Goal: Check status: Check status

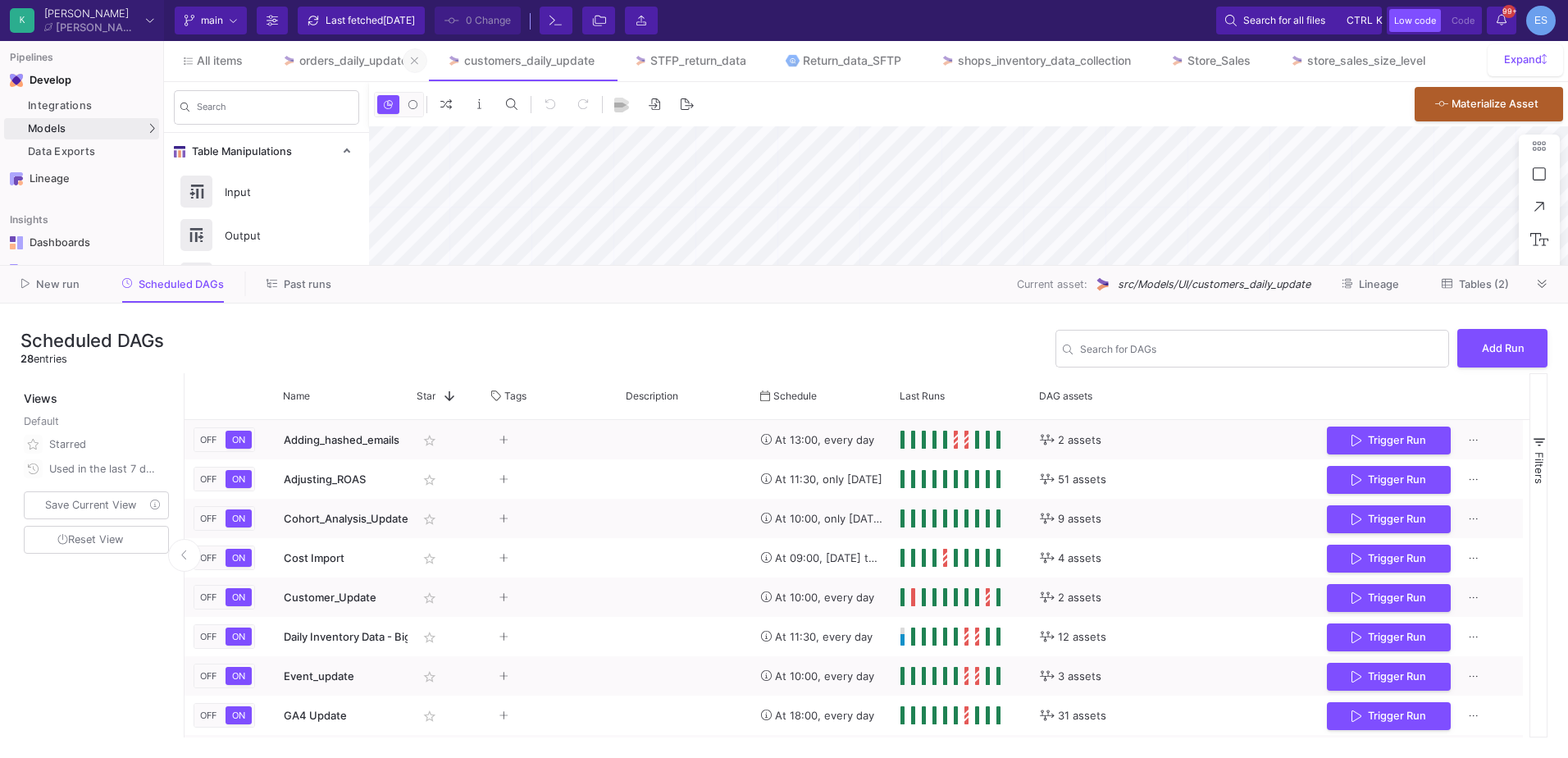
type input "-31"
click at [604, 62] on icon at bounding box center [602, 61] width 7 height 11
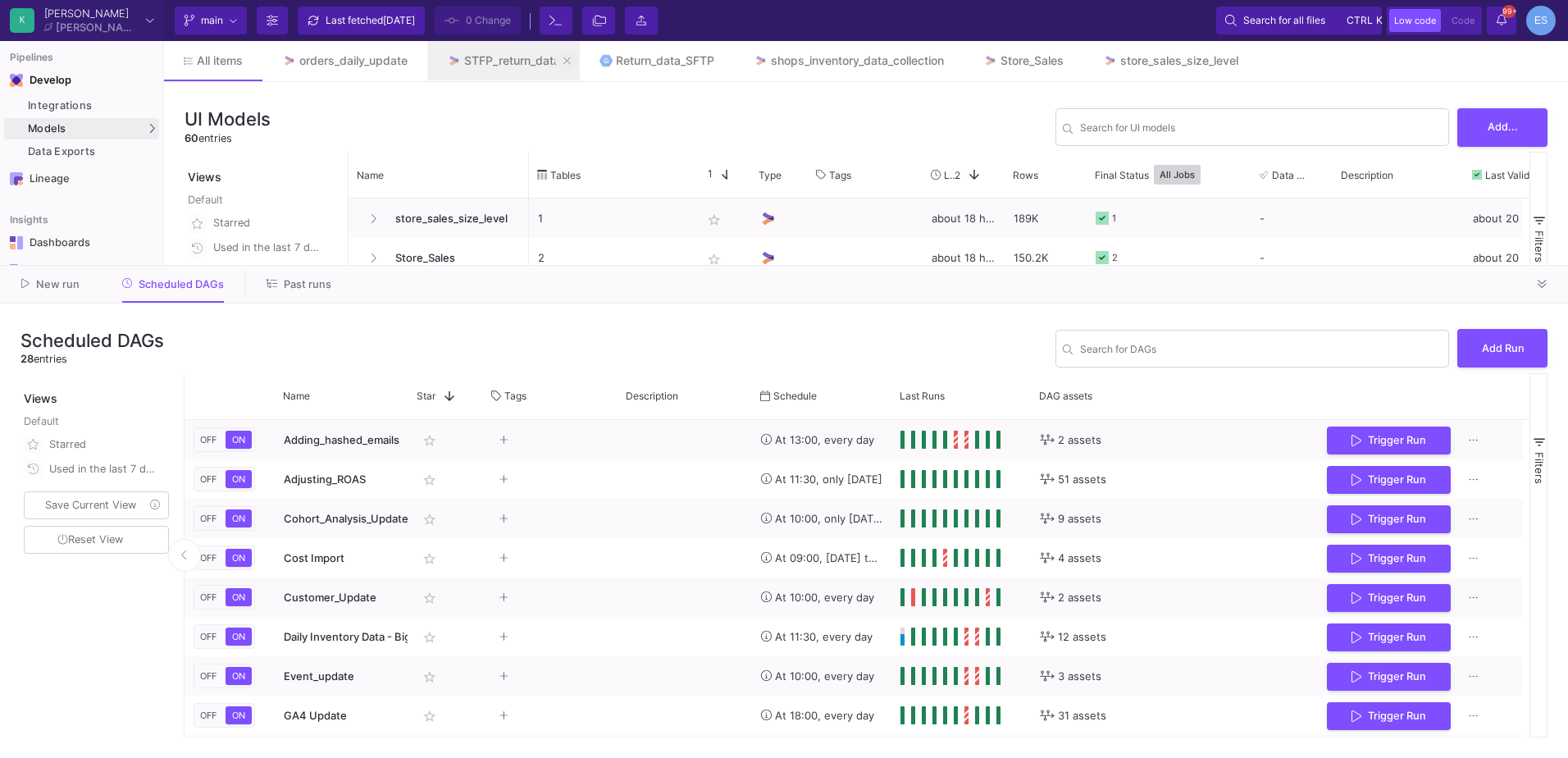
click at [571, 62] on icon at bounding box center [567, 61] width 7 height 11
click at [568, 61] on button at bounding box center [570, 61] width 24 height 24
click at [720, 66] on div "Store_Sales" at bounding box center [725, 61] width 63 height 13
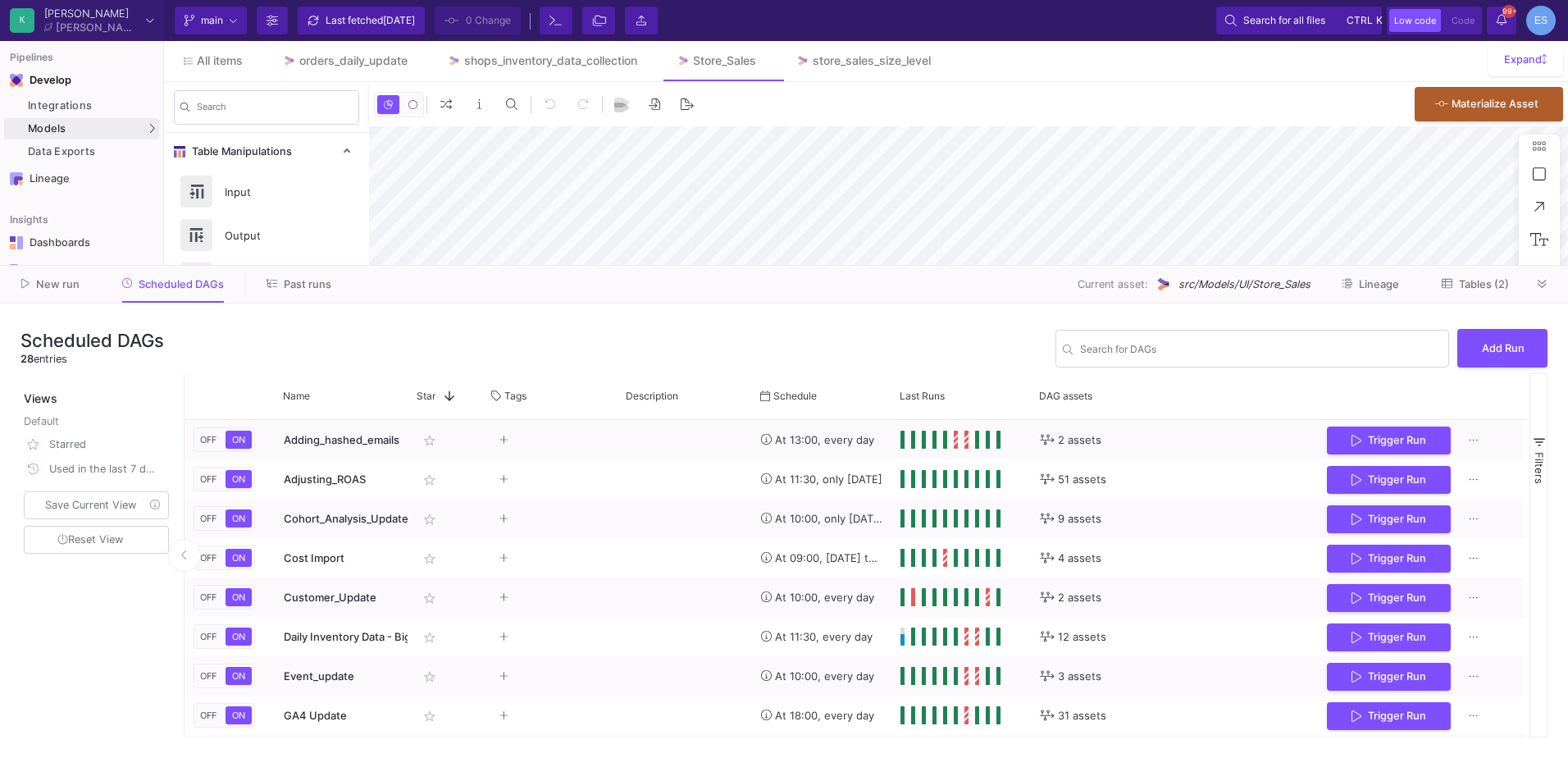
click at [1477, 285] on span "Tables (2)" at bounding box center [1485, 284] width 50 height 12
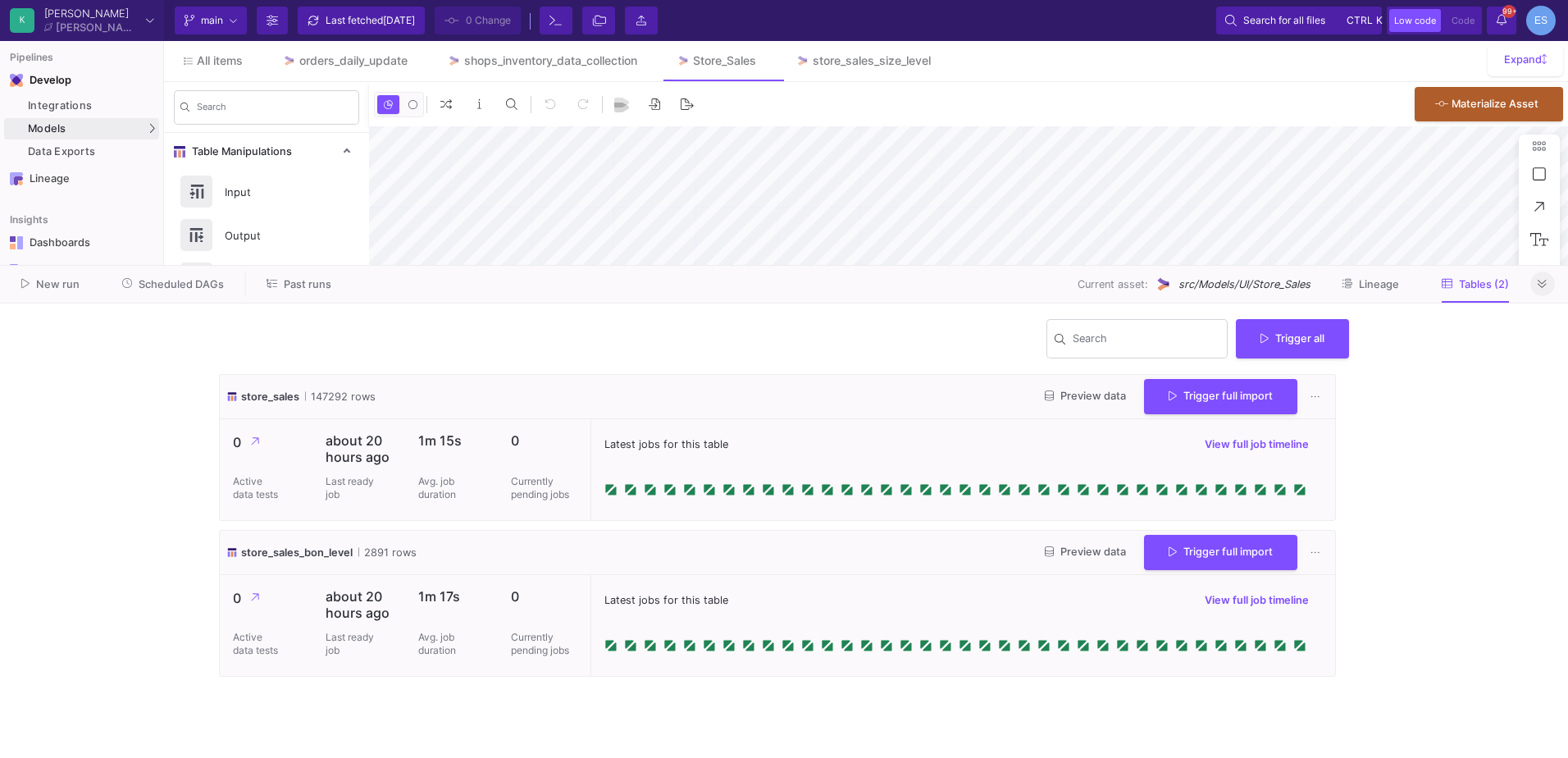
click at [1538, 286] on button at bounding box center [1543, 284] width 24 height 24
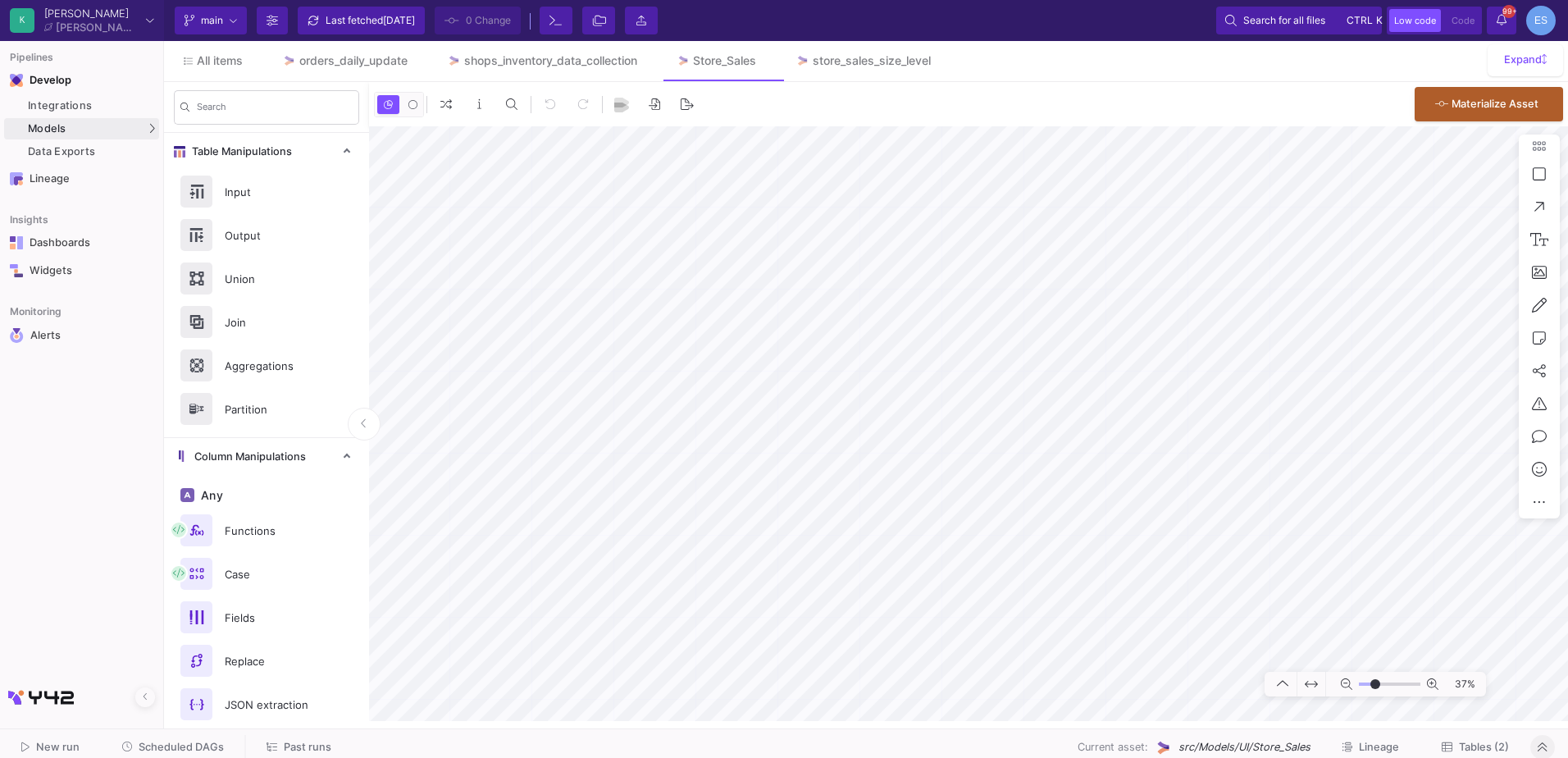
click at [1376, 681] on input "range" at bounding box center [1390, 684] width 62 height 21
type input "0"
click at [1381, 686] on input "range" at bounding box center [1390, 684] width 62 height 21
click at [294, 749] on span "Past runs" at bounding box center [307, 747] width 48 height 12
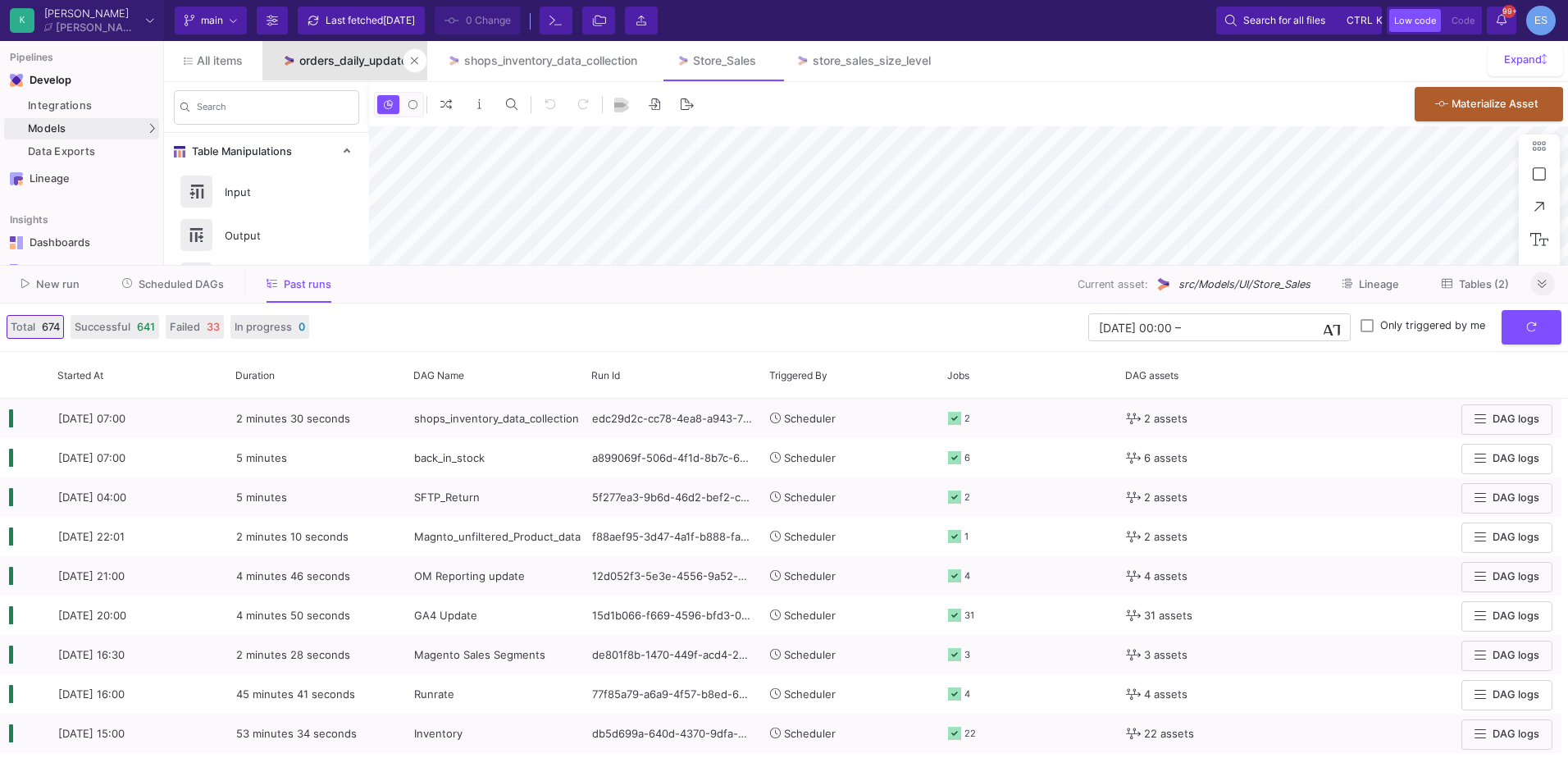
click at [362, 70] on link "orders_daily_update" at bounding box center [344, 61] width 165 height 39
click at [1460, 284] on span "Tables (3)" at bounding box center [1485, 284] width 50 height 12
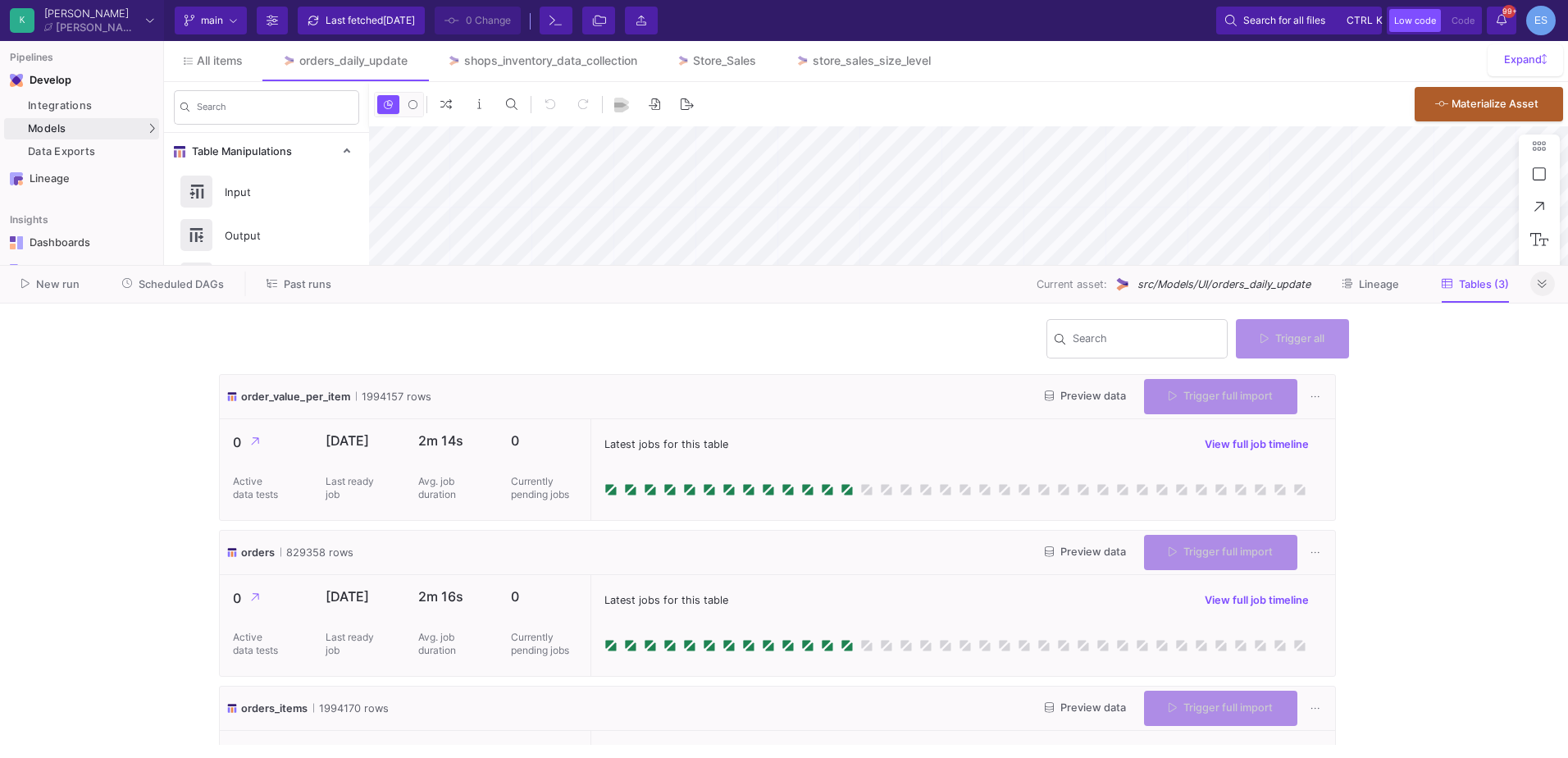
type input "-46"
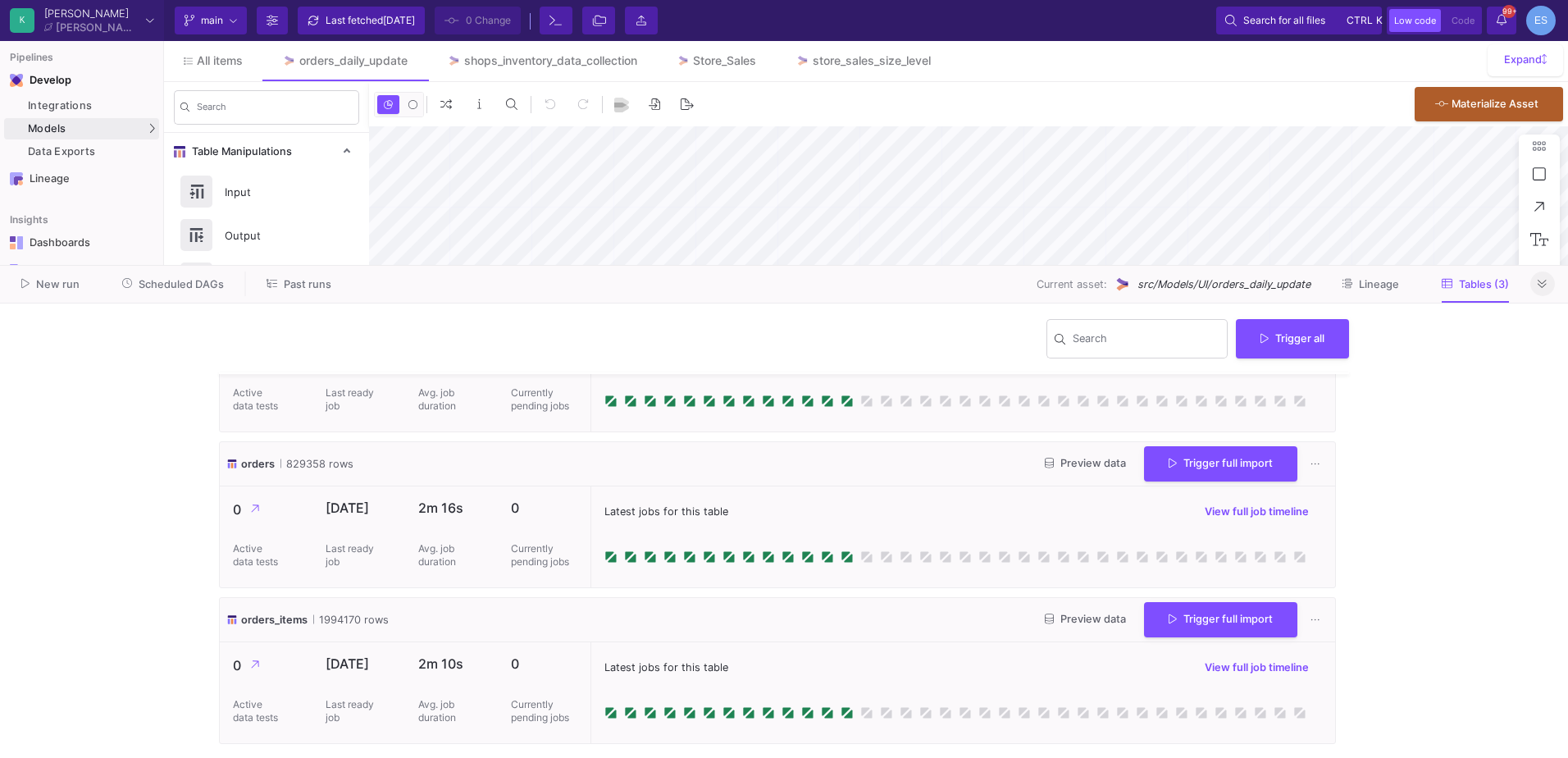
click at [1085, 470] on button "Preview data" at bounding box center [1085, 463] width 107 height 25
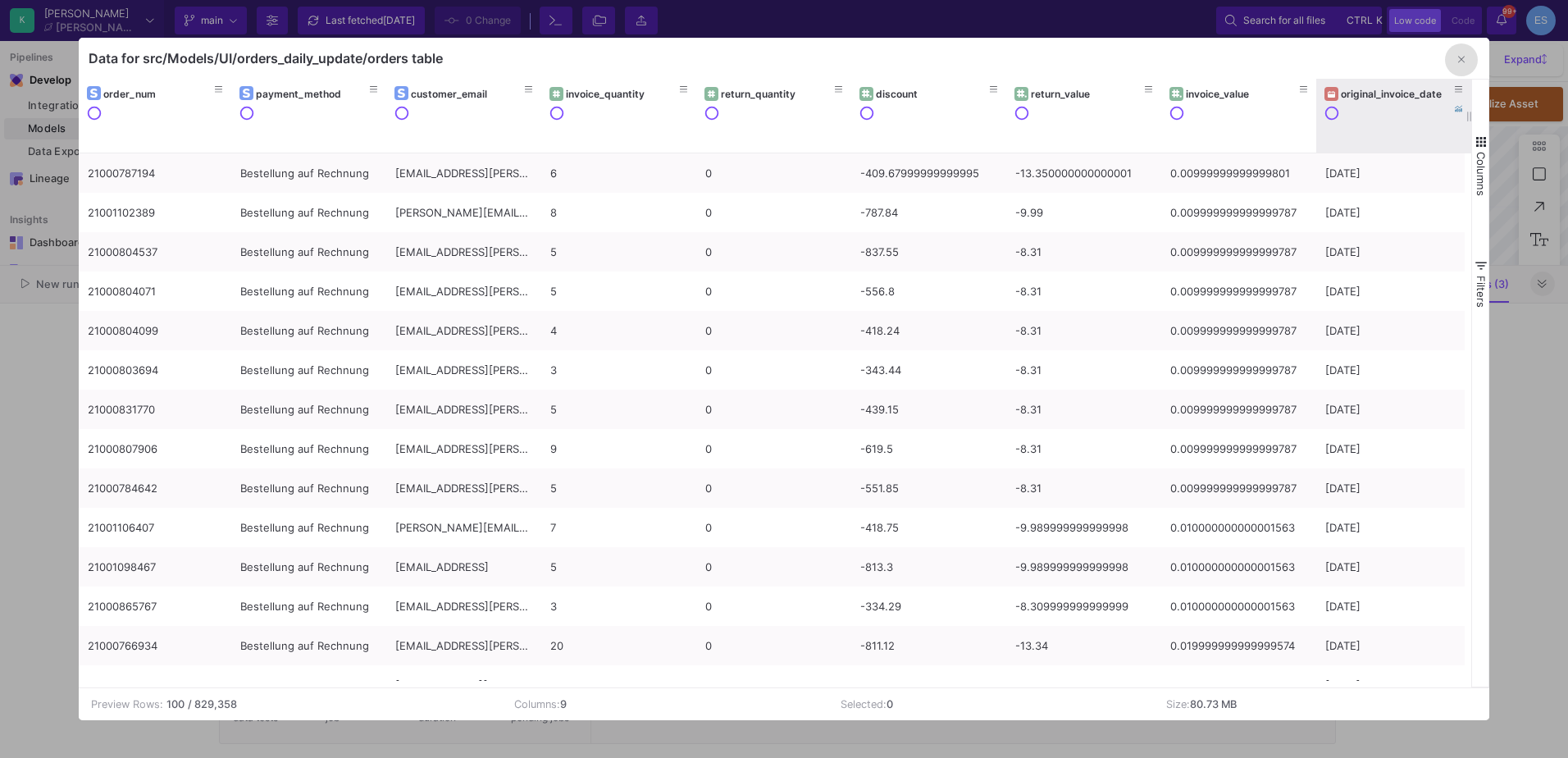
click at [1391, 96] on div "original_invoice_date" at bounding box center [1397, 93] width 113 height 12
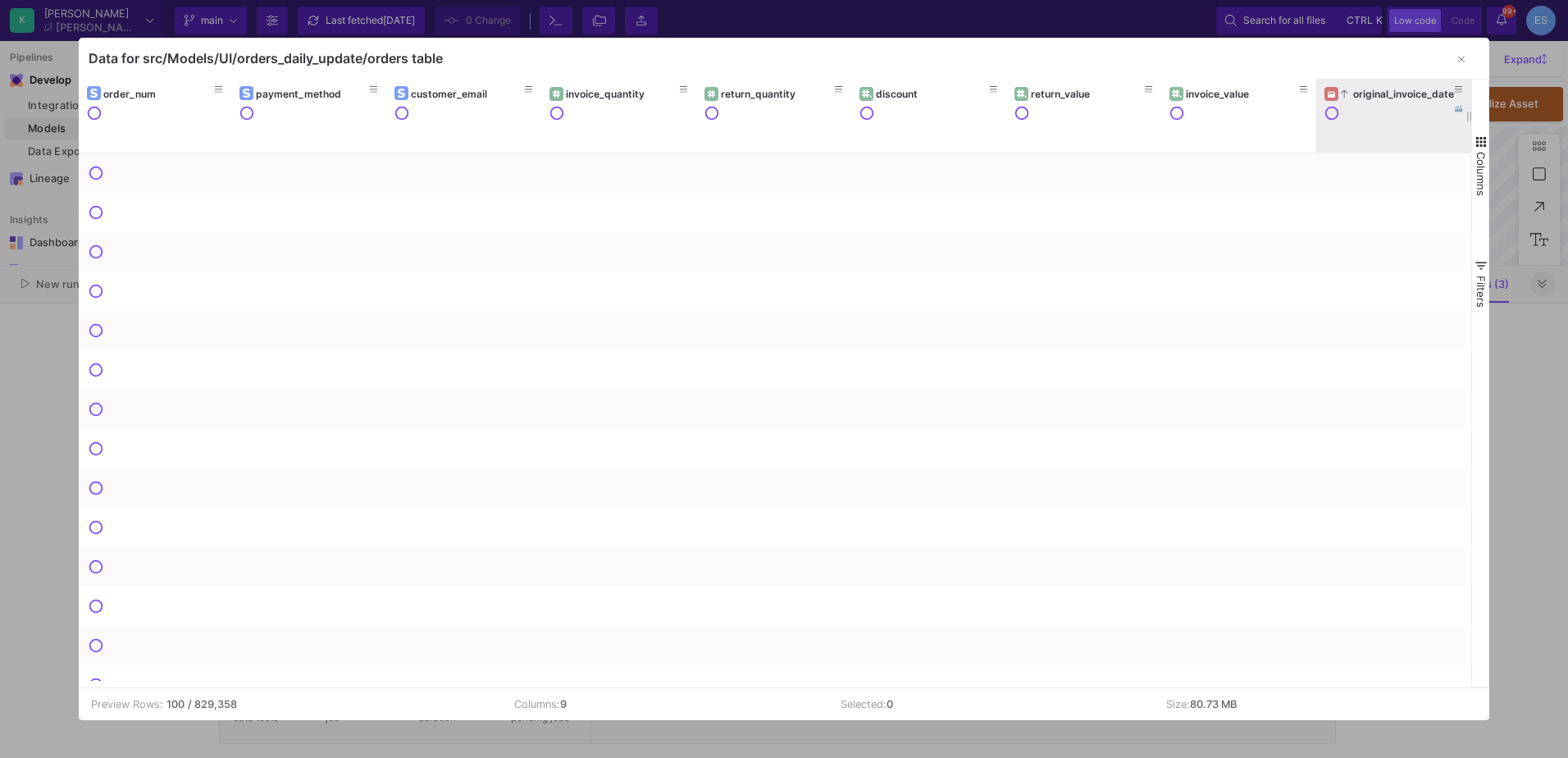
click at [1391, 96] on div "original_invoice_date" at bounding box center [1397, 93] width 113 height 12
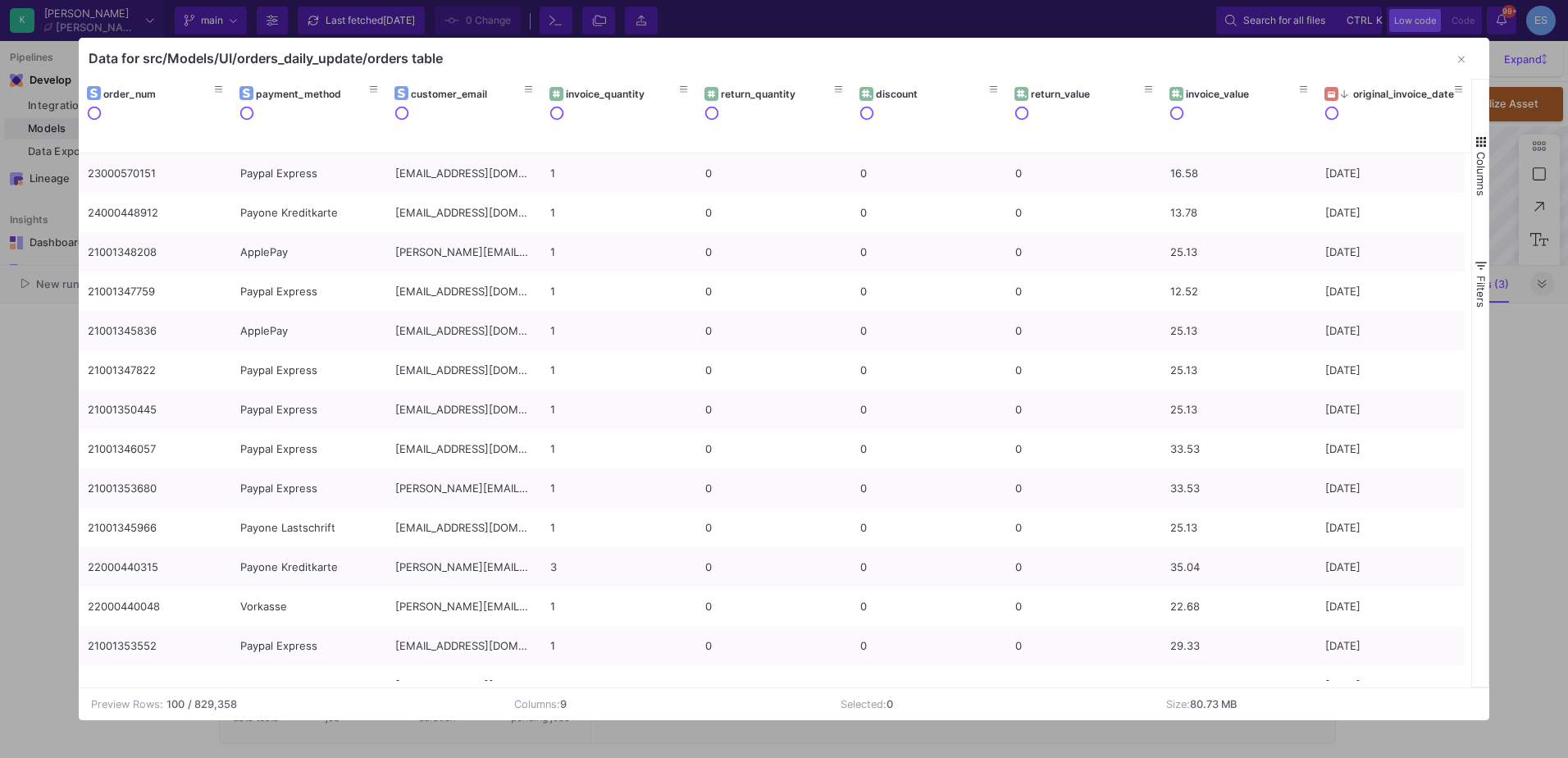
click at [1478, 145] on span "button" at bounding box center [1481, 142] width 15 height 15
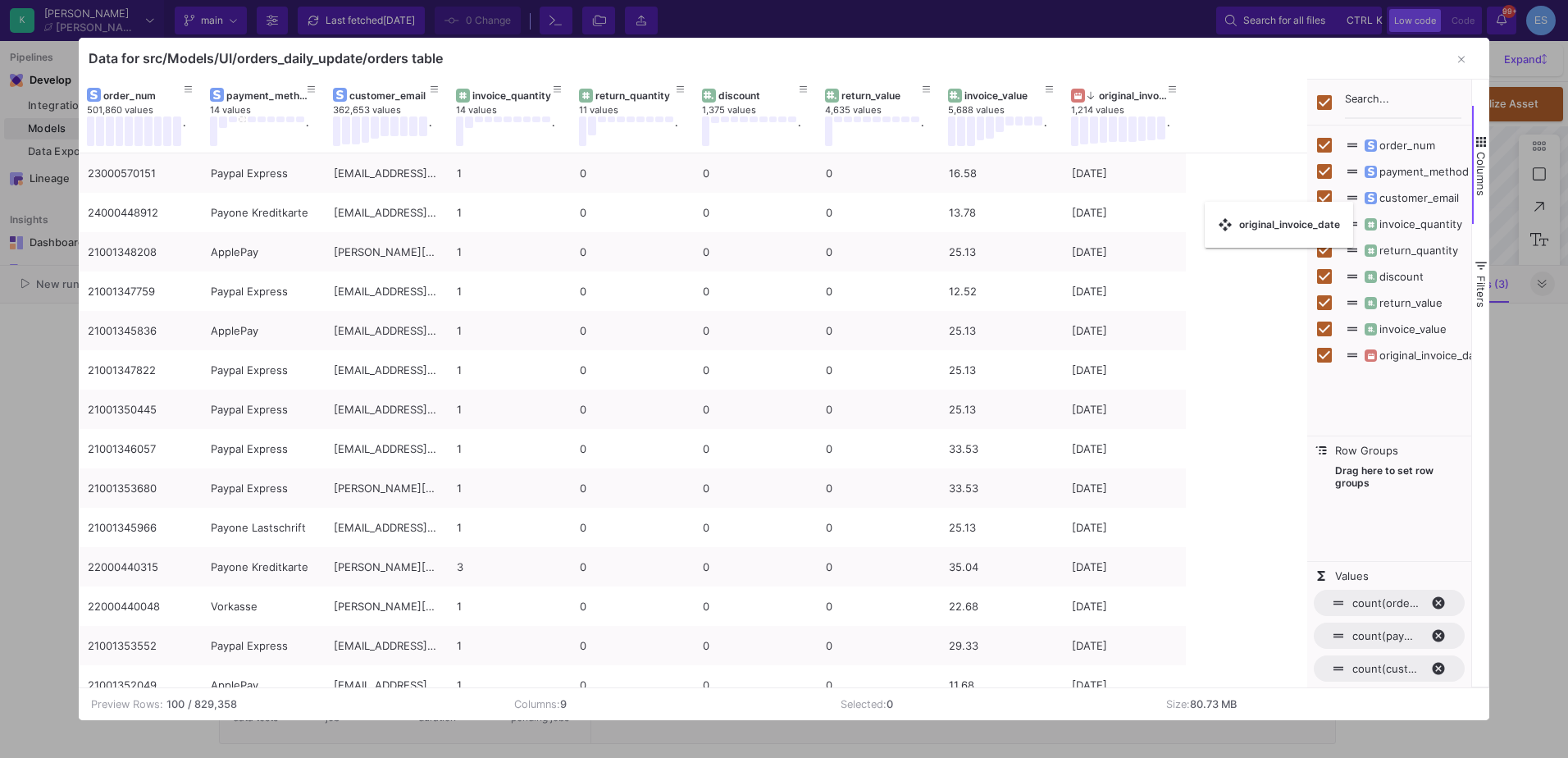
checkbox input "false"
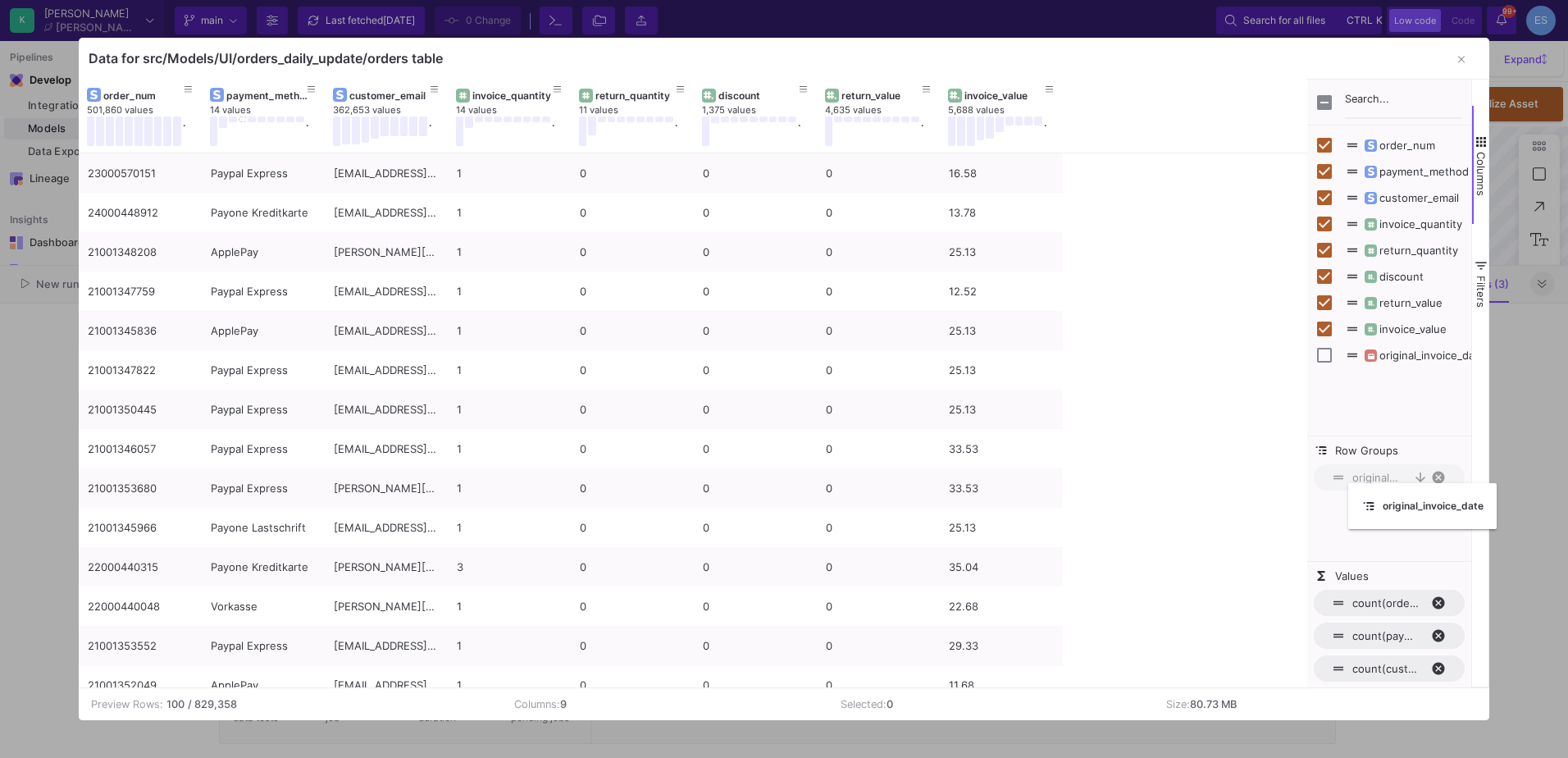
drag, startPoint x: 1109, startPoint y: 102, endPoint x: 1361, endPoint y: 493, distance: 465.2
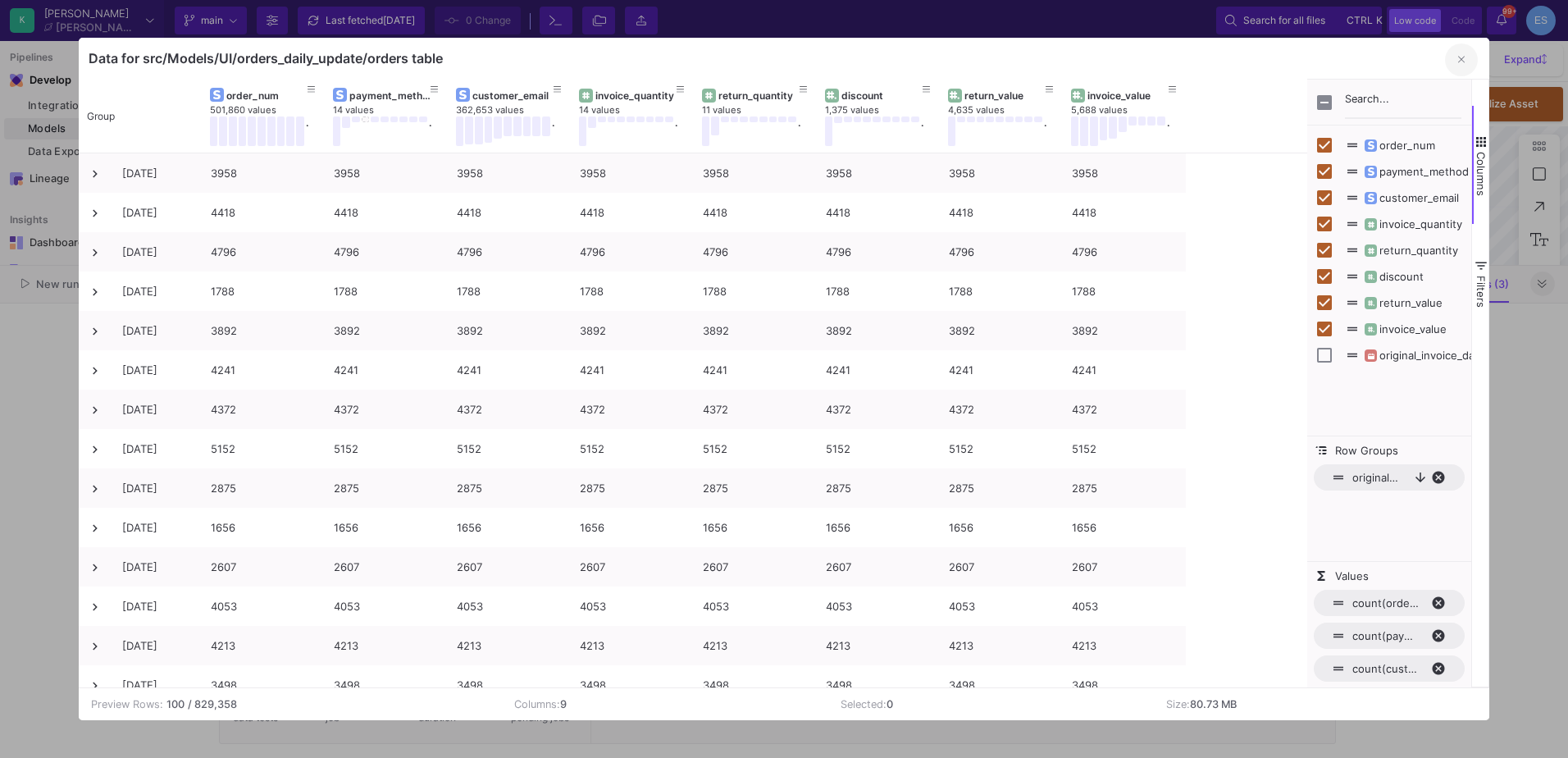
click at [1464, 50] on button "button" at bounding box center [1462, 60] width 33 height 33
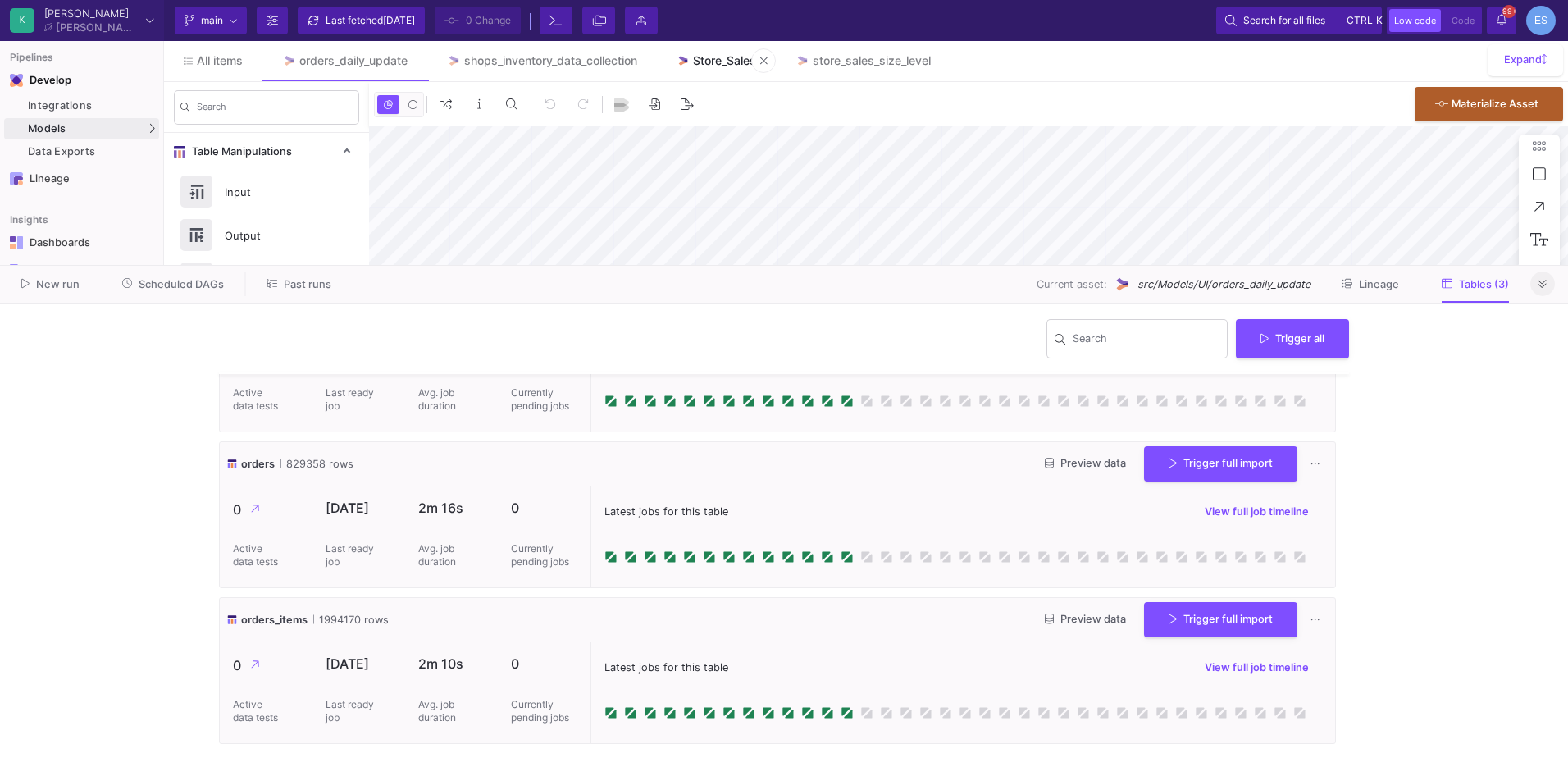
click at [708, 62] on div "Store_Sales" at bounding box center [725, 61] width 63 height 13
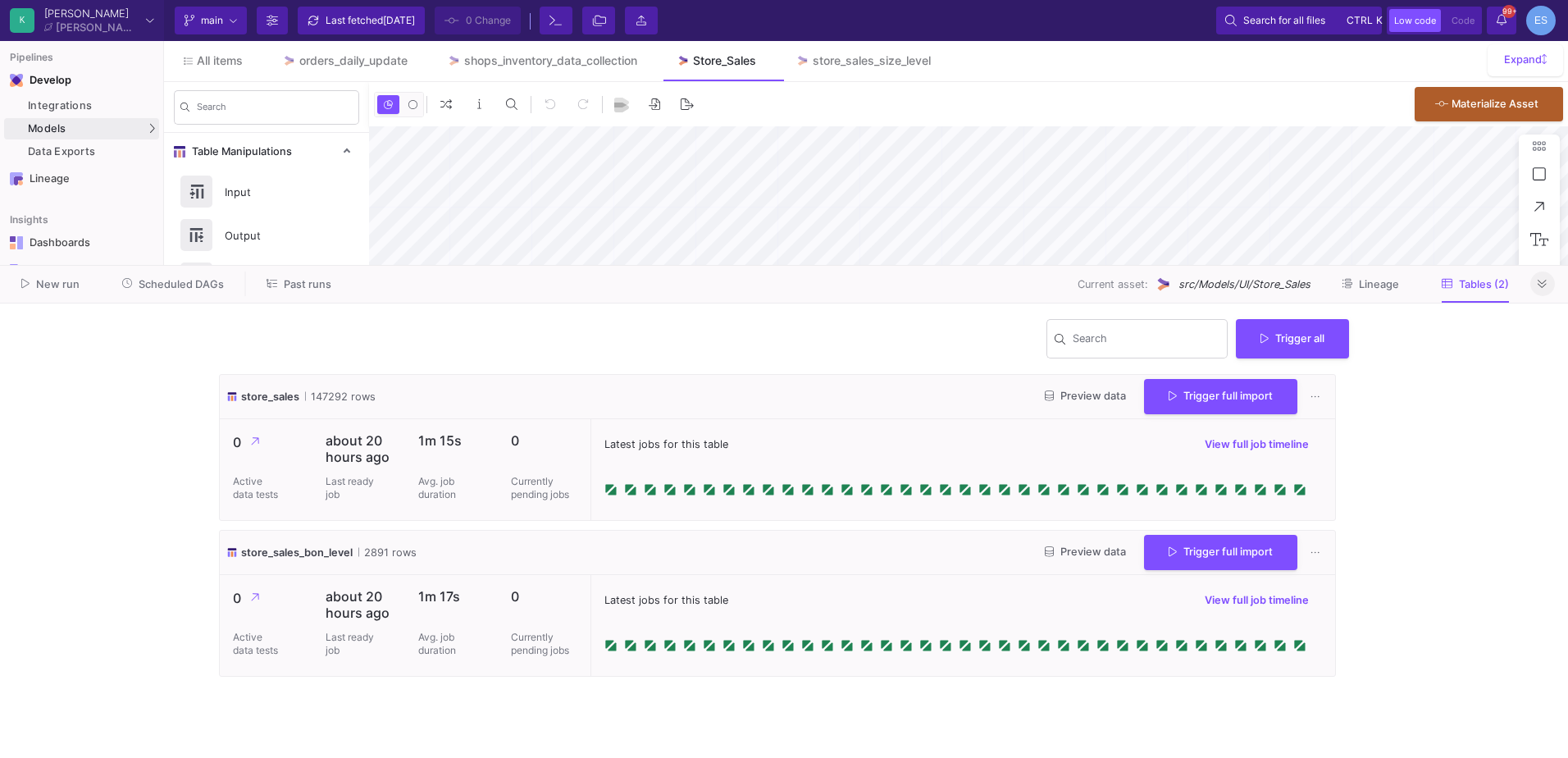
type input "-21"
click at [1087, 392] on span "Preview data" at bounding box center [1085, 395] width 81 height 12
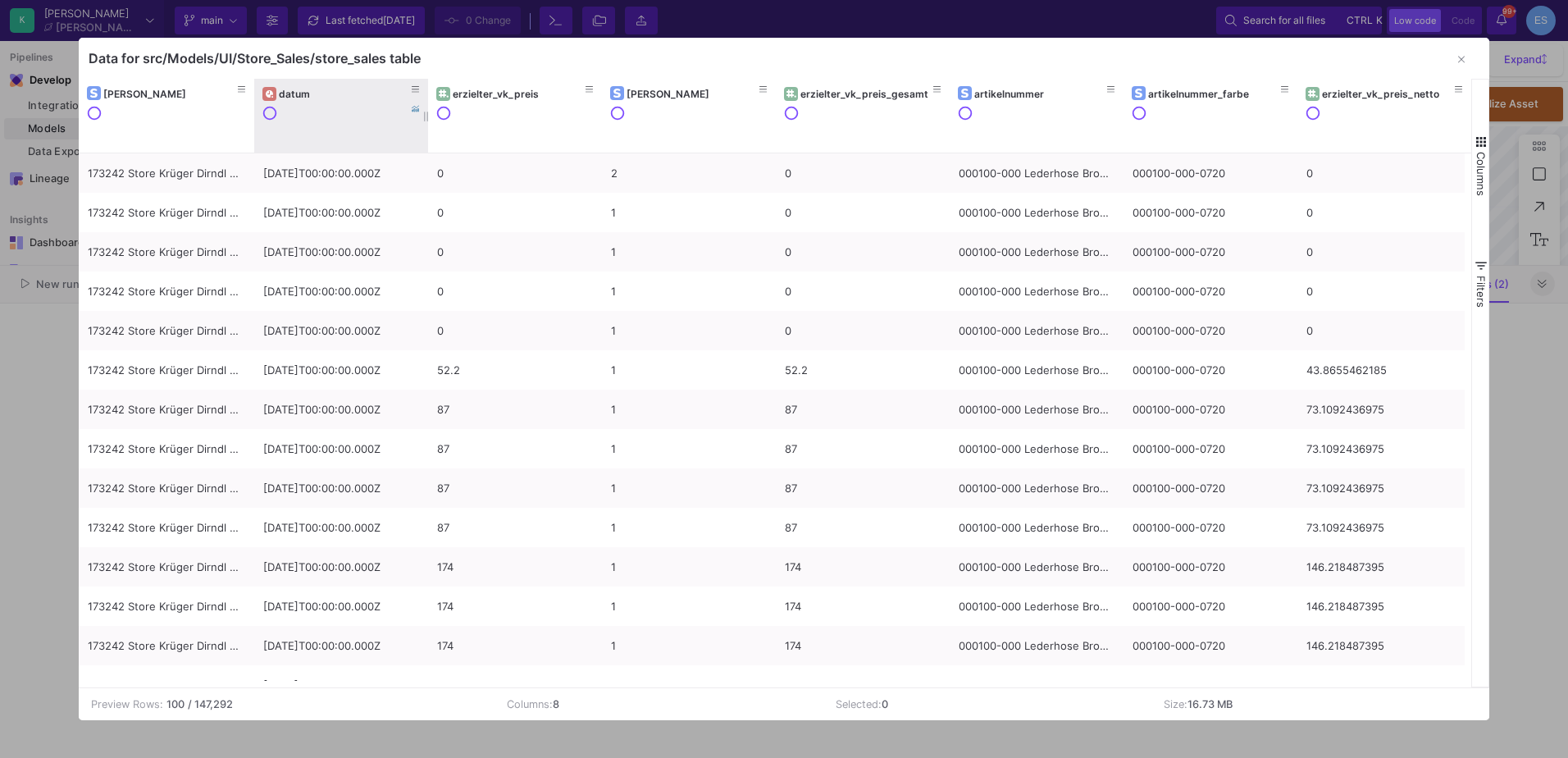
click at [300, 91] on div "datum" at bounding box center [345, 93] width 133 height 12
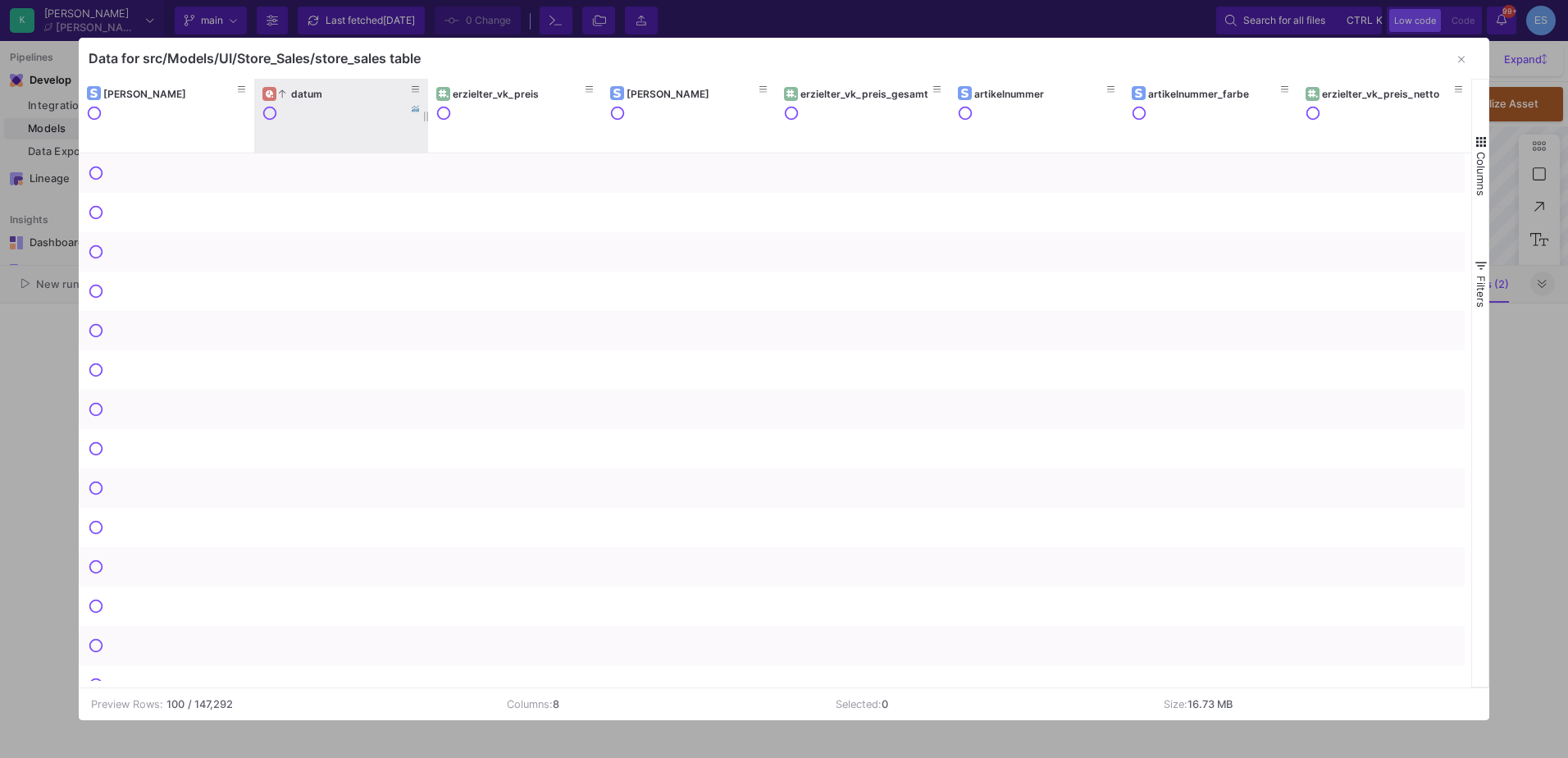
click at [300, 91] on div "datum" at bounding box center [345, 93] width 133 height 12
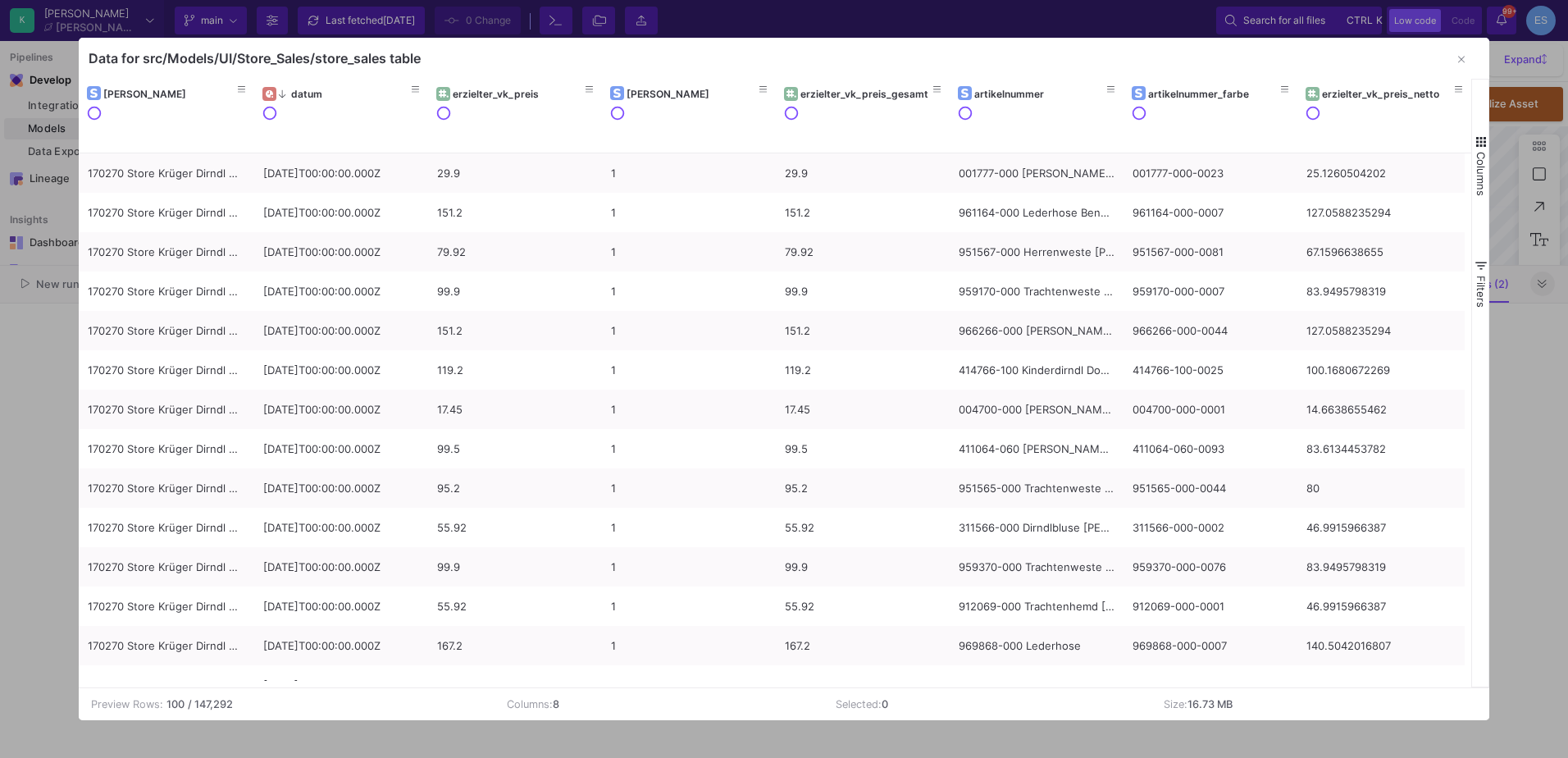
click at [1482, 134] on span "button" at bounding box center [1481, 142] width 15 height 15
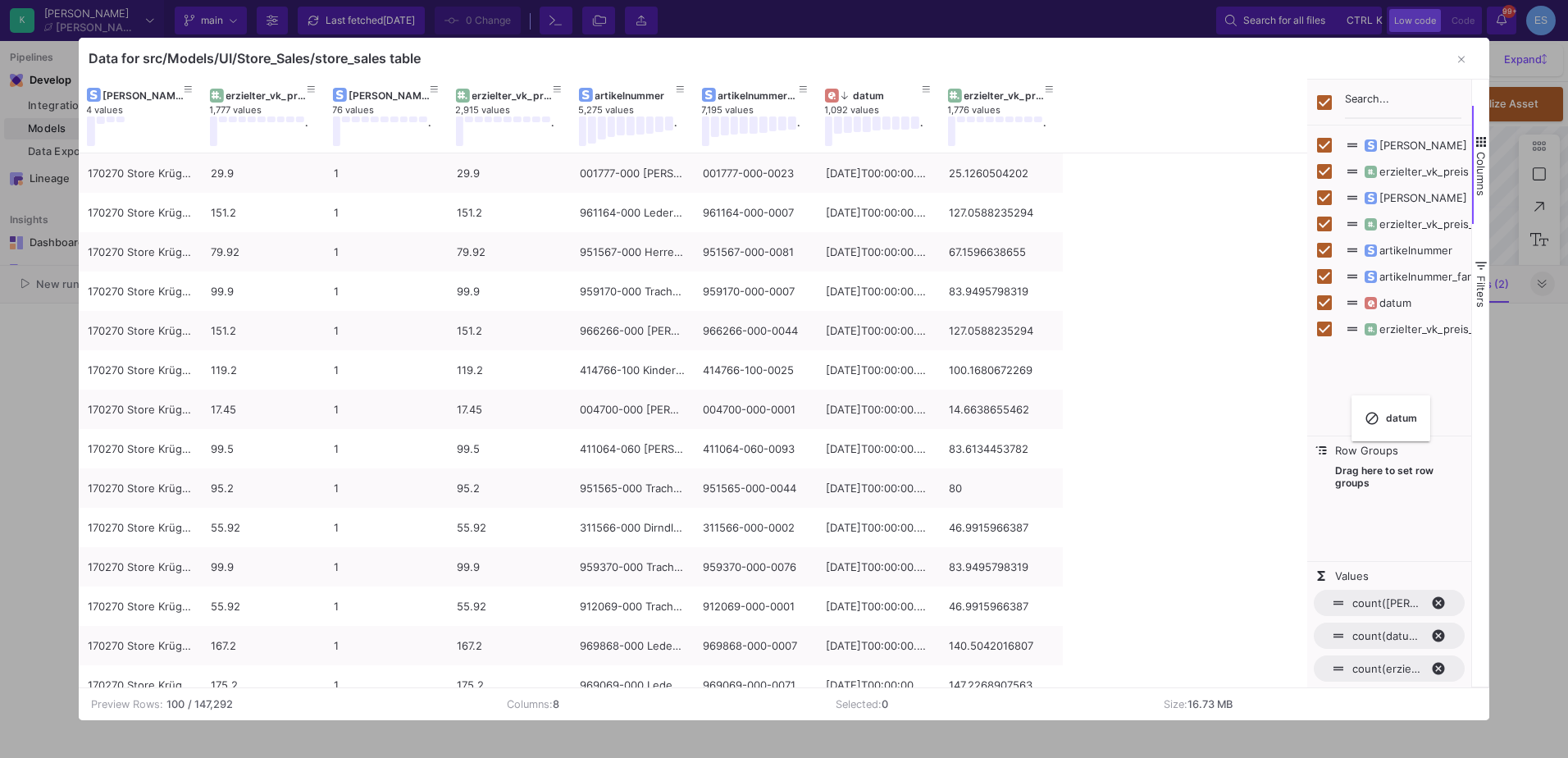
checkbox input "false"
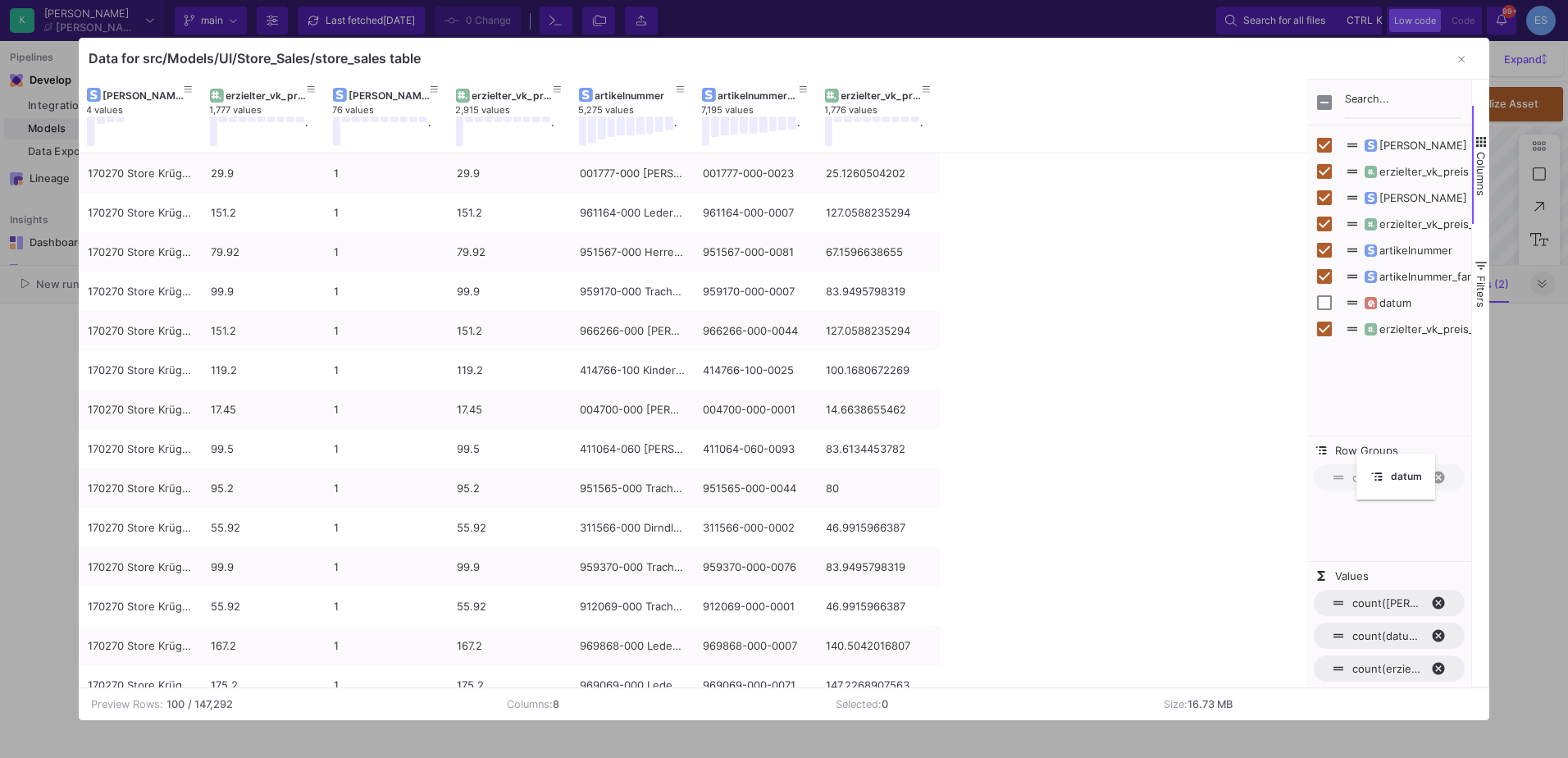
drag, startPoint x: 245, startPoint y: 96, endPoint x: 1365, endPoint y: 464, distance: 1178.9
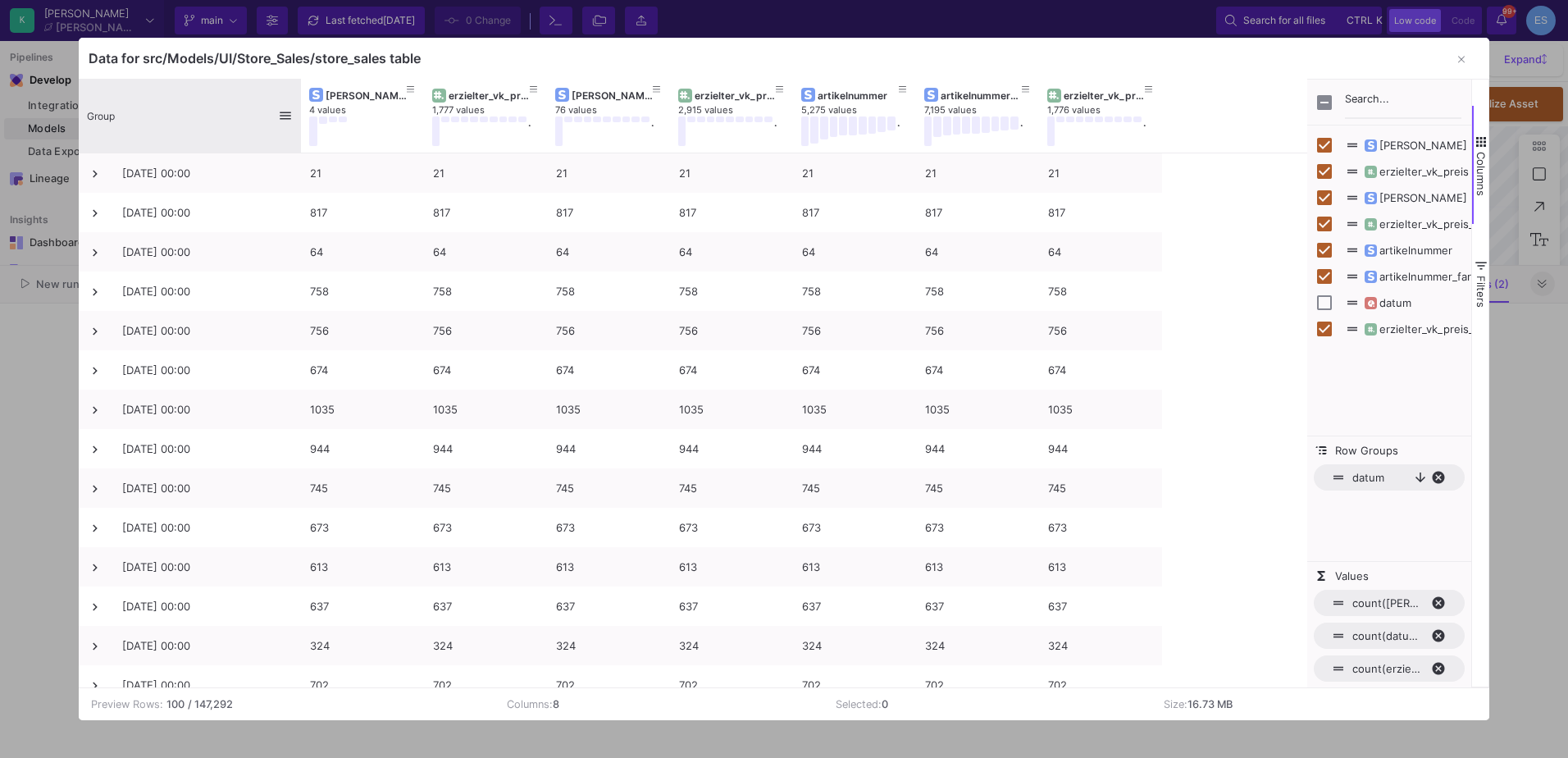
drag, startPoint x: 199, startPoint y: 98, endPoint x: 298, endPoint y: 119, distance: 101.2
click at [298, 119] on div at bounding box center [301, 115] width 7 height 74
click at [1464, 58] on icon "button" at bounding box center [1462, 59] width 7 height 10
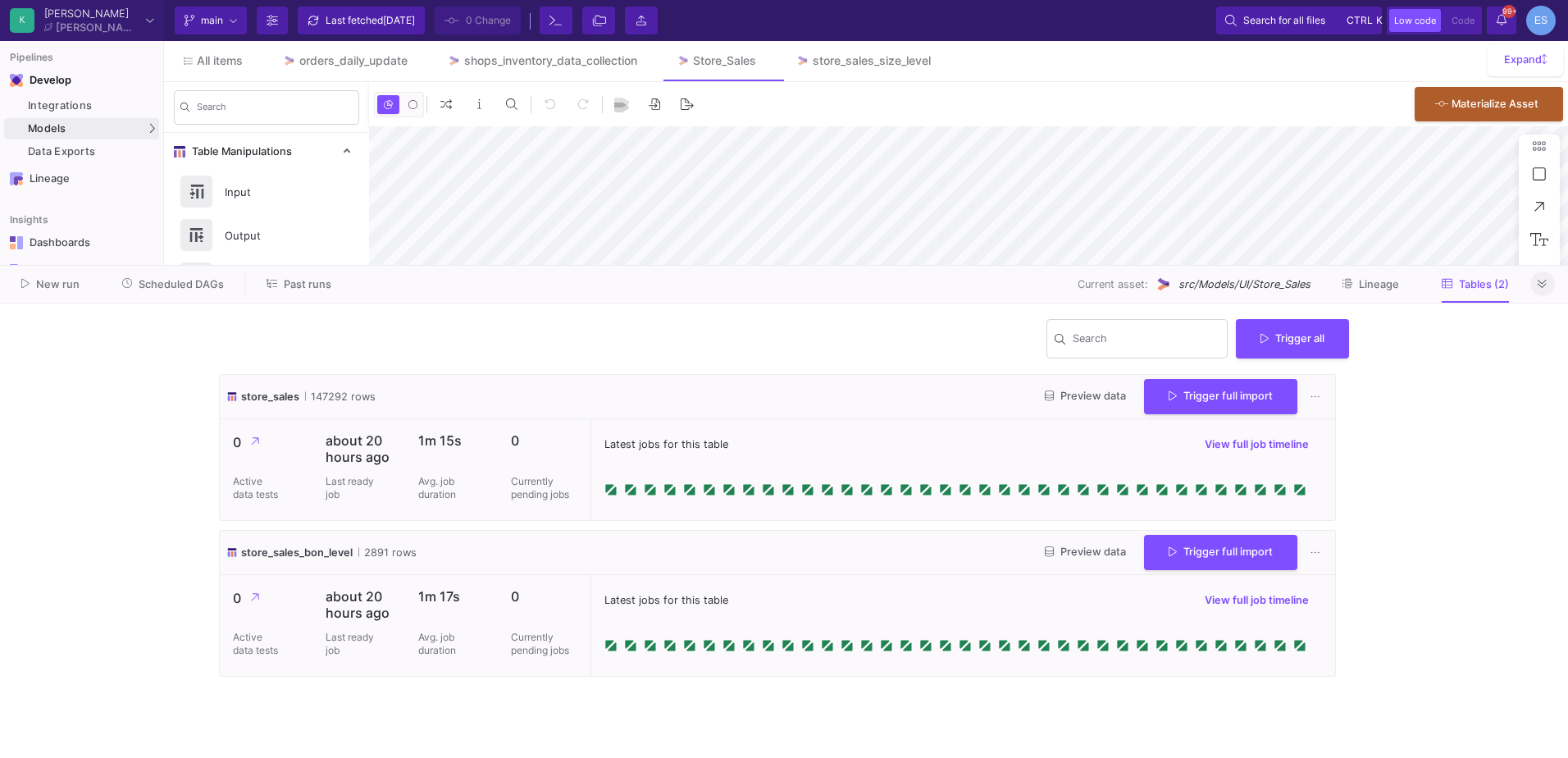
click at [1546, 288] on icon at bounding box center [1543, 284] width 9 height 10
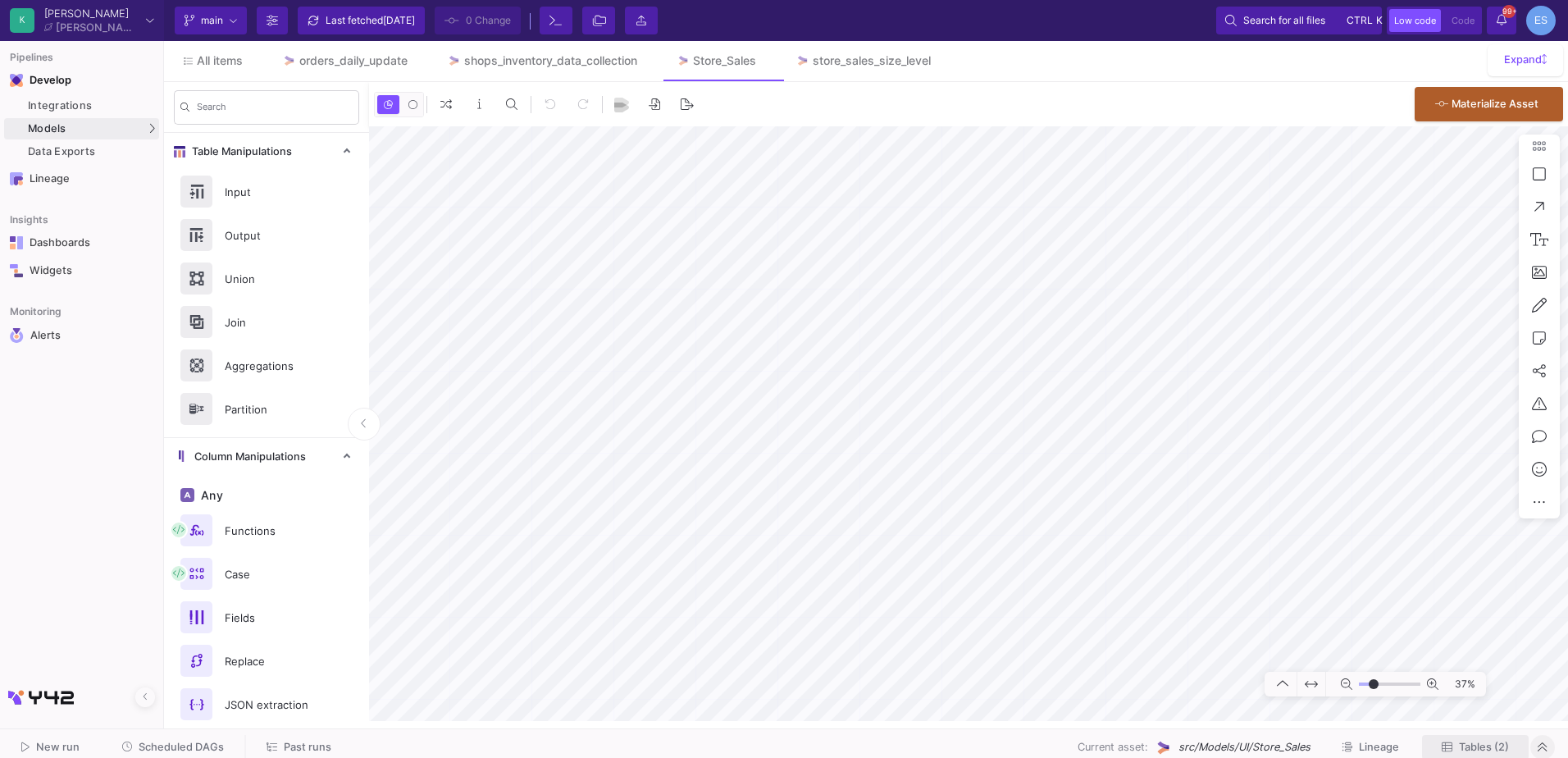
click at [1471, 742] on span "Tables (2)" at bounding box center [1485, 747] width 50 height 12
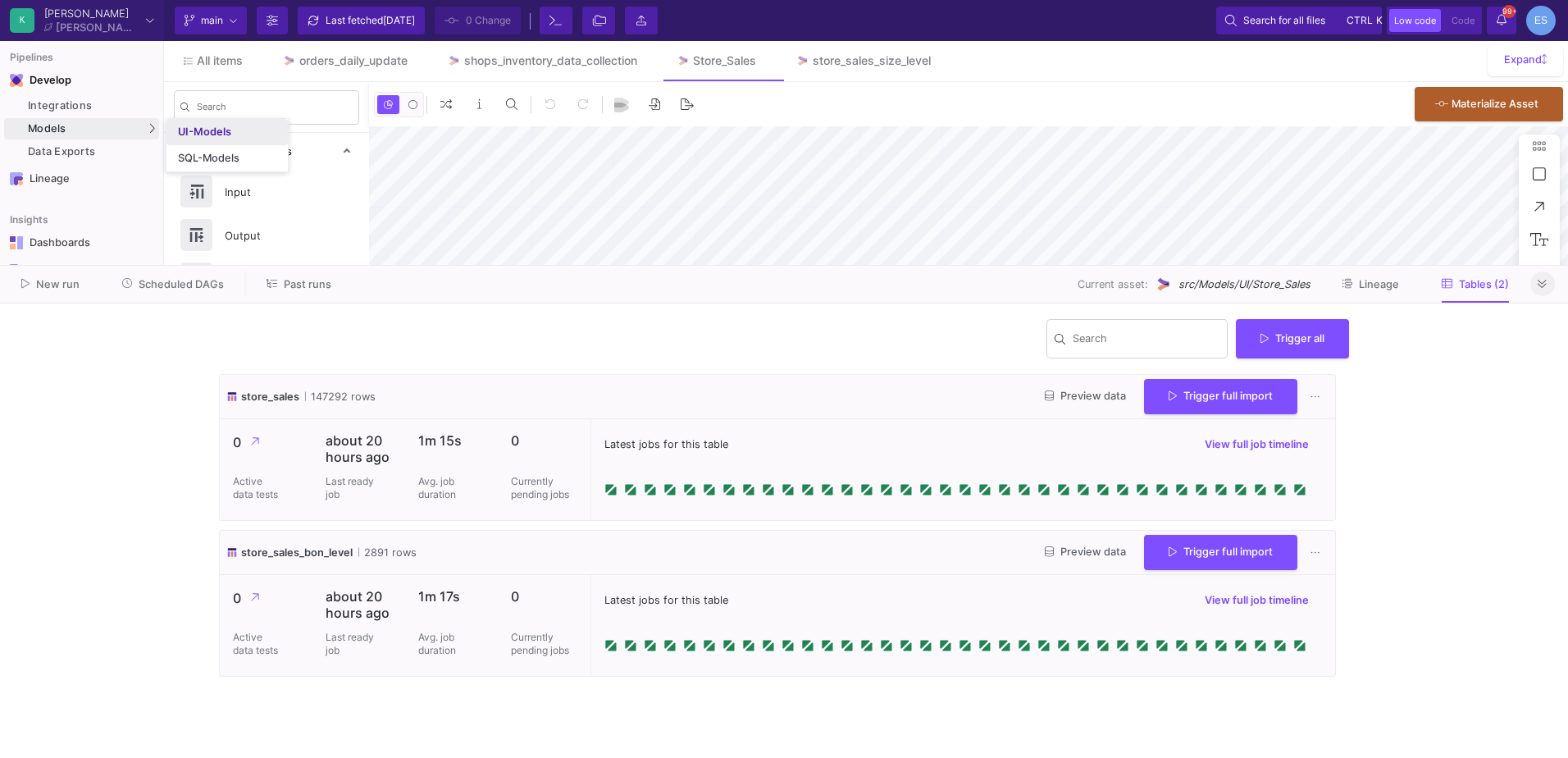
click at [187, 132] on div "UI-Models" at bounding box center [204, 132] width 53 height 13
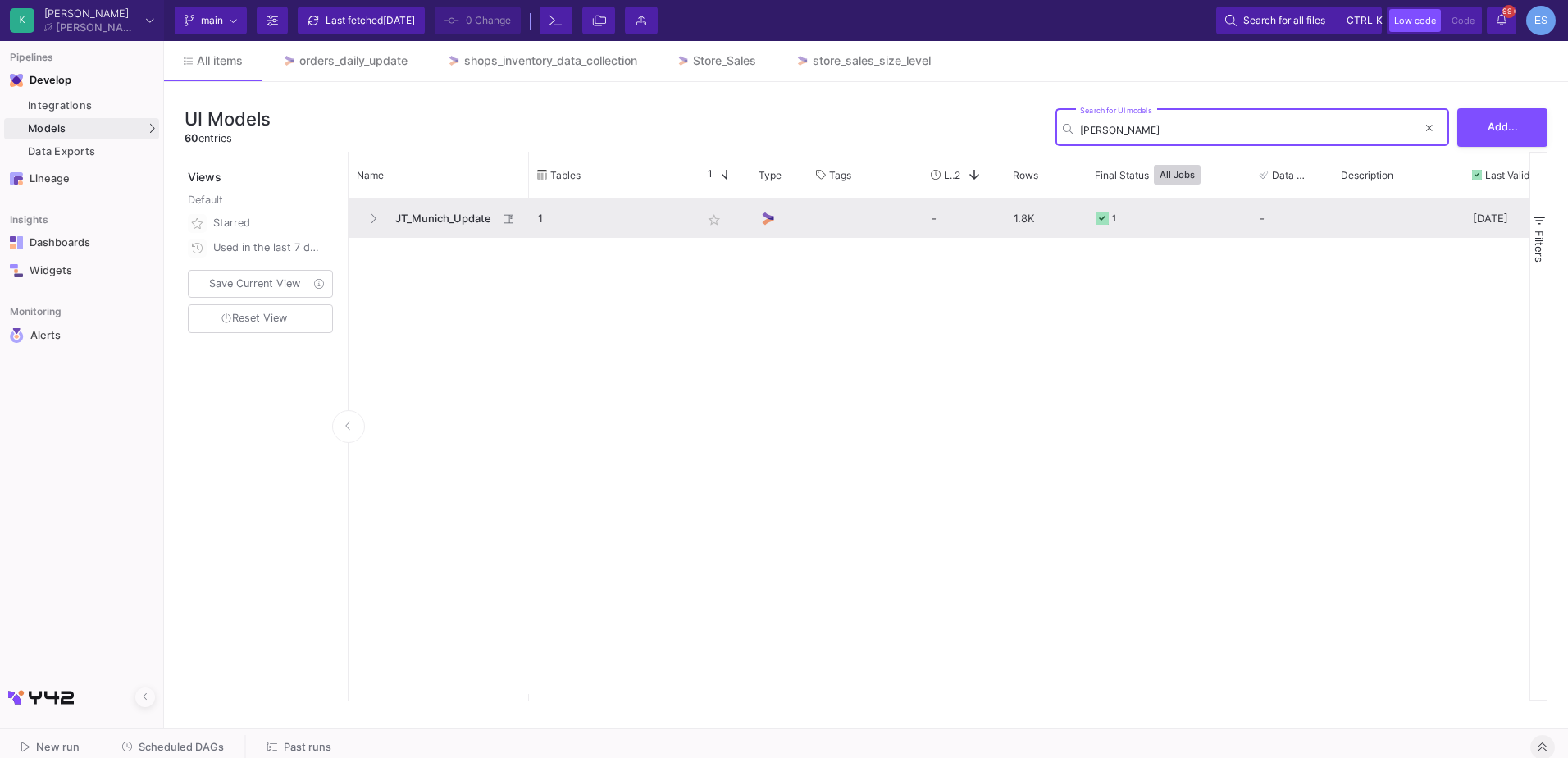
type input "jt mun"
click at [429, 214] on span "JT_Munich_Update" at bounding box center [441, 218] width 112 height 38
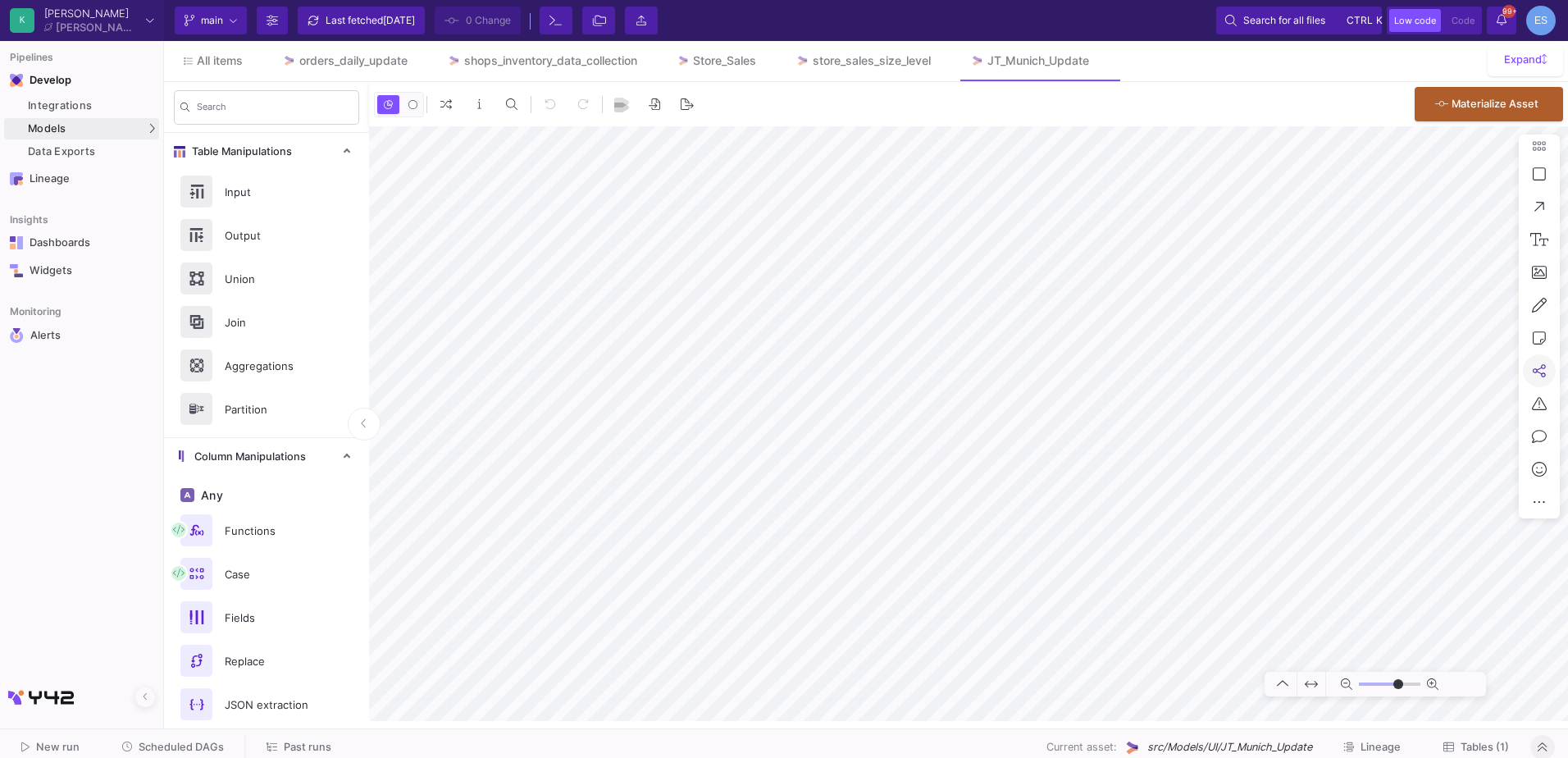
type input "-14"
click at [1482, 749] on span "Tables (1)" at bounding box center [1485, 747] width 49 height 12
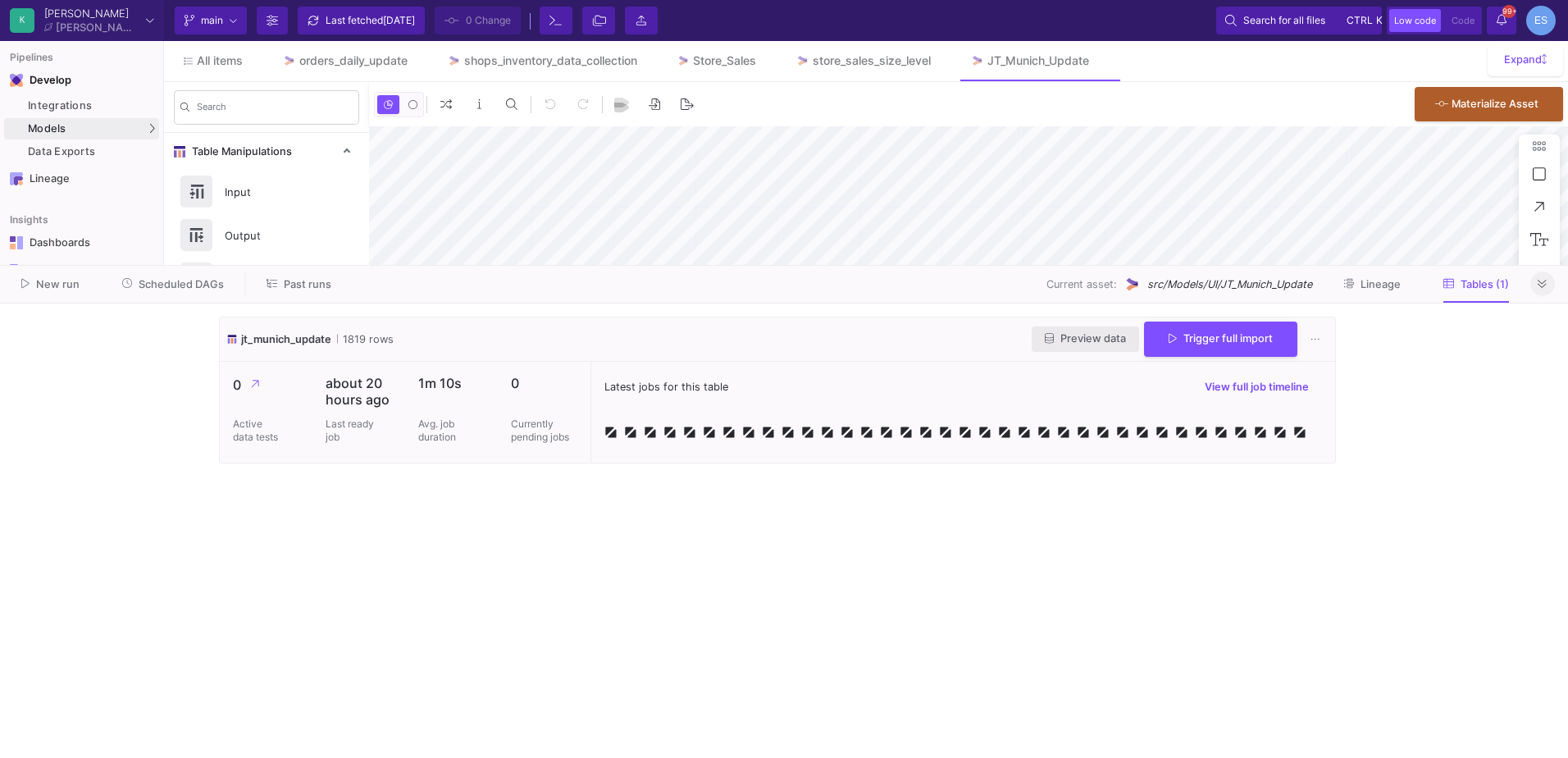
click at [1088, 329] on button "Preview data" at bounding box center [1085, 339] width 107 height 25
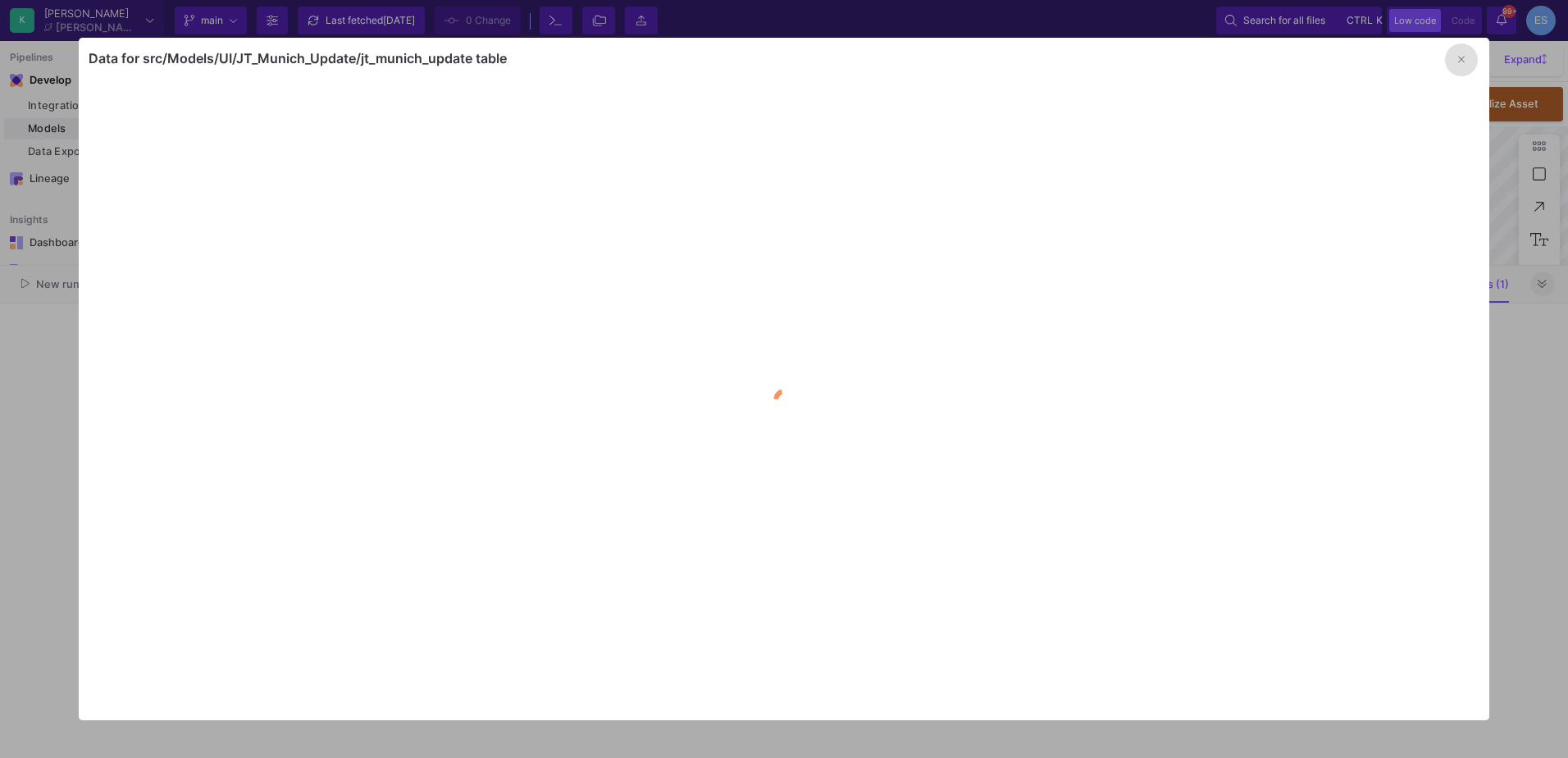
type input "-14"
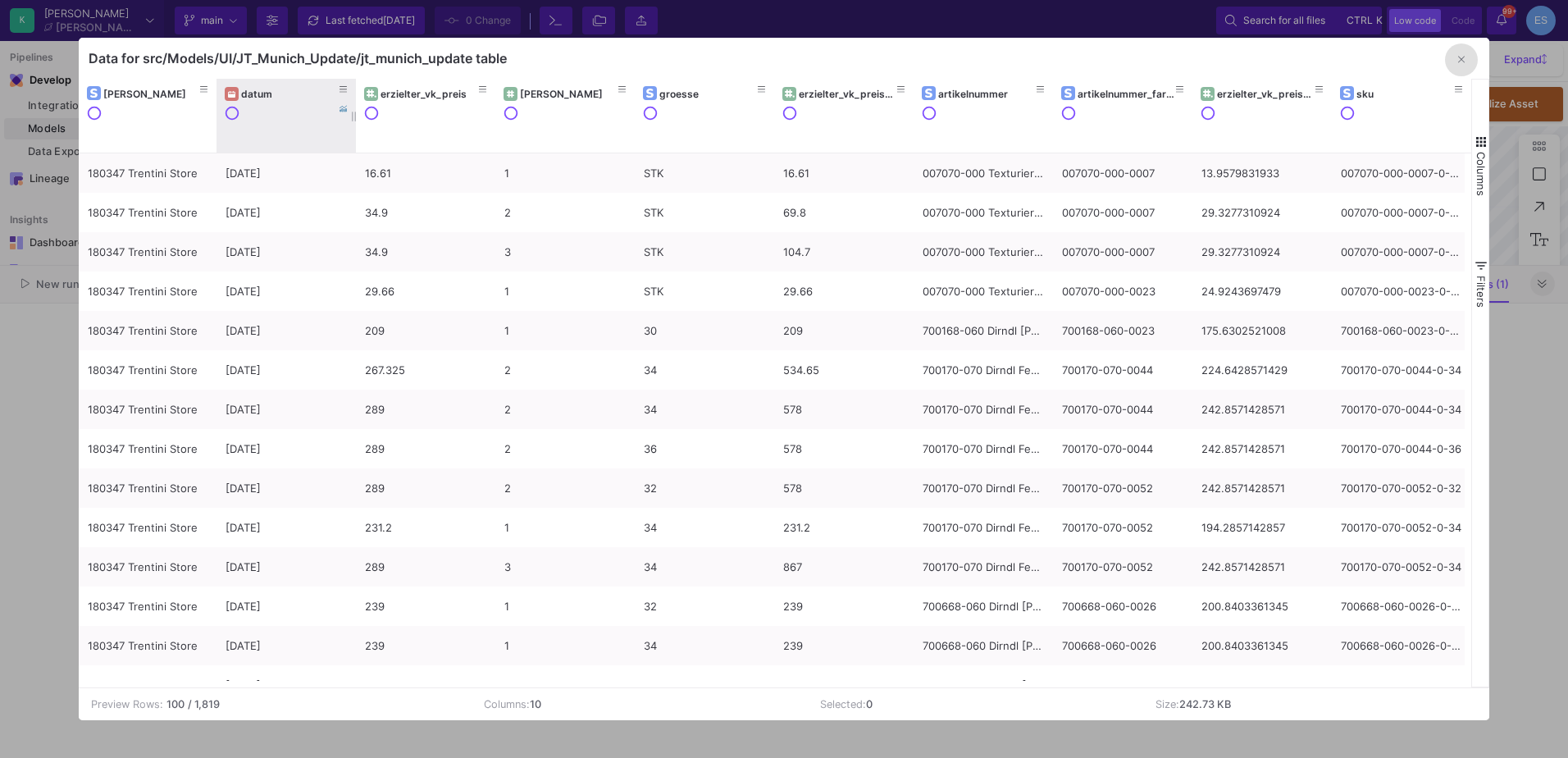
click at [265, 104] on y42-header-renderer "datum" at bounding box center [287, 116] width 123 height 63
click at [265, 98] on div "datum" at bounding box center [289, 93] width 98 height 12
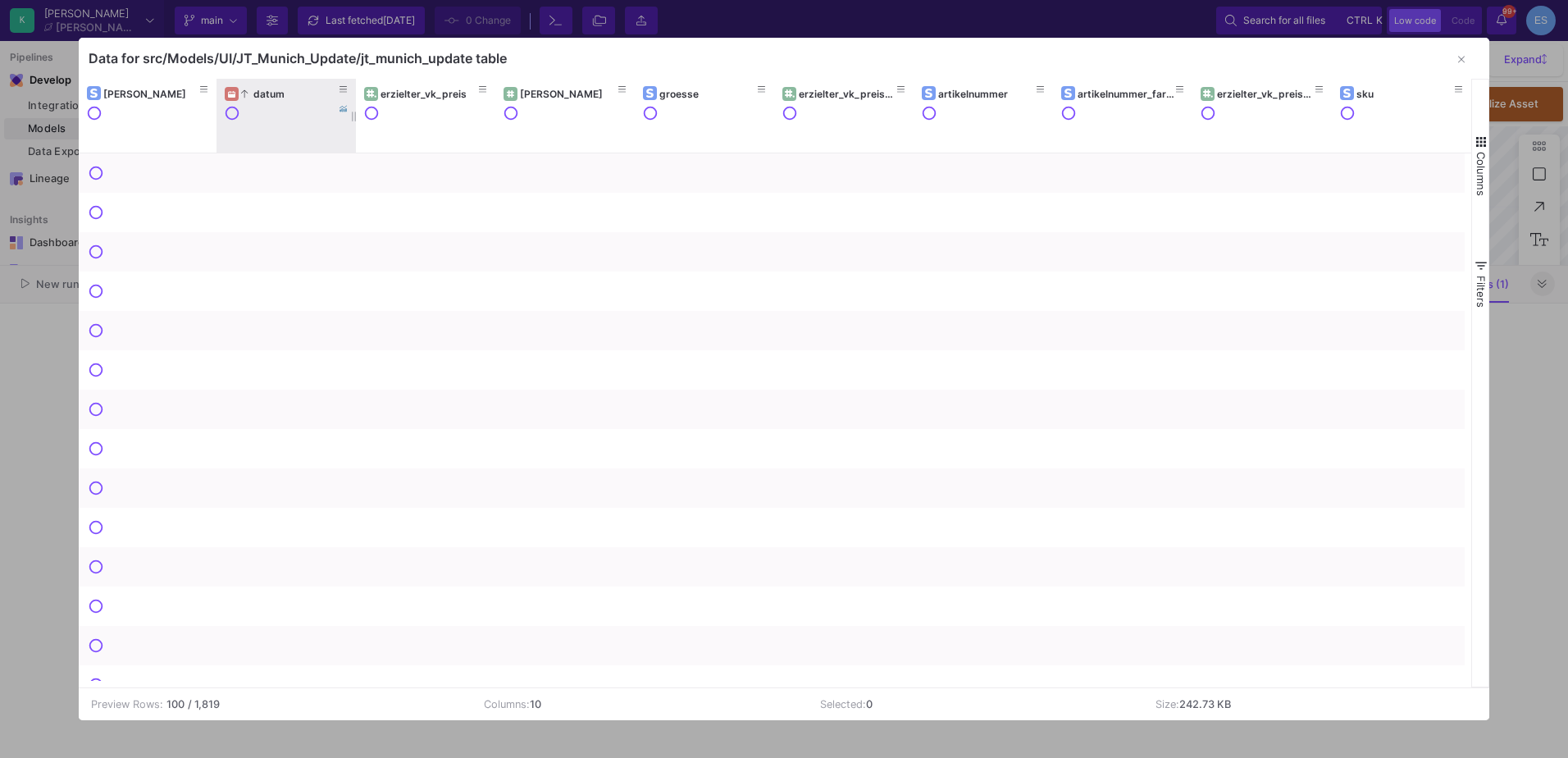
click at [265, 98] on div "datum" at bounding box center [289, 93] width 98 height 12
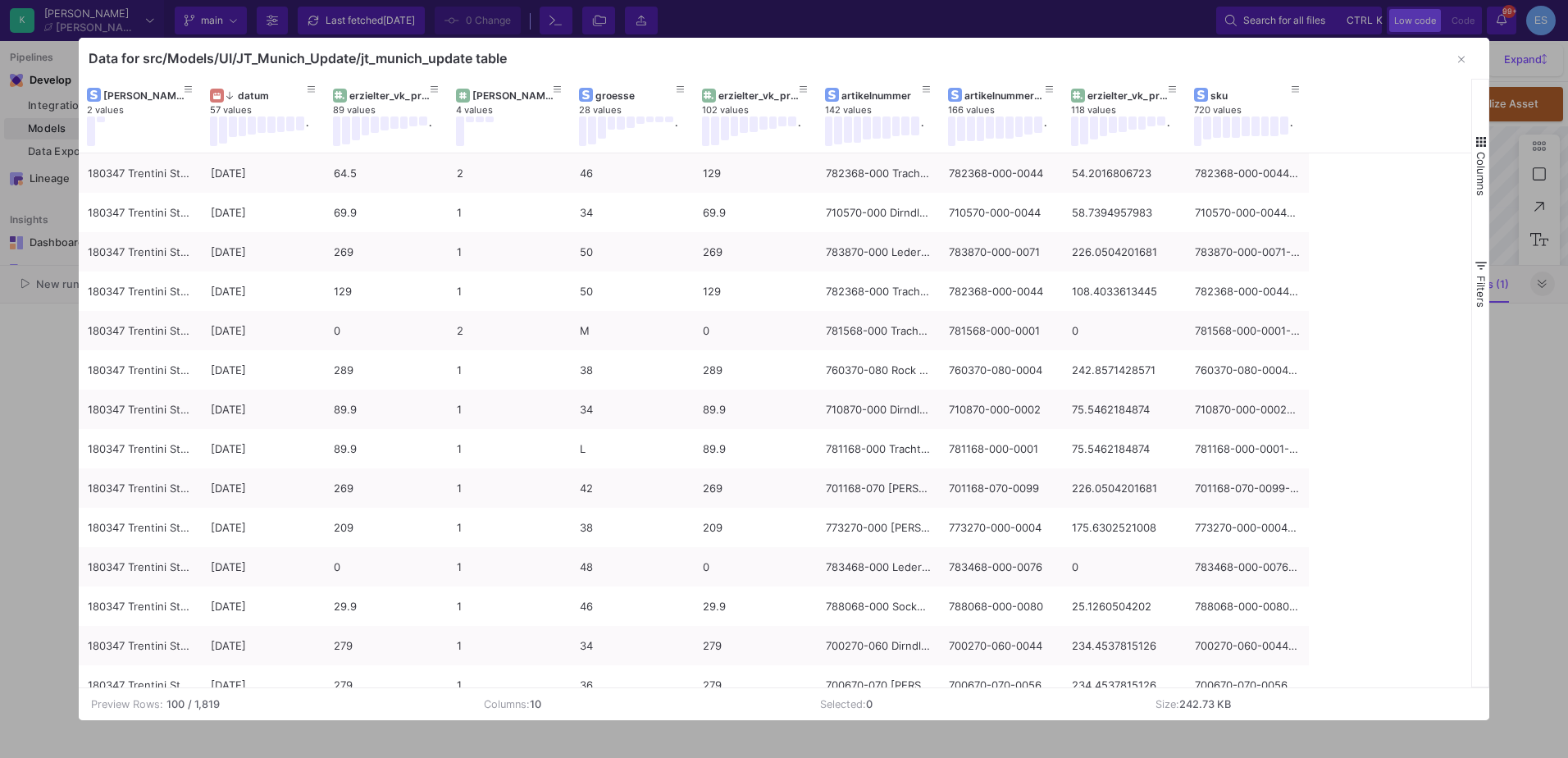
click at [1477, 149] on button "Columns" at bounding box center [1481, 164] width 17 height 119
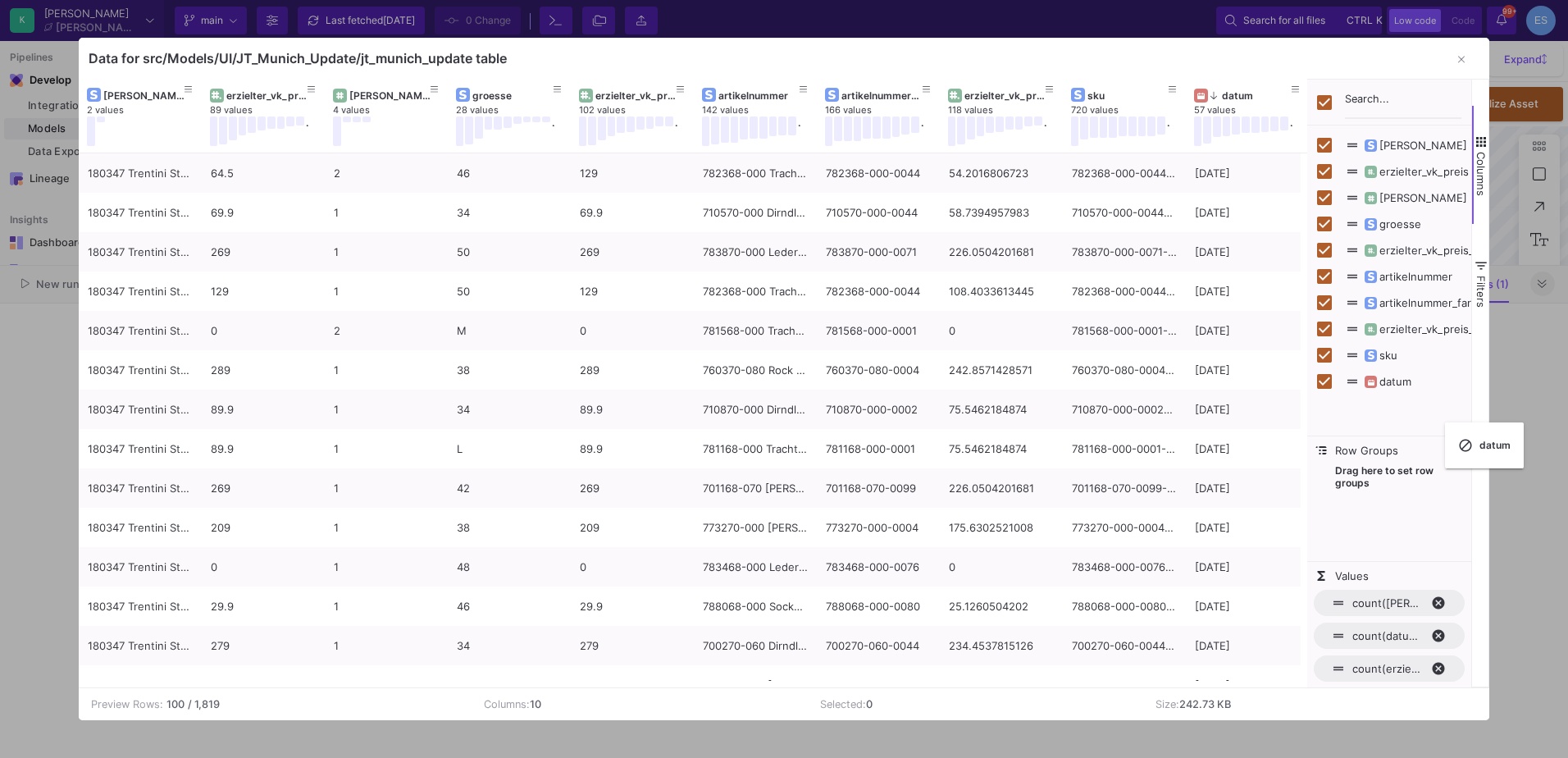
checkbox input "false"
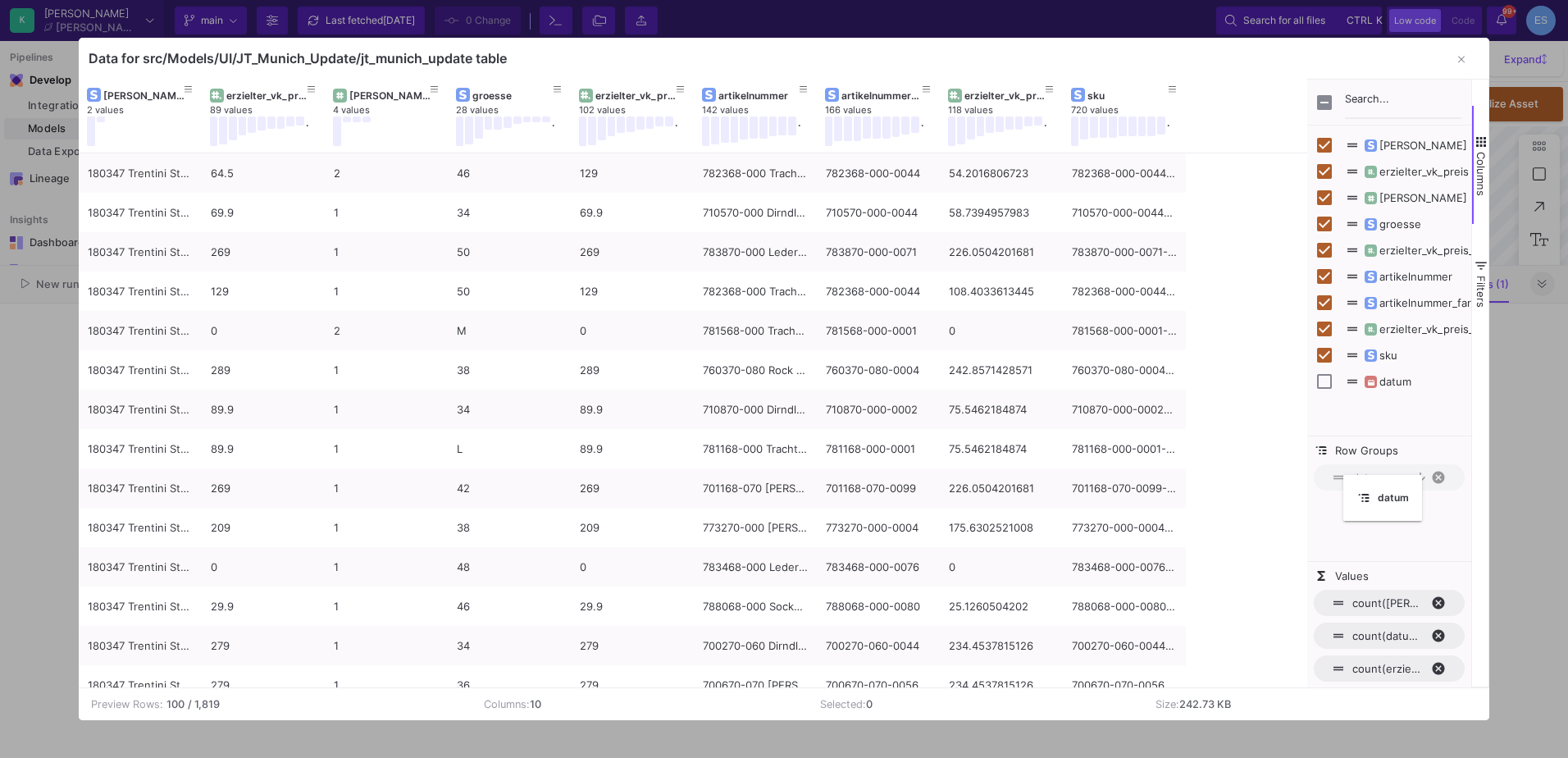
drag, startPoint x: 272, startPoint y: 105, endPoint x: 1354, endPoint y: 485, distance: 1146.8
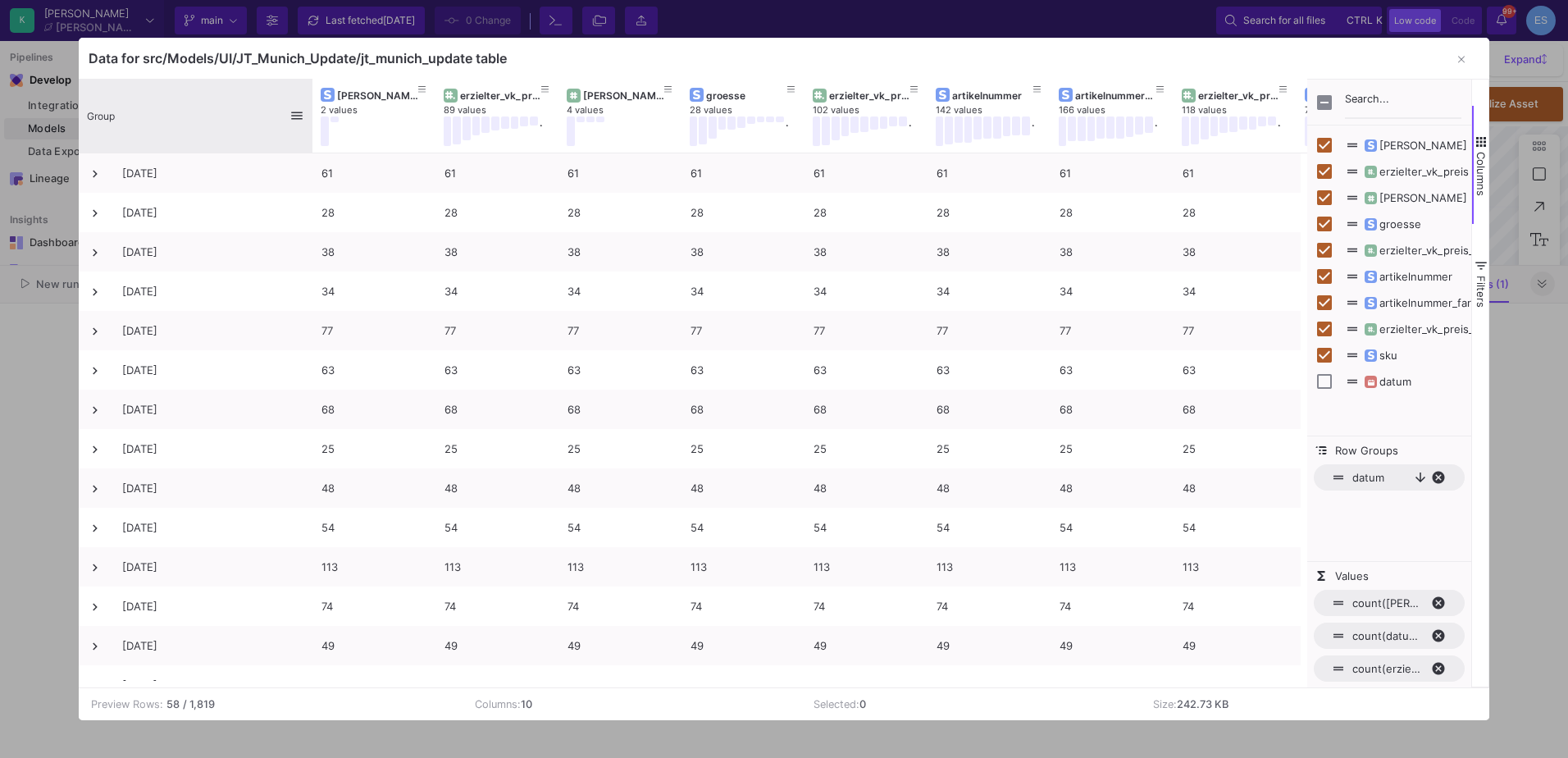
drag, startPoint x: 200, startPoint y: 98, endPoint x: 311, endPoint y: 100, distance: 111.0
click at [311, 100] on div at bounding box center [312, 115] width 7 height 74
click at [1460, 63] on icon "button" at bounding box center [1462, 59] width 7 height 10
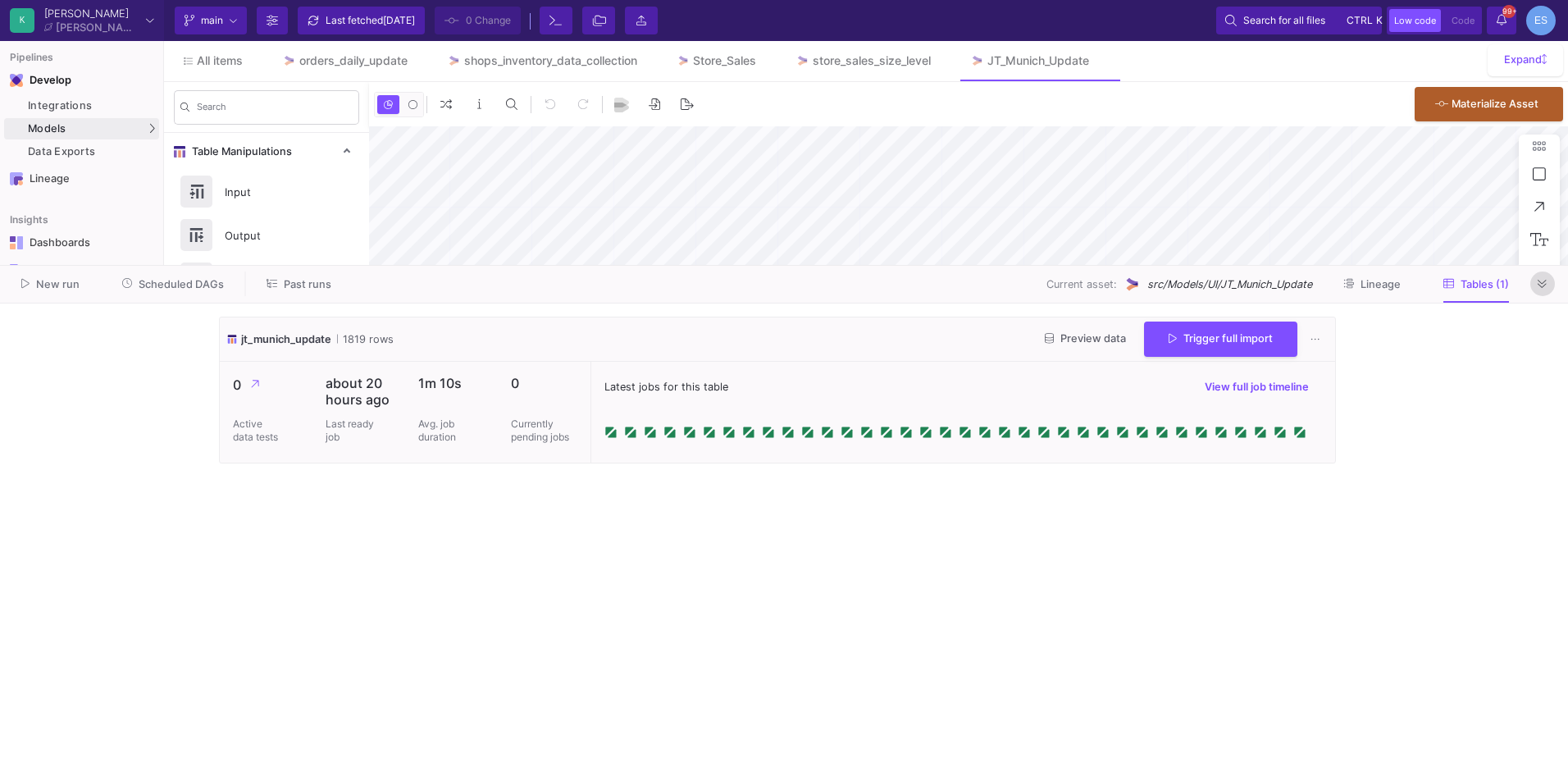
click at [1551, 289] on button at bounding box center [1543, 284] width 24 height 24
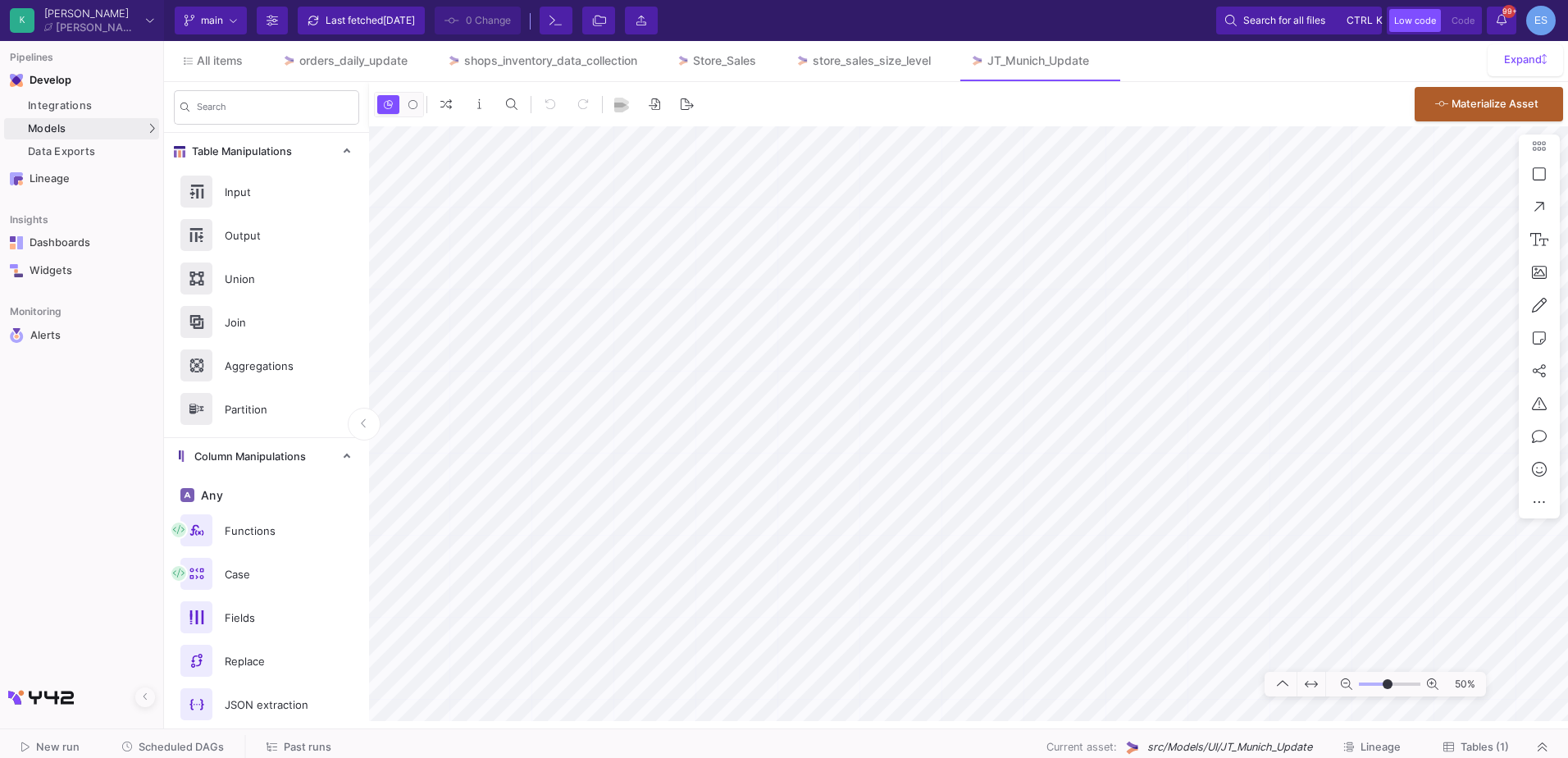
type input "19"
click at [1388, 681] on input "range" at bounding box center [1390, 684] width 62 height 21
click at [82, 109] on div "Integrations" at bounding box center [91, 105] width 127 height 13
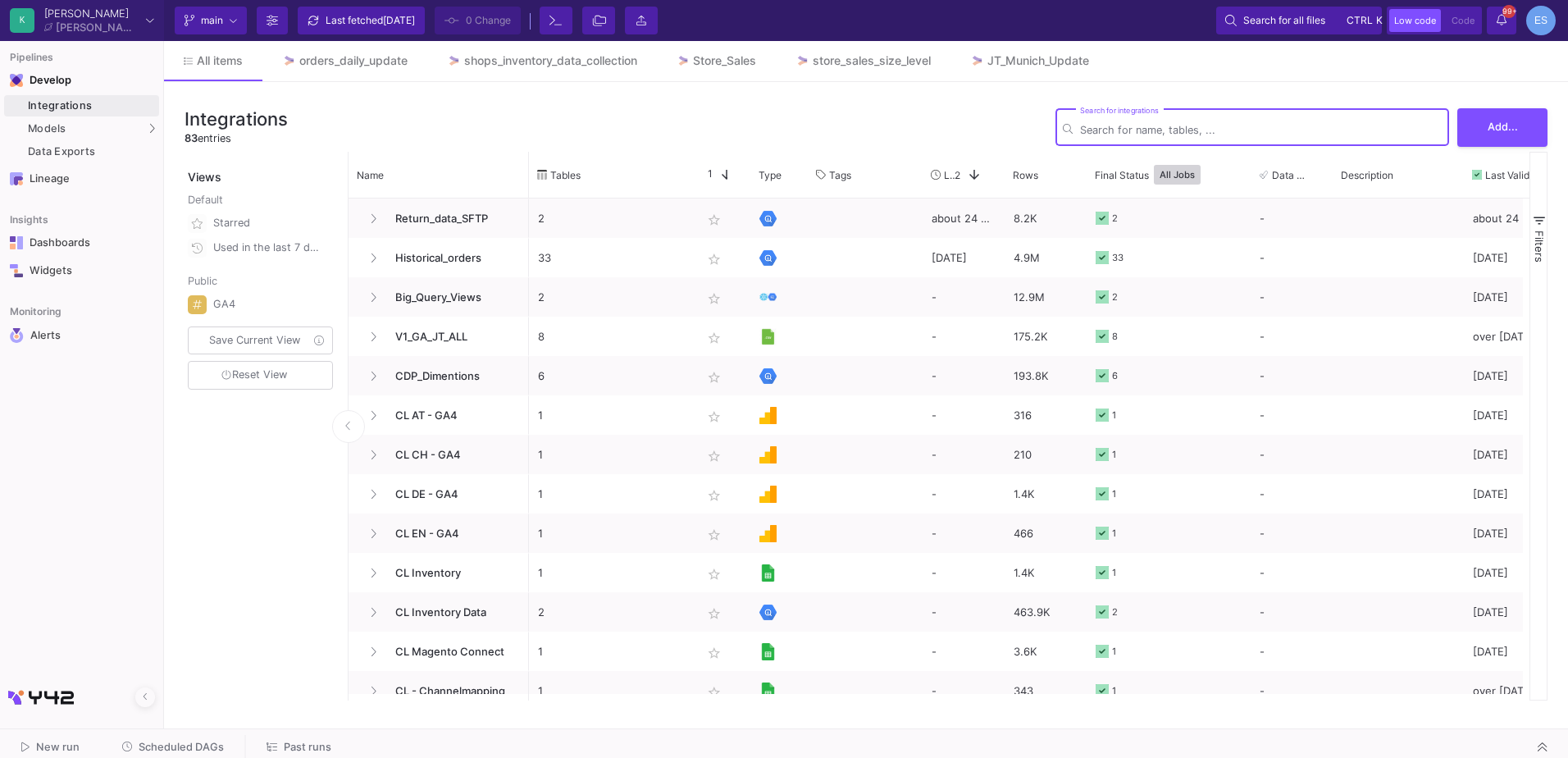
click at [1150, 124] on input "Search for integrations" at bounding box center [1262, 130] width 362 height 12
type input "jt"
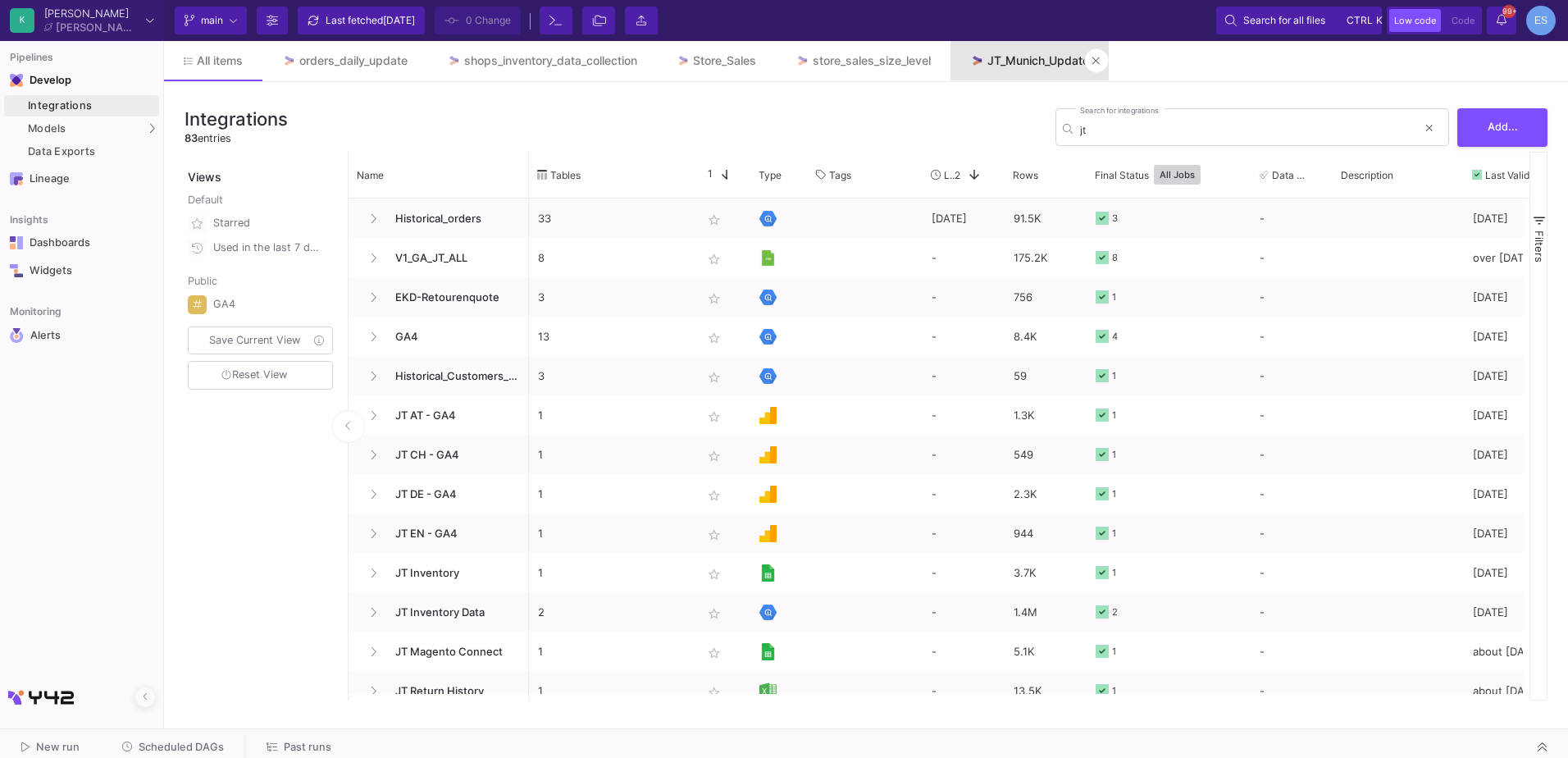
click at [1053, 74] on link "JT_Munich_Update" at bounding box center [1030, 61] width 159 height 39
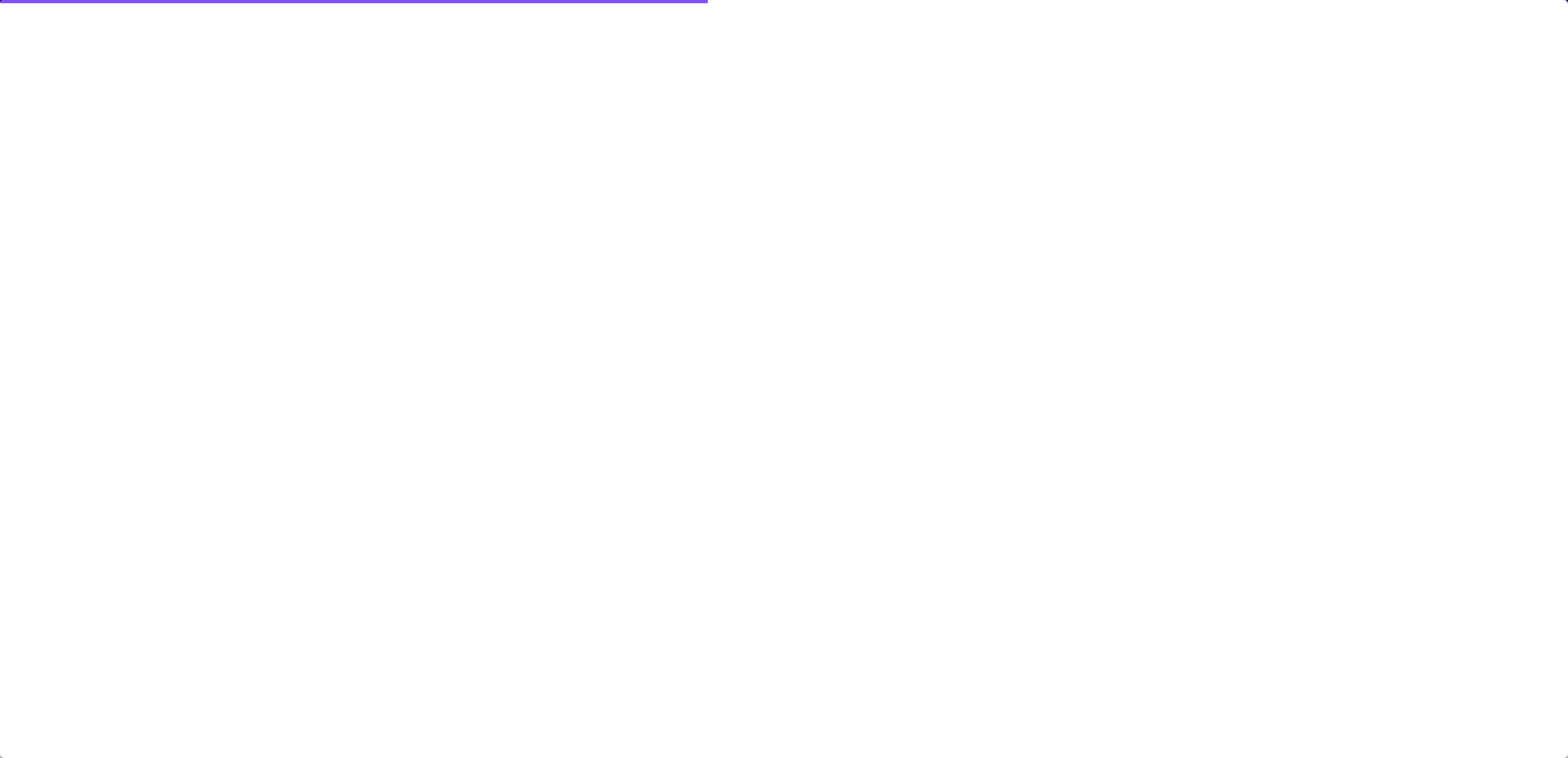
type input "-14"
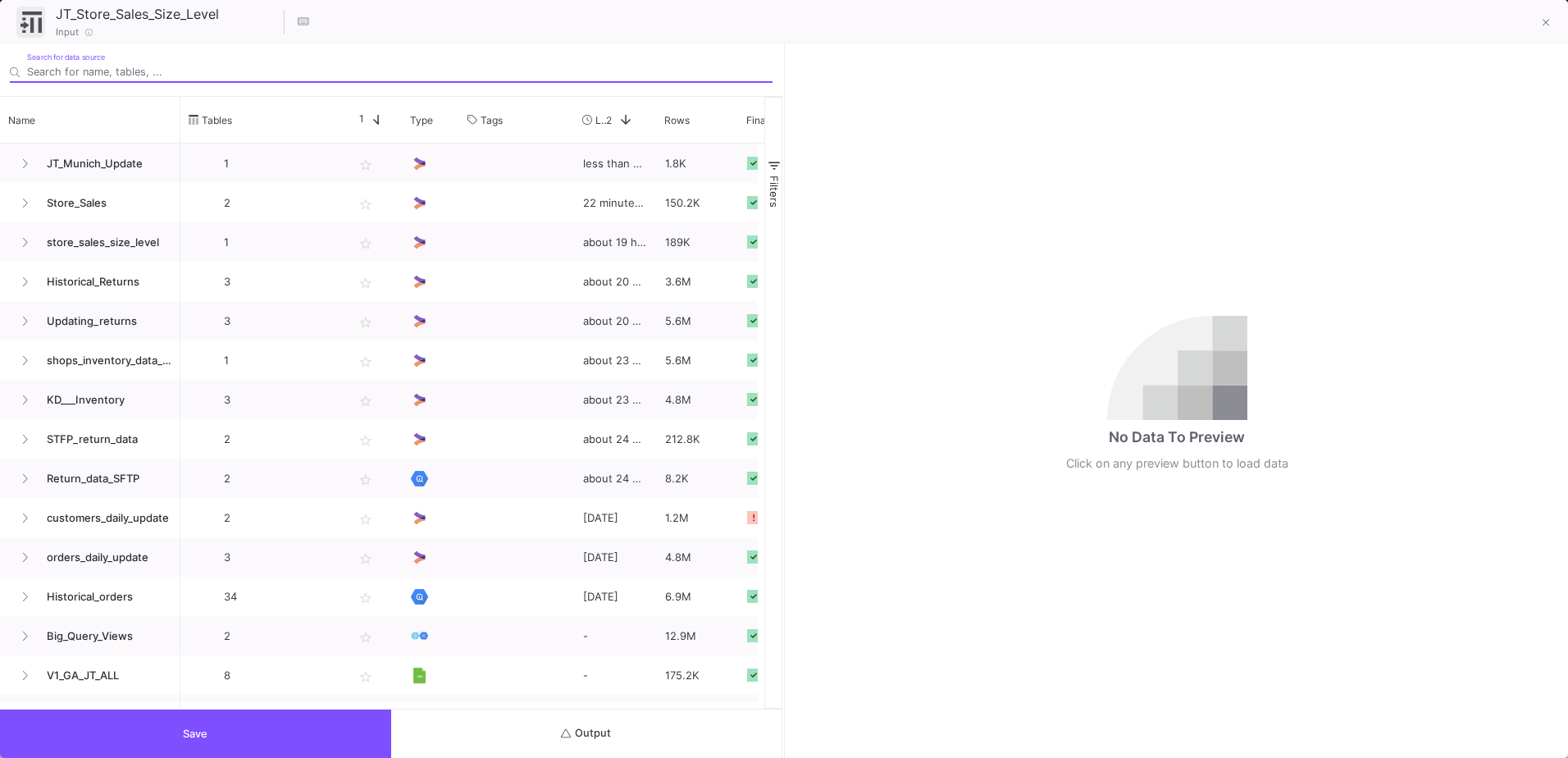
click at [683, 730] on button "Output" at bounding box center [586, 734] width 391 height 49
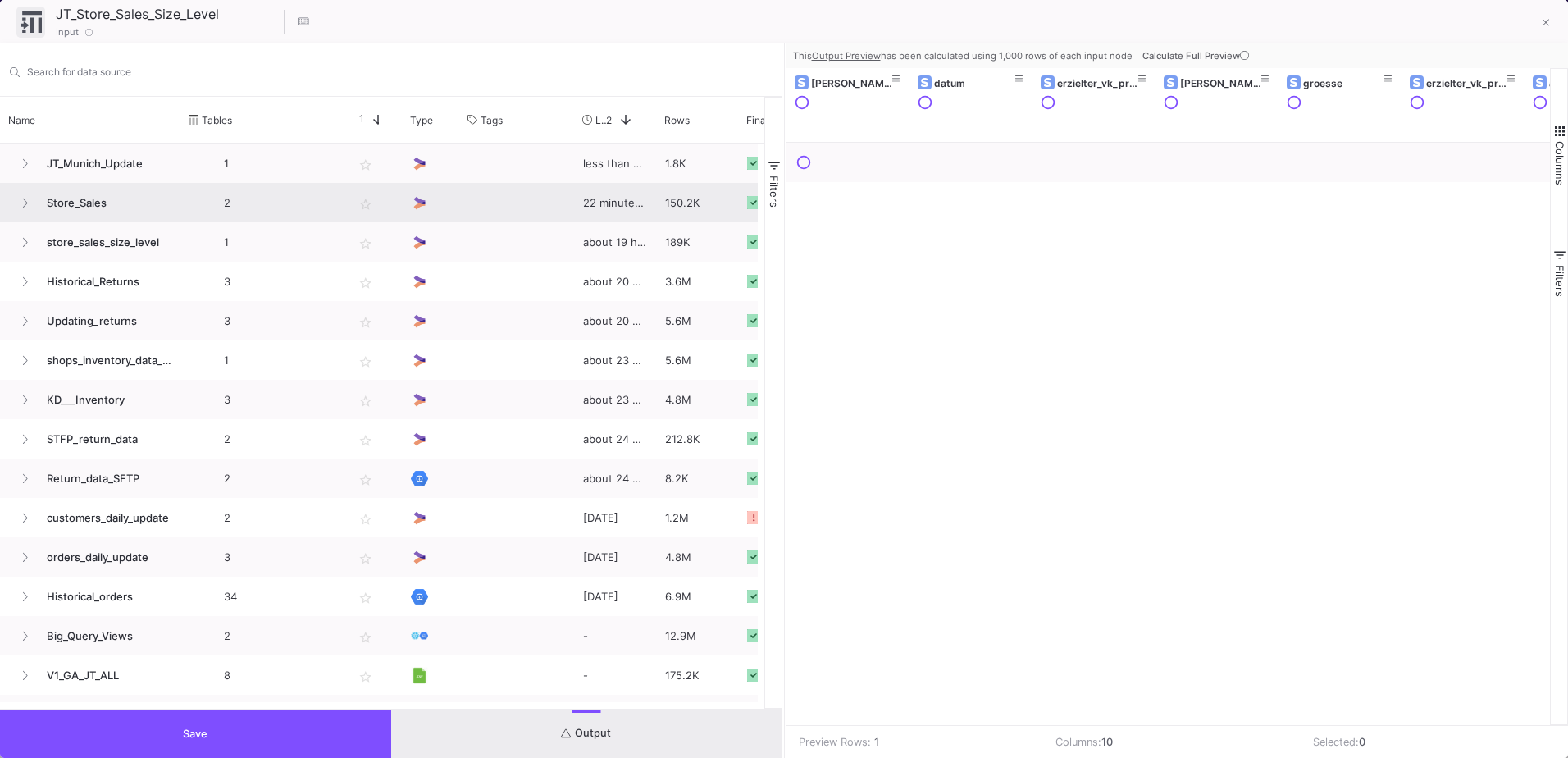
drag, startPoint x: 786, startPoint y: 184, endPoint x: 542, endPoint y: 204, distance: 244.8
click at [532, 204] on as-split "Search for data source Name Drag here to set column labels Name Tables Star 1" at bounding box center [784, 401] width 1568 height 715
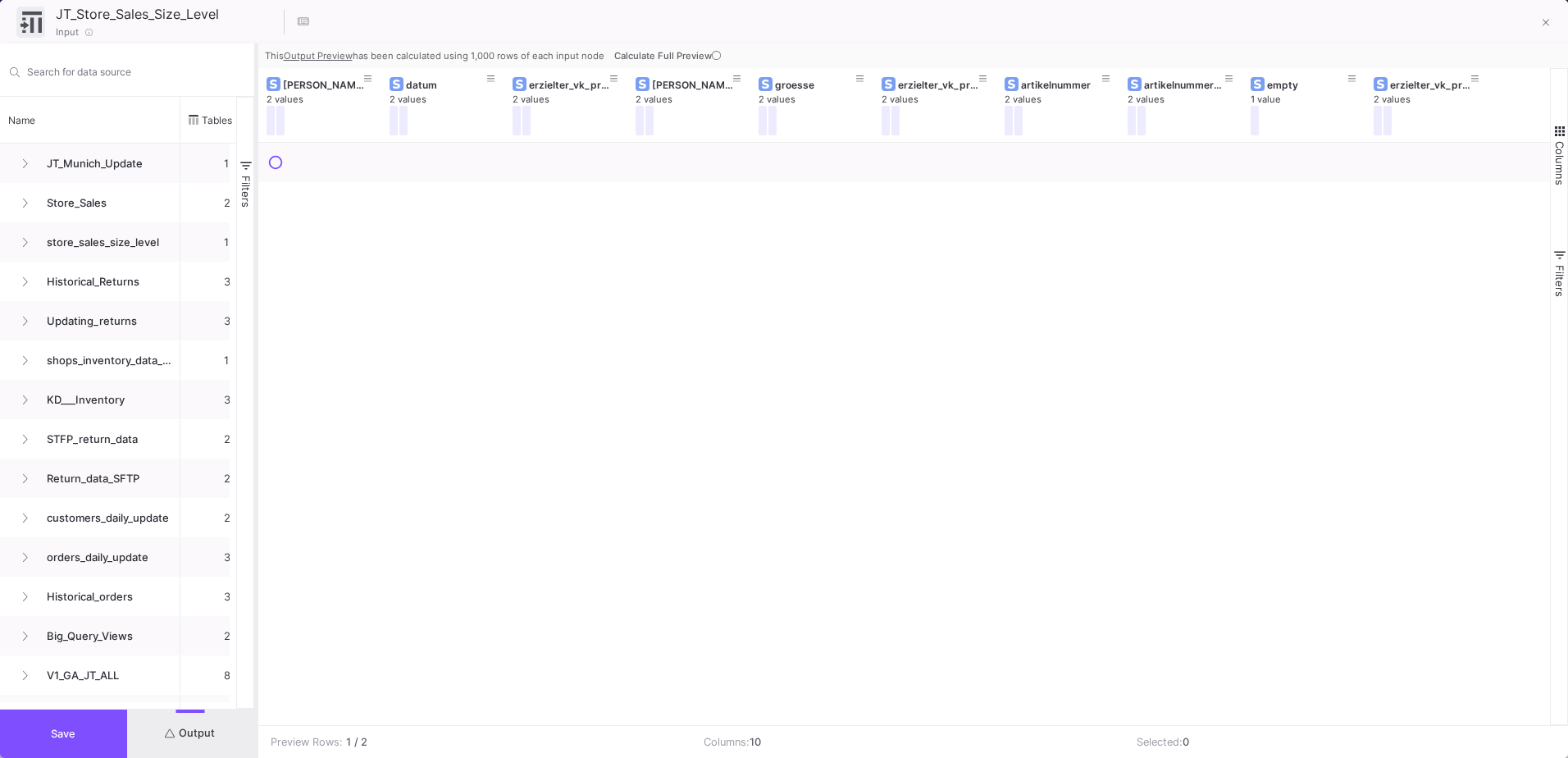
drag, startPoint x: 784, startPoint y: 200, endPoint x: 256, endPoint y: 254, distance: 530.8
click at [256, 254] on div at bounding box center [256, 401] width 4 height 715
click at [1533, 32] on button at bounding box center [1546, 23] width 33 height 33
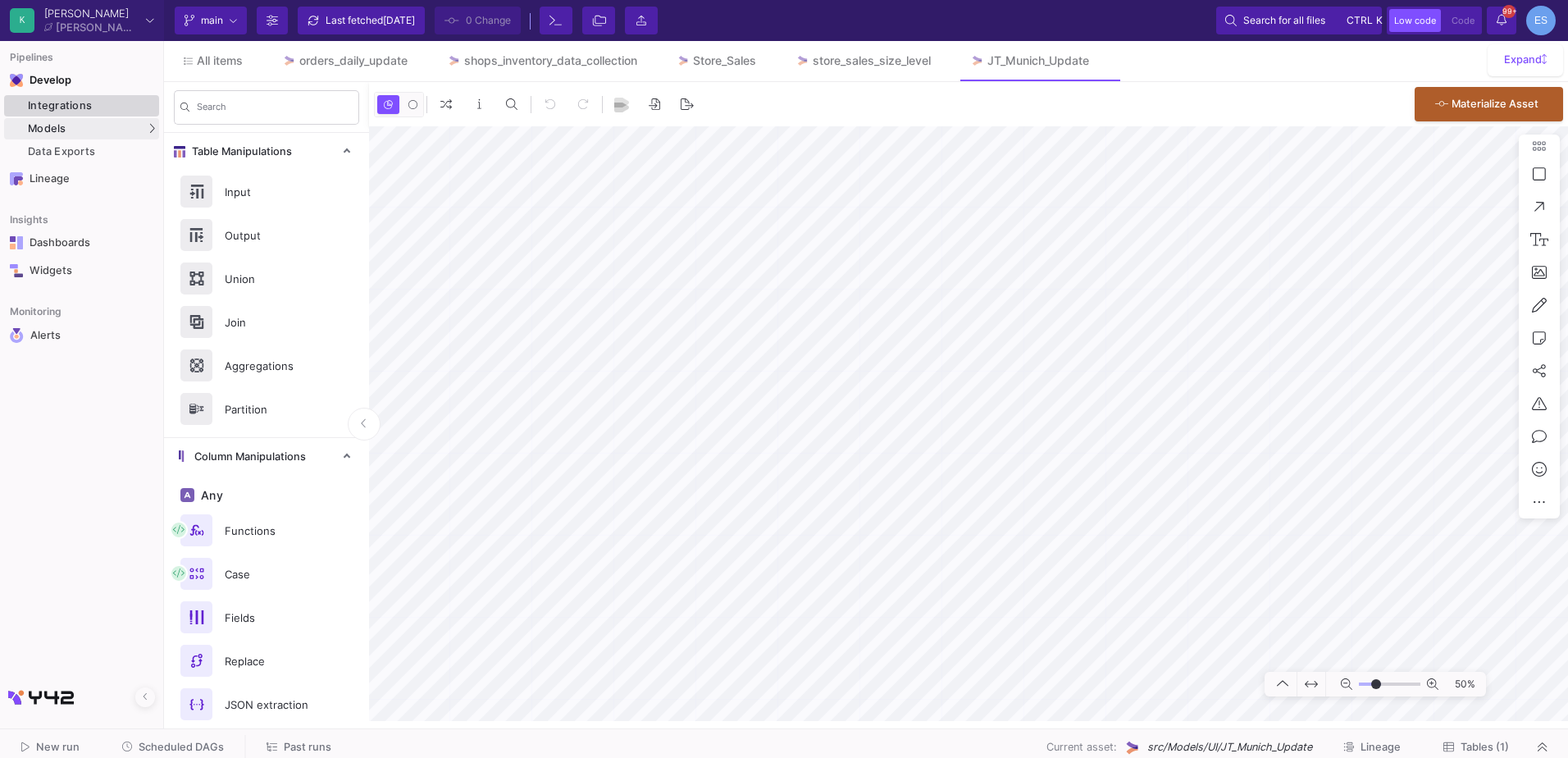
click at [79, 107] on div "Integrations" at bounding box center [91, 105] width 127 height 13
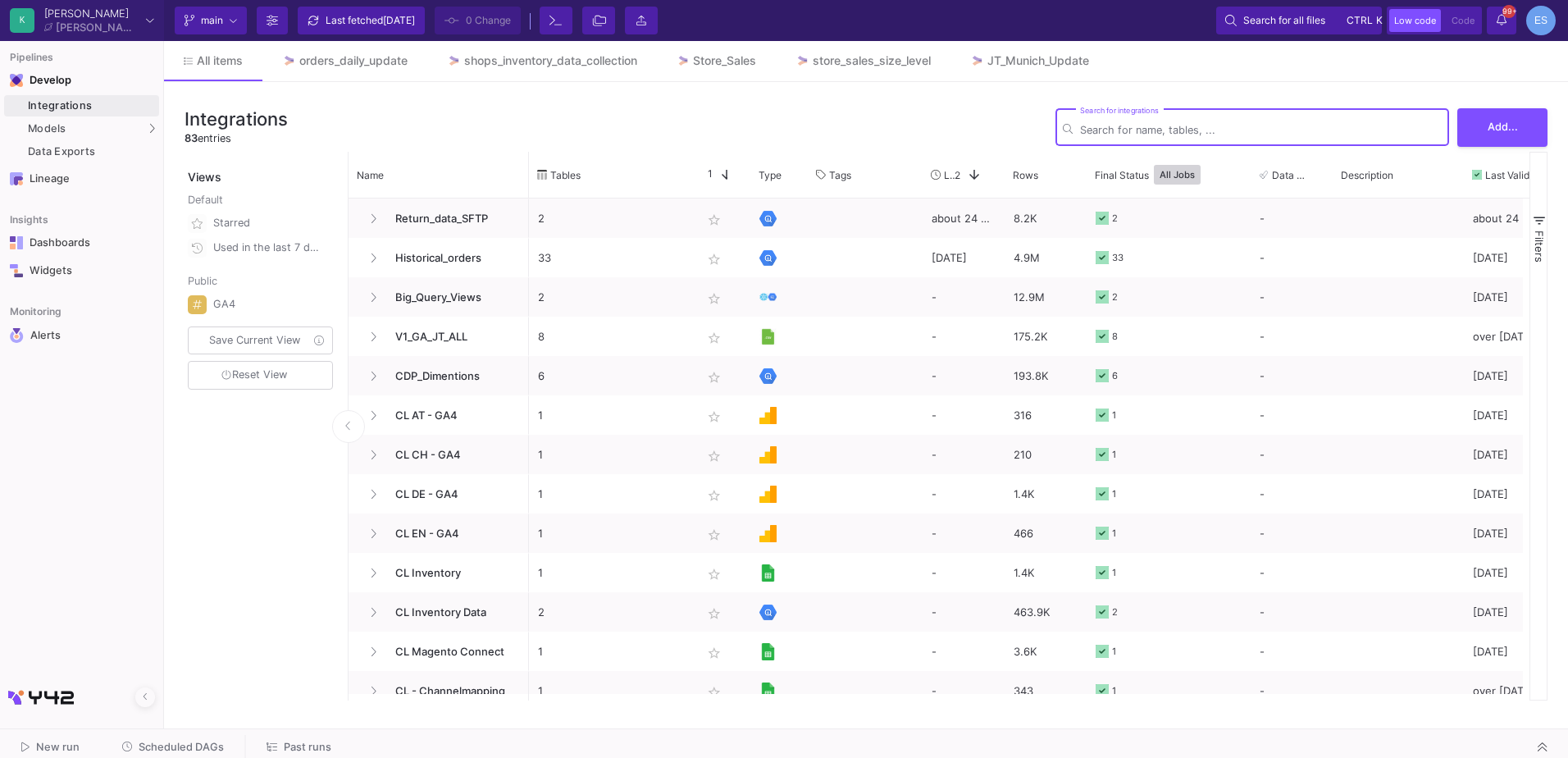
click at [1214, 133] on input "Search for integrations" at bounding box center [1262, 130] width 362 height 12
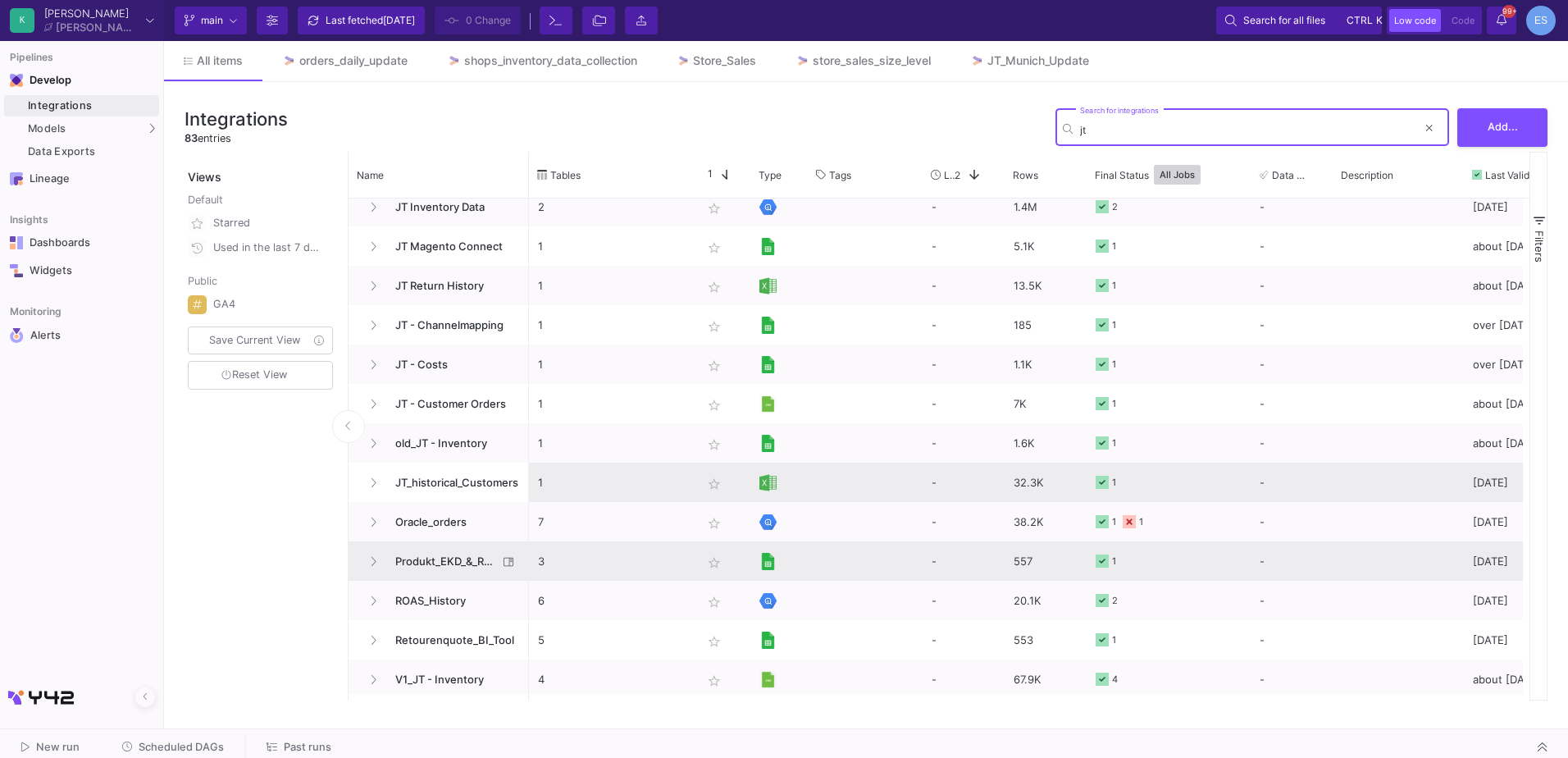
scroll to position [407, 0]
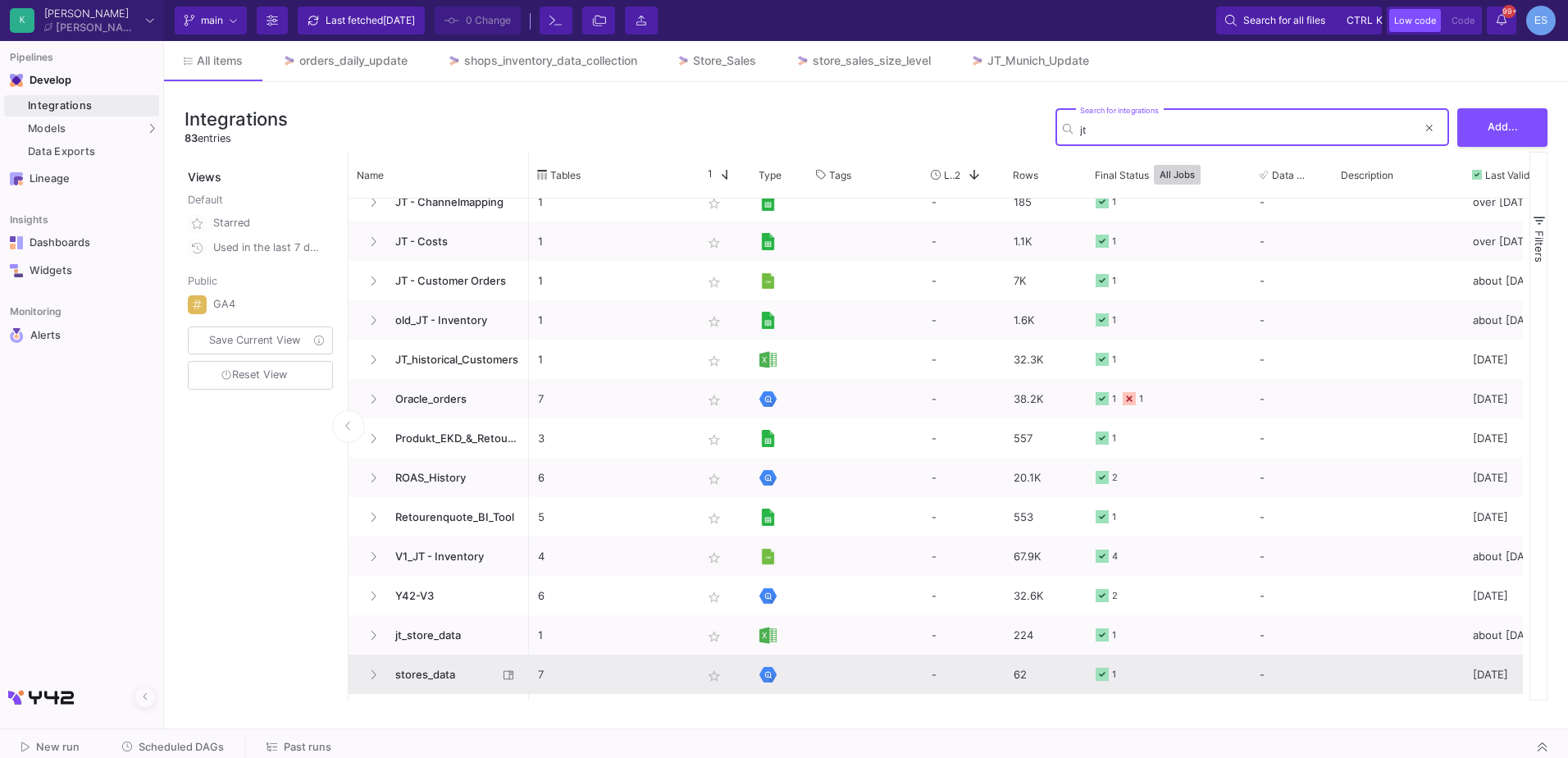
type input "jt"
click at [418, 675] on span "stores_data" at bounding box center [441, 674] width 112 height 38
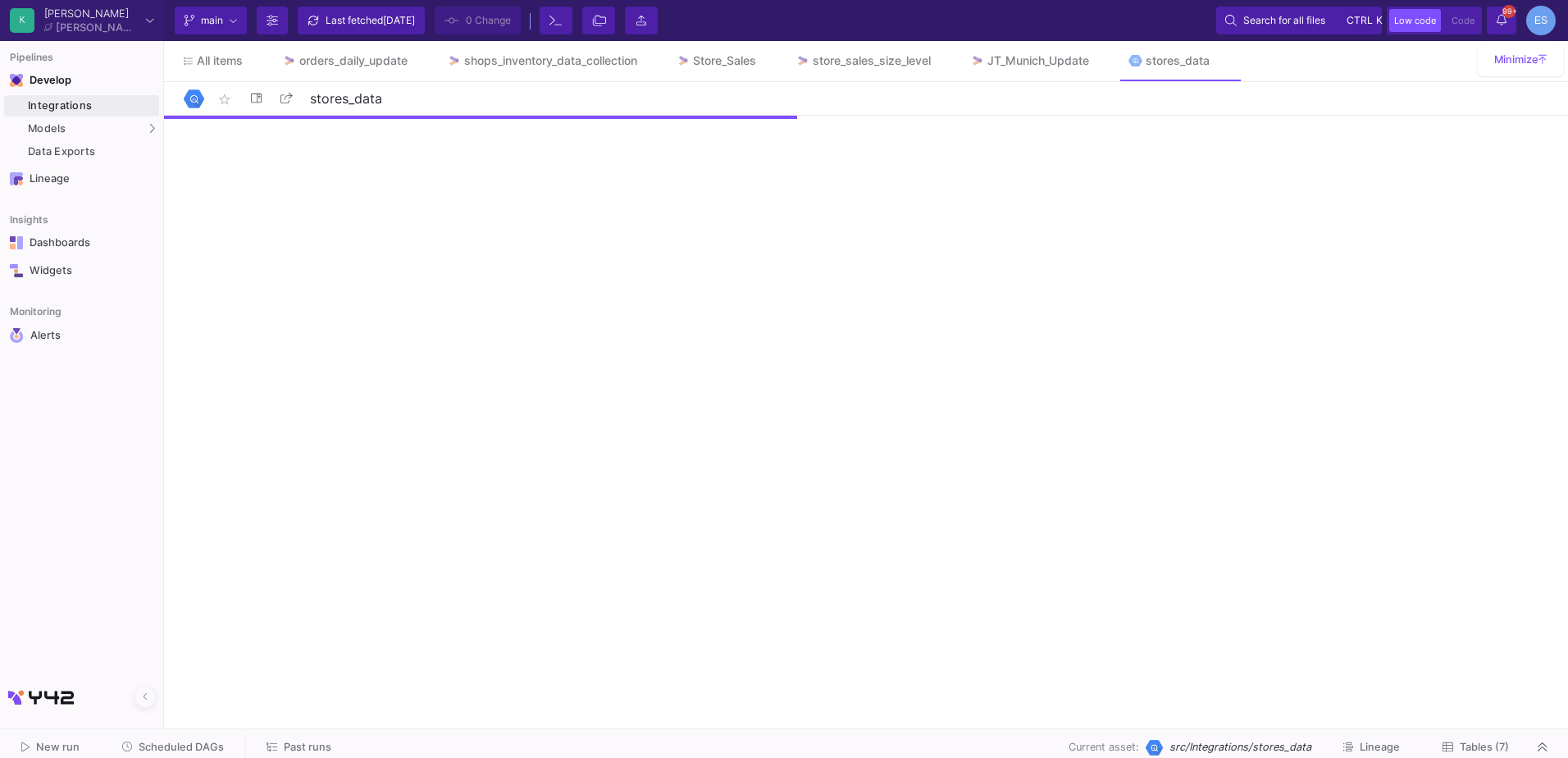
click at [1491, 749] on span "Tables (7)" at bounding box center [1484, 747] width 49 height 12
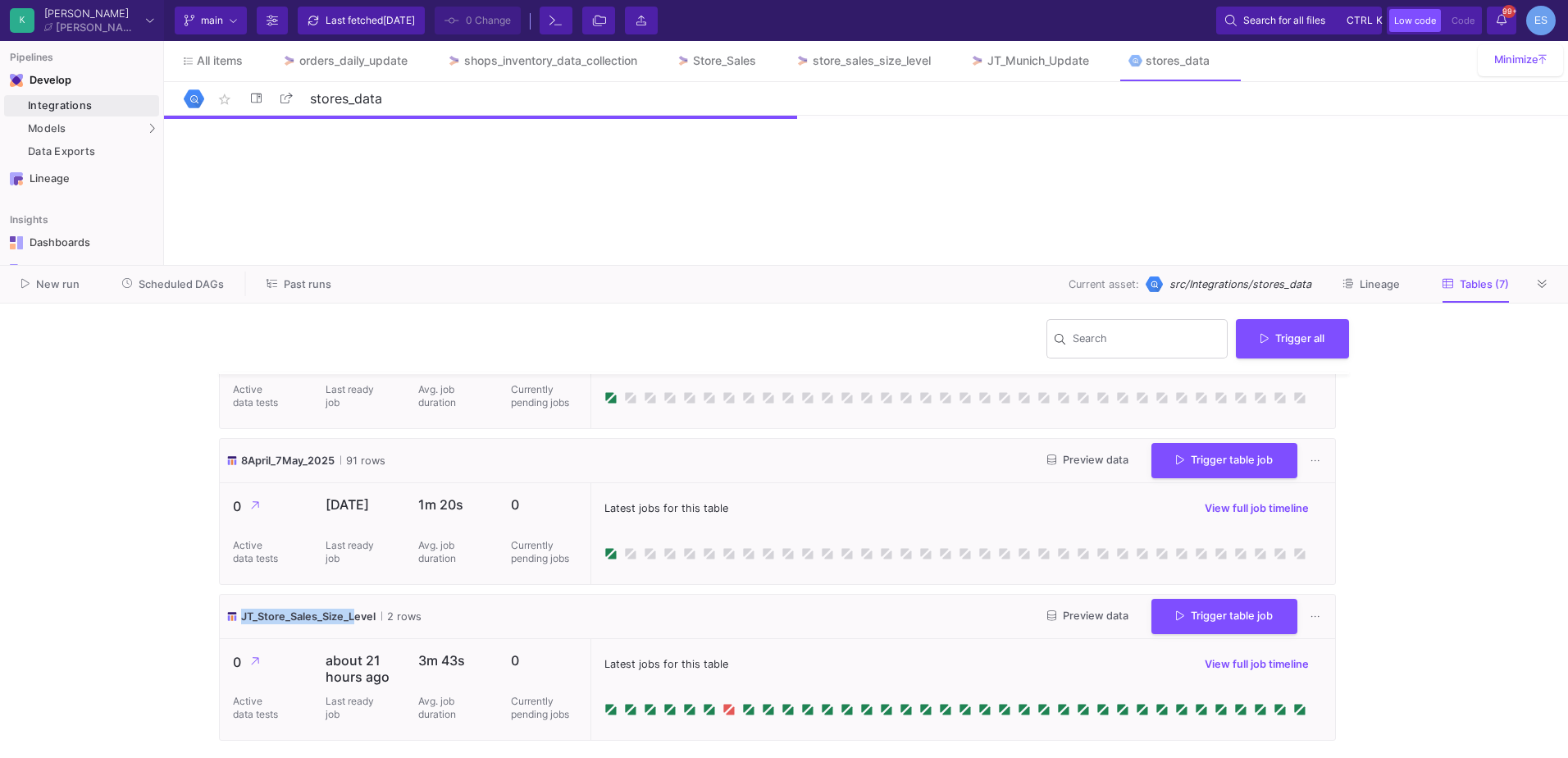
drag, startPoint x: 241, startPoint y: 613, endPoint x: 354, endPoint y: 611, distance: 113.0
click at [354, 611] on span "JT_Store_Sales_Size_Level" at bounding box center [308, 616] width 134 height 16
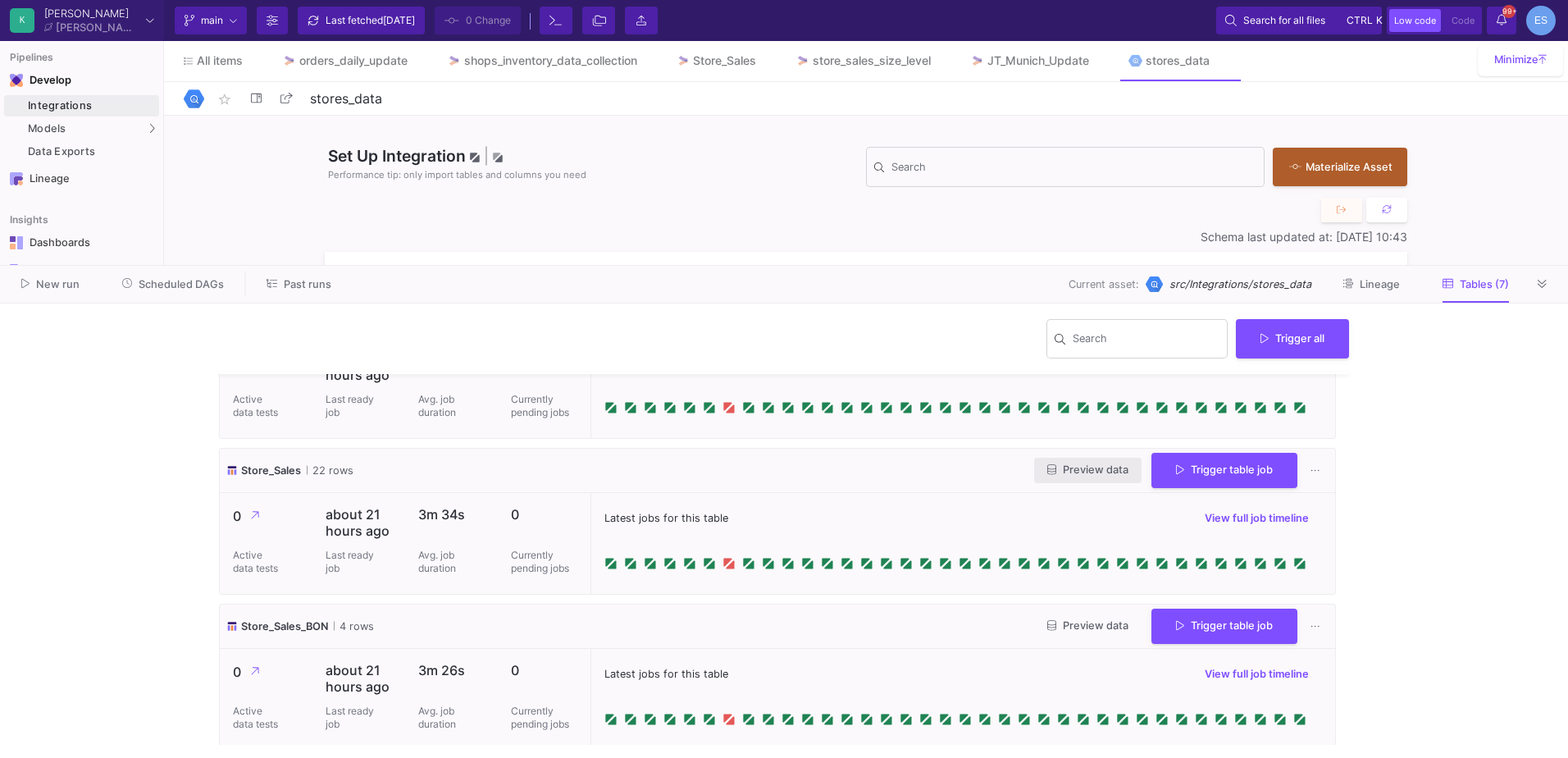
click at [1080, 478] on button "Preview data" at bounding box center [1087, 470] width 107 height 25
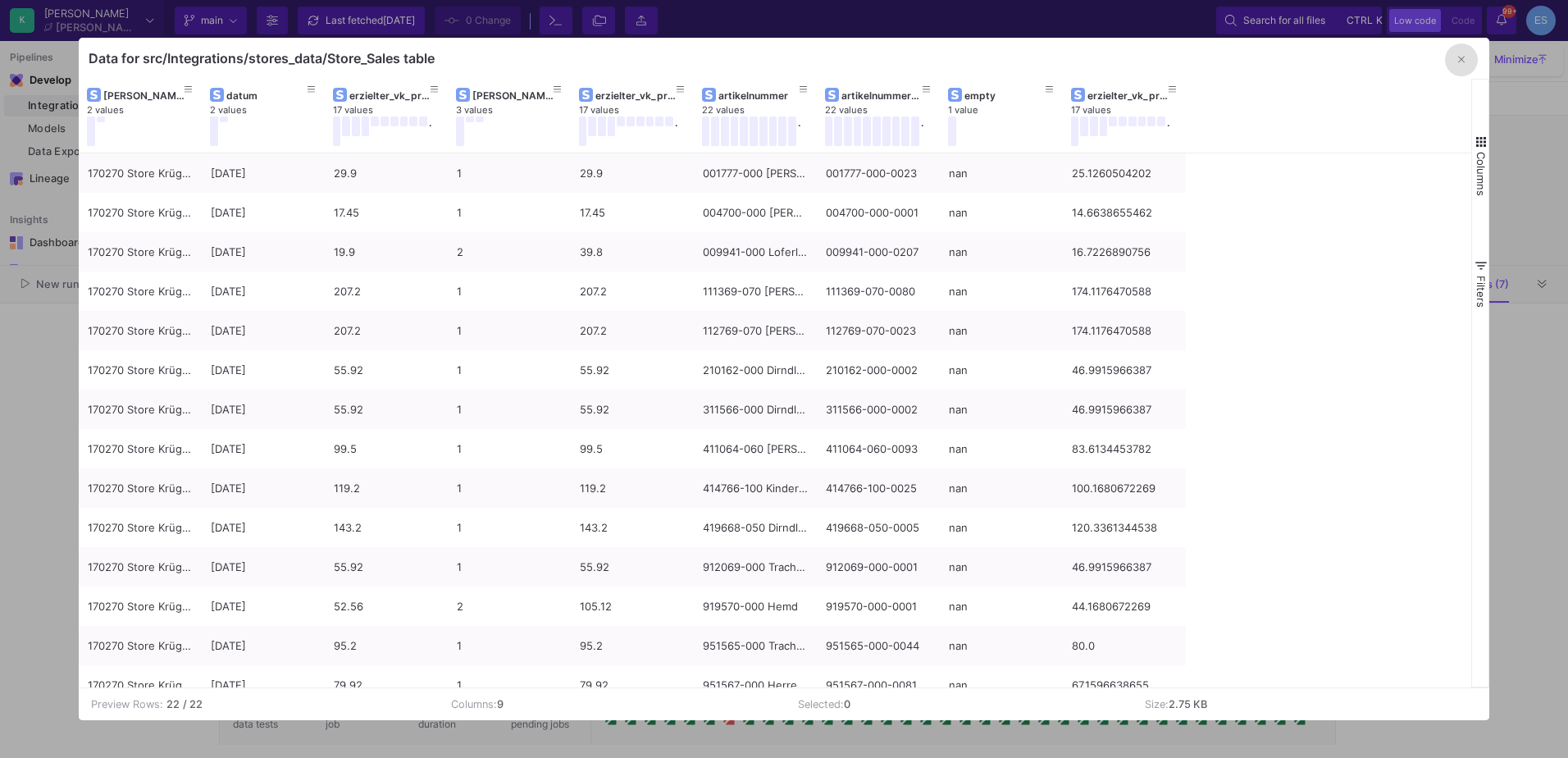
drag, startPoint x: 1466, startPoint y: 57, endPoint x: 1467, endPoint y: 301, distance: 244.0
click at [1467, 301] on div "Data for src/Integrations/stores_data/Store_Sales table Drag here to set row gr…" at bounding box center [784, 378] width 1412 height 682
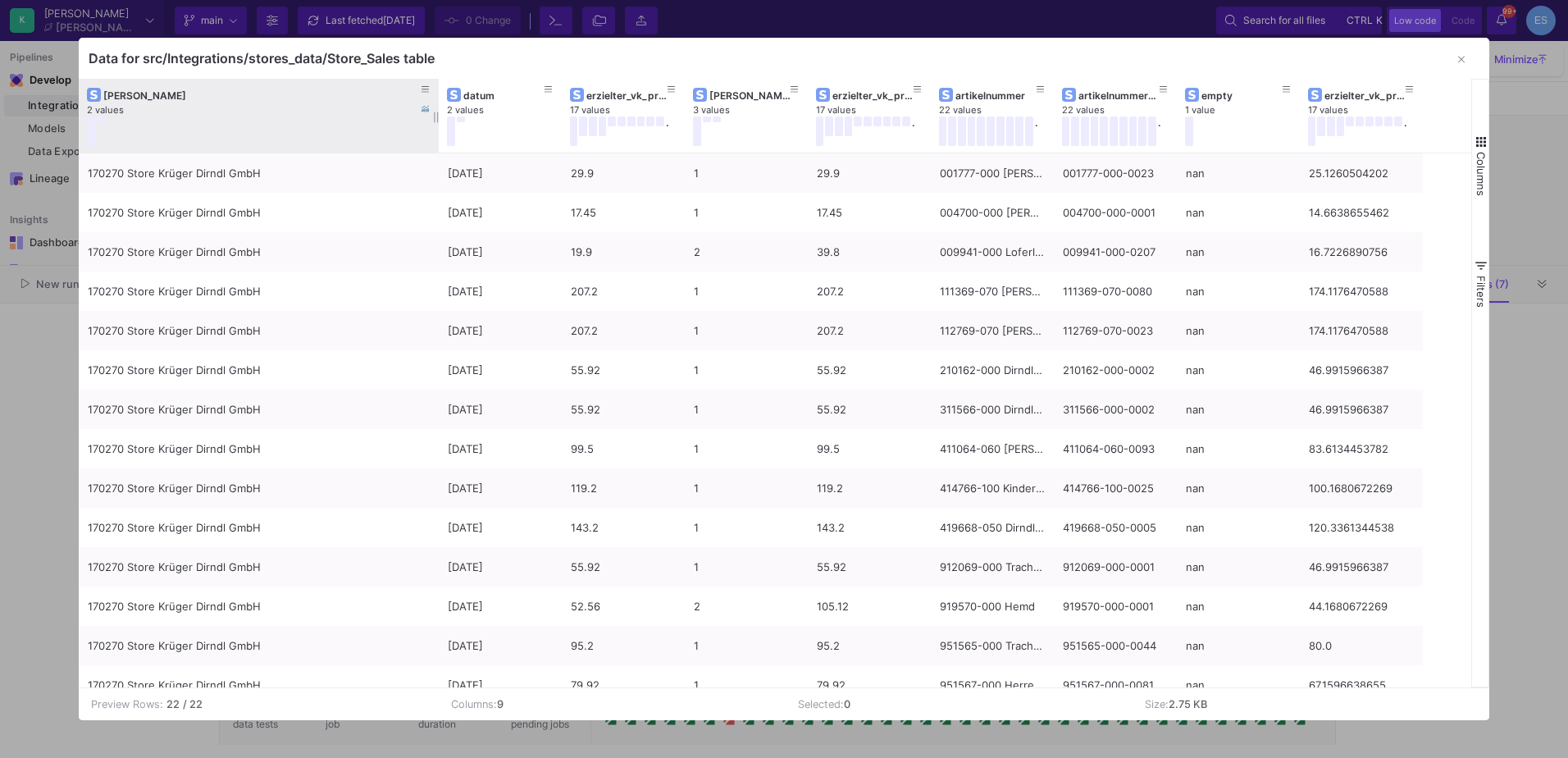
drag, startPoint x: 200, startPoint y: 88, endPoint x: 437, endPoint y: 91, distance: 237.0
click at [437, 91] on div at bounding box center [439, 115] width 7 height 74
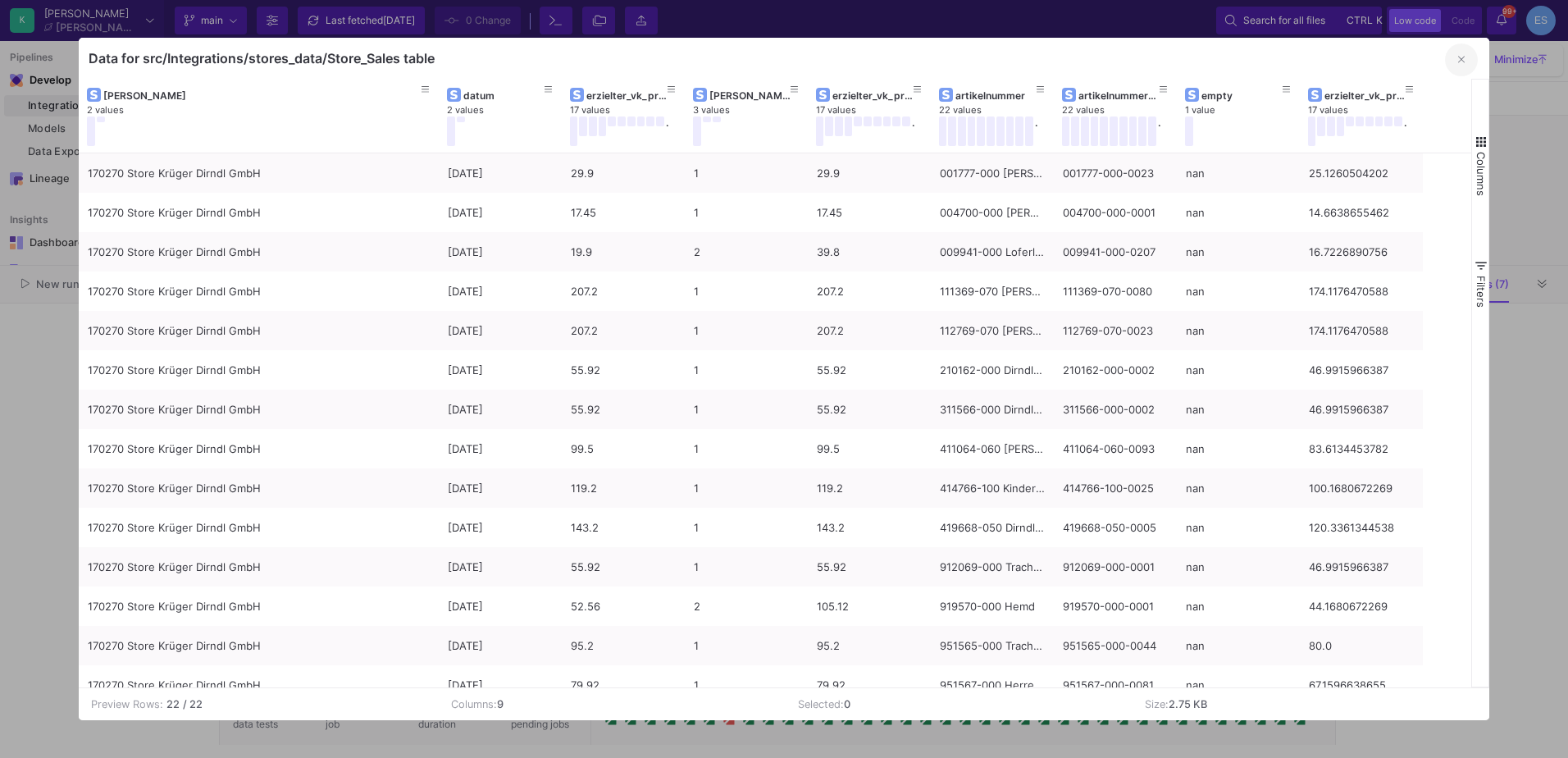
click at [1466, 61] on button "button" at bounding box center [1462, 60] width 33 height 33
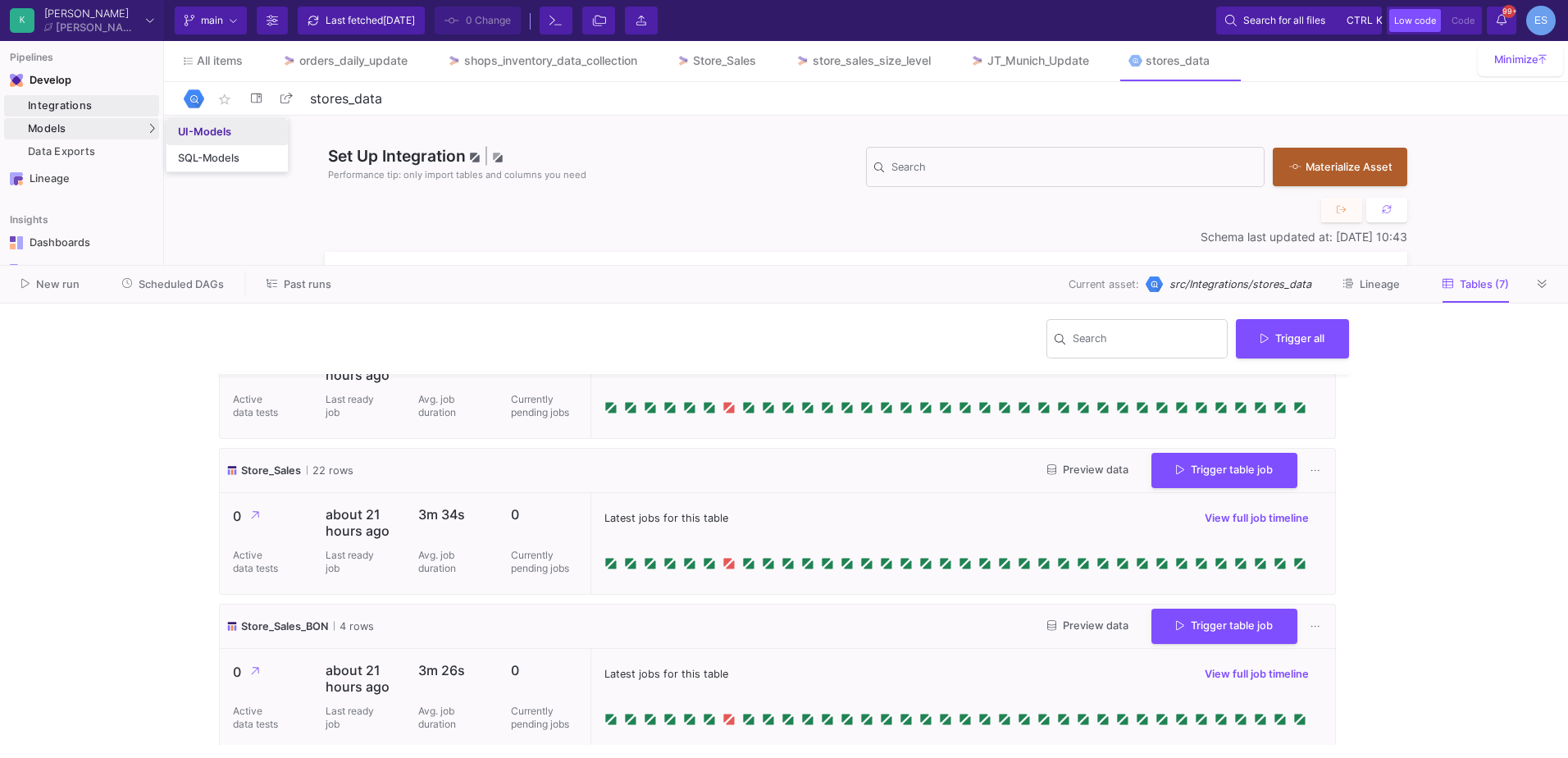
click at [224, 124] on link "UI-Models" at bounding box center [227, 132] width 121 height 26
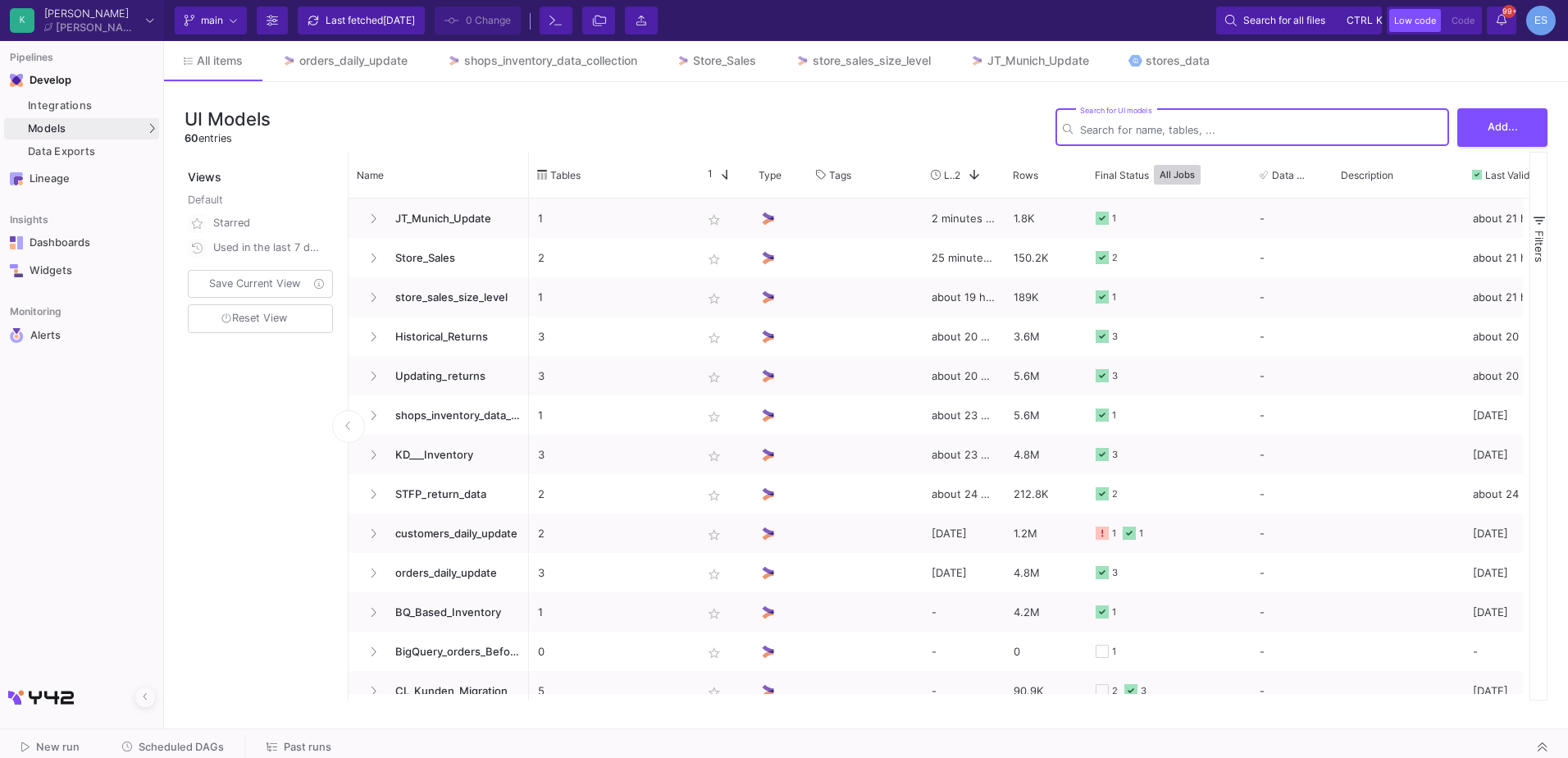
click at [1209, 125] on input "Search for UI models" at bounding box center [1262, 130] width 362 height 12
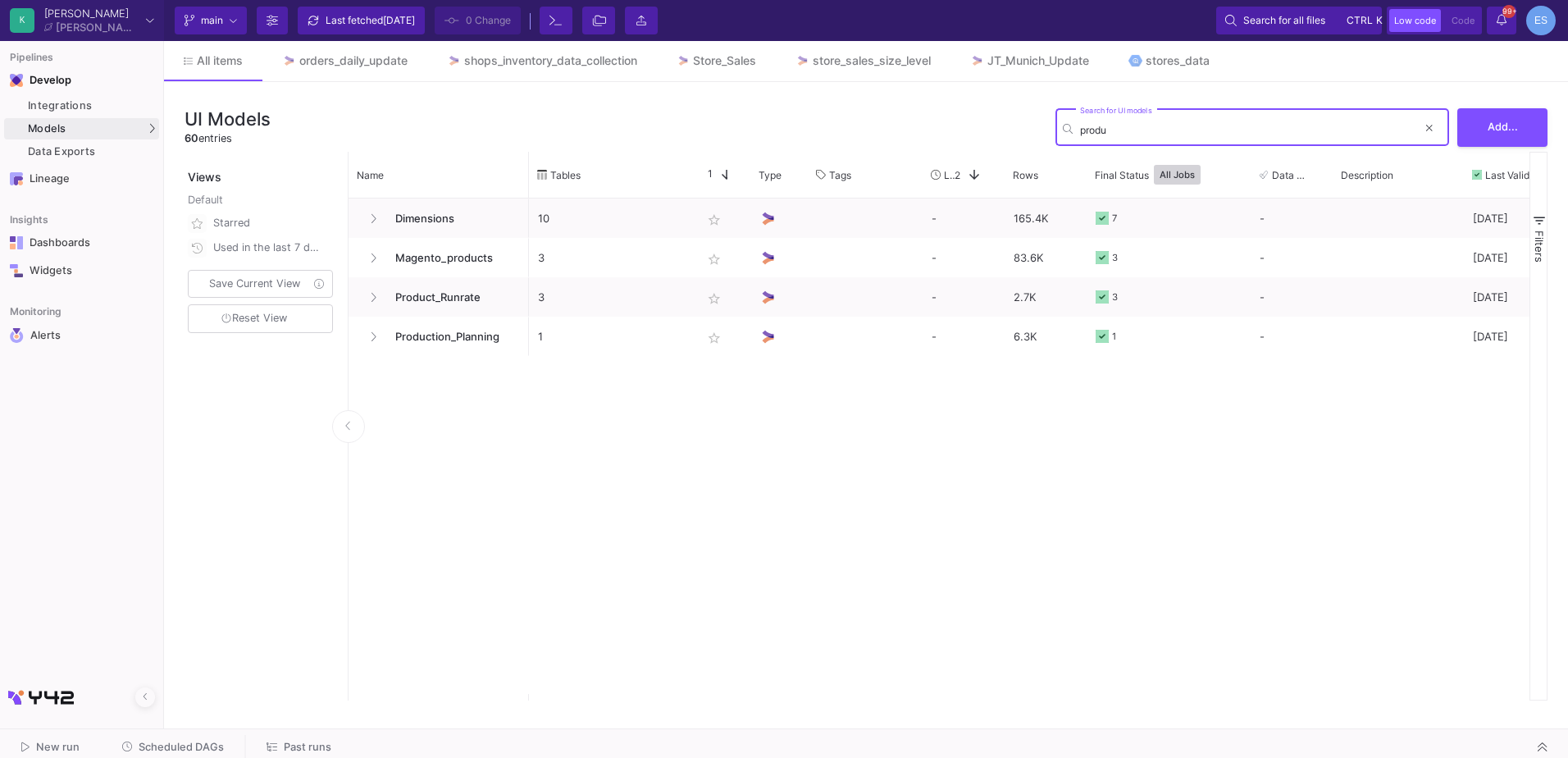
type input "produ"
click at [189, 740] on button "Scheduled DAGs" at bounding box center [174, 748] width 142 height 25
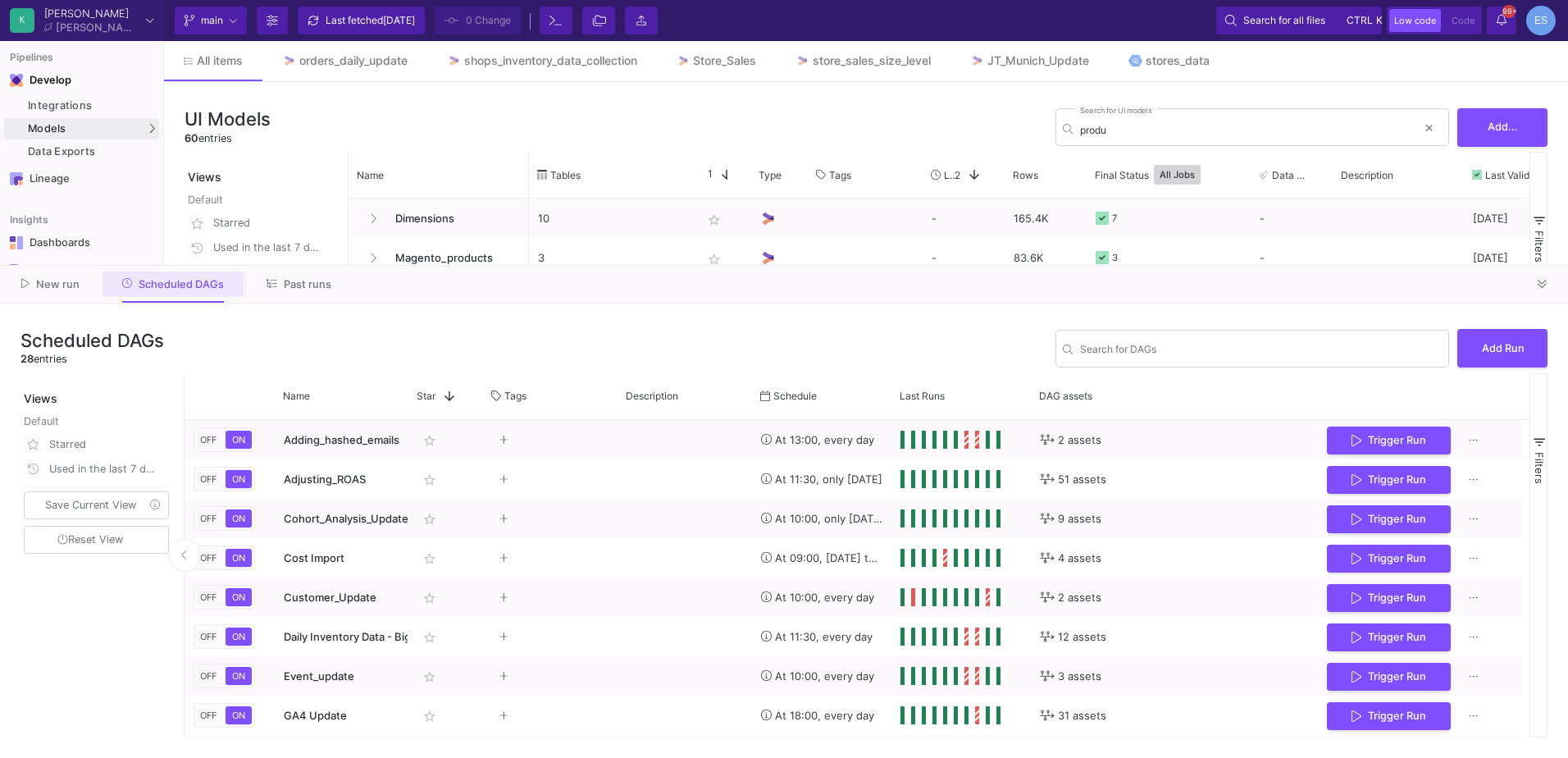
click at [173, 294] on button "Scheduled DAGs" at bounding box center [174, 284] width 142 height 25
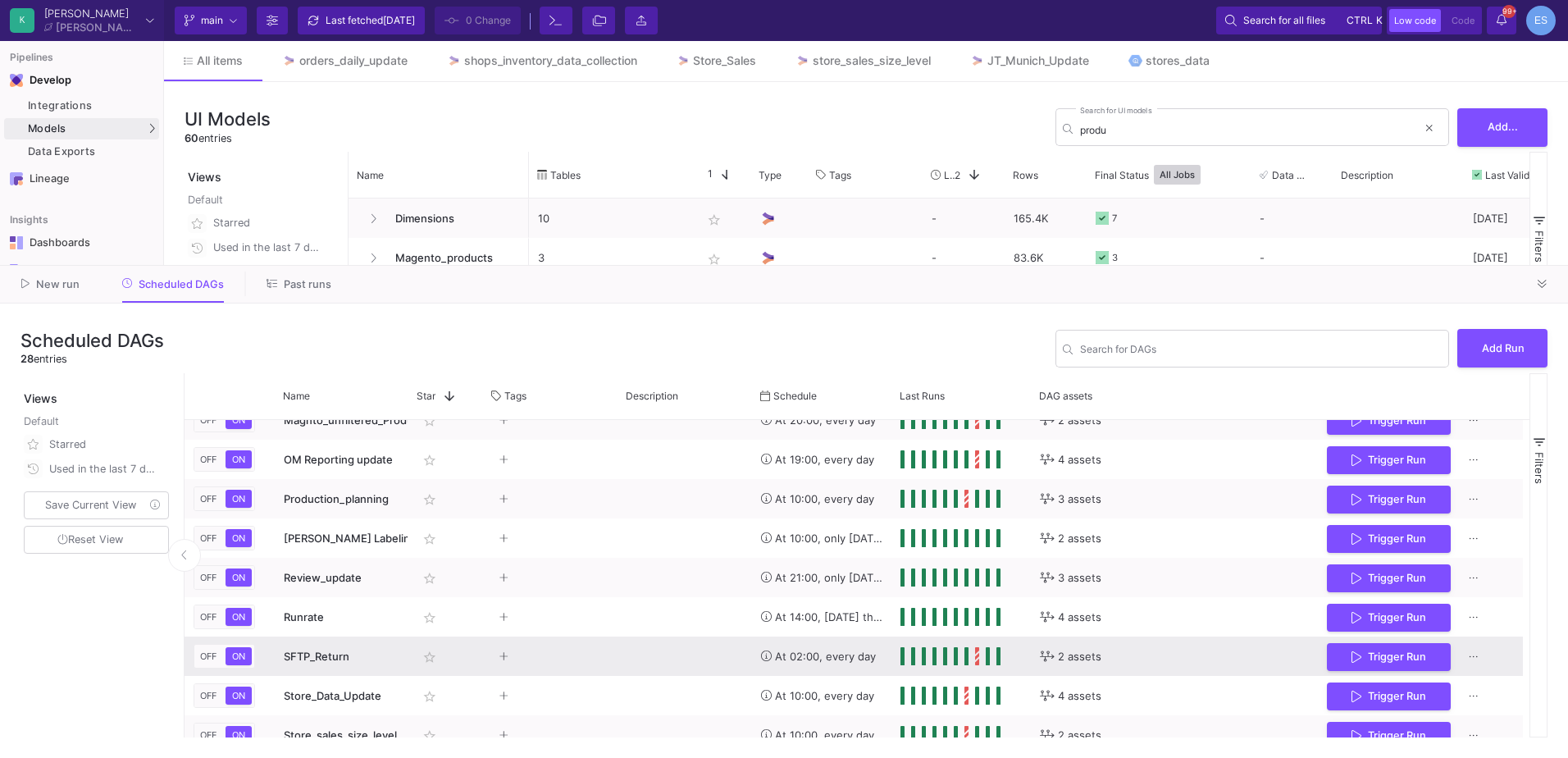
scroll to position [550, 0]
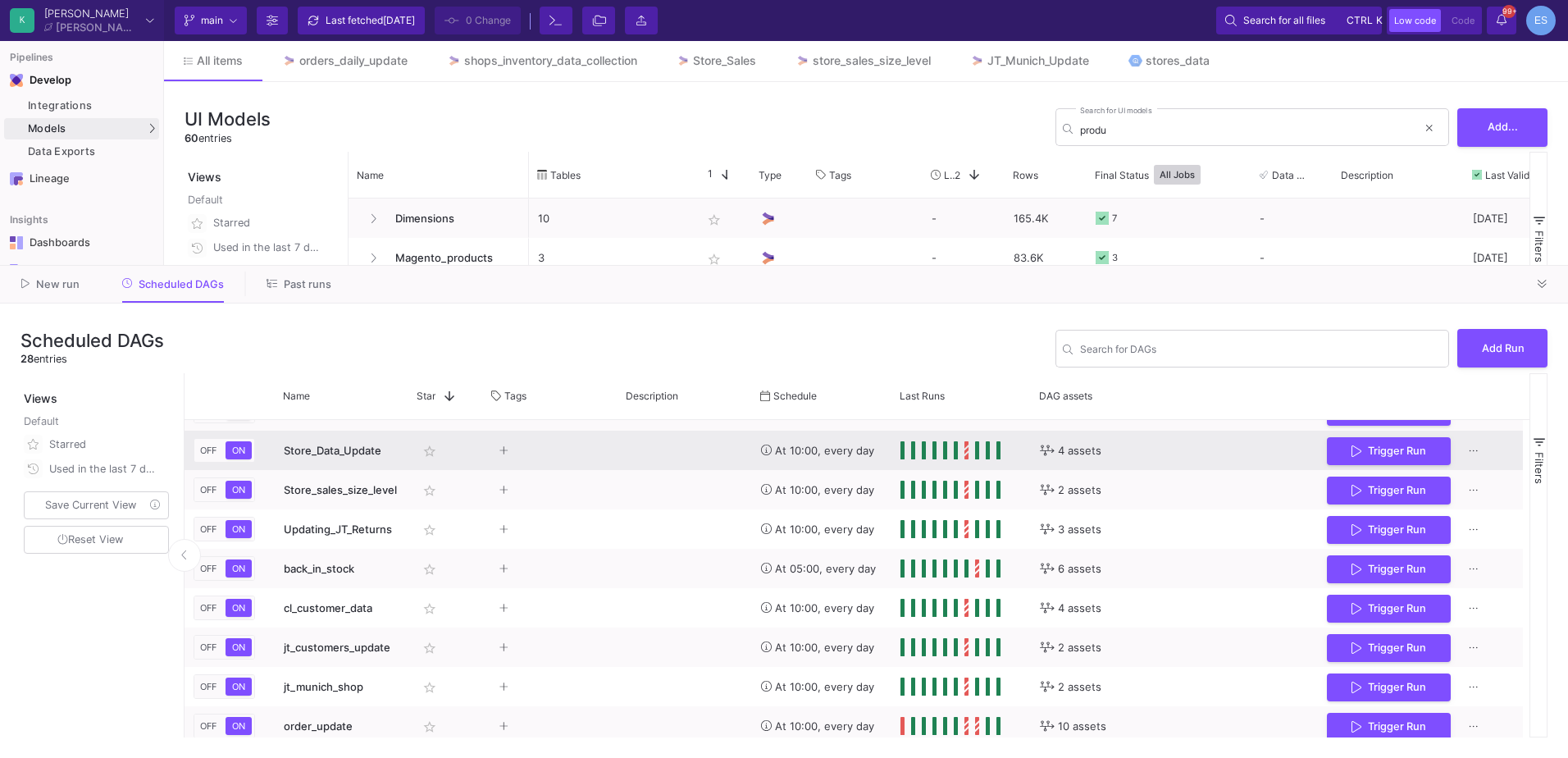
click at [335, 461] on div "Store_Data_Update" at bounding box center [342, 450] width 116 height 38
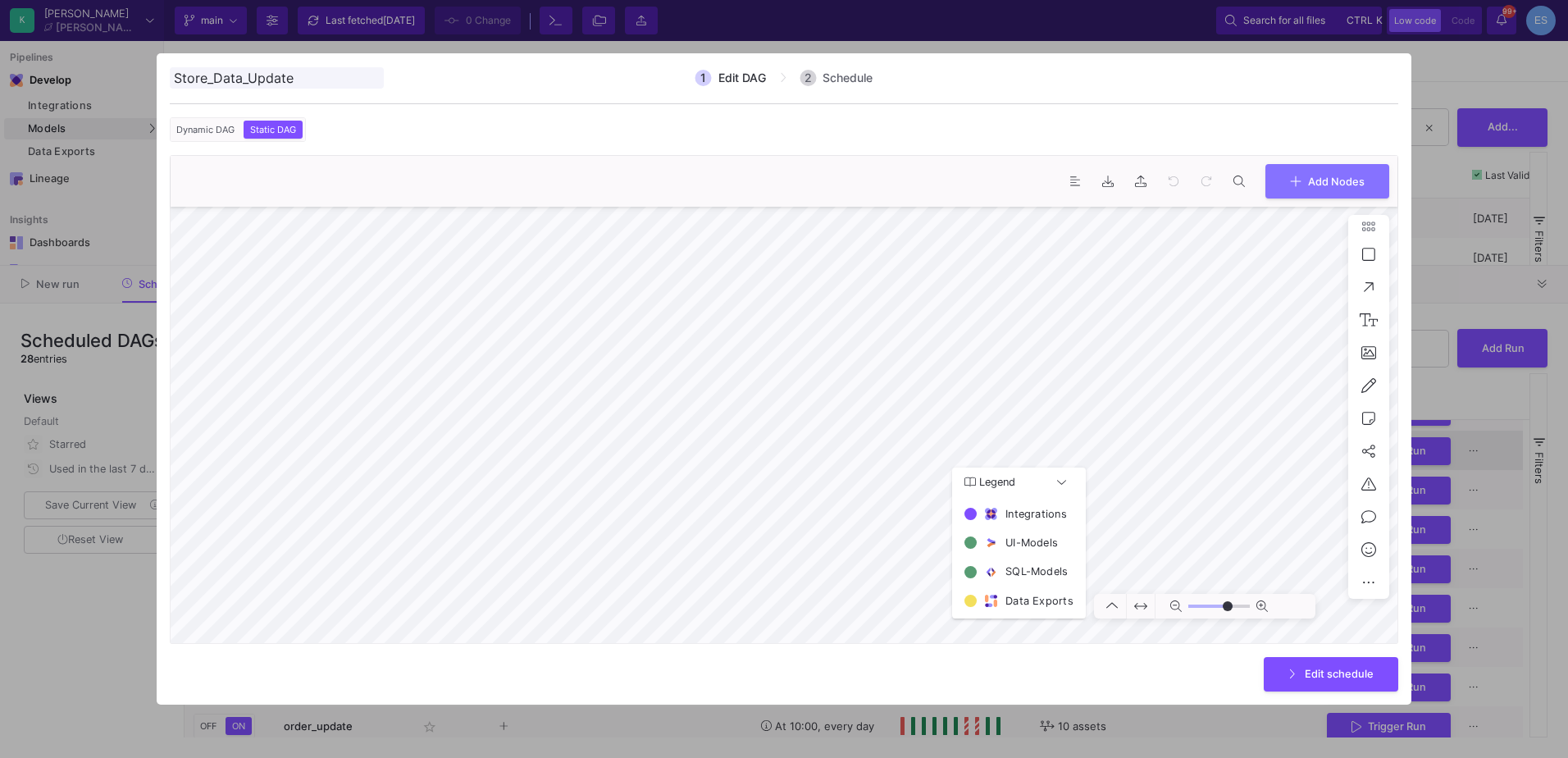
type input "0"
click at [95, 620] on div at bounding box center [784, 379] width 1568 height 758
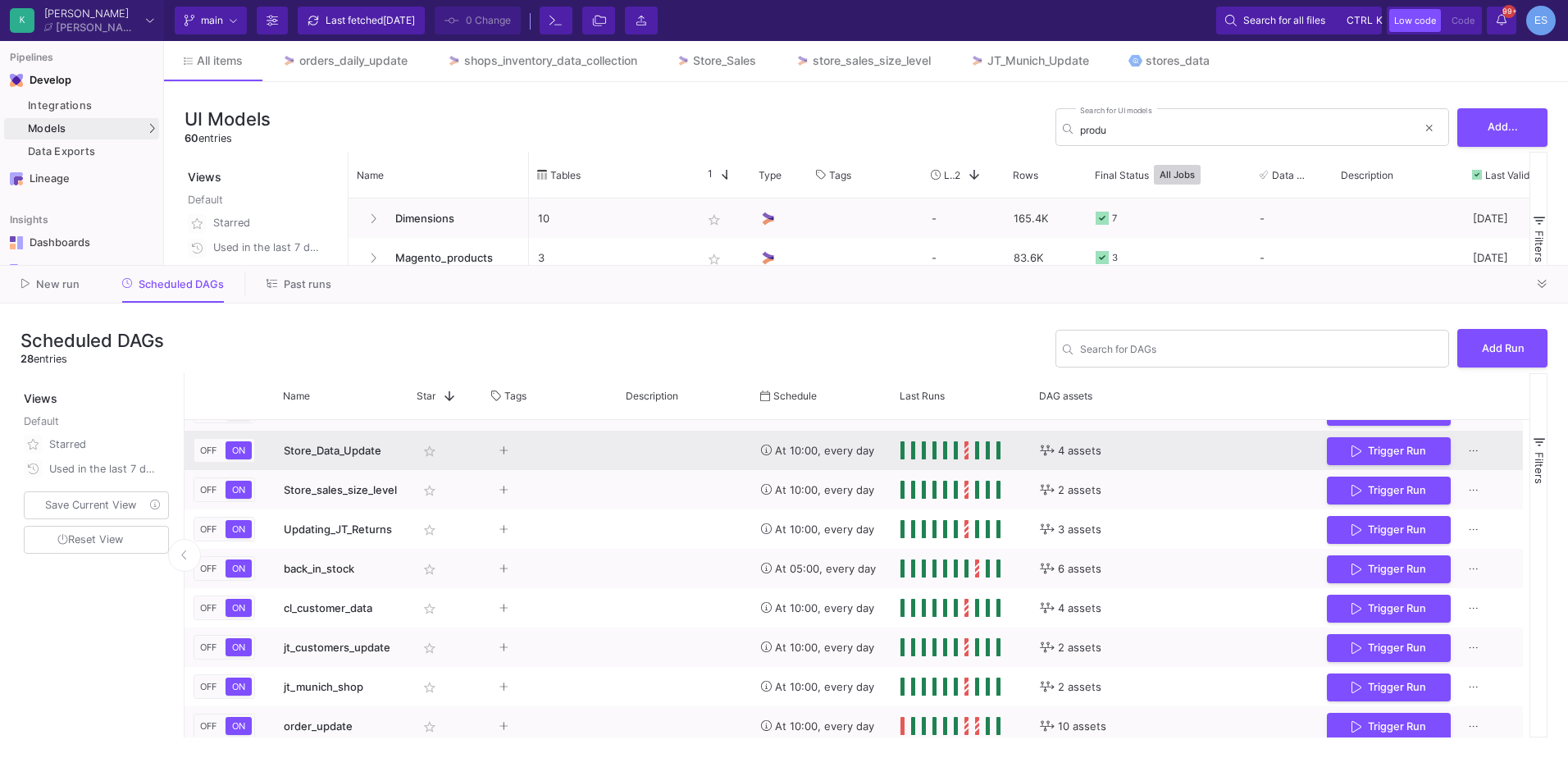
click at [360, 451] on span "Store_Data_Update" at bounding box center [332, 450] width 98 height 13
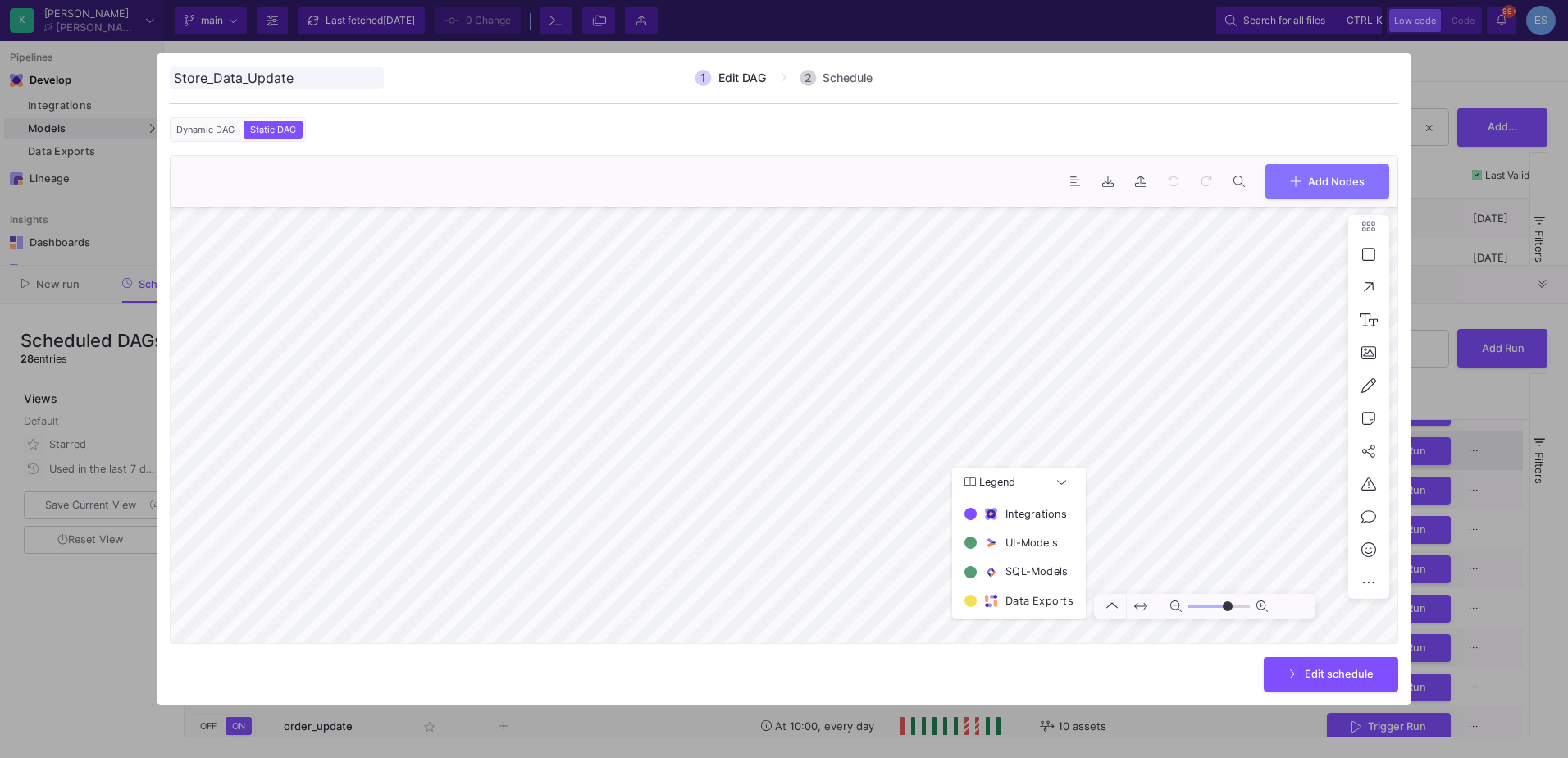
type input "0"
click at [81, 636] on div at bounding box center [784, 379] width 1568 height 758
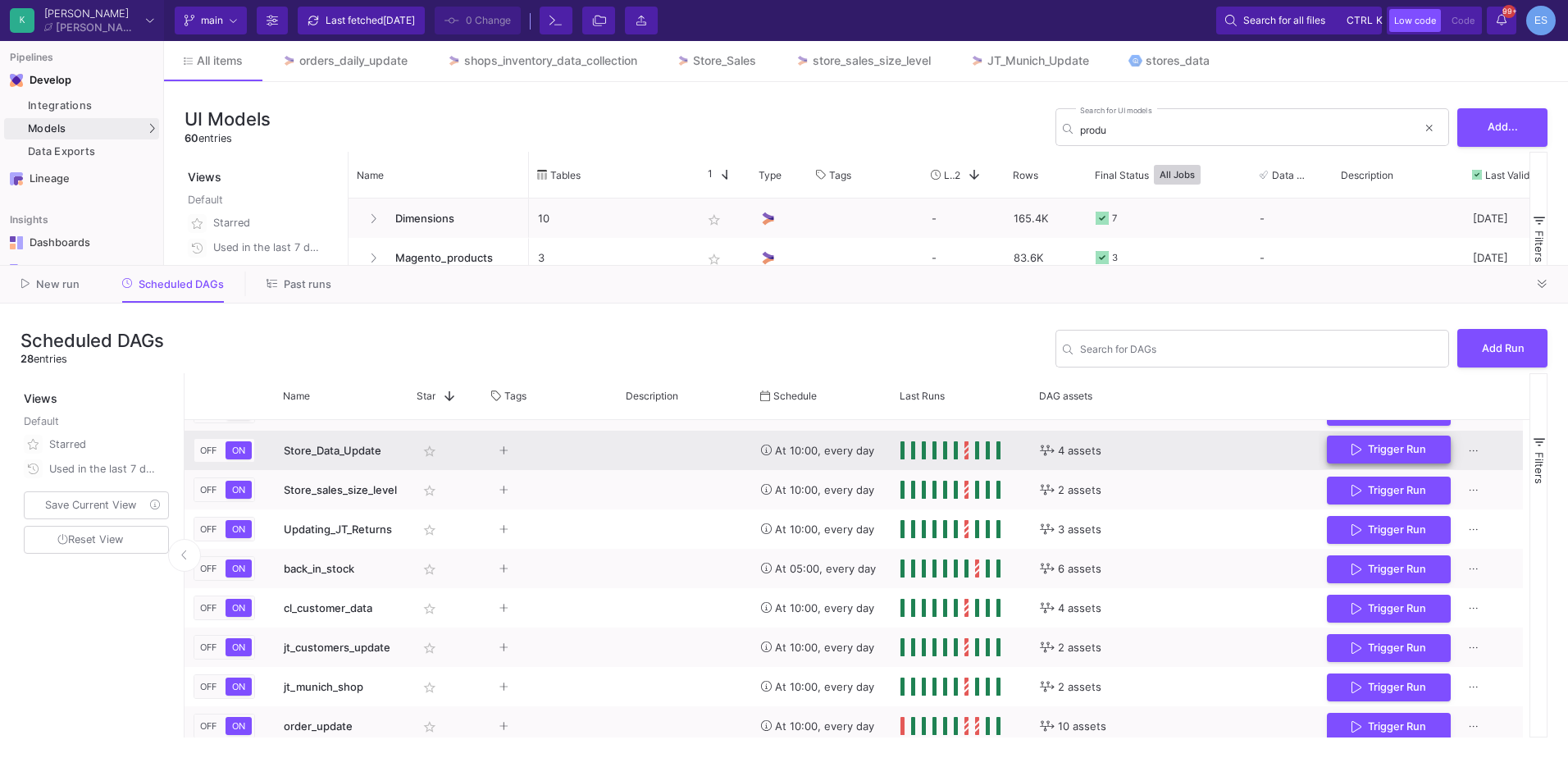
click at [1345, 444] on button "Trigger Run" at bounding box center [1389, 450] width 124 height 29
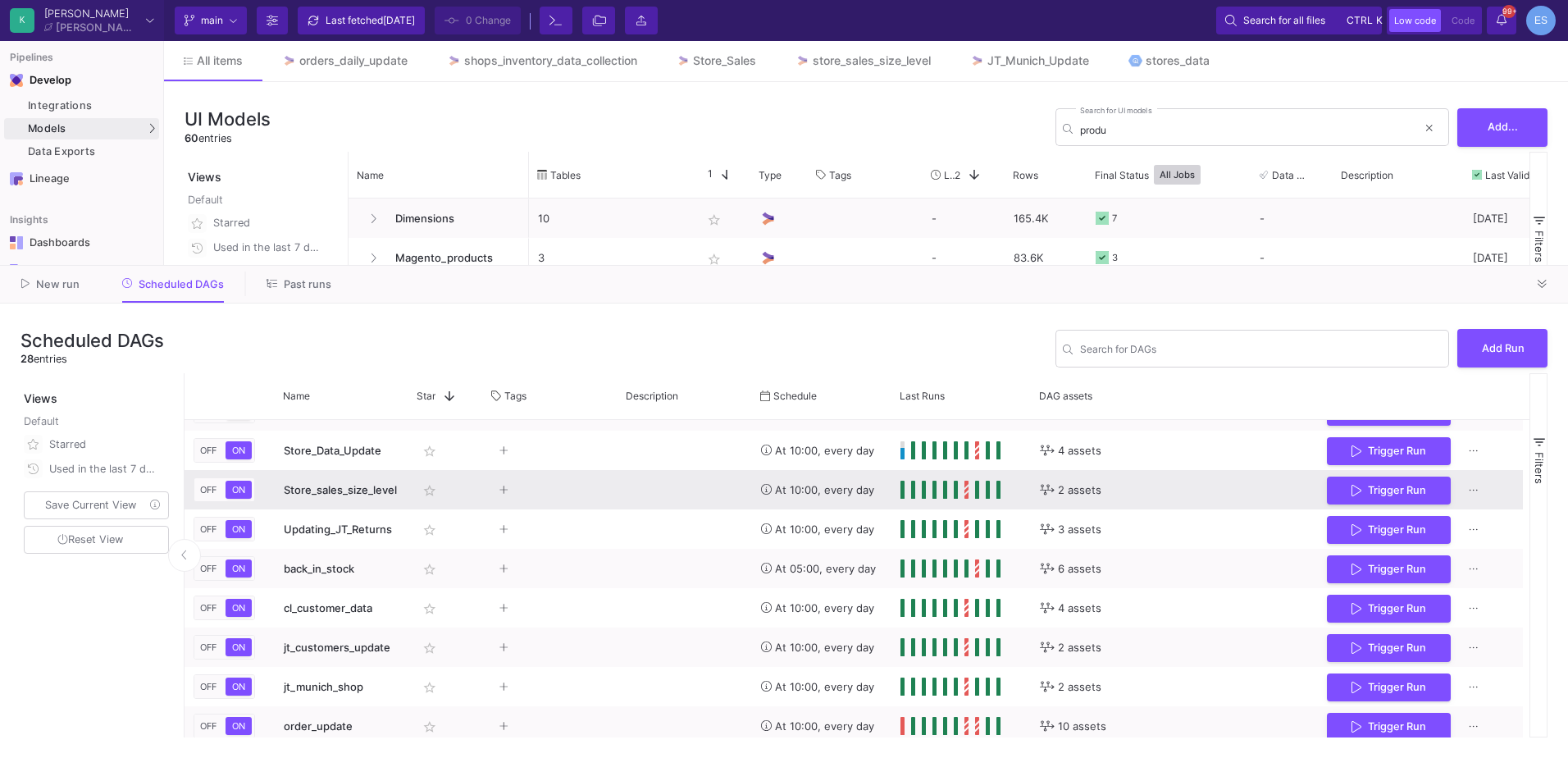
click at [315, 488] on span "Store_sales_size_level" at bounding box center [340, 490] width 113 height 13
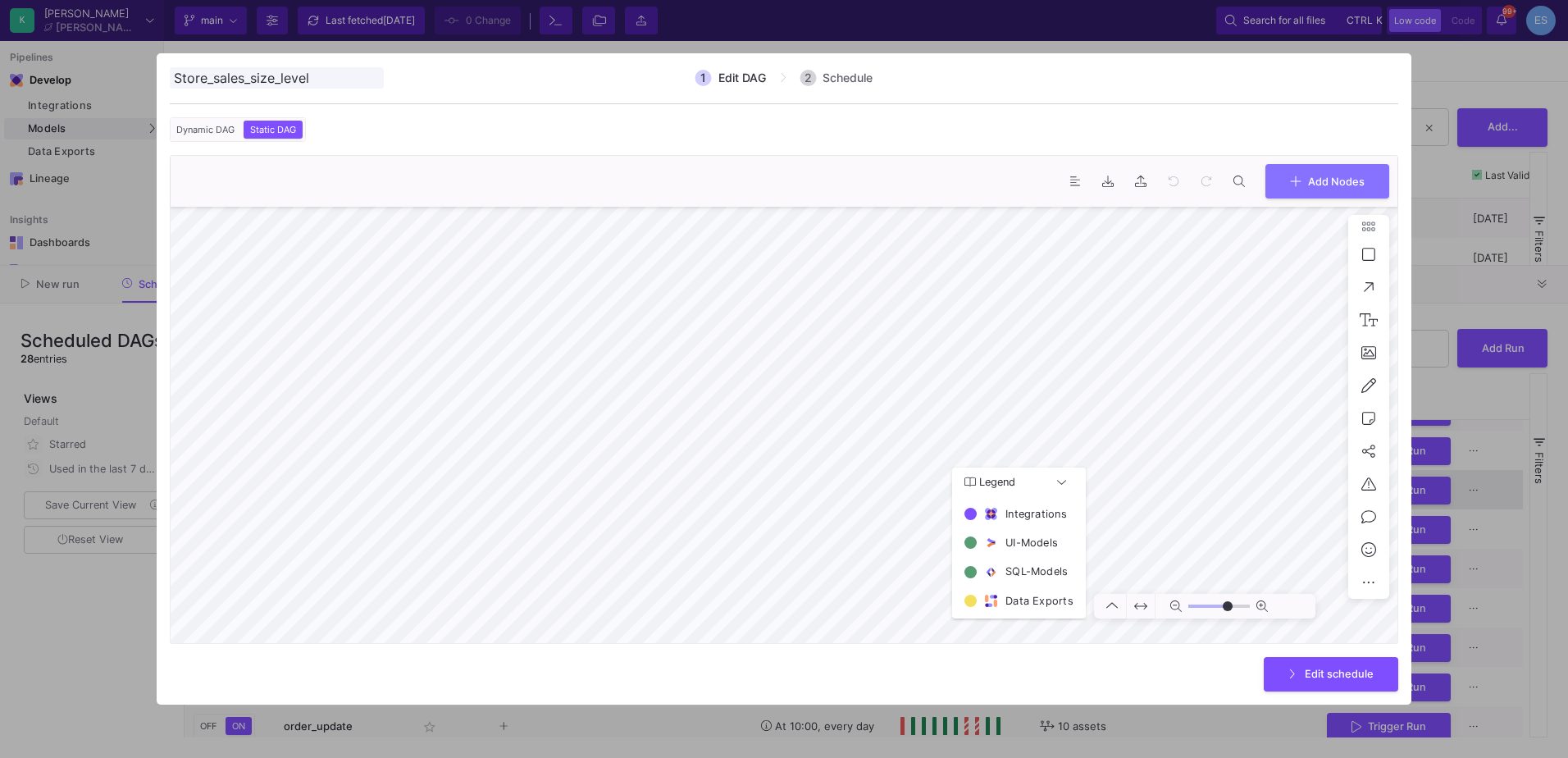
type input "0"
click at [130, 611] on div at bounding box center [784, 379] width 1568 height 758
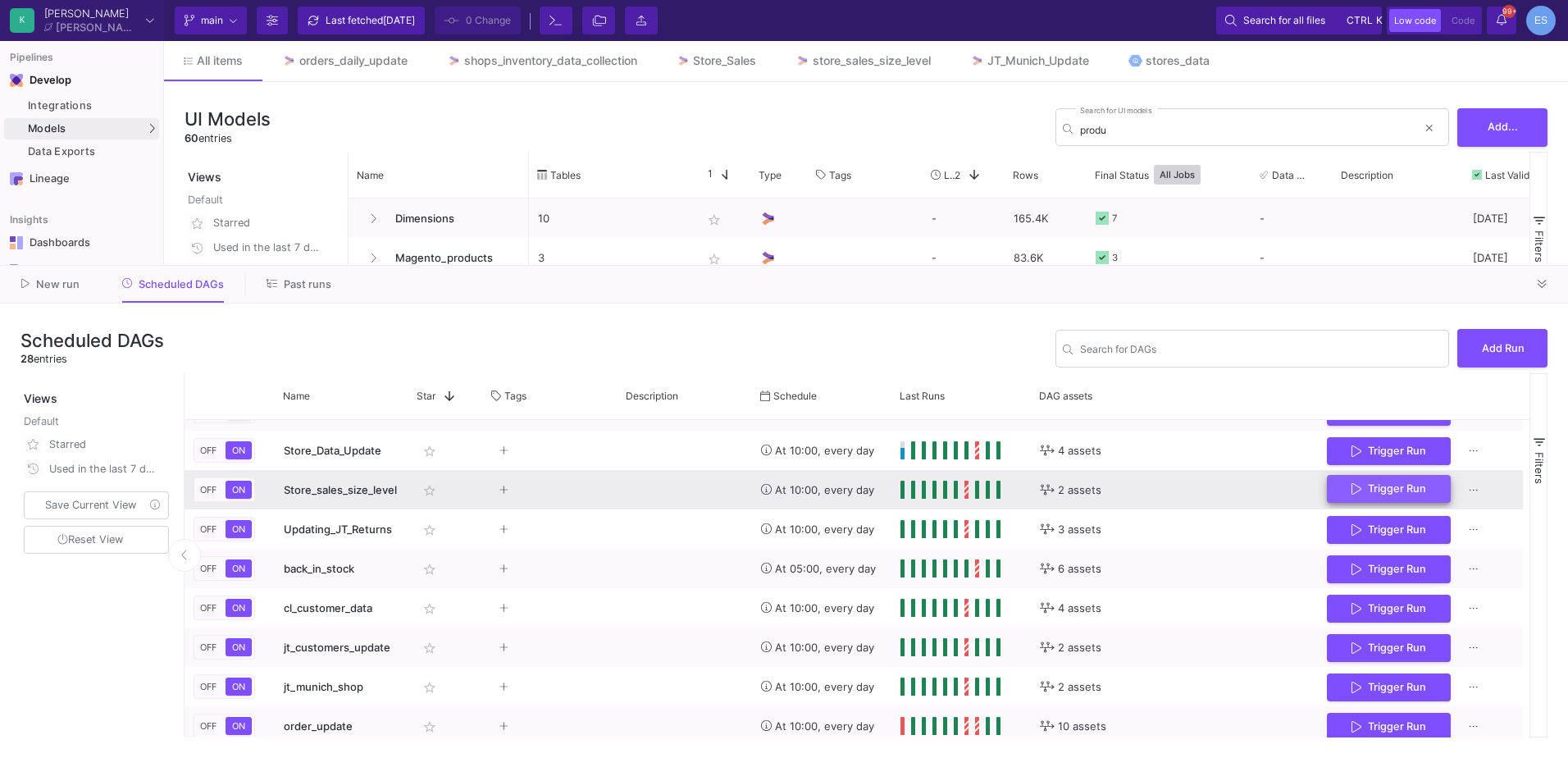
click at [1407, 489] on span "Trigger Run" at bounding box center [1397, 488] width 58 height 12
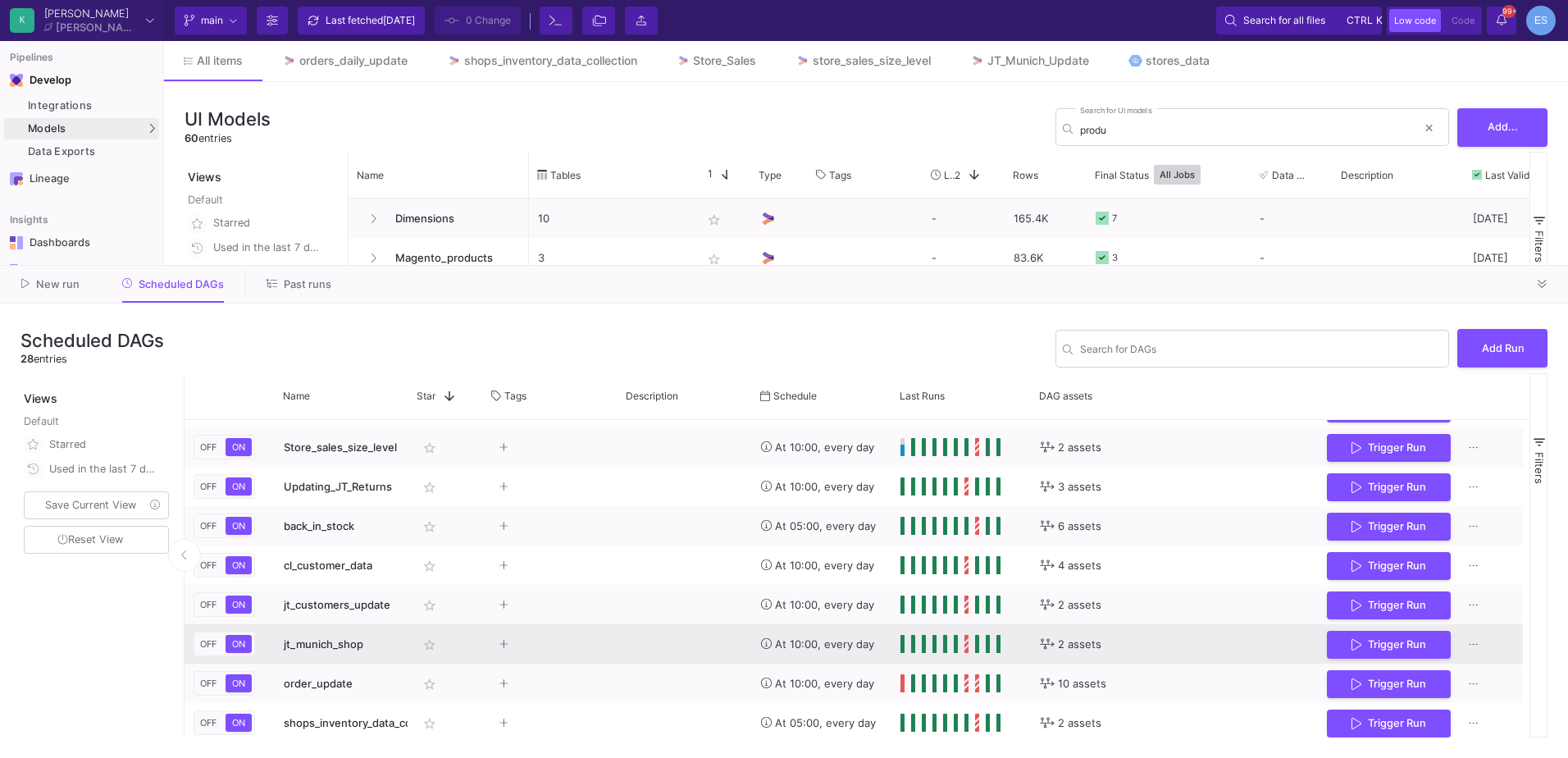
scroll to position [785, 0]
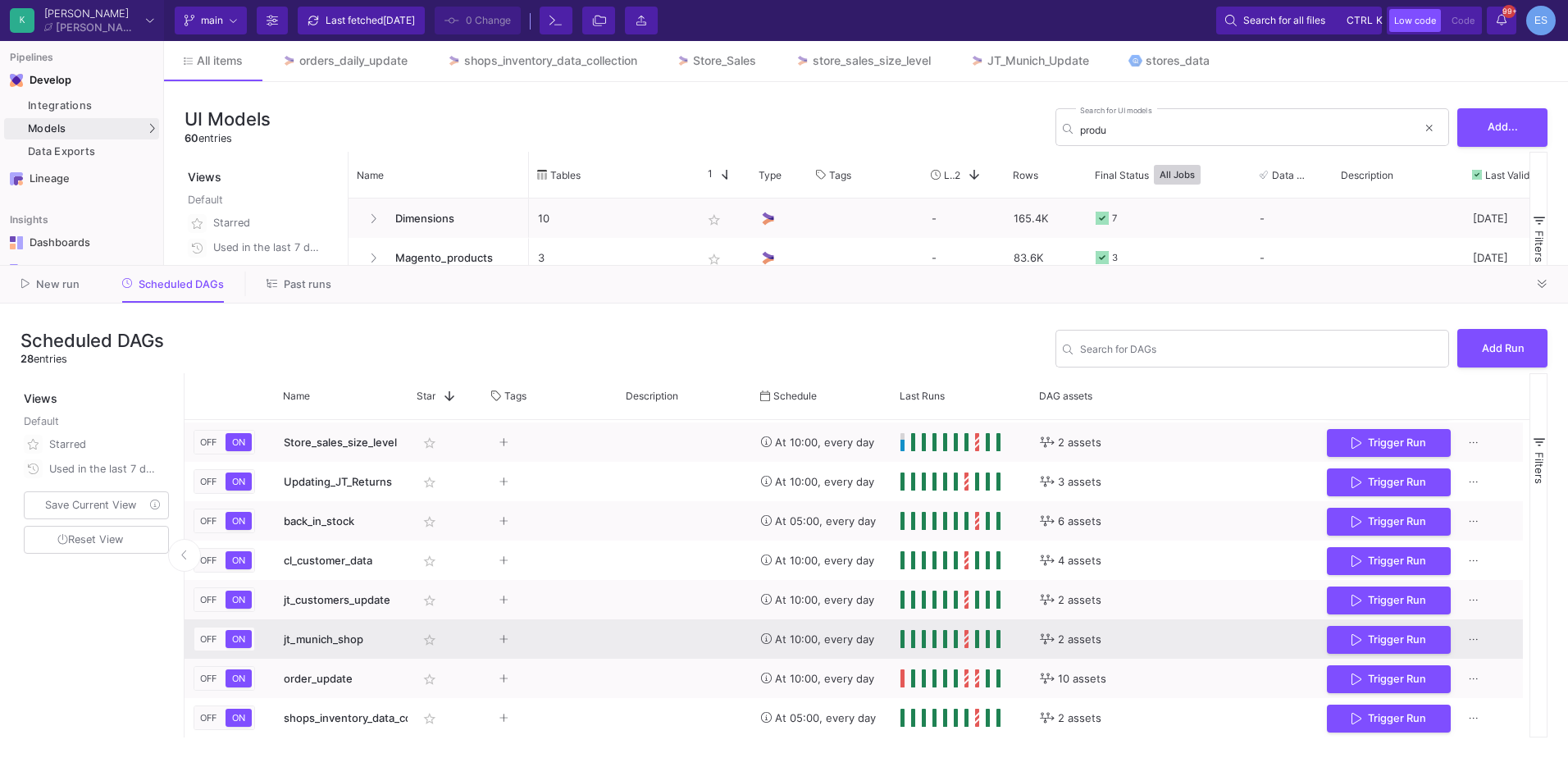
click at [304, 634] on span "jt_munich_shop" at bounding box center [323, 639] width 79 height 13
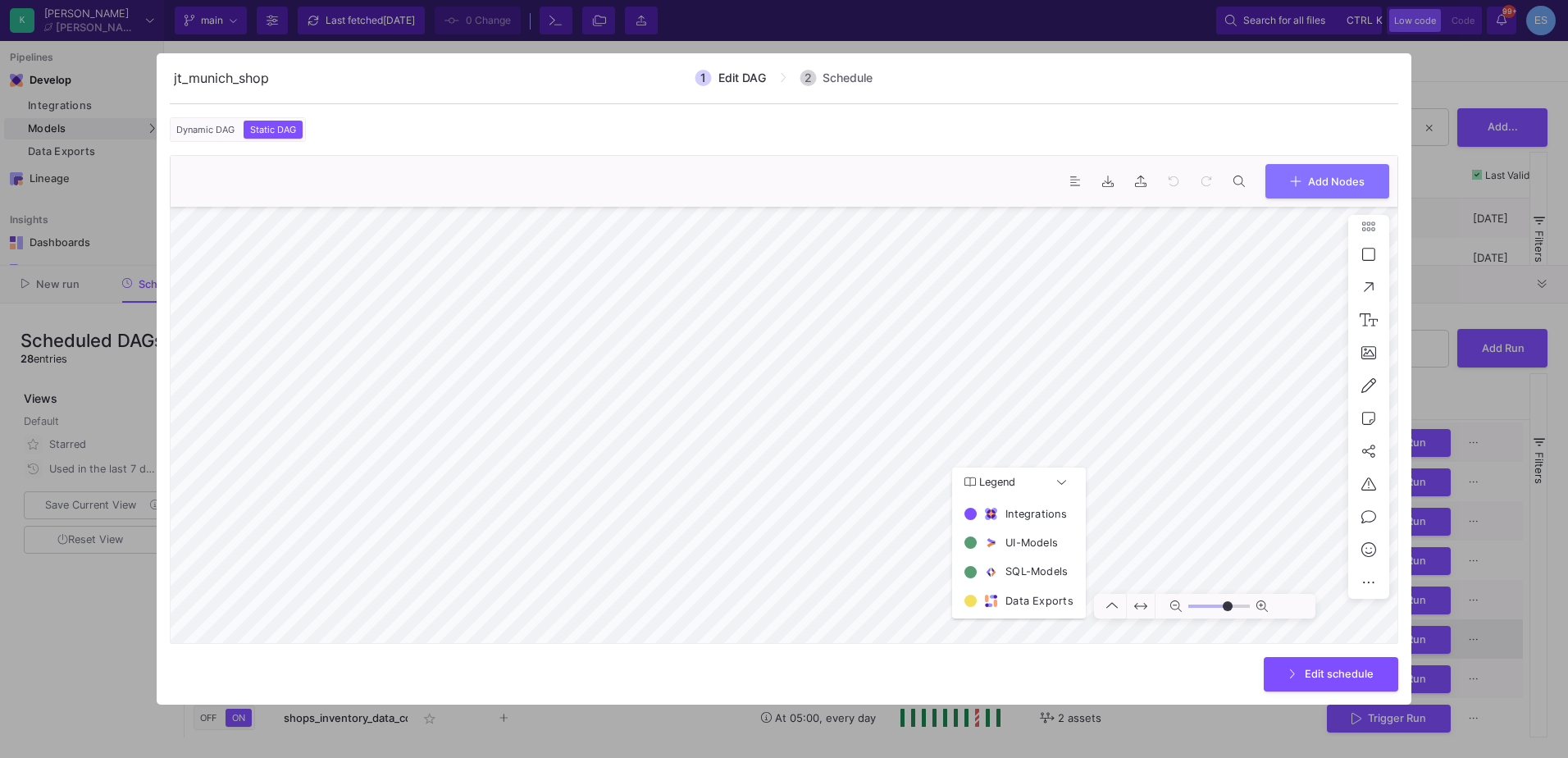
type input "0"
click at [91, 699] on div at bounding box center [784, 379] width 1568 height 758
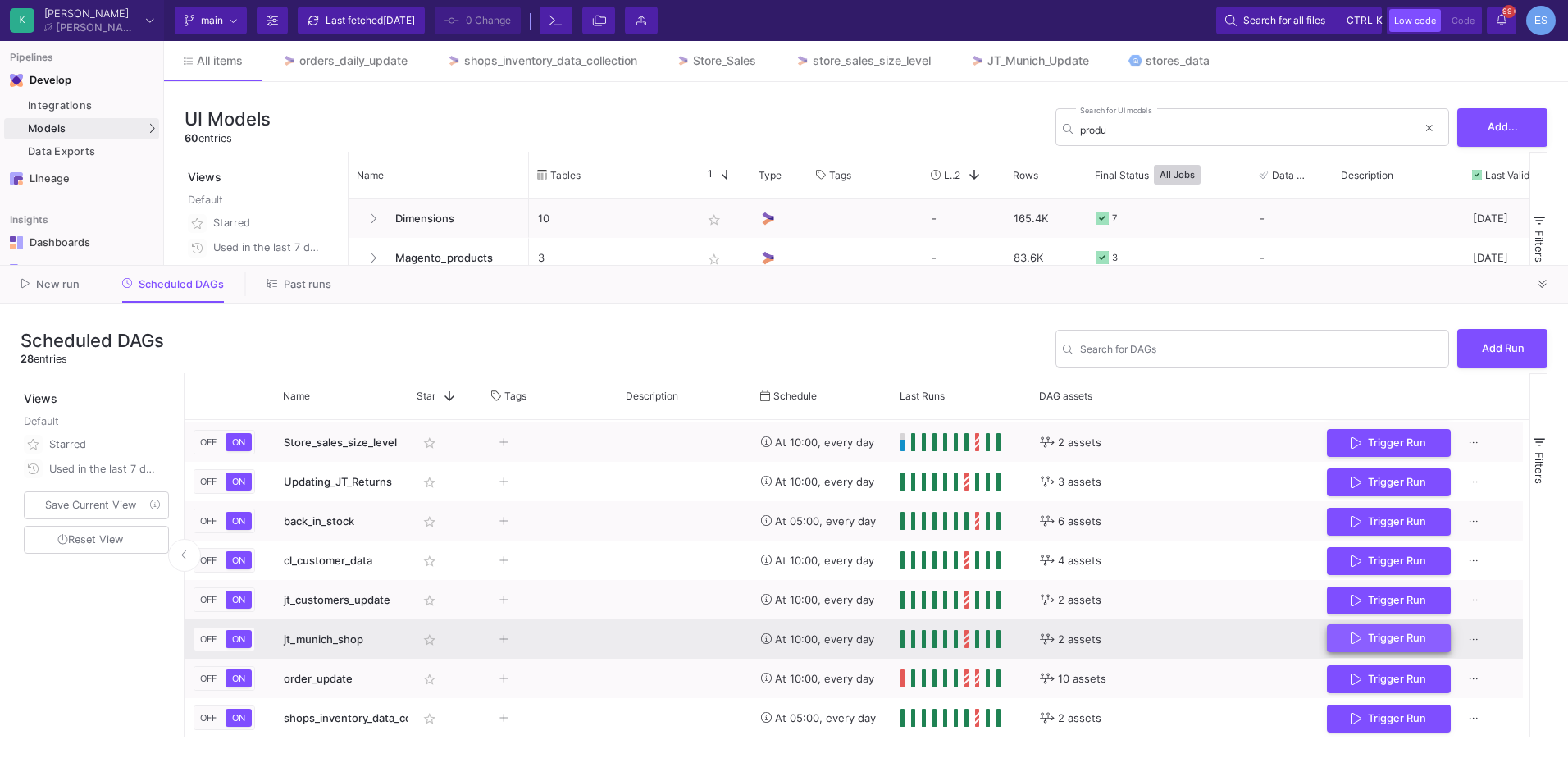
click at [1375, 636] on span "Trigger Run" at bounding box center [1397, 638] width 58 height 12
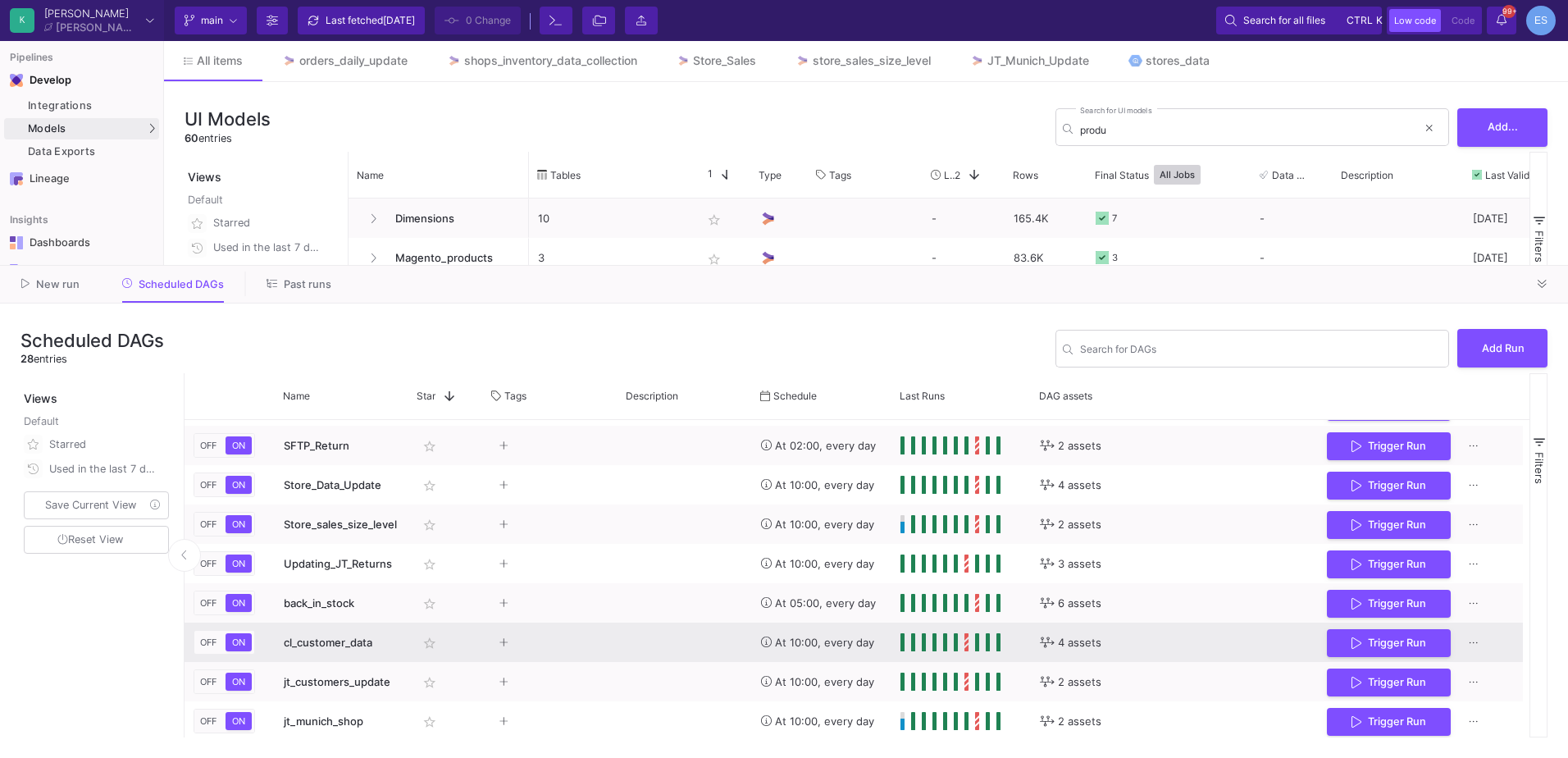
scroll to position [621, 0]
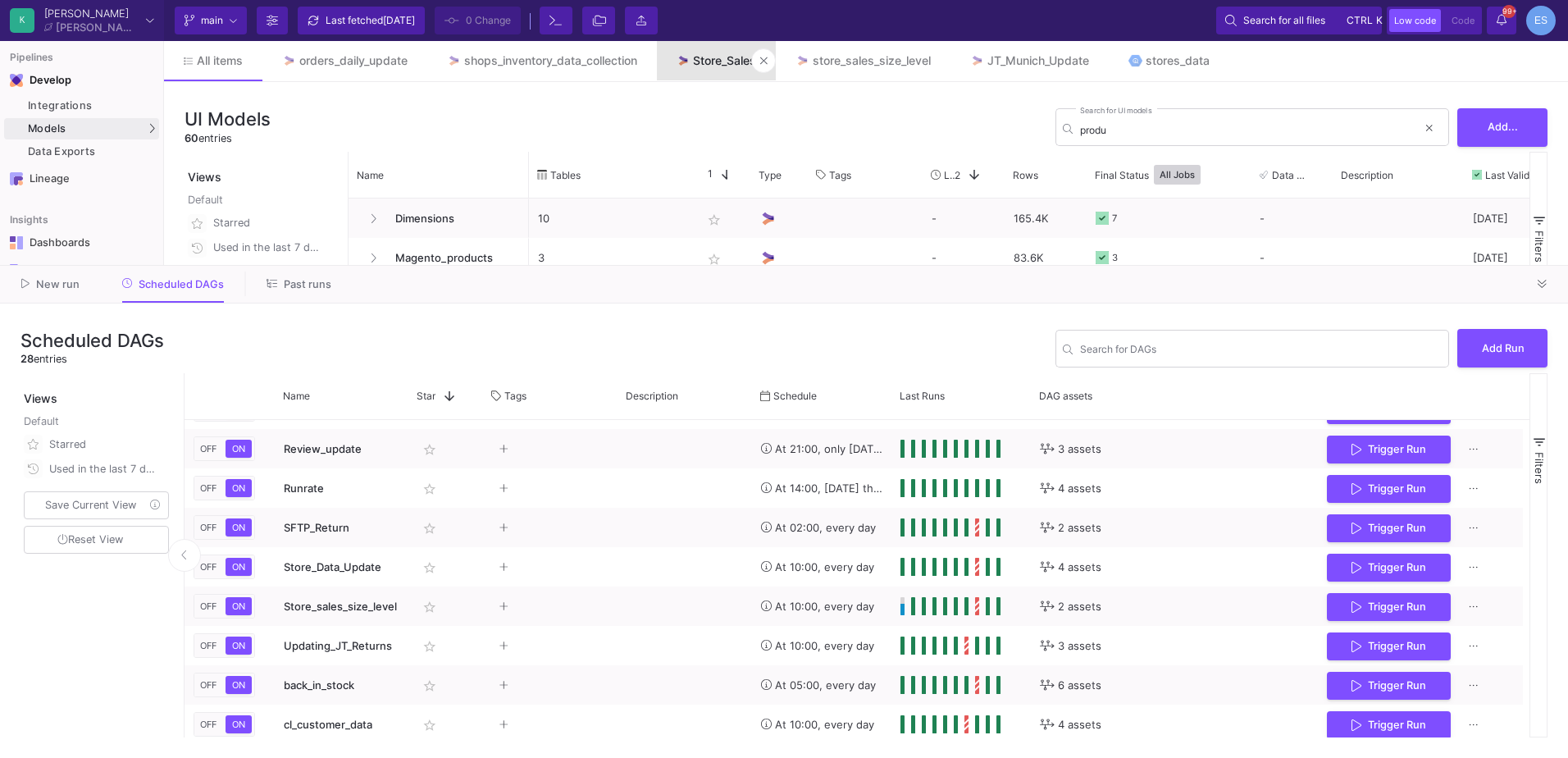
click at [701, 64] on div "Store_Sales" at bounding box center [725, 61] width 63 height 13
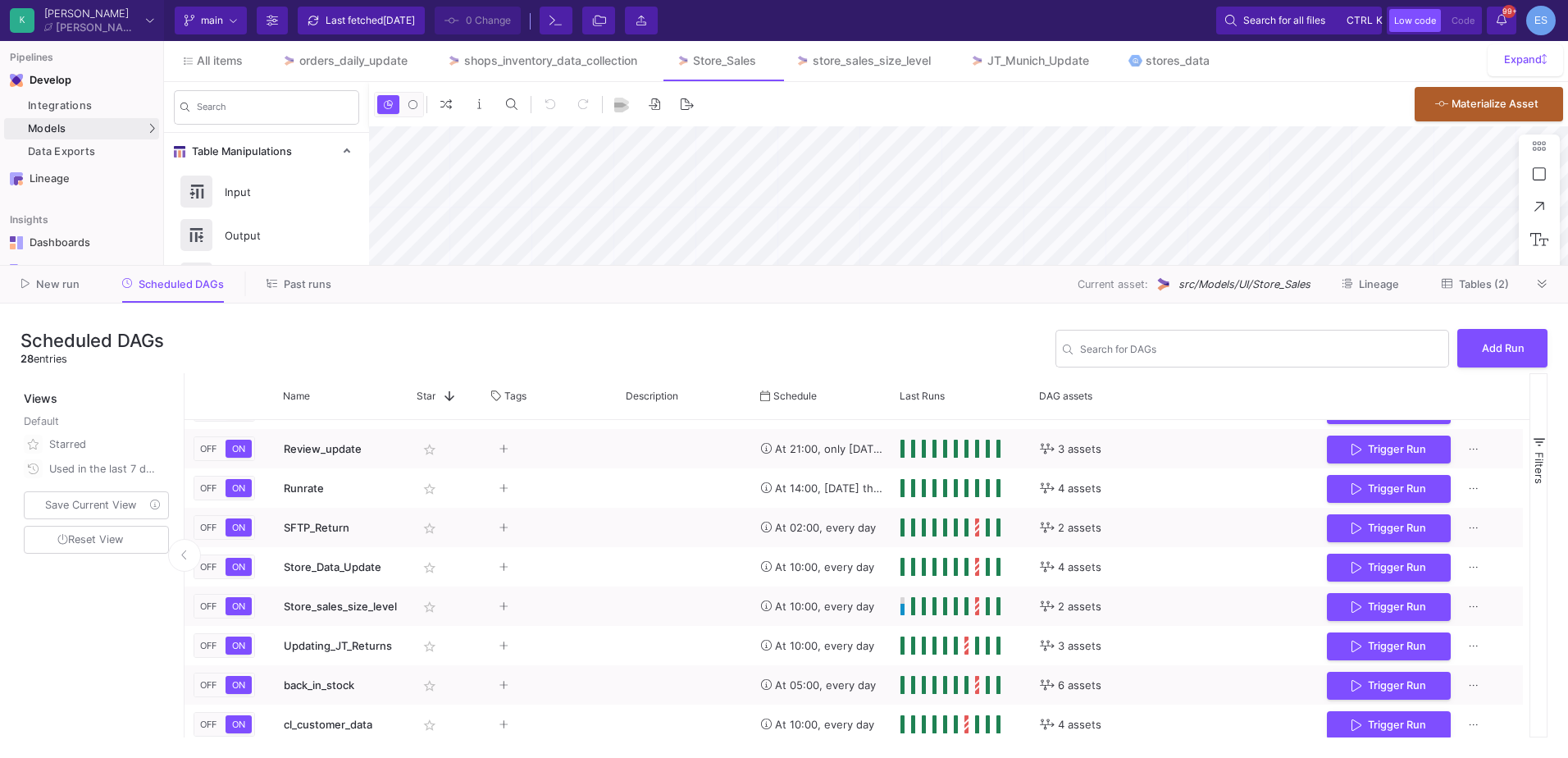
click at [1470, 284] on span "Tables (2)" at bounding box center [1485, 284] width 50 height 12
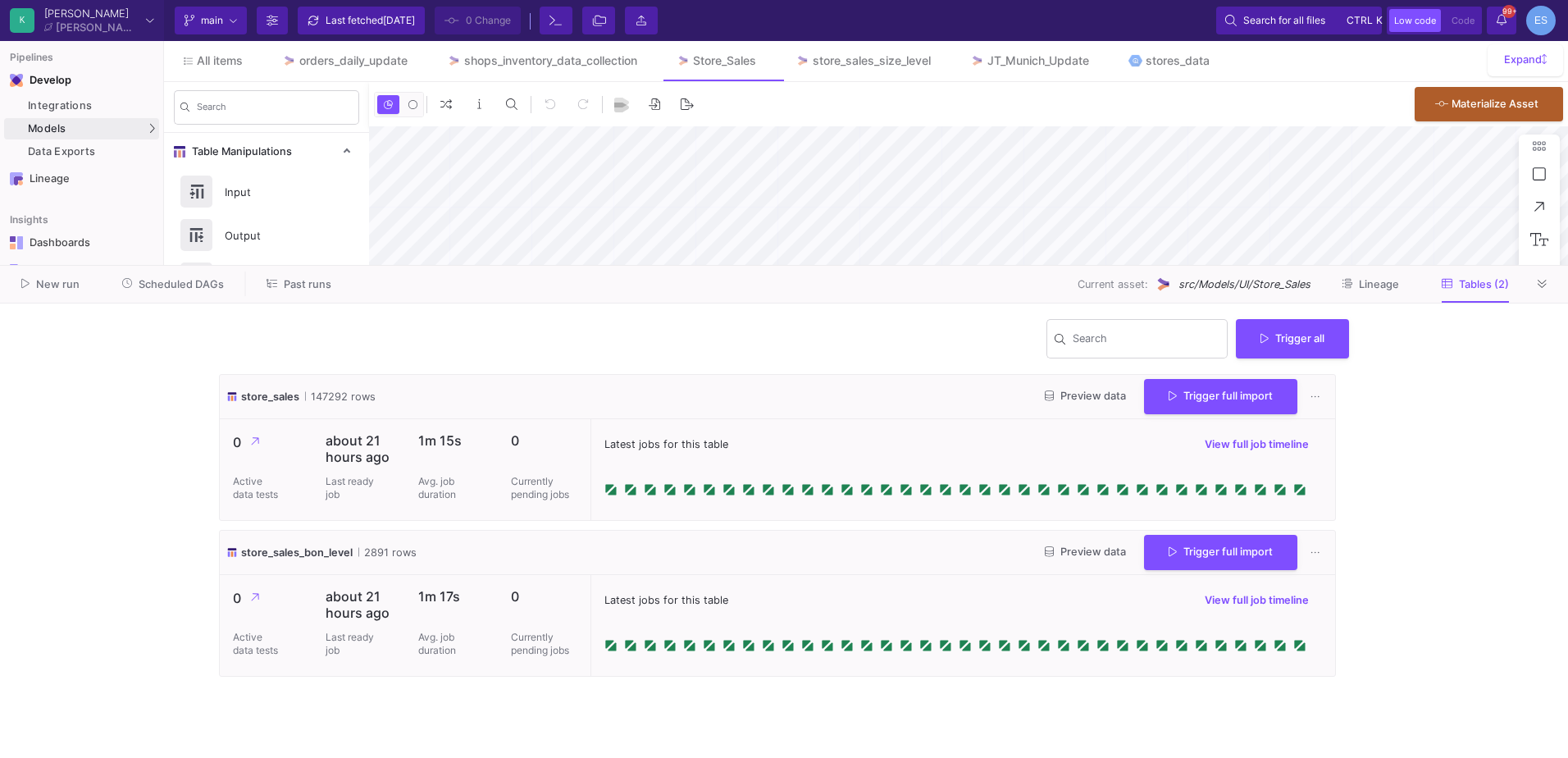
type input "-21"
click at [1048, 405] on button "Preview data" at bounding box center [1085, 396] width 107 height 25
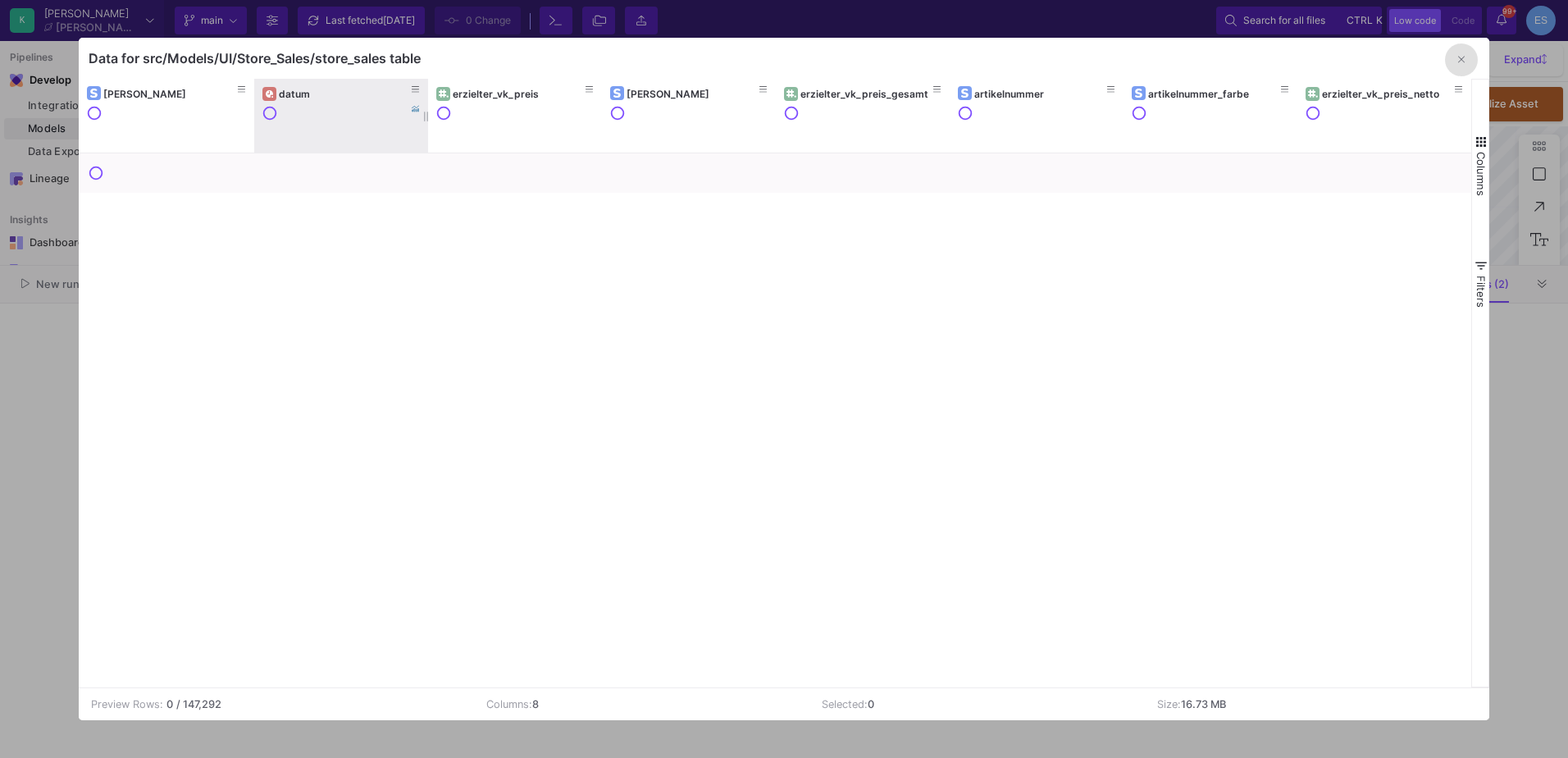
click at [287, 106] on div at bounding box center [341, 126] width 158 height 41
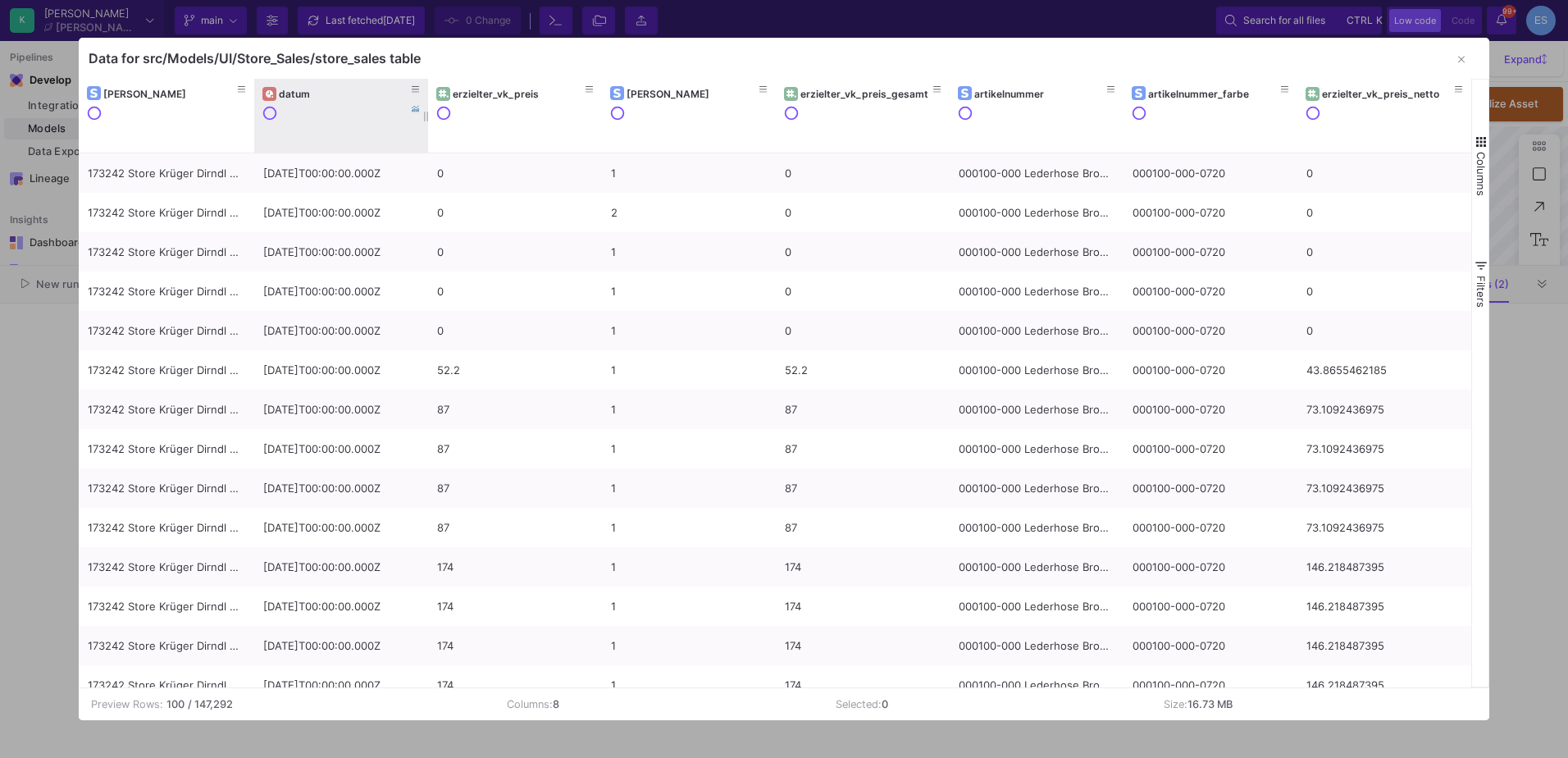
click at [300, 96] on div "datum" at bounding box center [345, 93] width 133 height 12
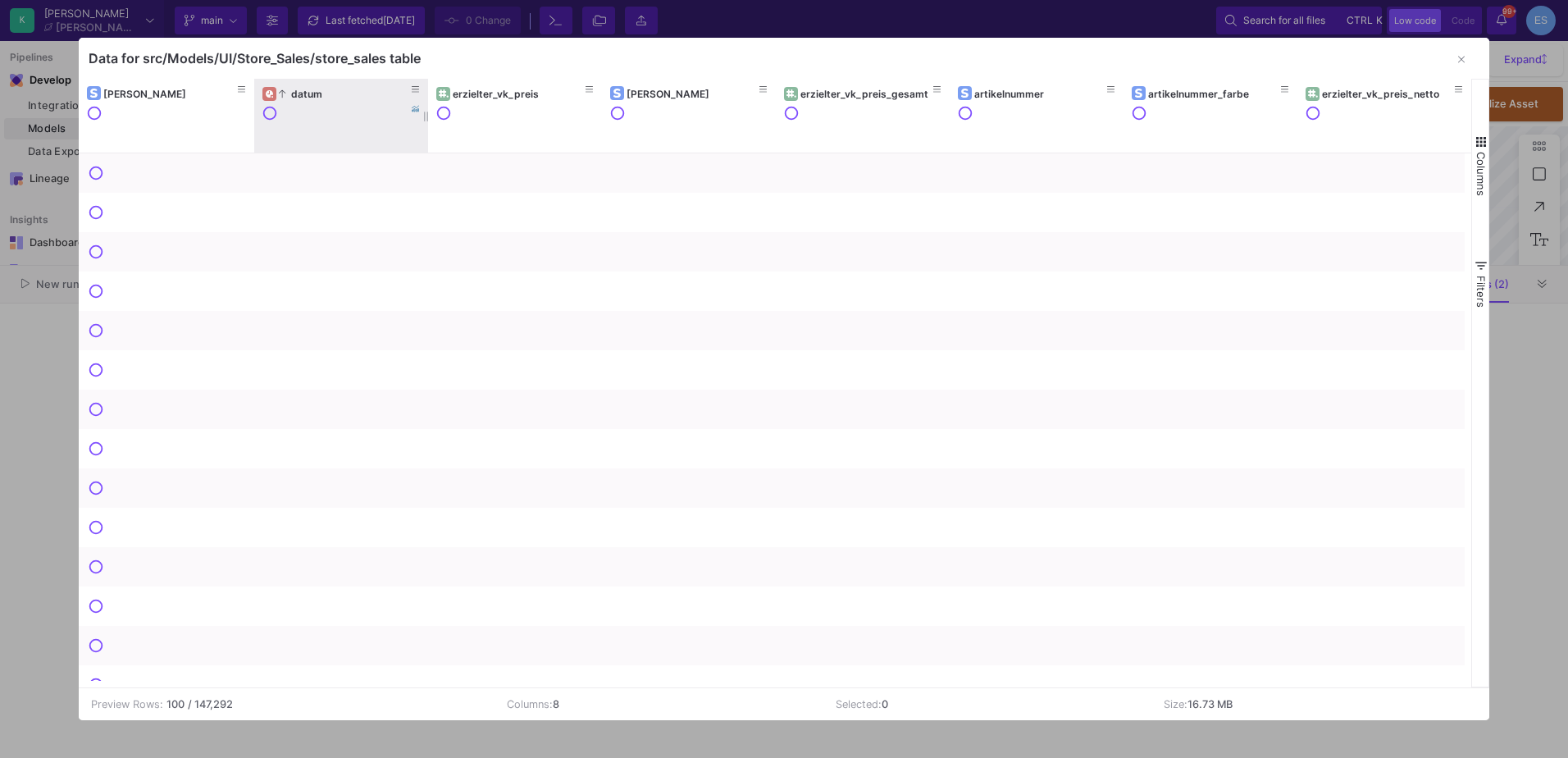
click at [301, 95] on div "datum" at bounding box center [345, 93] width 133 height 12
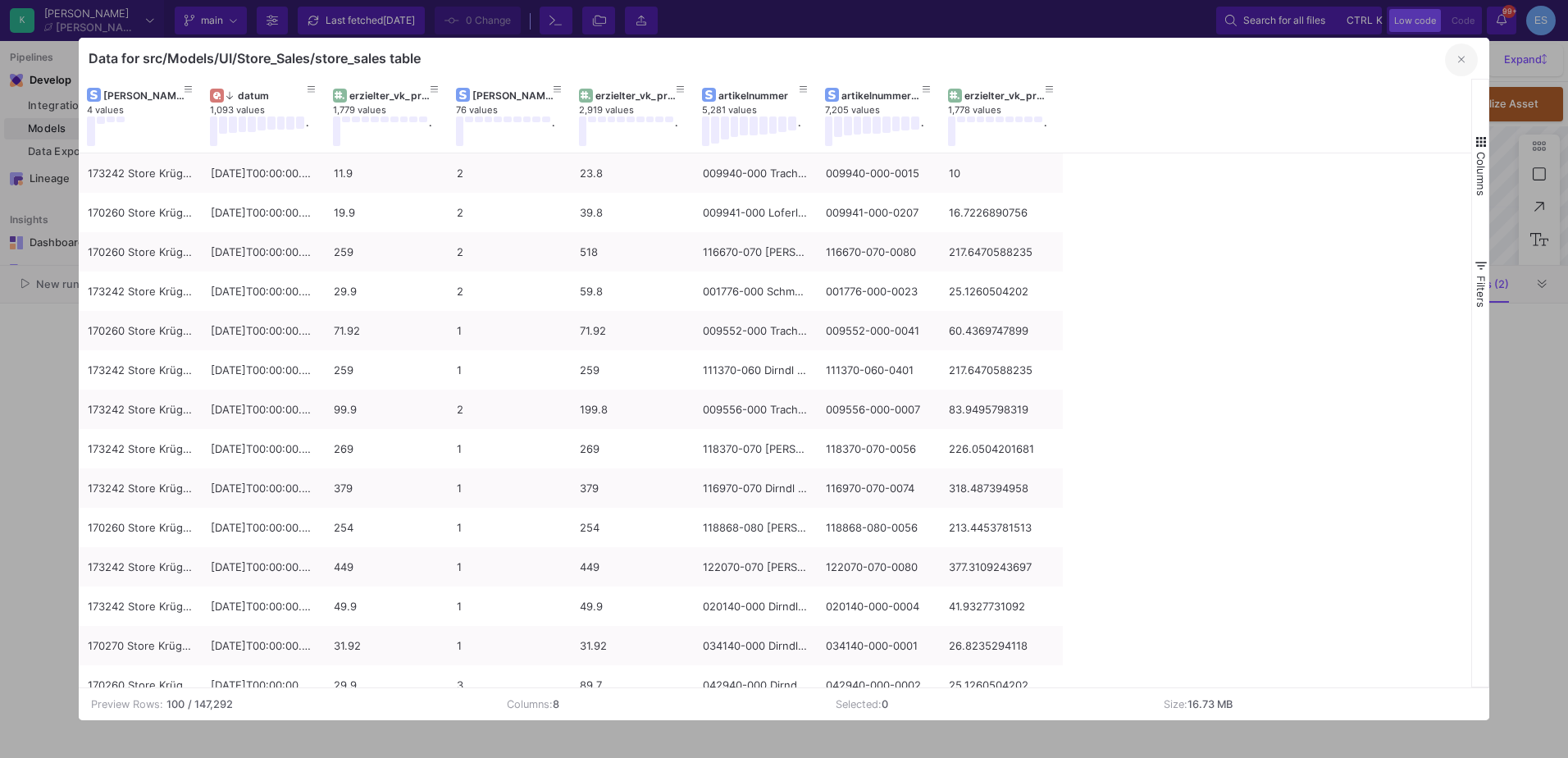
click at [1457, 63] on button "button" at bounding box center [1462, 60] width 33 height 33
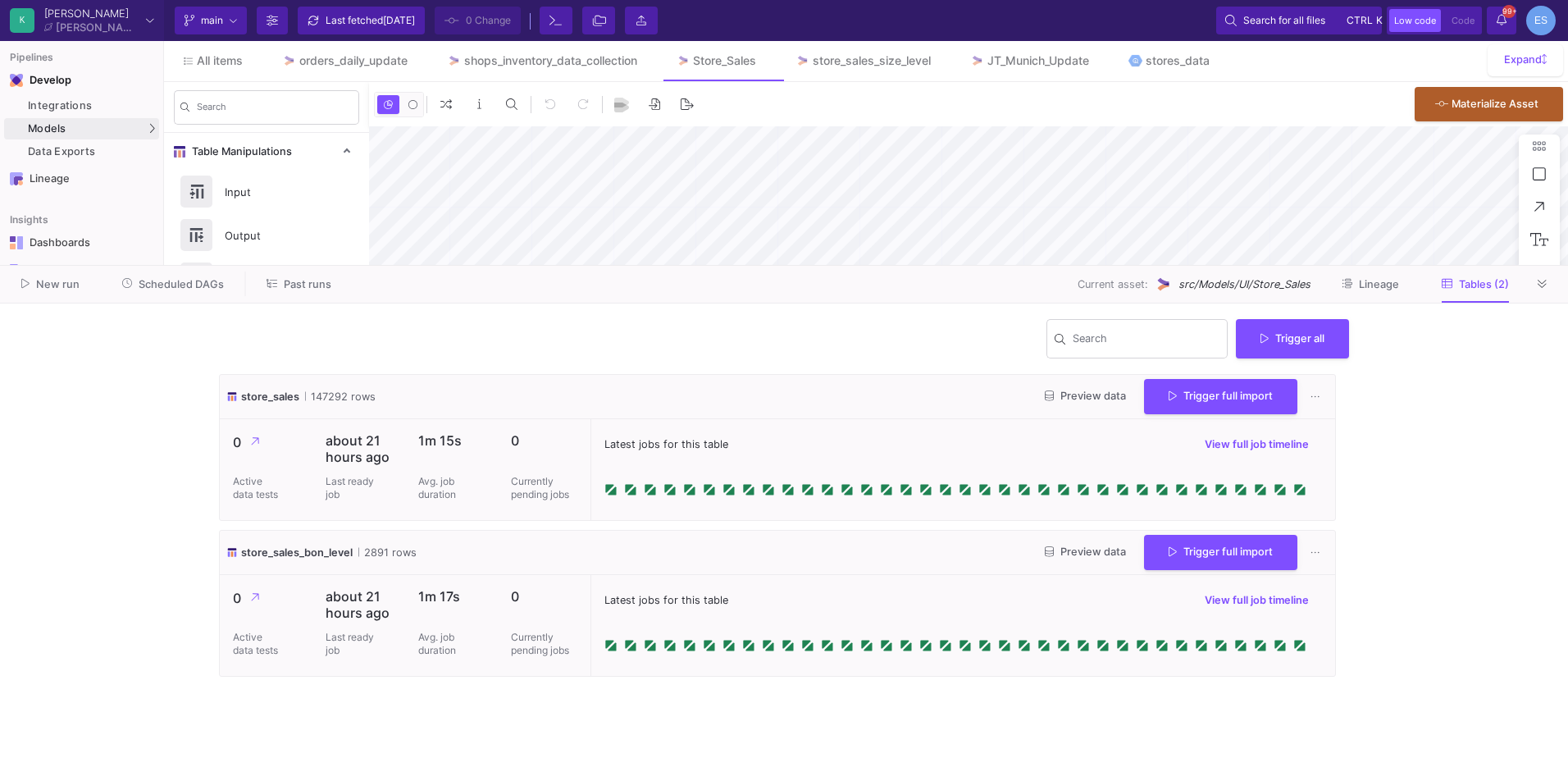
click at [1080, 559] on button "Preview data" at bounding box center [1085, 552] width 107 height 25
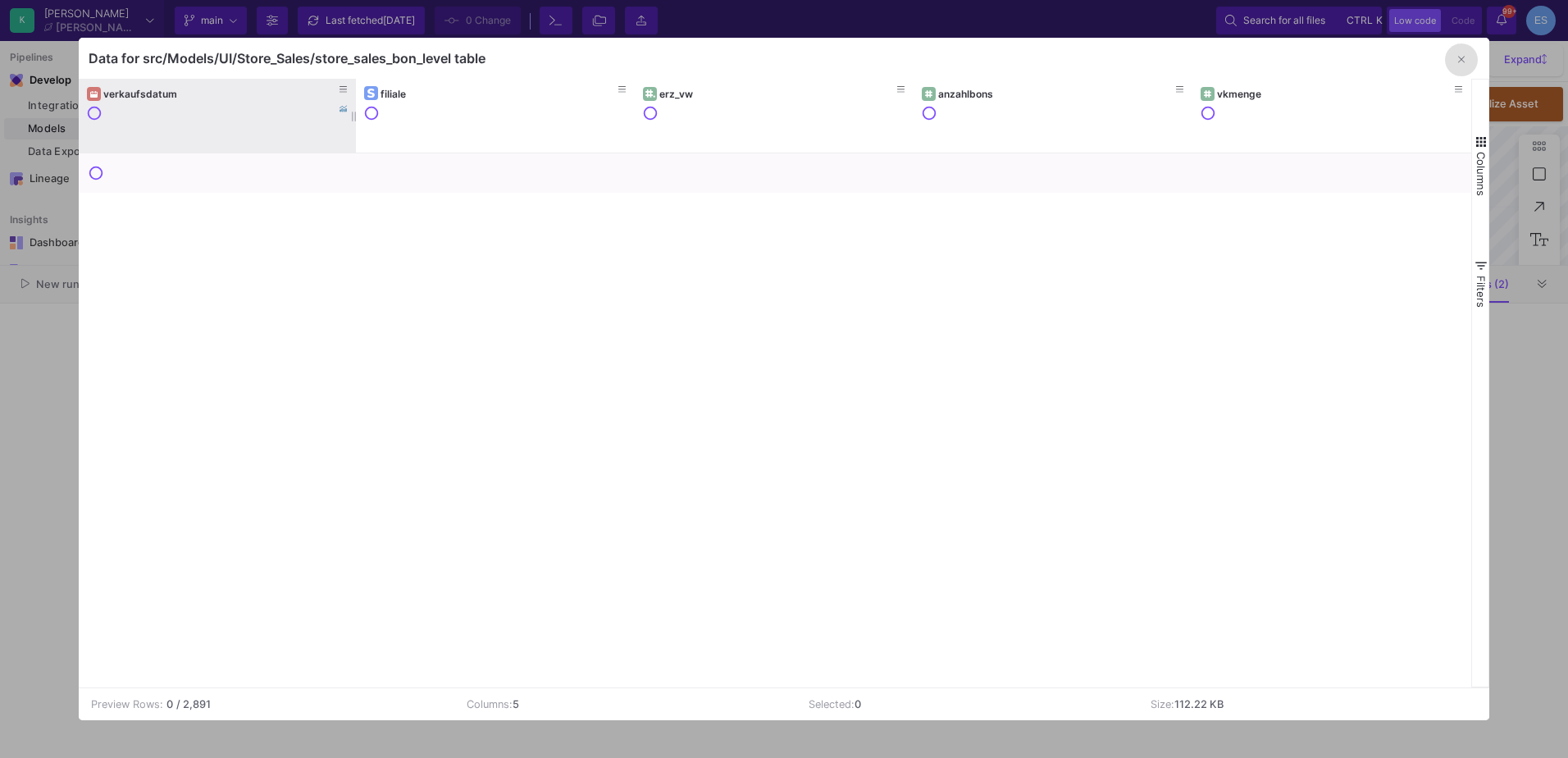
click at [138, 95] on div "verkaufsdatum" at bounding box center [221, 93] width 236 height 12
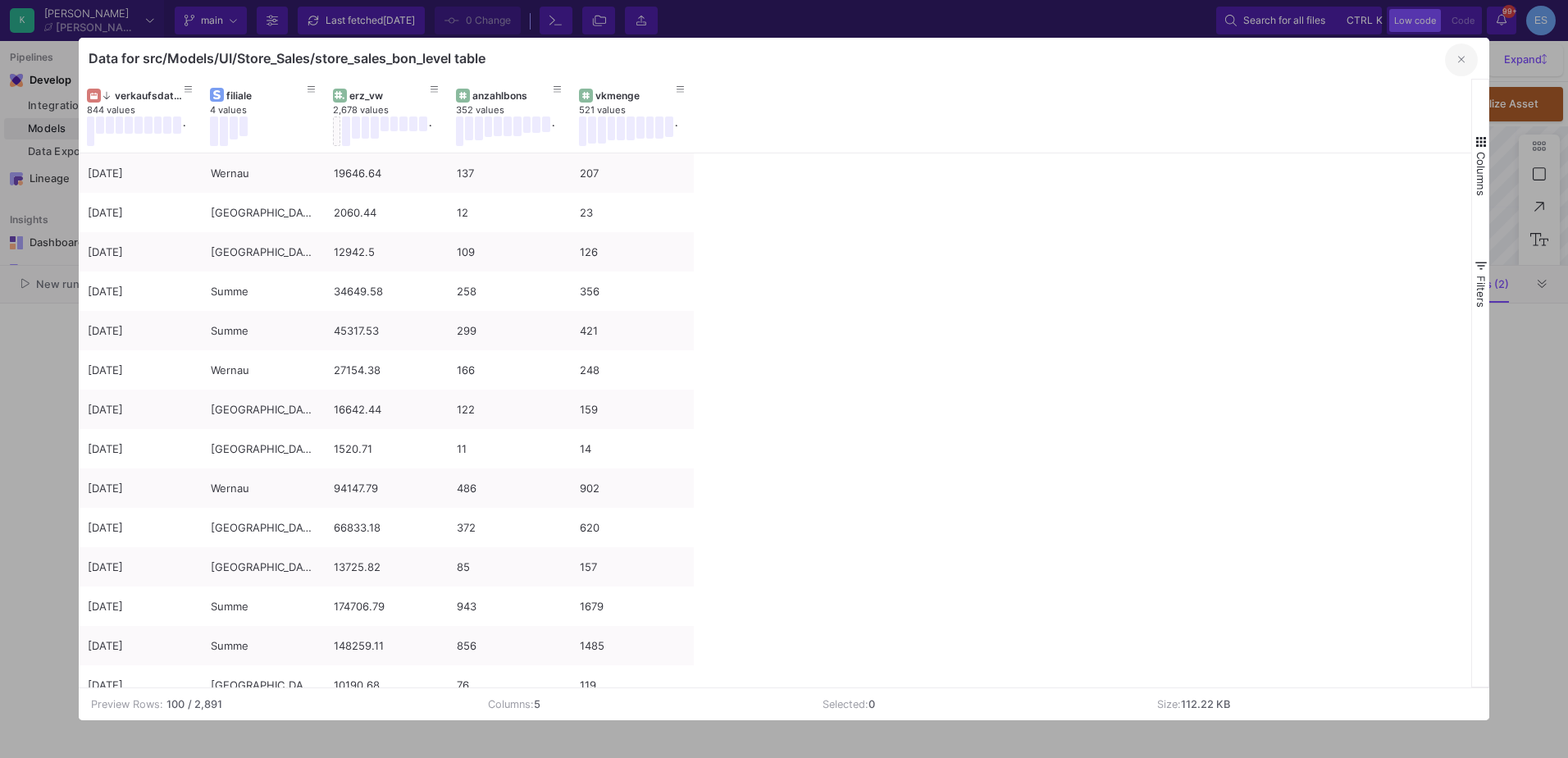
click at [1459, 66] on button "button" at bounding box center [1462, 60] width 33 height 33
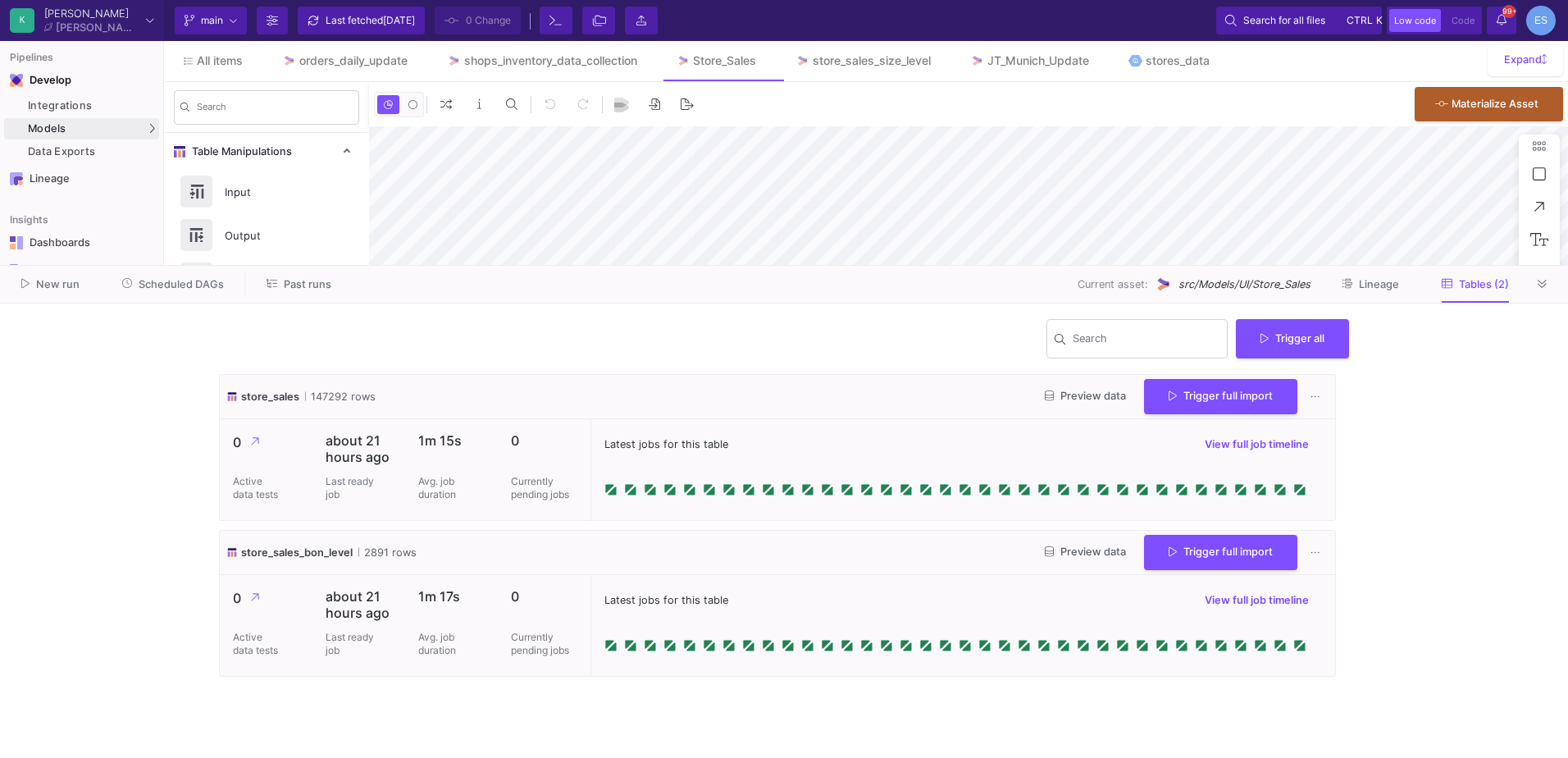
click at [150, 280] on span "Scheduled DAGs" at bounding box center [181, 284] width 85 height 12
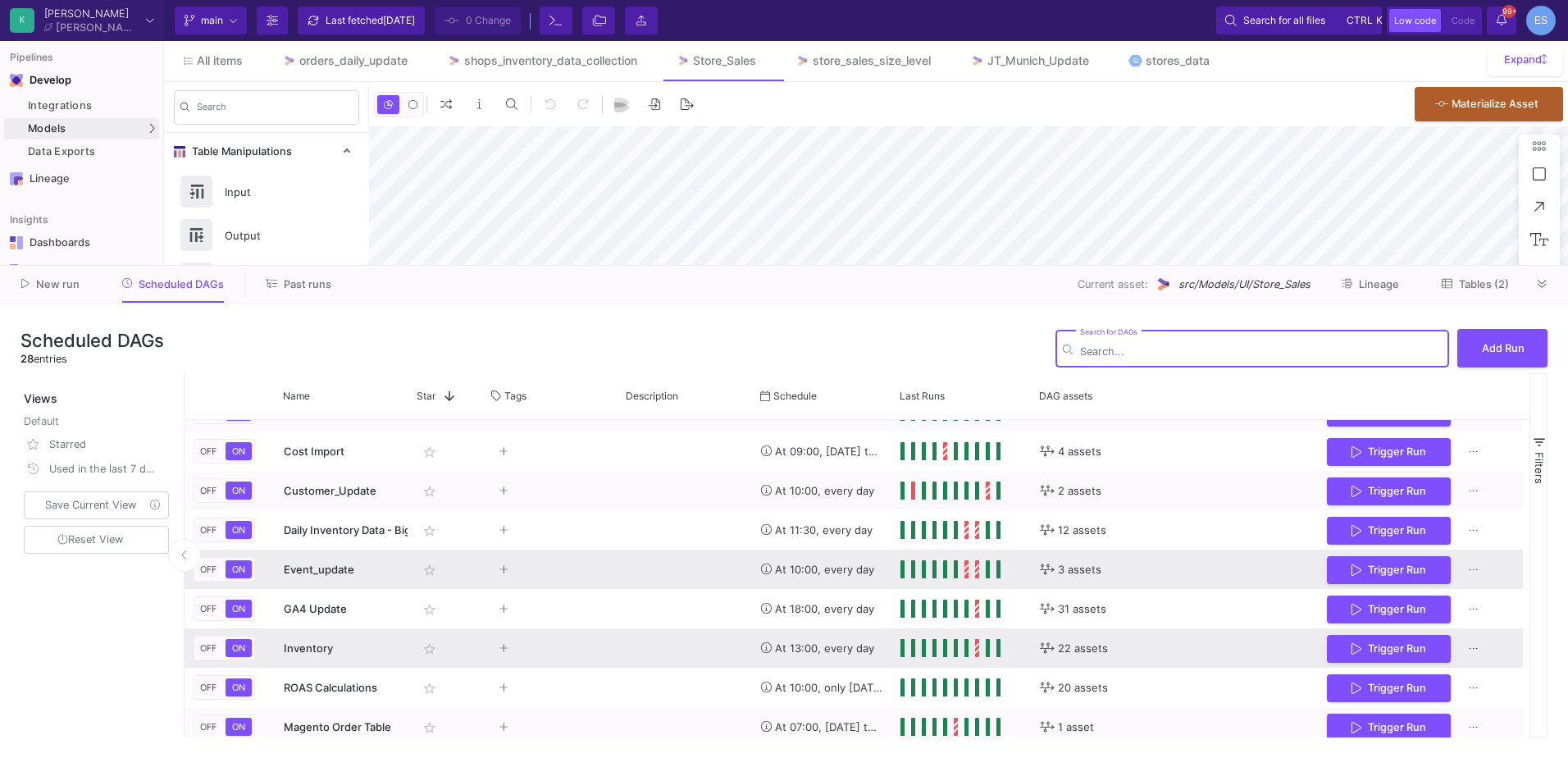
scroll to position [180, 0]
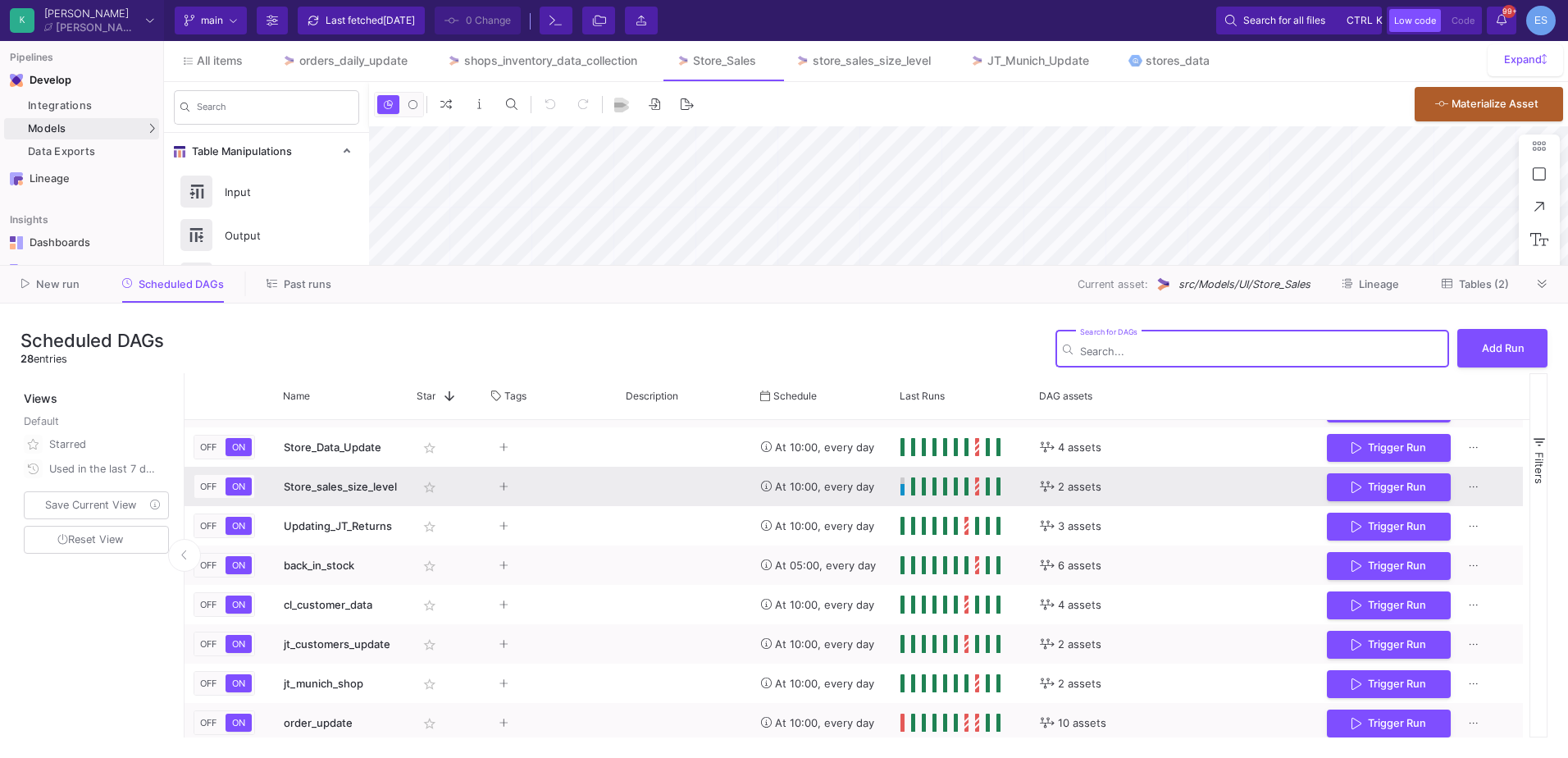
click at [329, 489] on span "Store_sales_size_level" at bounding box center [340, 486] width 113 height 13
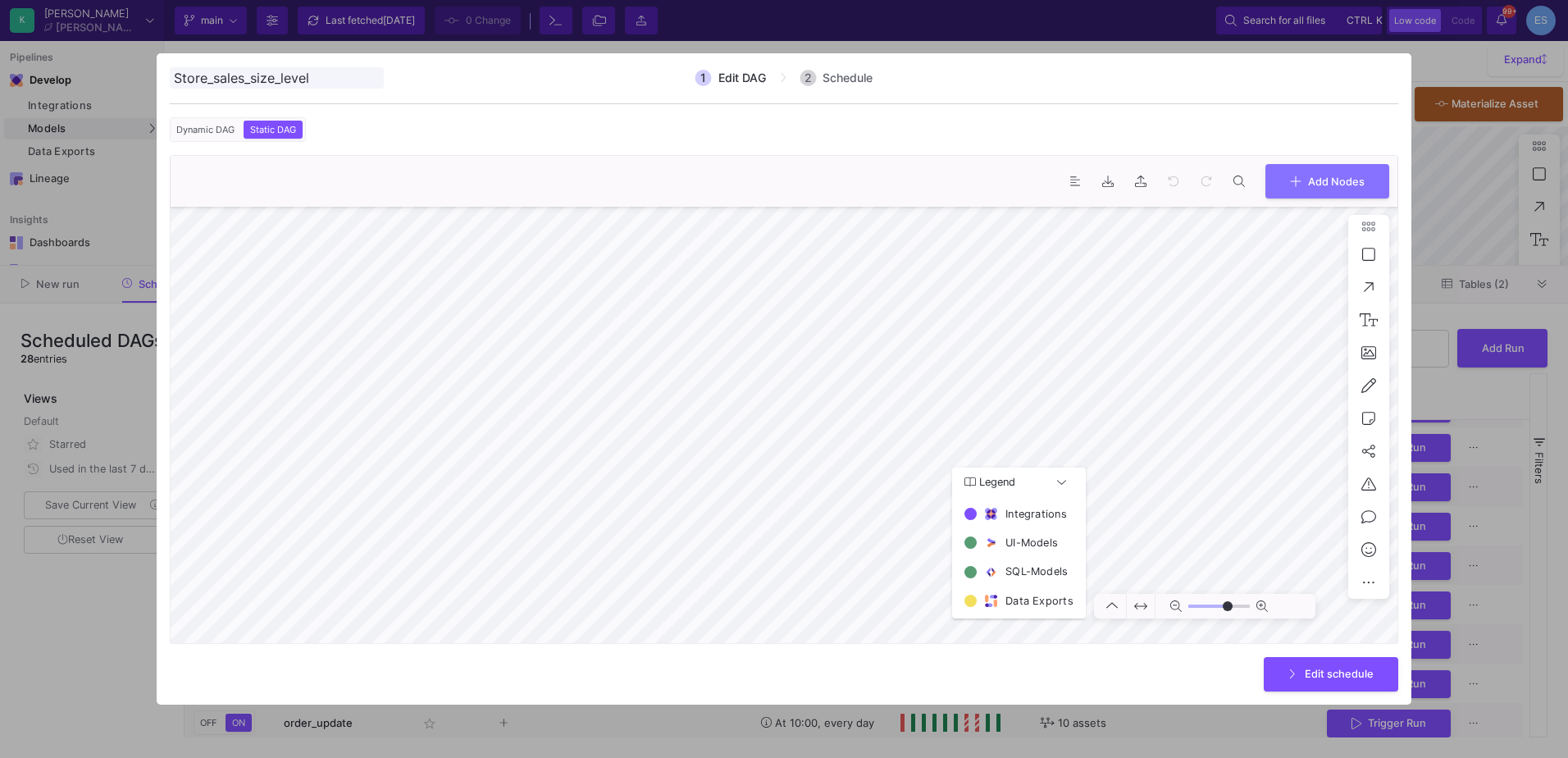
type input "0"
click at [139, 628] on div at bounding box center [784, 379] width 1568 height 758
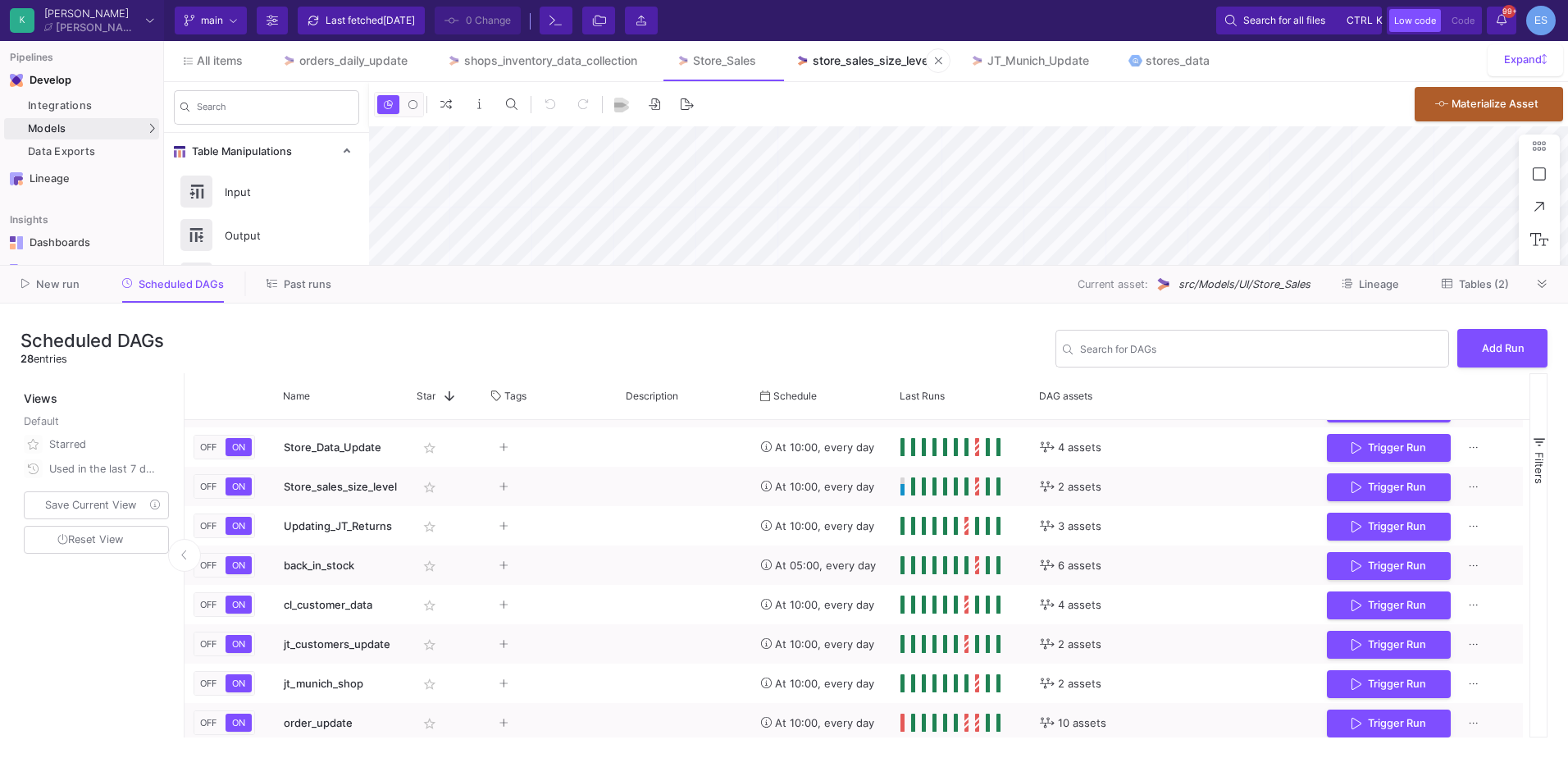
click at [880, 47] on link "store_sales_size_level" at bounding box center [862, 61] width 175 height 39
type input "-17"
click at [1015, 58] on div "JT_Munich_Update" at bounding box center [1038, 61] width 102 height 13
click at [1488, 290] on button "Tables (1)" at bounding box center [1477, 284] width 105 height 25
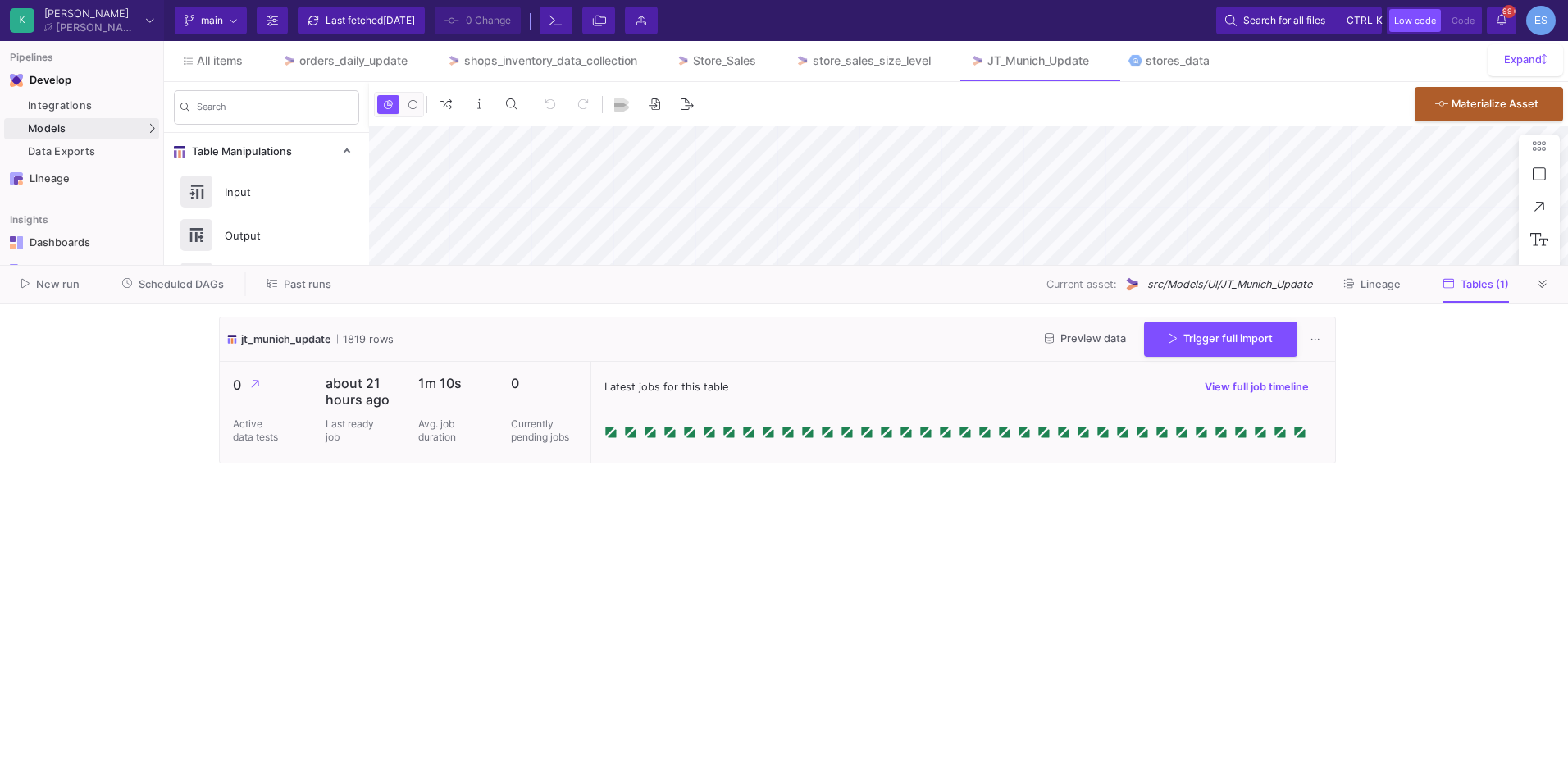
type input "-14"
click at [179, 273] on button "Scheduled DAGs" at bounding box center [174, 284] width 142 height 25
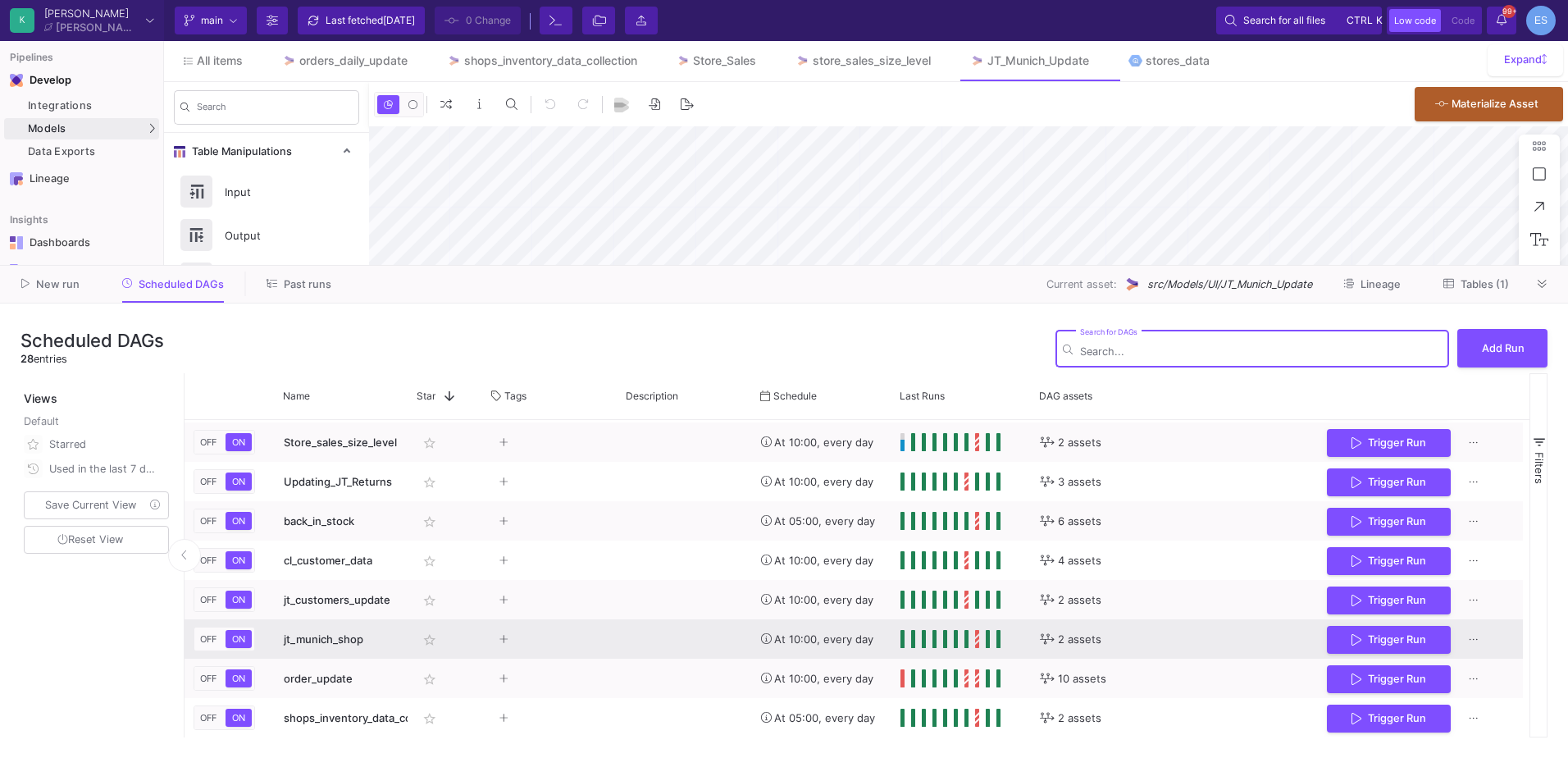
click at [342, 635] on span "jt_munich_shop" at bounding box center [323, 639] width 79 height 13
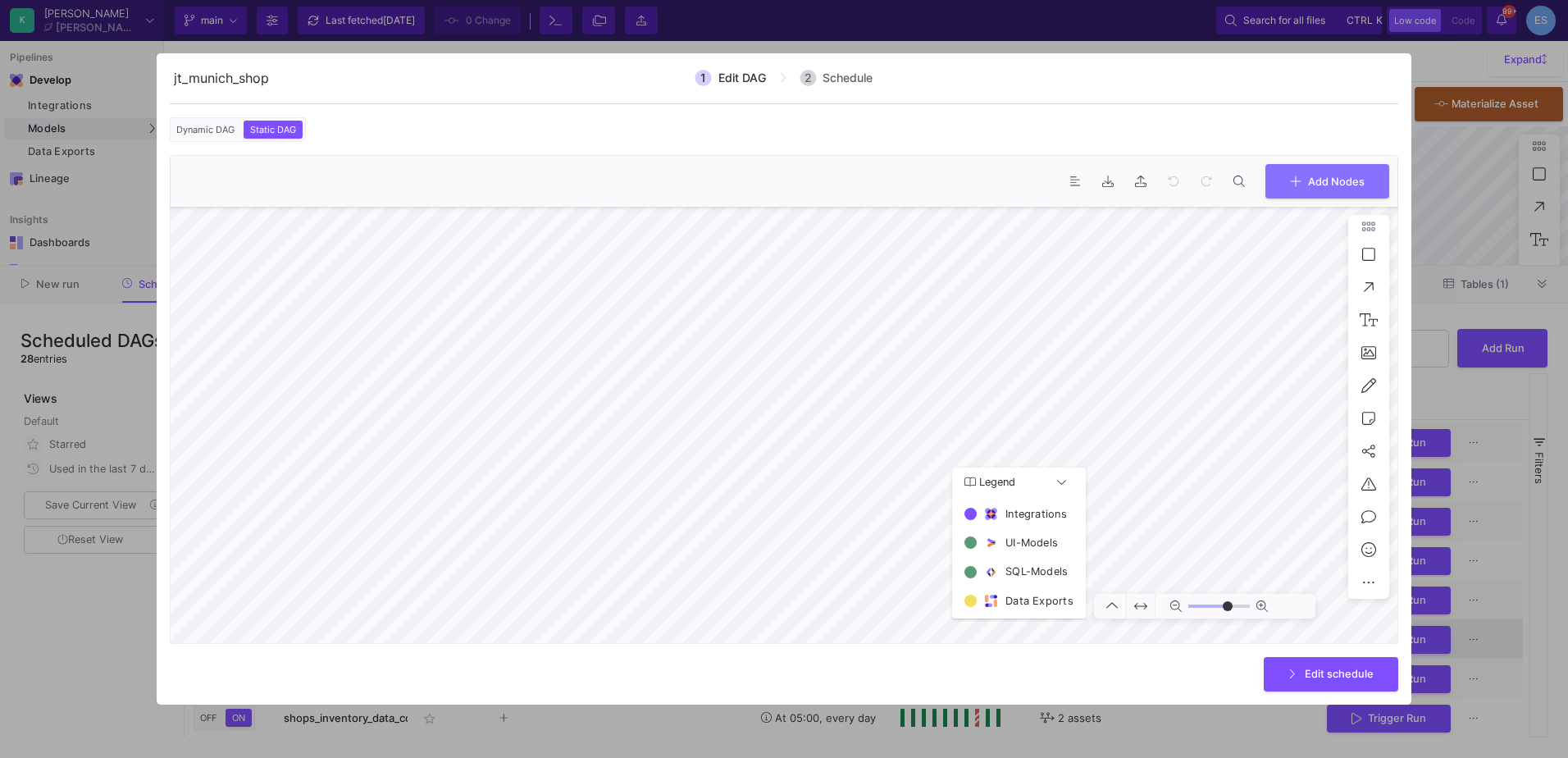
type input "0"
click at [179, 691] on div "Edit schedule" at bounding box center [784, 675] width 1229 height 35
click at [90, 688] on div at bounding box center [784, 379] width 1568 height 758
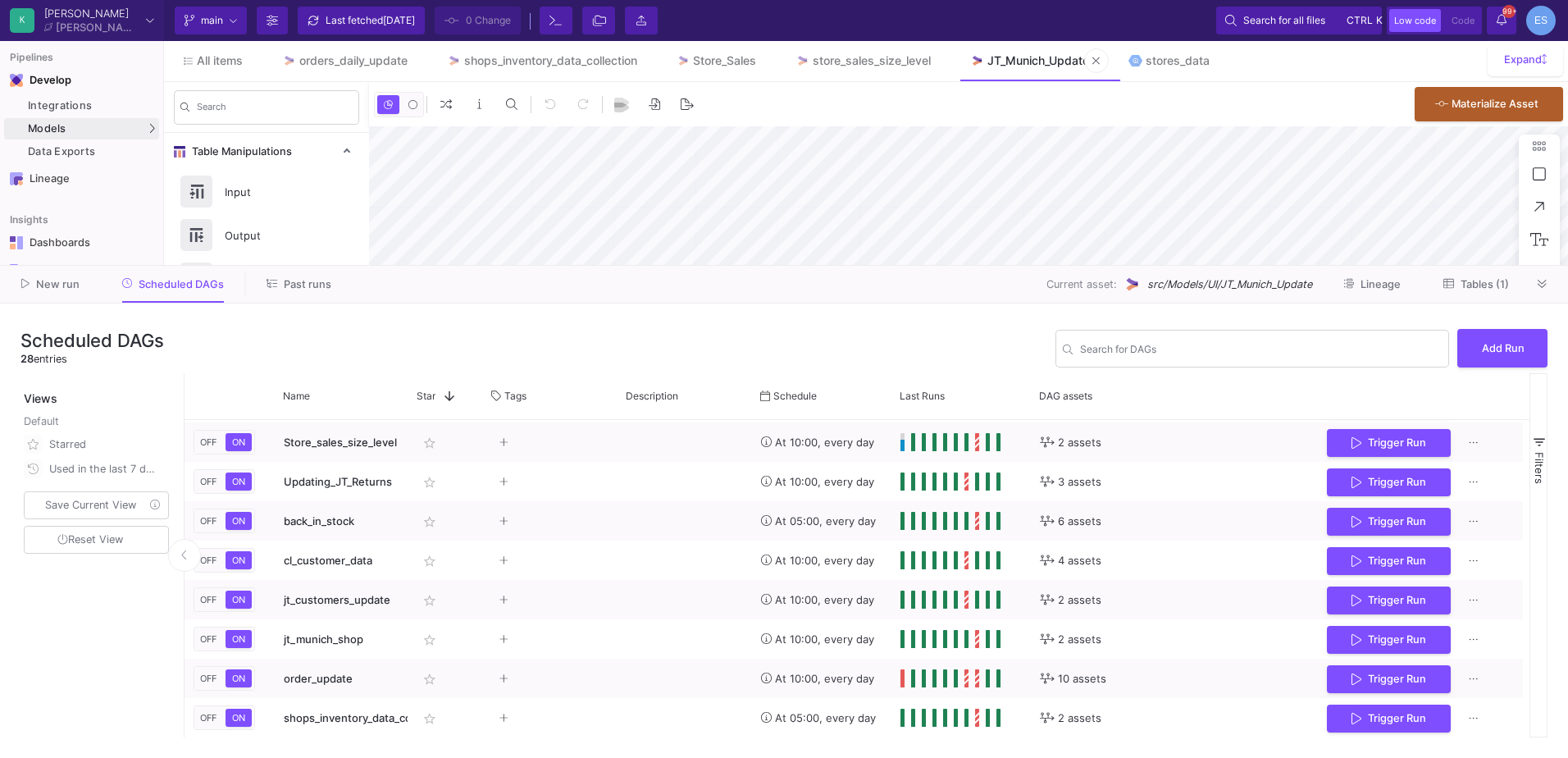
click at [1029, 60] on div "JT_Munich_Update" at bounding box center [1038, 61] width 102 height 13
click at [1505, 286] on span "Tables (1)" at bounding box center [1485, 284] width 49 height 12
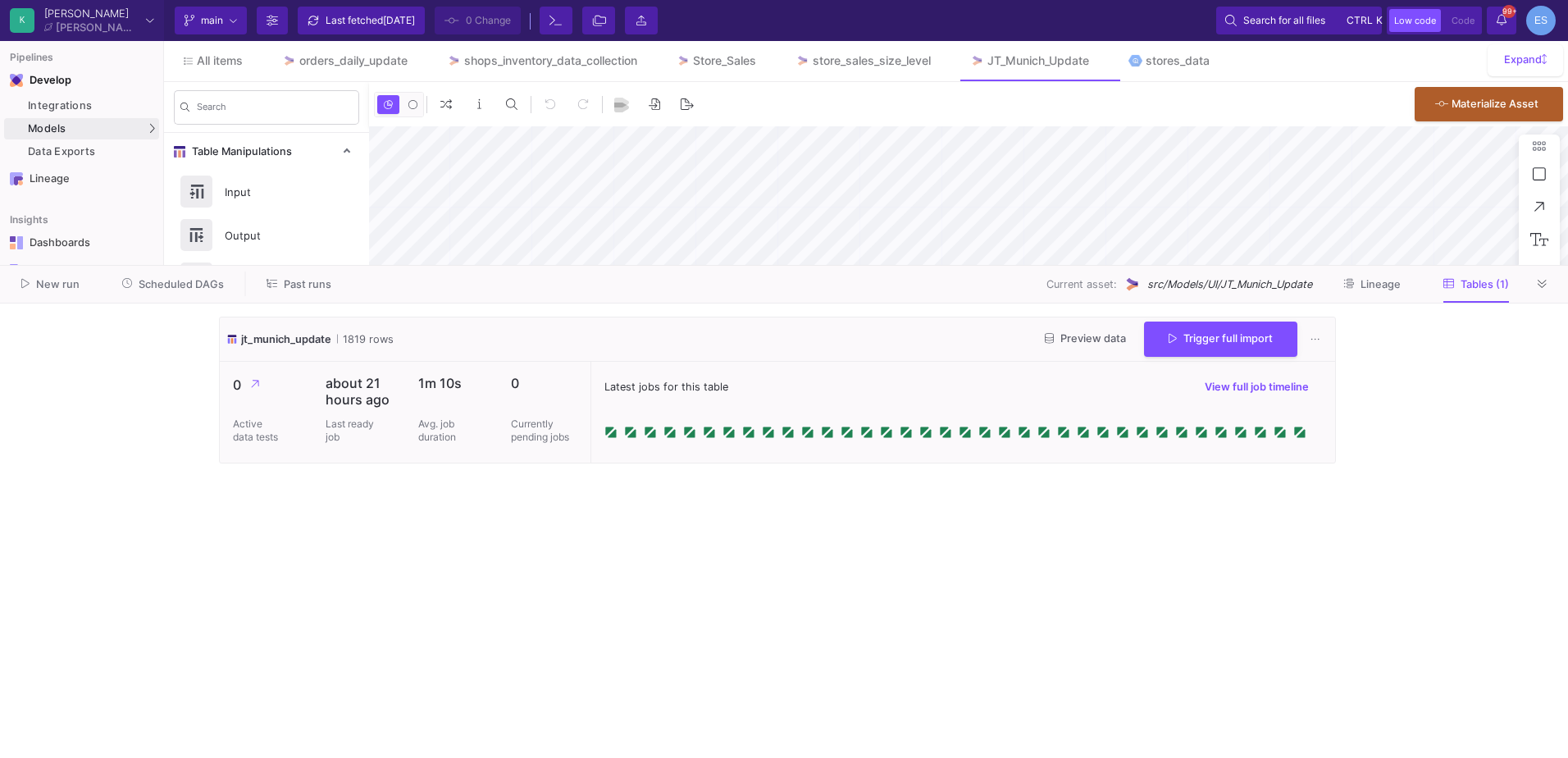
click at [1107, 333] on span "Preview data" at bounding box center [1085, 338] width 81 height 12
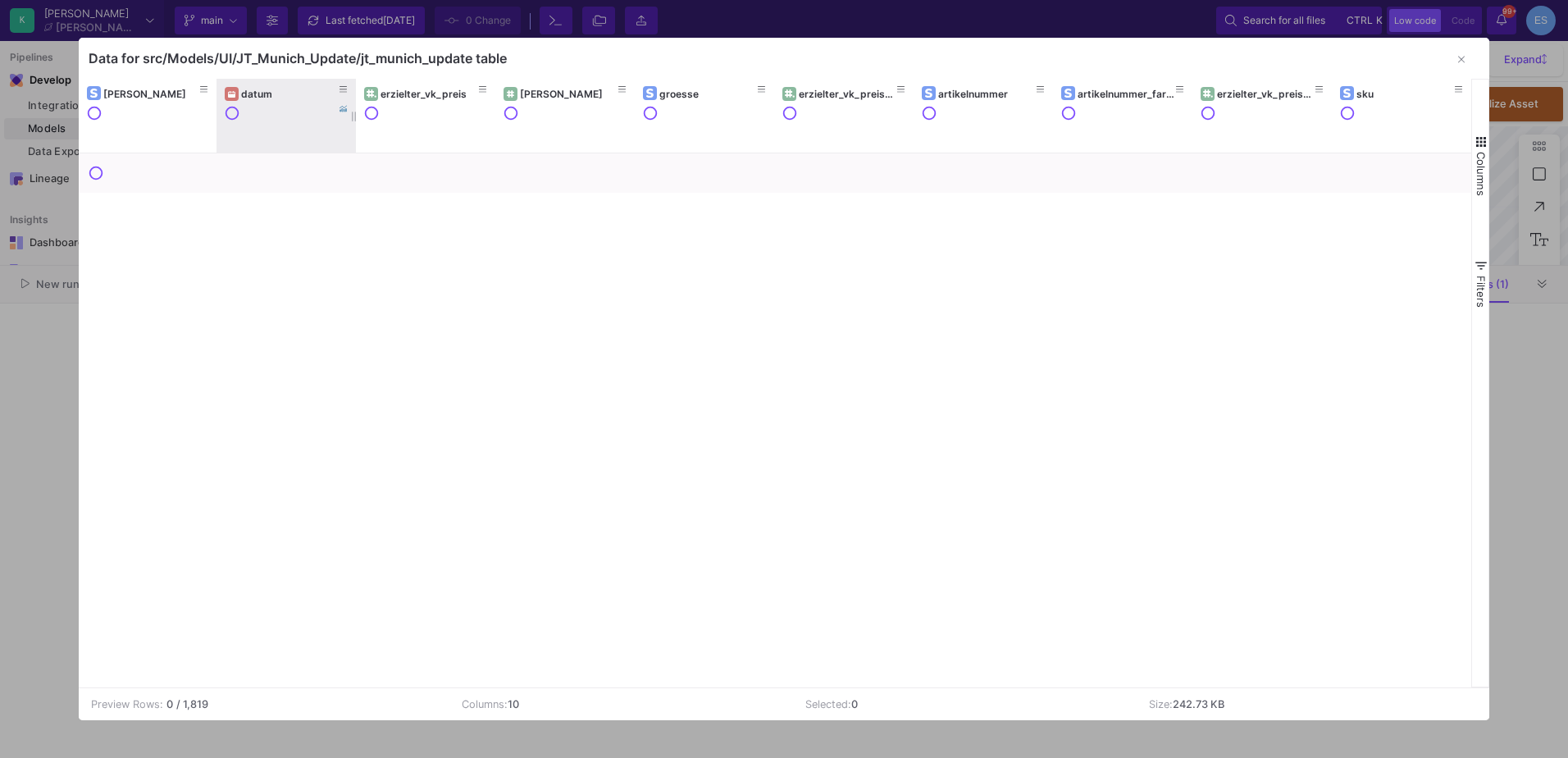
click at [278, 91] on div "datum" at bounding box center [289, 93] width 98 height 12
click at [270, 91] on div "datum" at bounding box center [289, 93] width 98 height 12
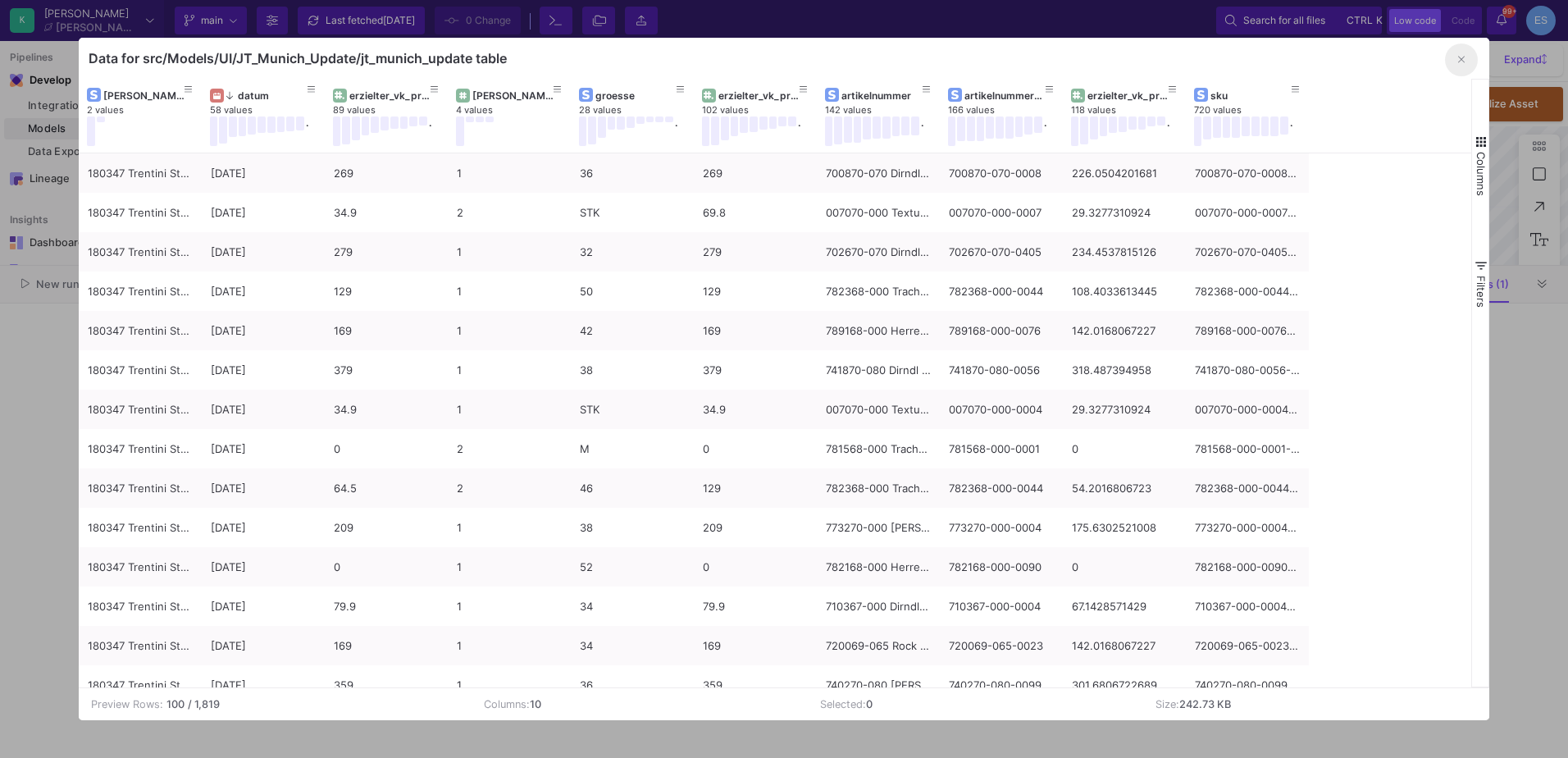
click at [1463, 59] on icon "button" at bounding box center [1462, 59] width 7 height 10
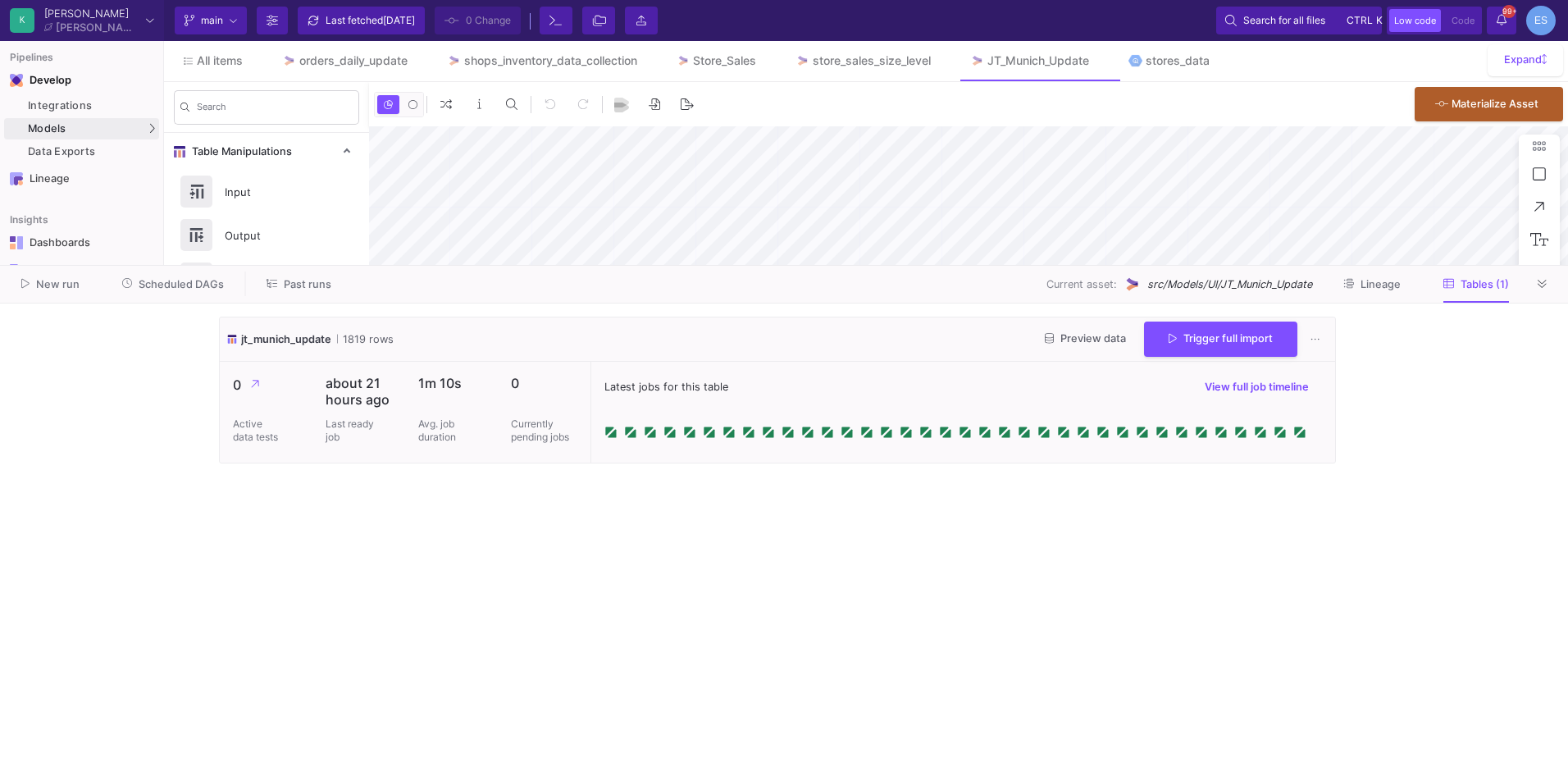
click at [207, 277] on span "Scheduled DAGs" at bounding box center [174, 283] width 103 height 12
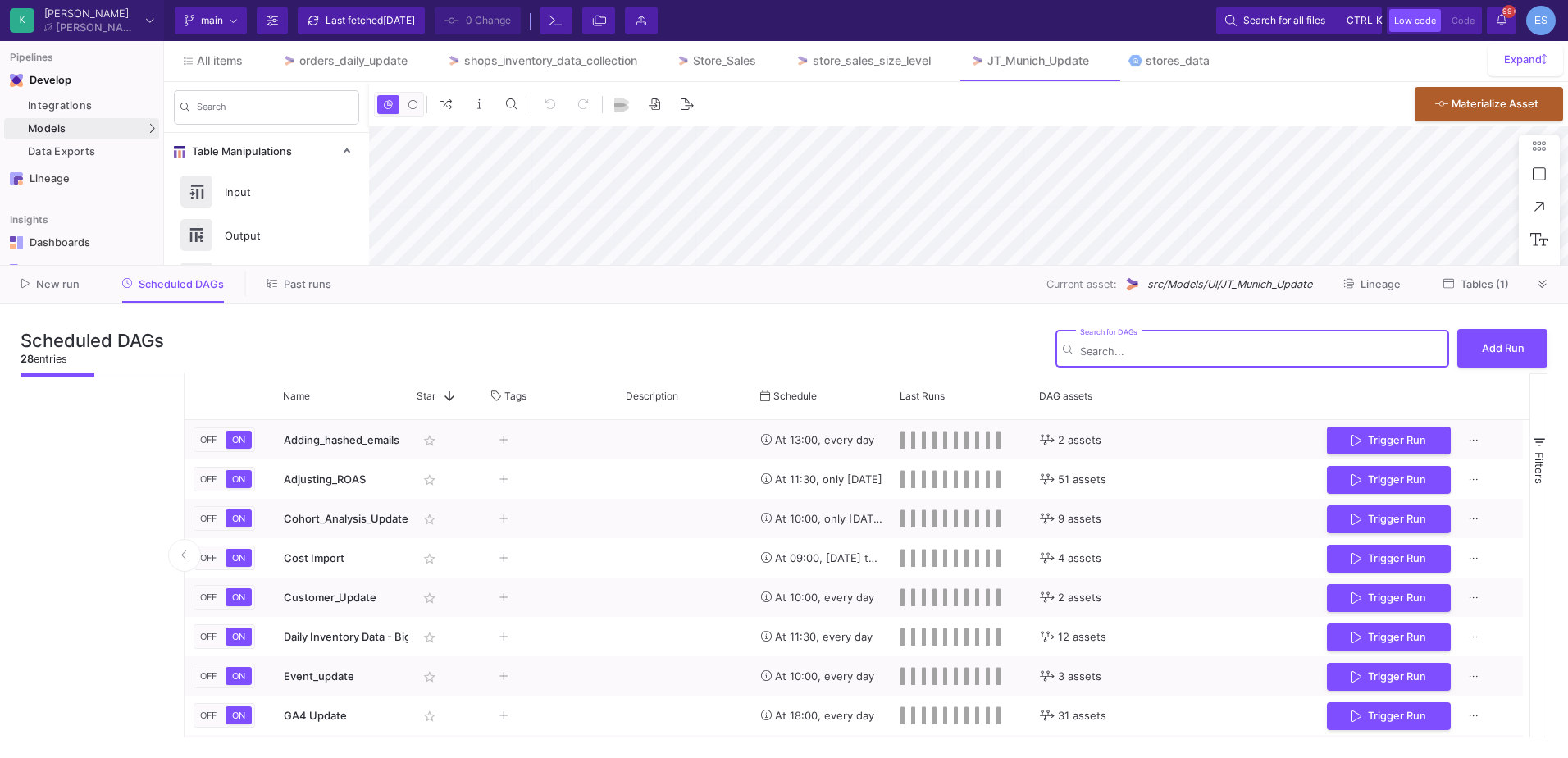
click at [301, 288] on span "Past runs" at bounding box center [307, 284] width 48 height 12
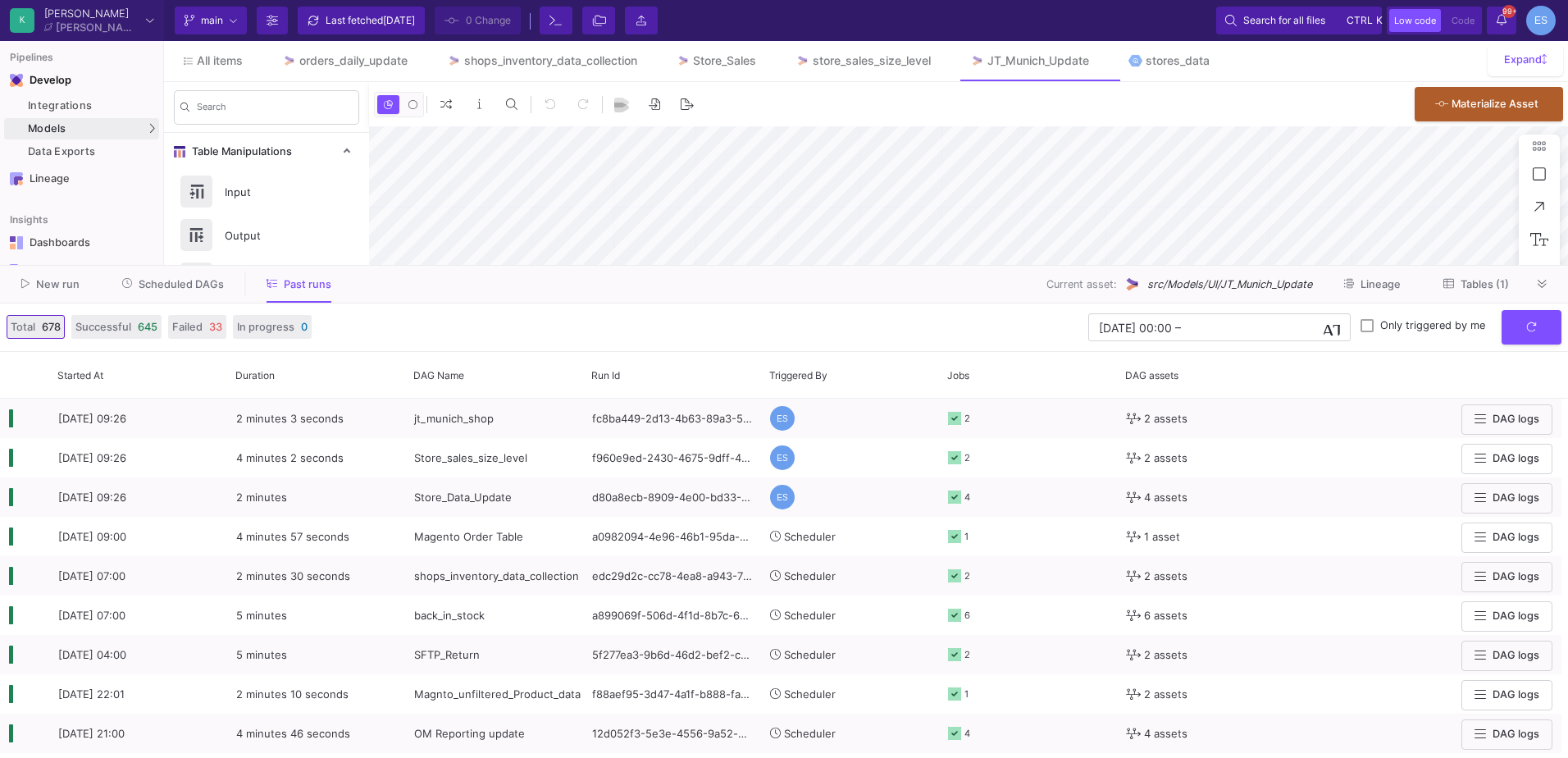
click at [169, 287] on span "Scheduled DAGs" at bounding box center [181, 284] width 85 height 12
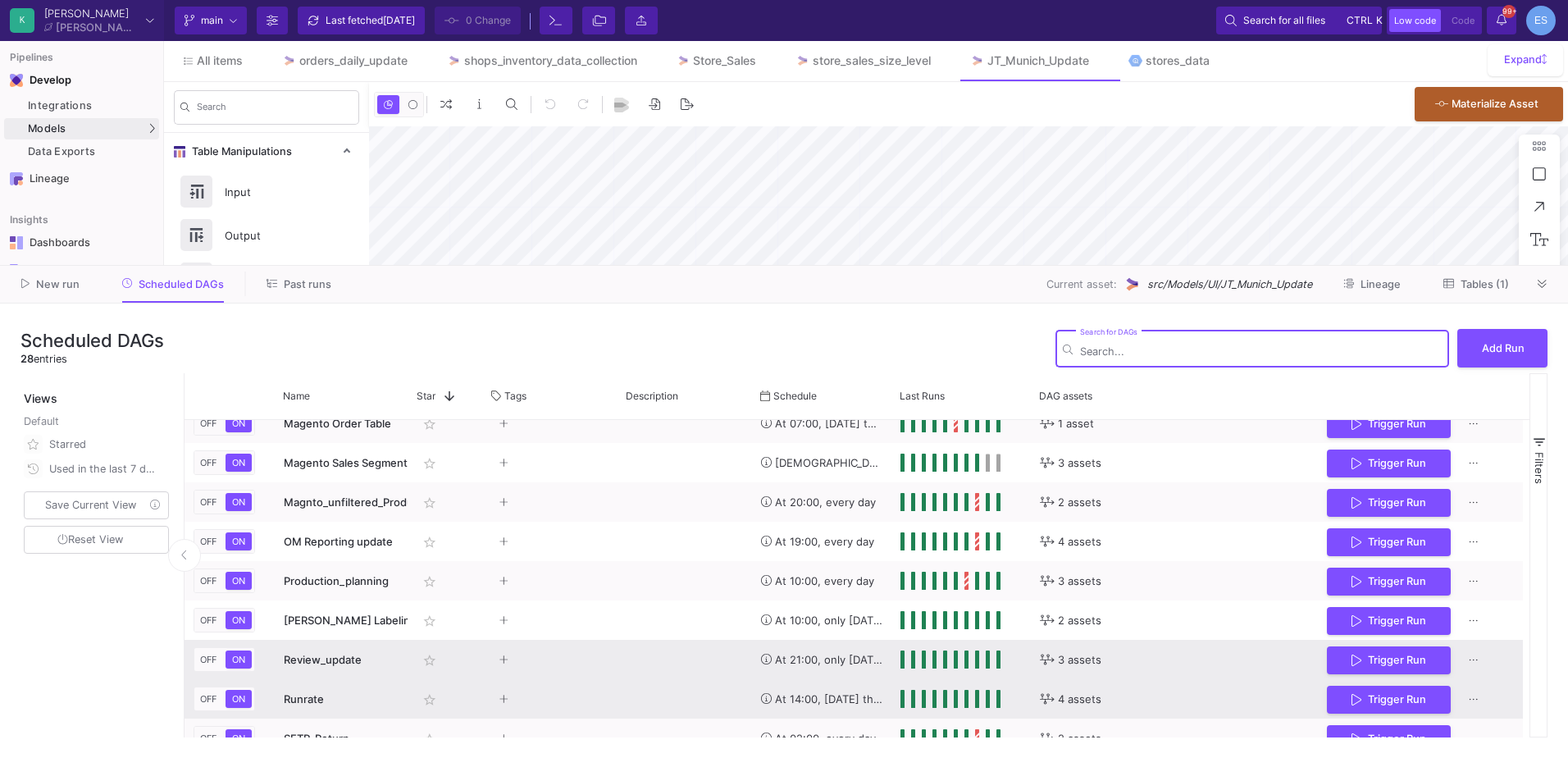
scroll to position [487, 0]
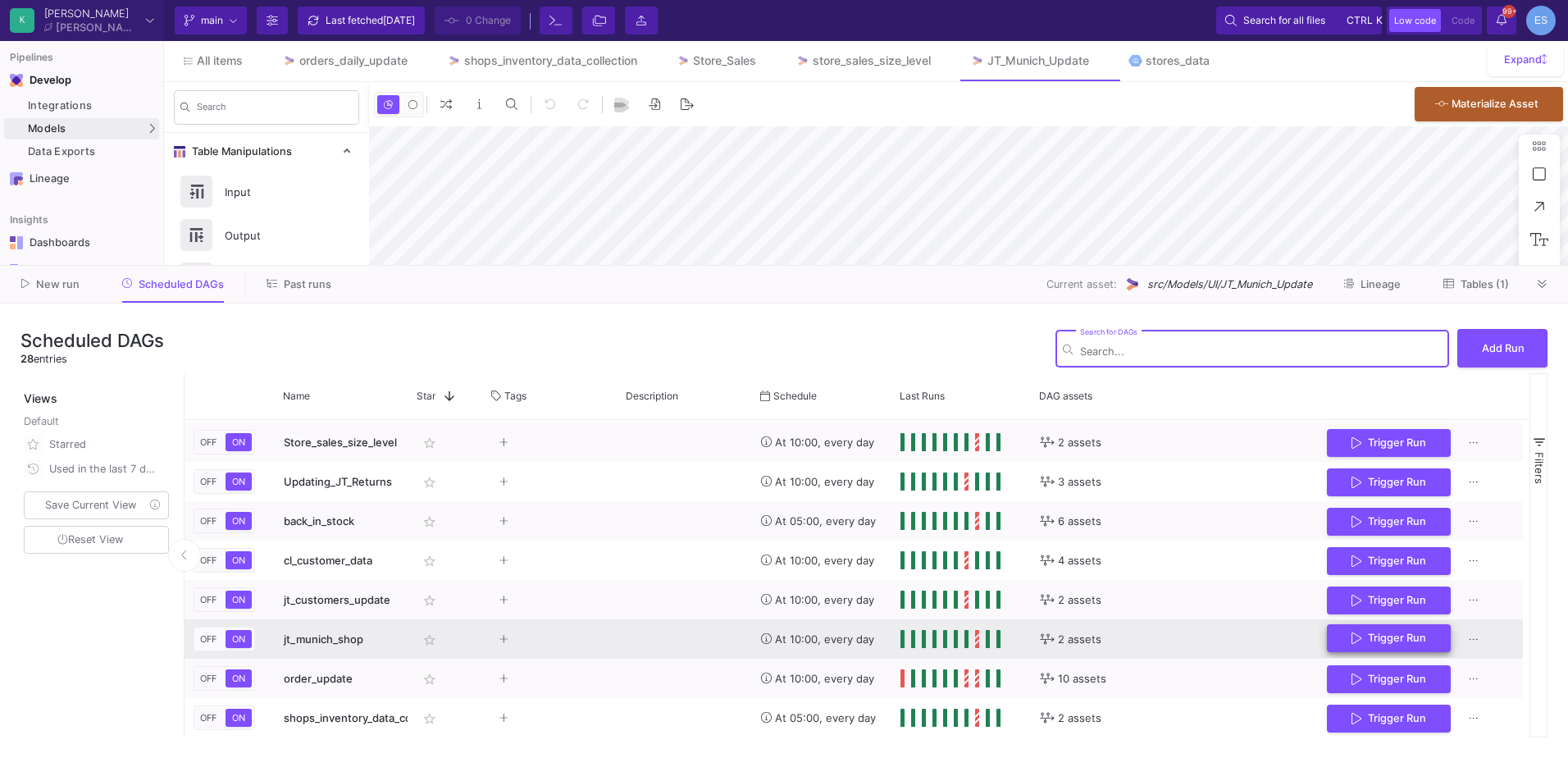
click at [1365, 643] on span "Trigger Run" at bounding box center [1389, 638] width 75 height 12
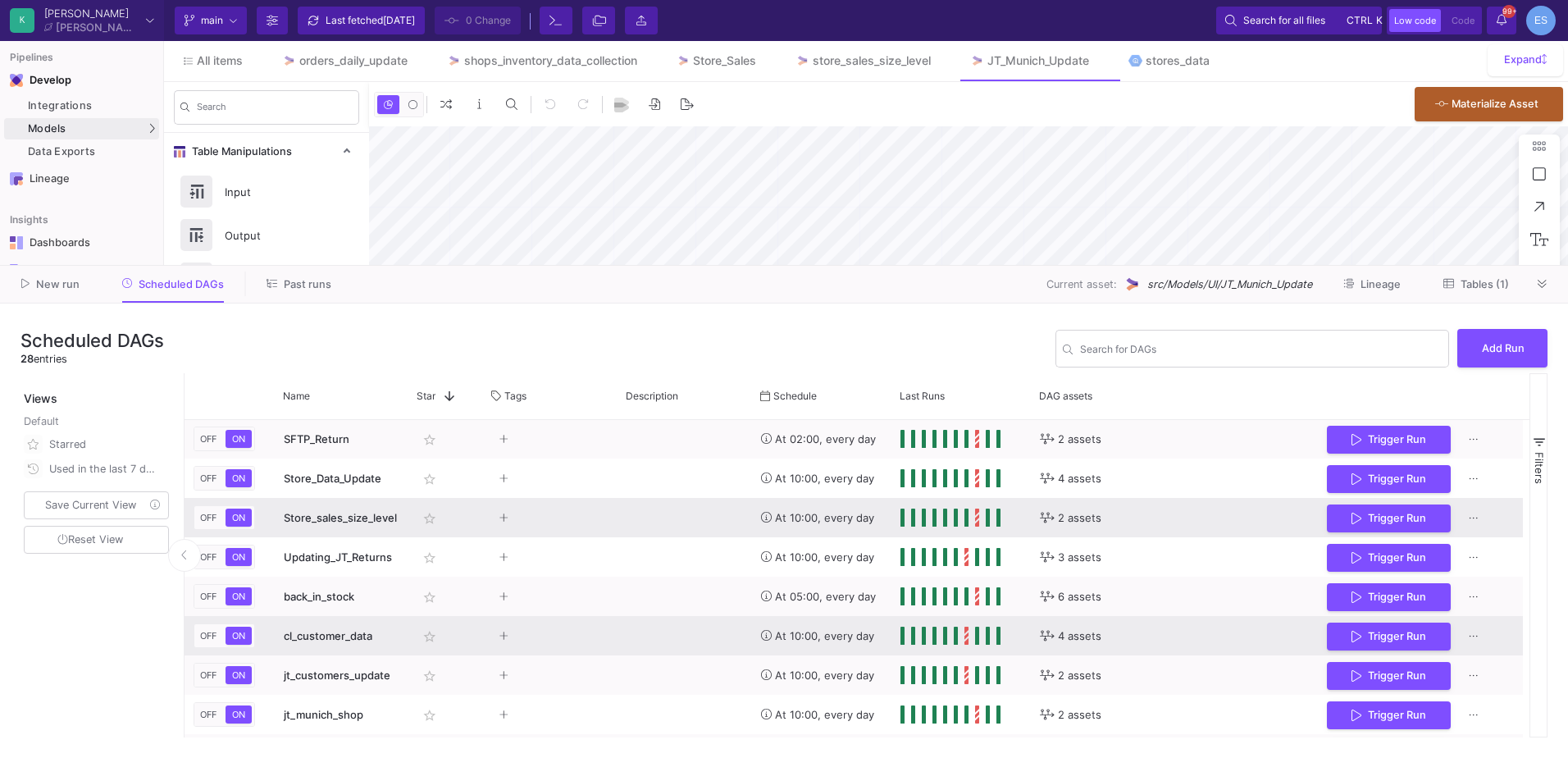
scroll to position [708, 0]
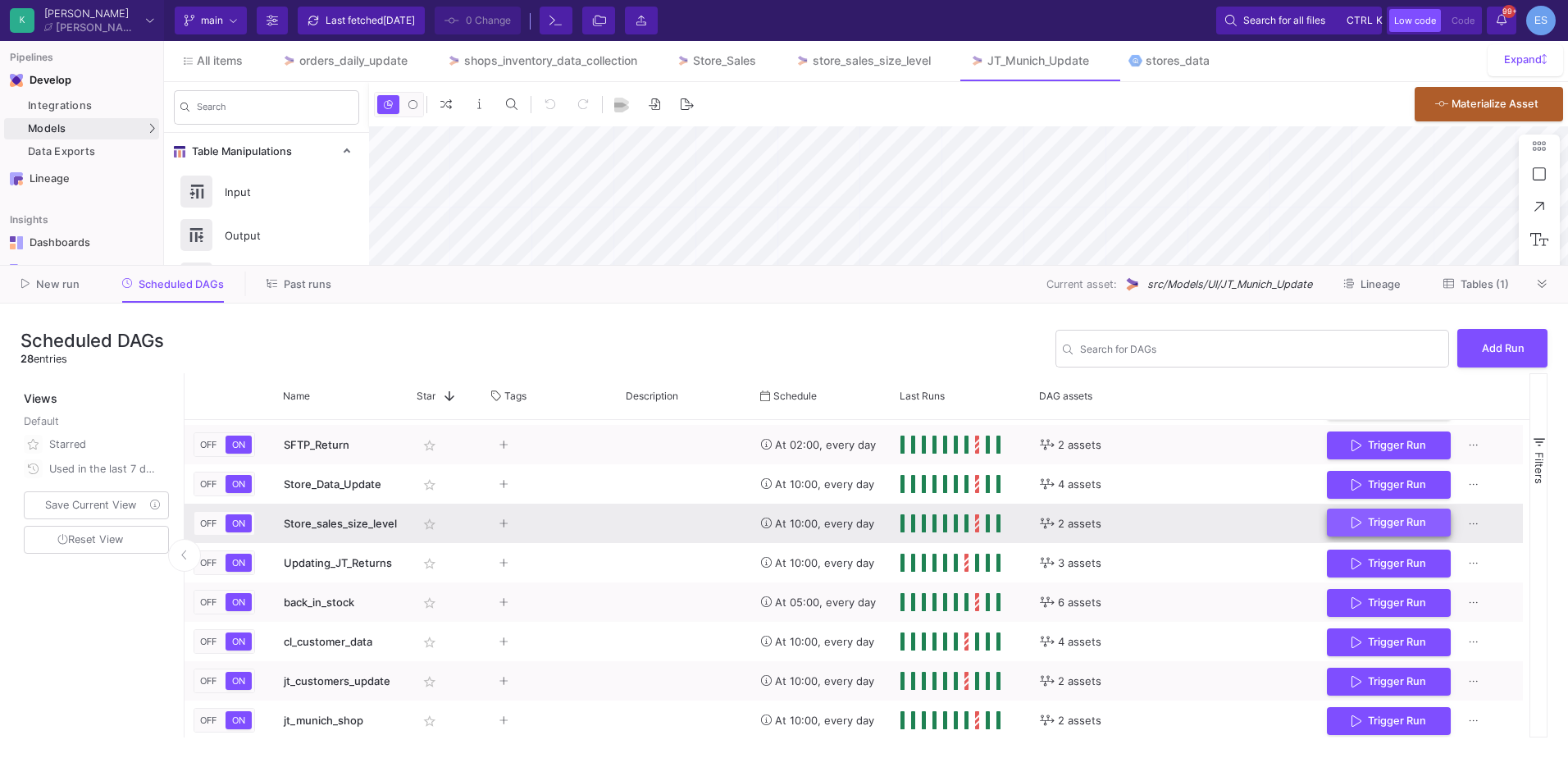
click at [1379, 514] on button "Trigger Run" at bounding box center [1389, 523] width 124 height 29
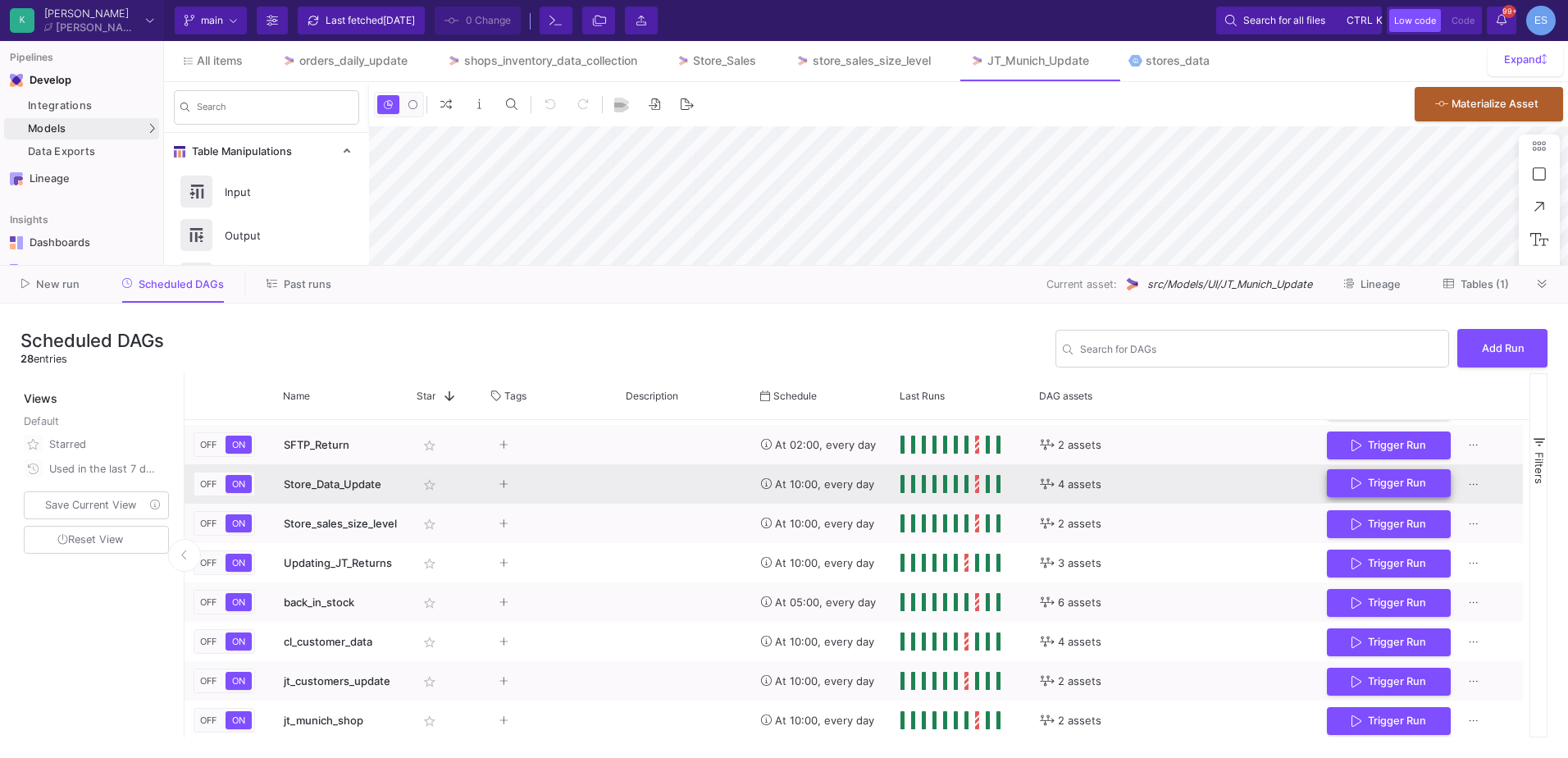
click at [1402, 482] on span "Trigger Run" at bounding box center [1397, 483] width 58 height 12
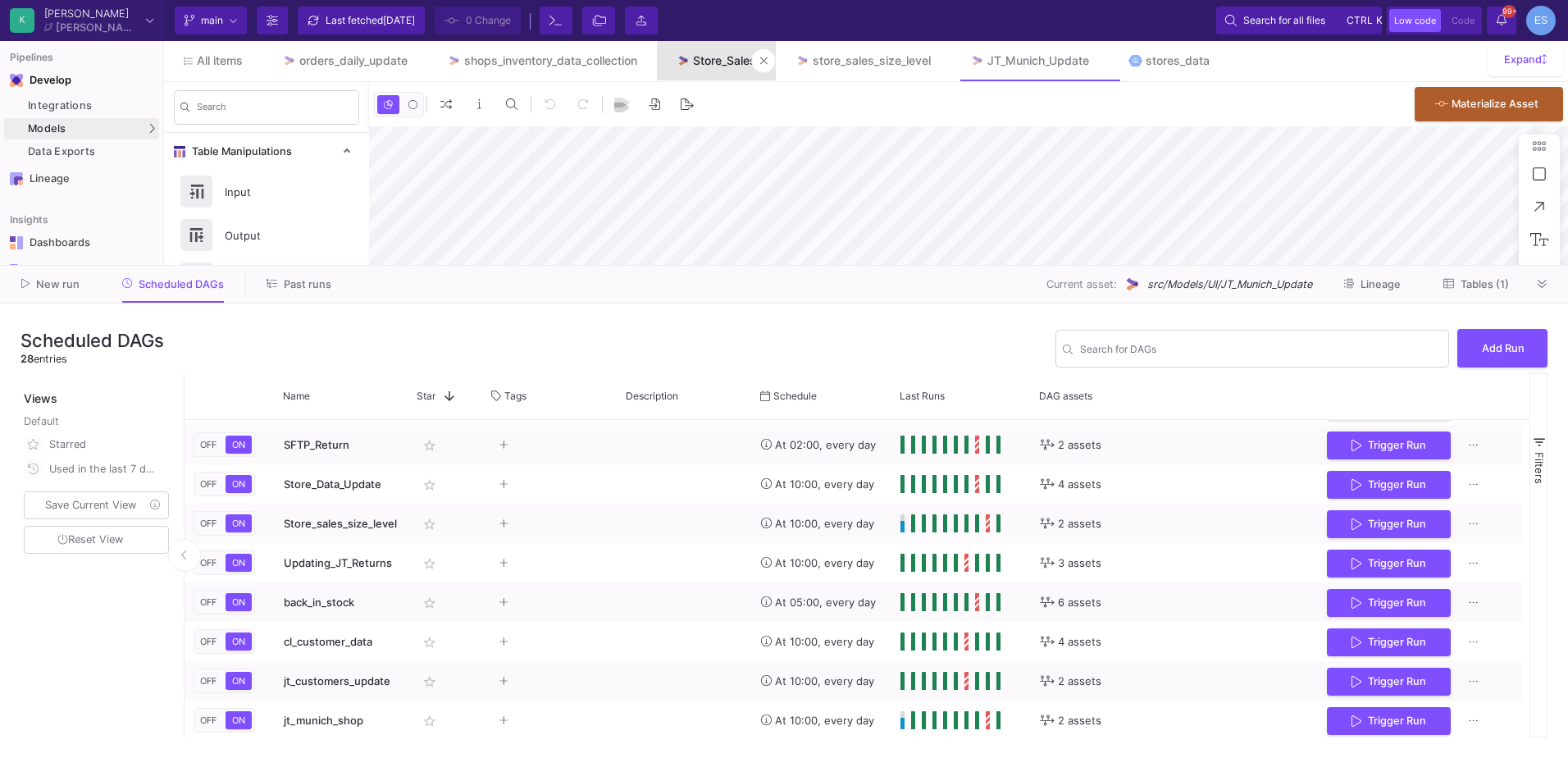
click at [702, 56] on div "Store_Sales" at bounding box center [725, 61] width 63 height 13
click at [1500, 289] on span "Tables (2)" at bounding box center [1485, 284] width 50 height 12
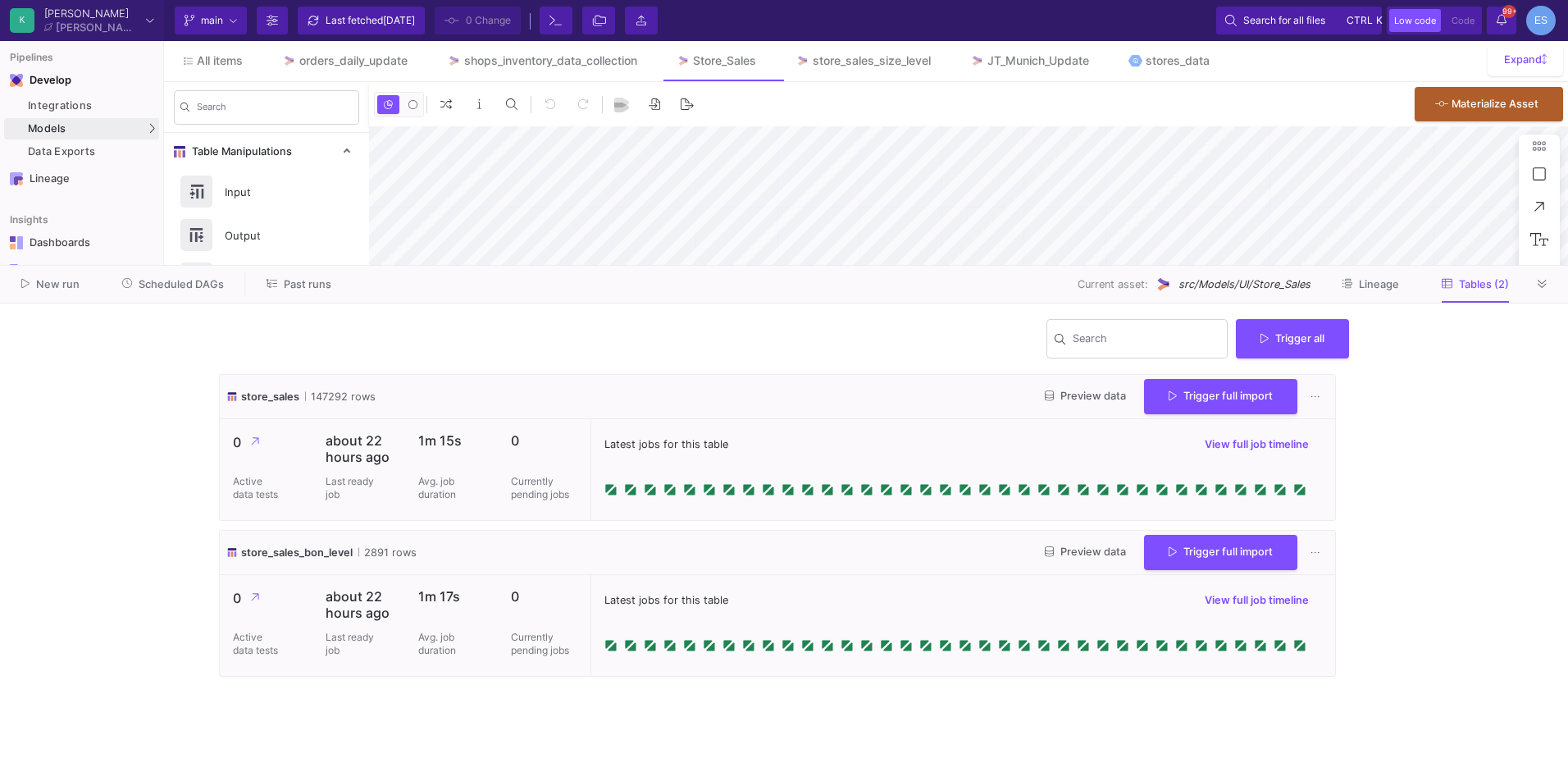
type input "-21"
click at [1078, 406] on button "Preview data" at bounding box center [1085, 396] width 107 height 25
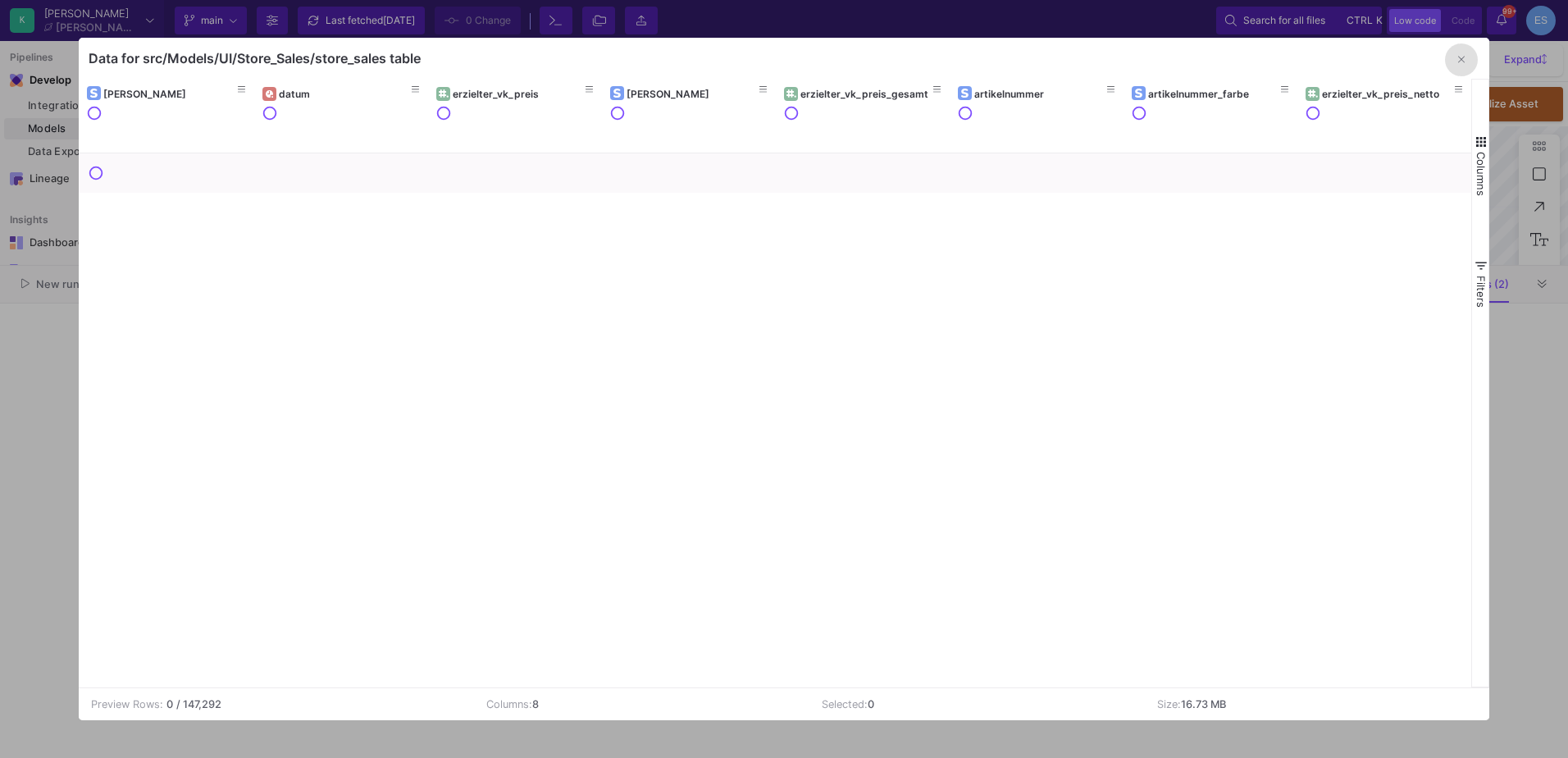
click at [1477, 146] on span "button" at bounding box center [1481, 142] width 15 height 15
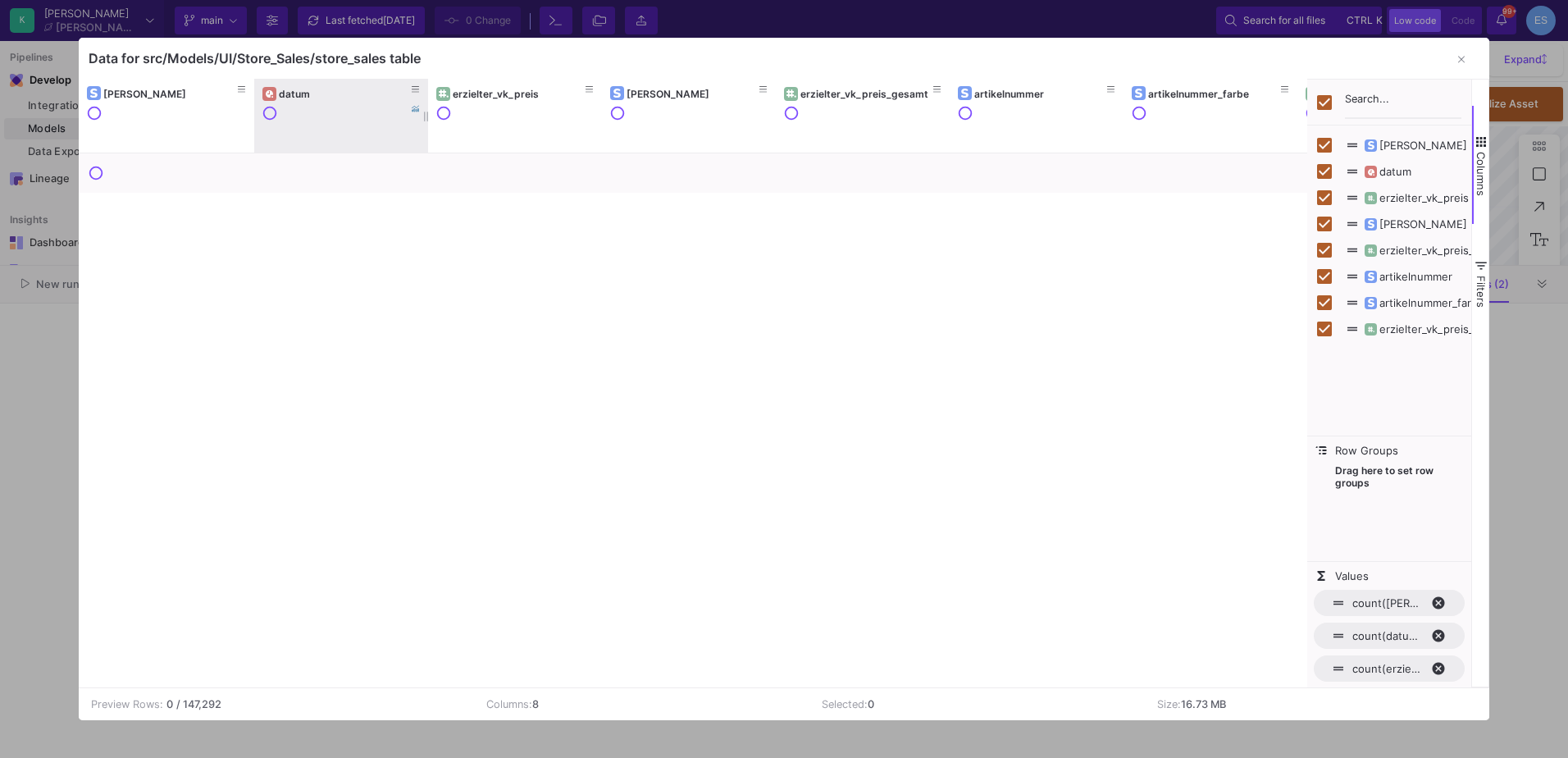
click at [297, 94] on div "datum" at bounding box center [345, 93] width 133 height 12
click at [296, 95] on div "datum" at bounding box center [345, 93] width 133 height 12
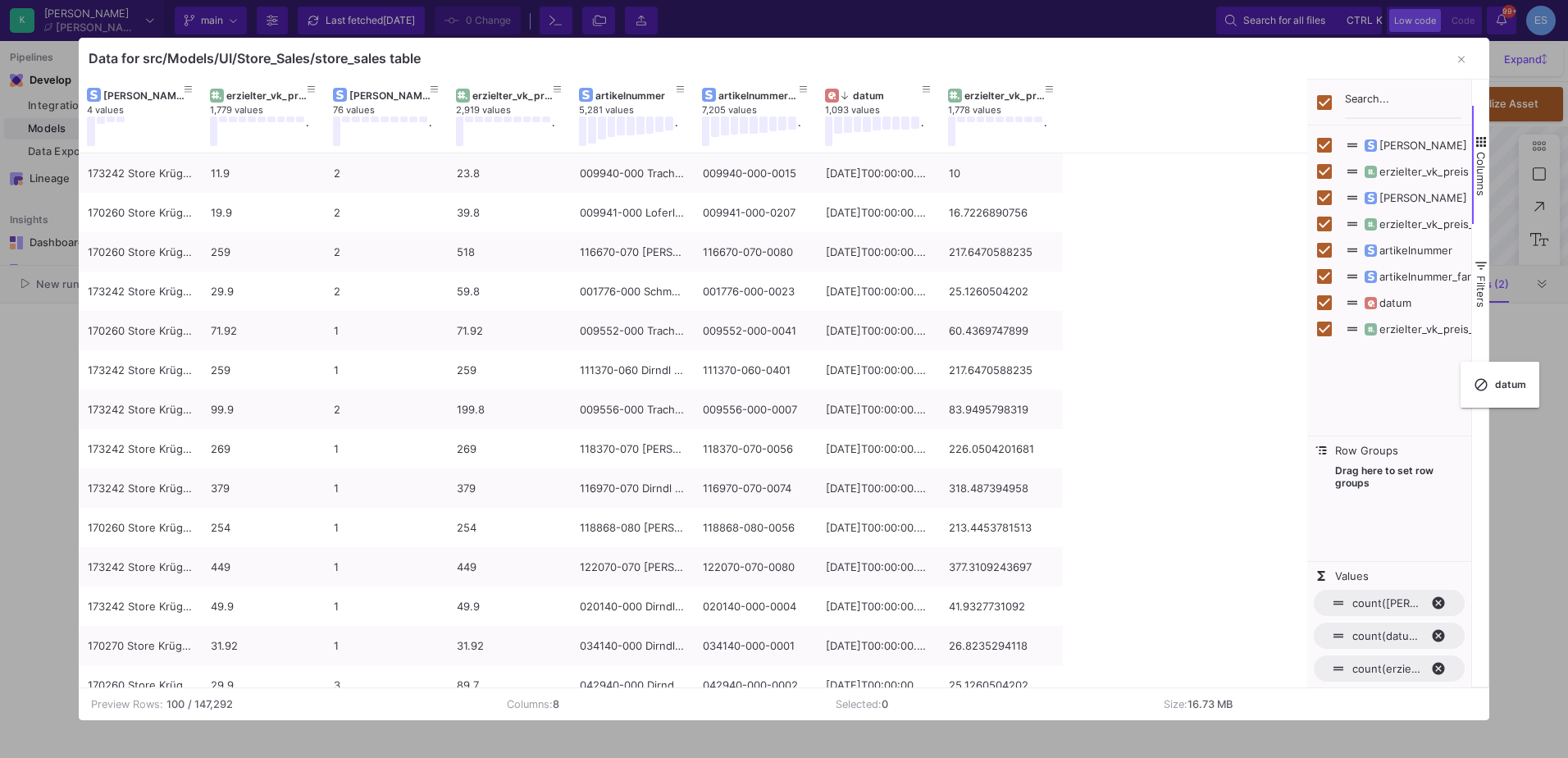
checkbox input "false"
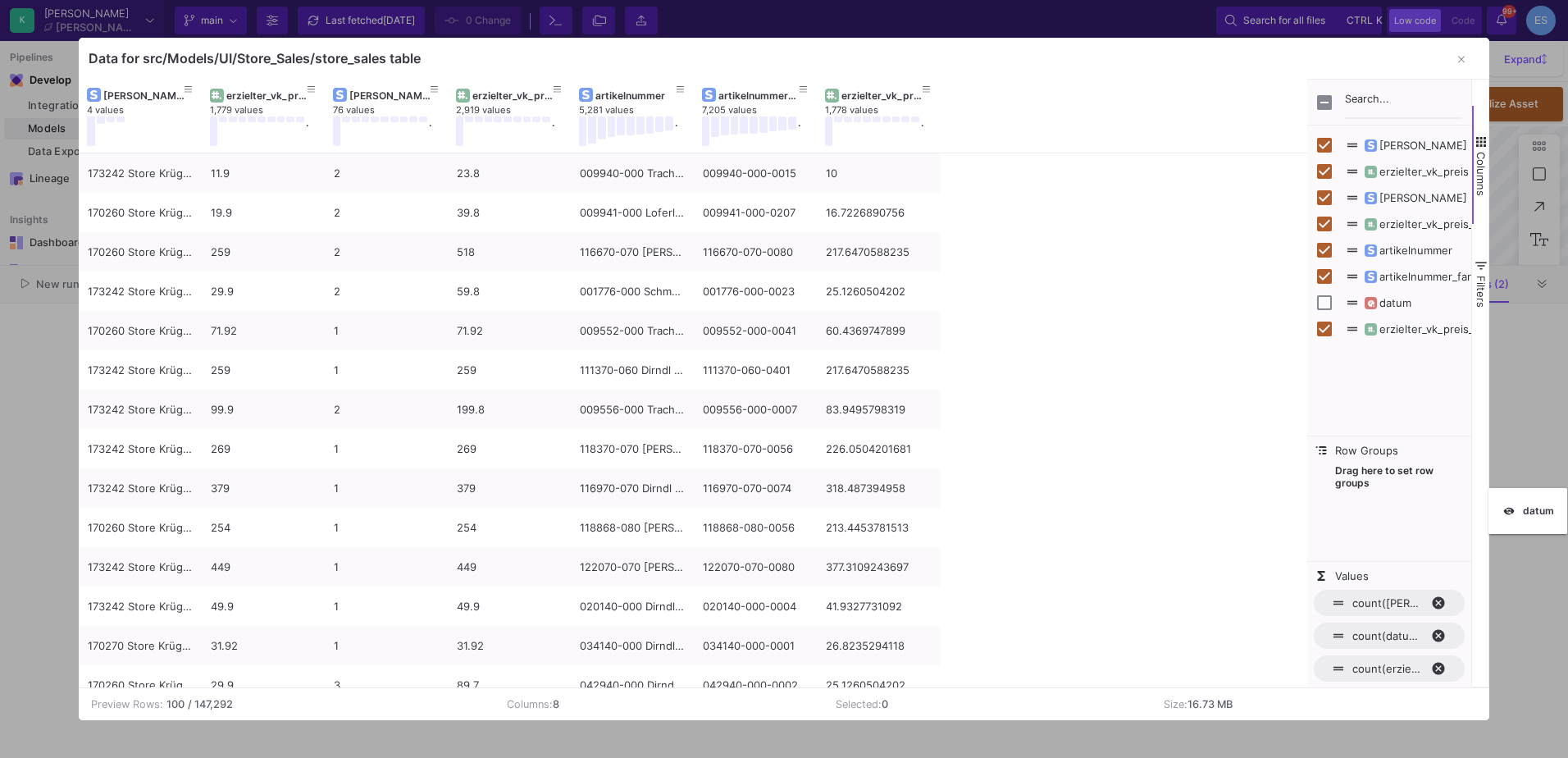
checkbox input "false"
drag, startPoint x: 253, startPoint y: 93, endPoint x: 1392, endPoint y: 476, distance: 1201.7
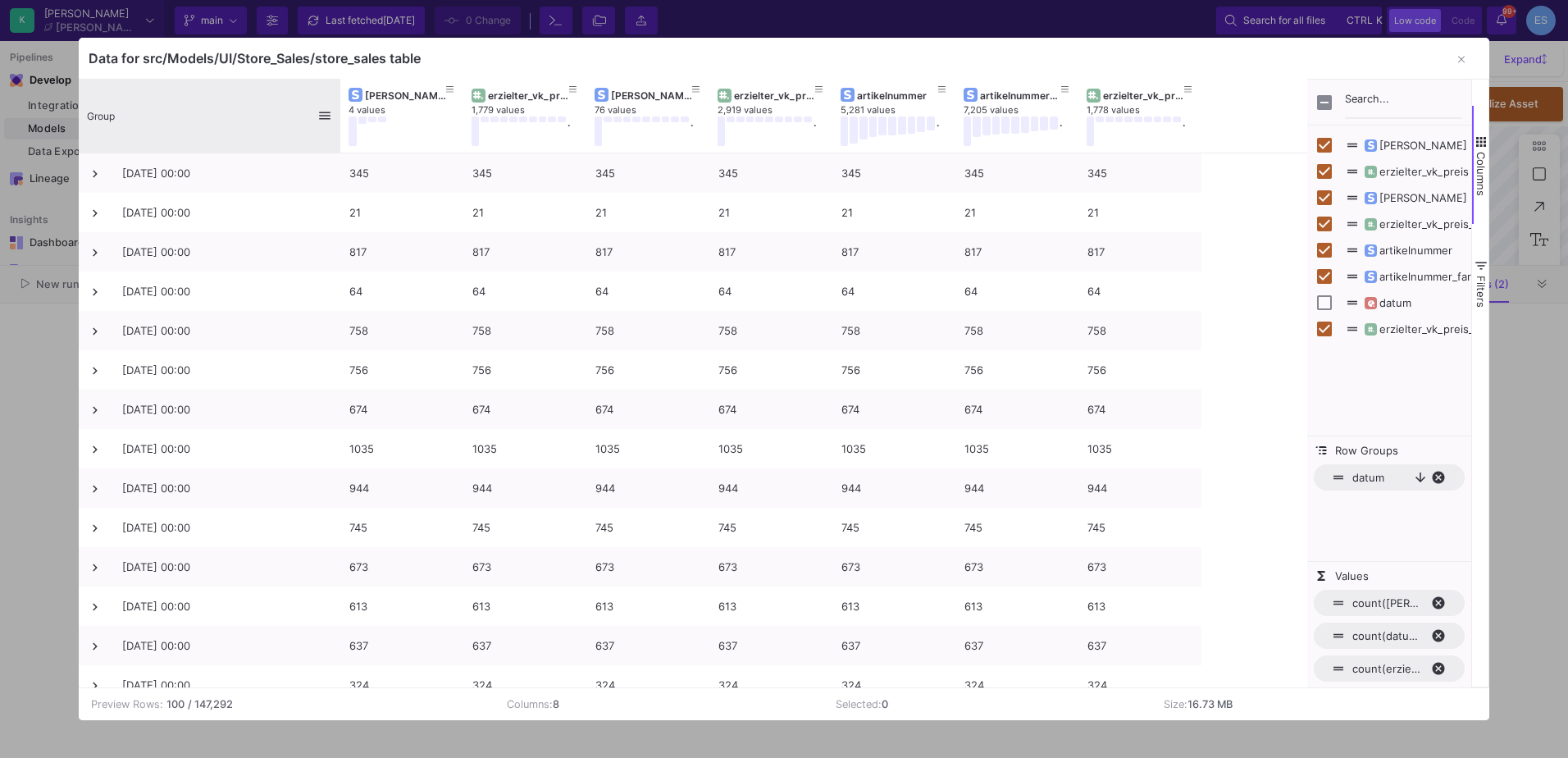
drag, startPoint x: 199, startPoint y: 90, endPoint x: 337, endPoint y: 101, distance: 138.4
click at [337, 101] on div at bounding box center [340, 115] width 7 height 74
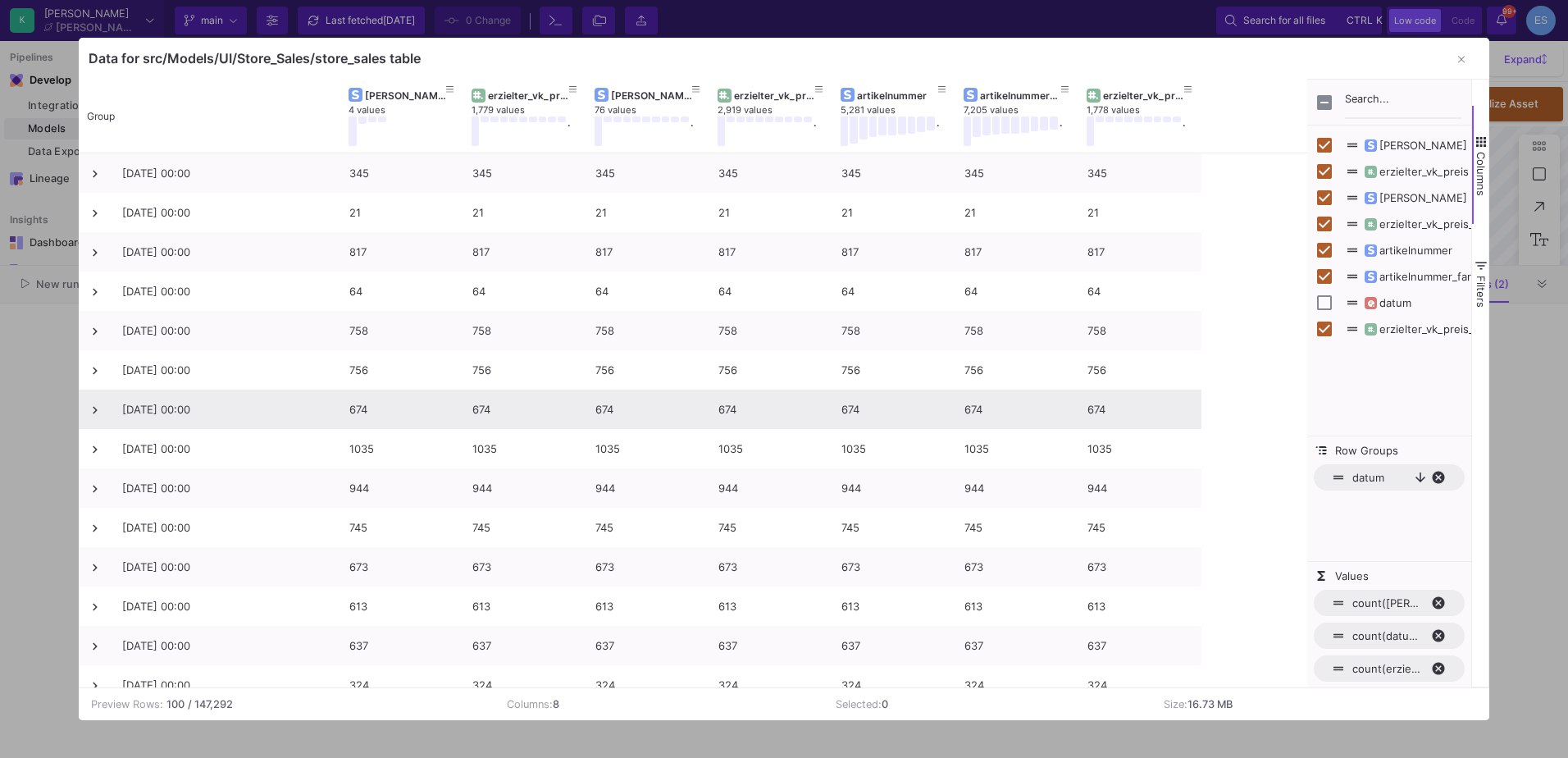
click at [68, 384] on div at bounding box center [784, 379] width 1568 height 758
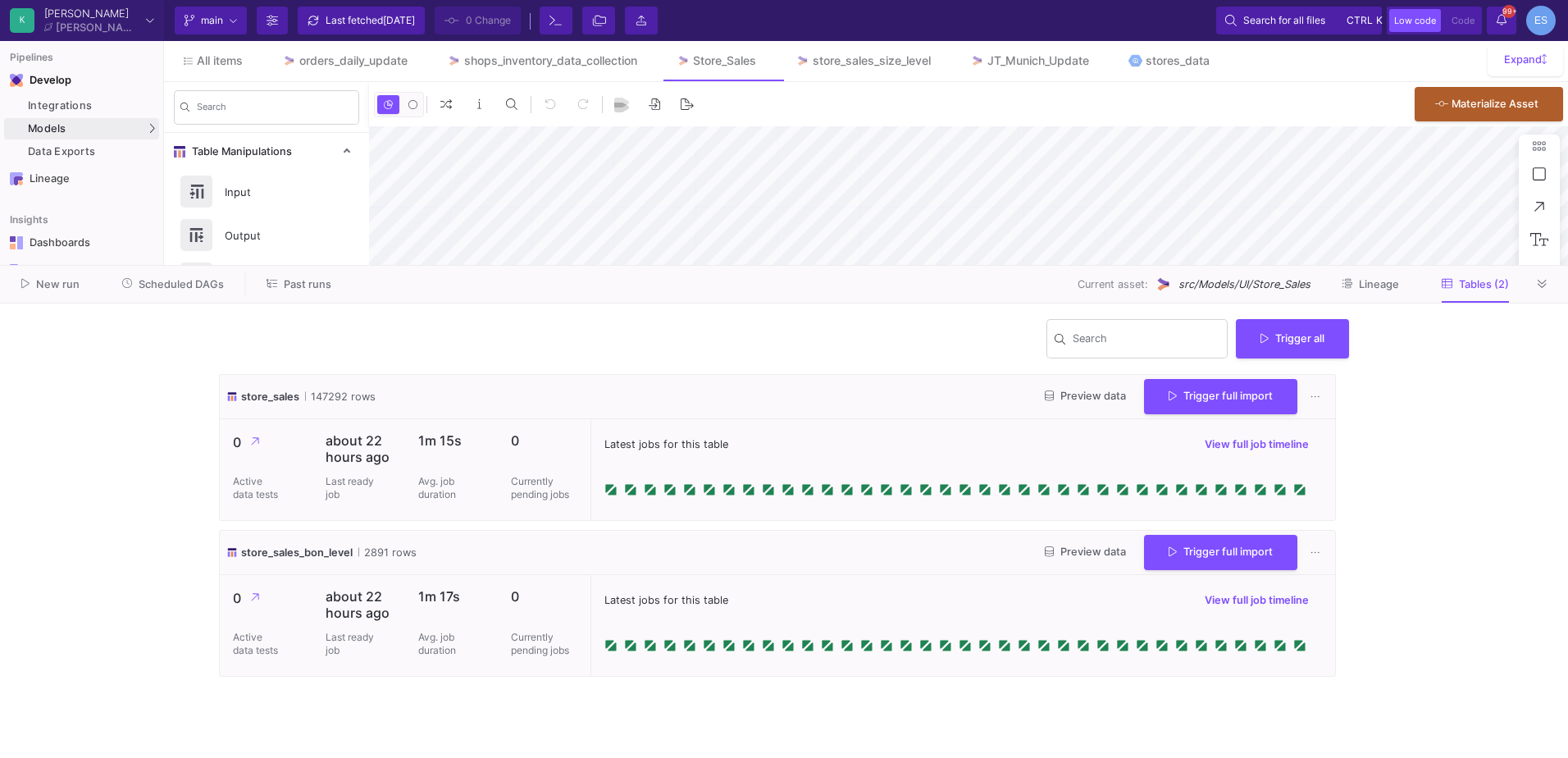
click at [193, 278] on span "Scheduled DAGs" at bounding box center [181, 284] width 85 height 12
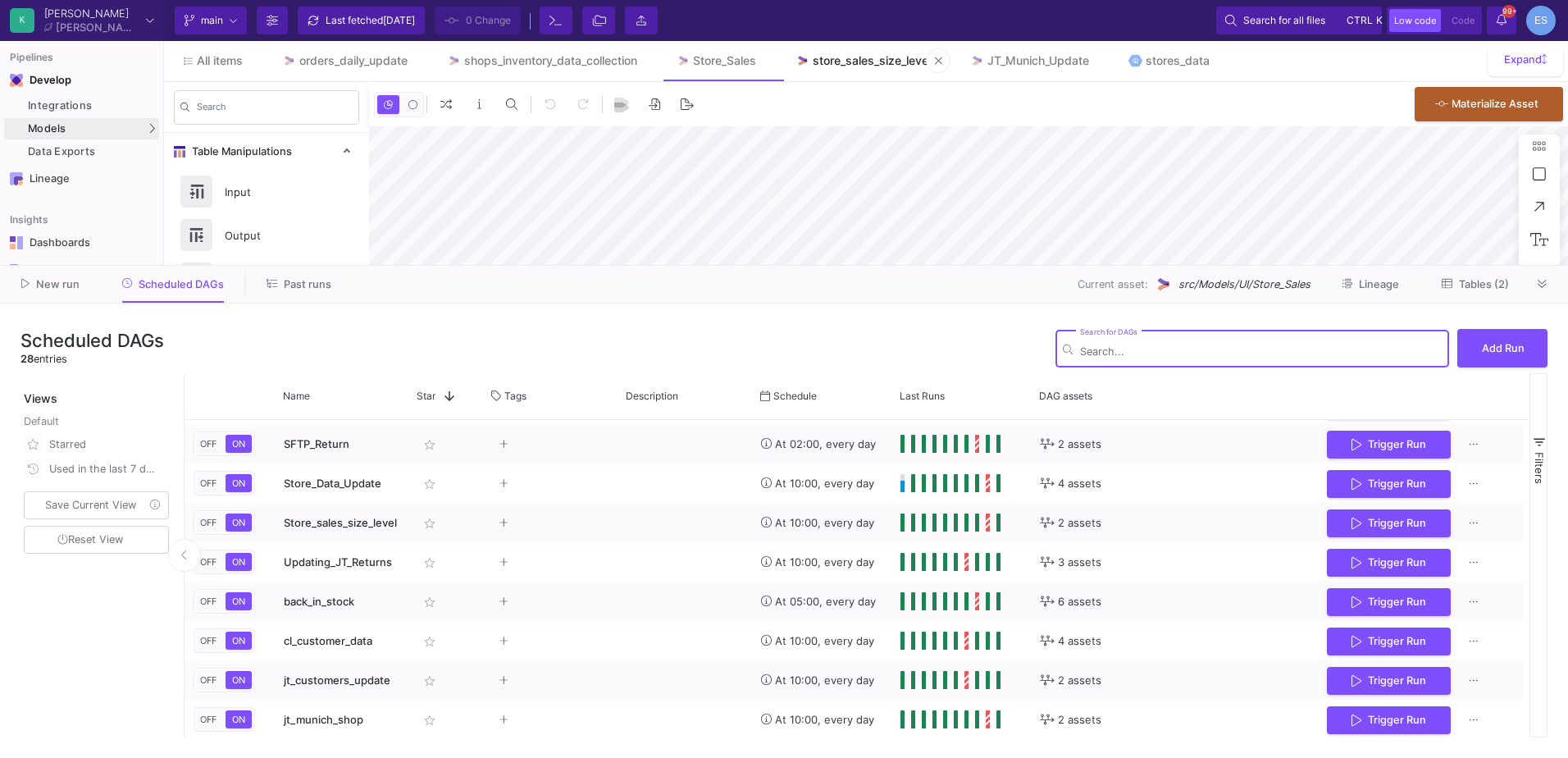
click at [836, 65] on div "store_sales_size_level" at bounding box center [872, 61] width 119 height 13
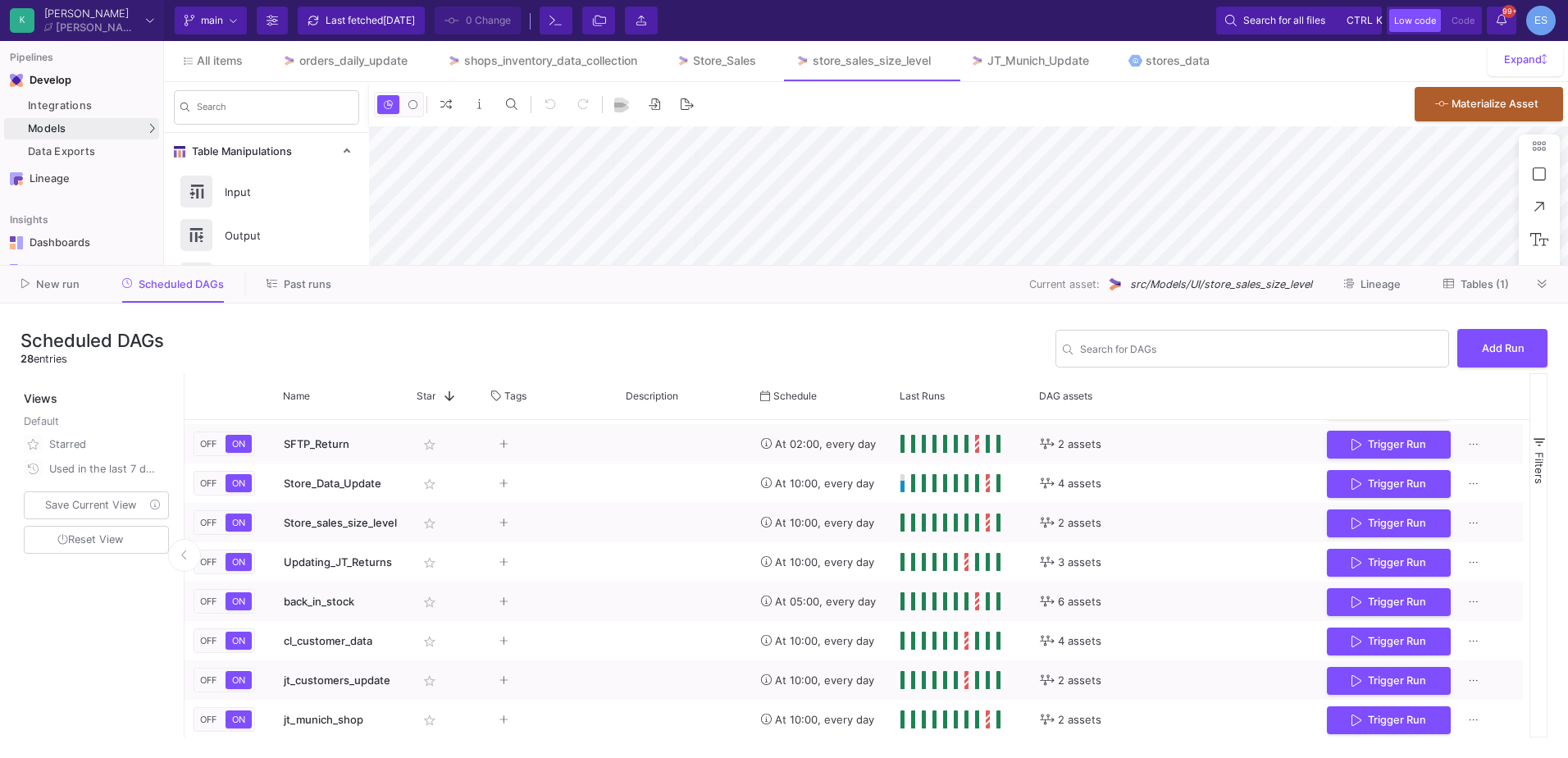
click at [1455, 283] on span "Tables (1)" at bounding box center [1477, 283] width 65 height 12
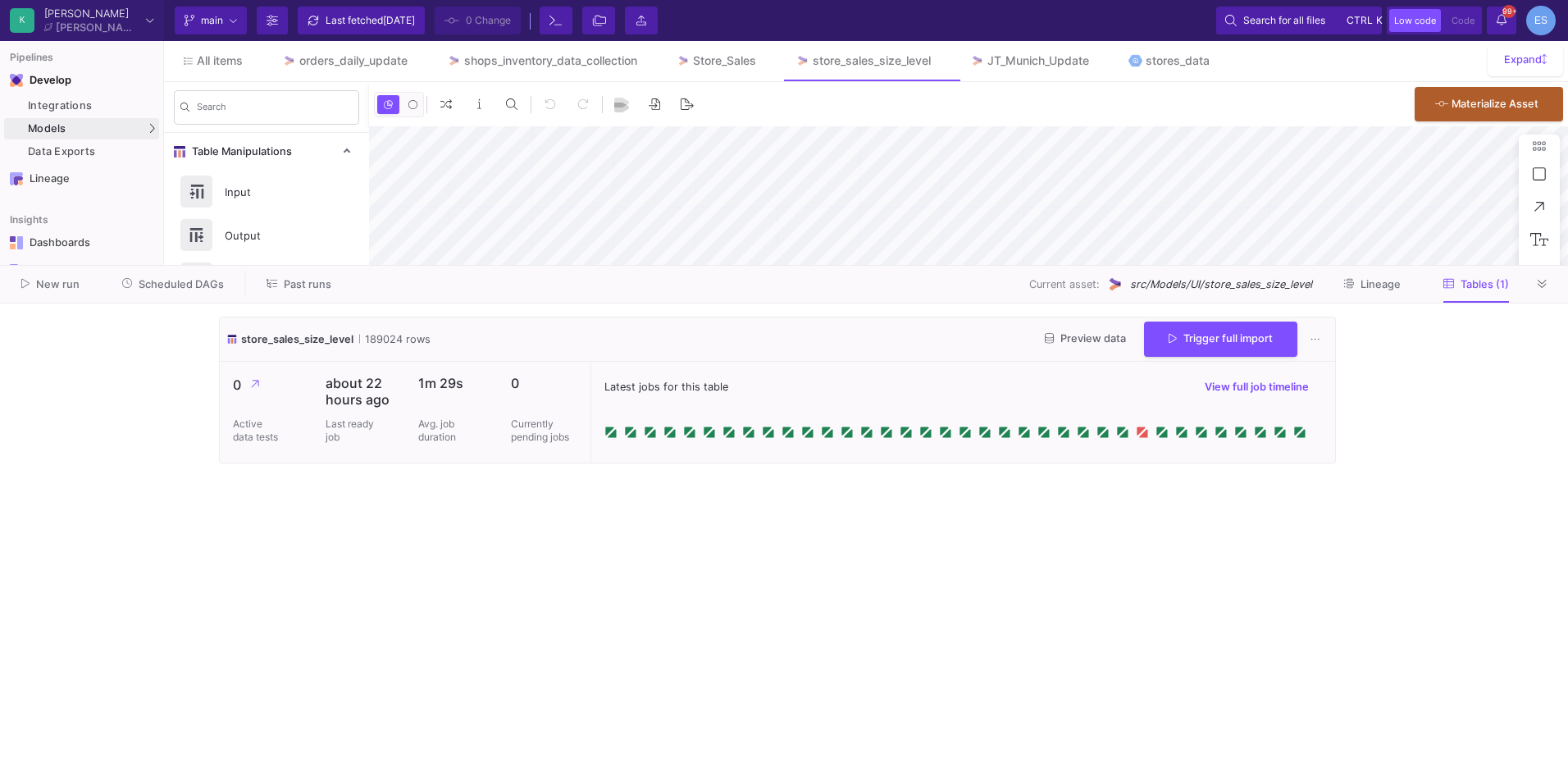
type input "-17"
click at [1092, 343] on span "Preview data" at bounding box center [1085, 338] width 81 height 12
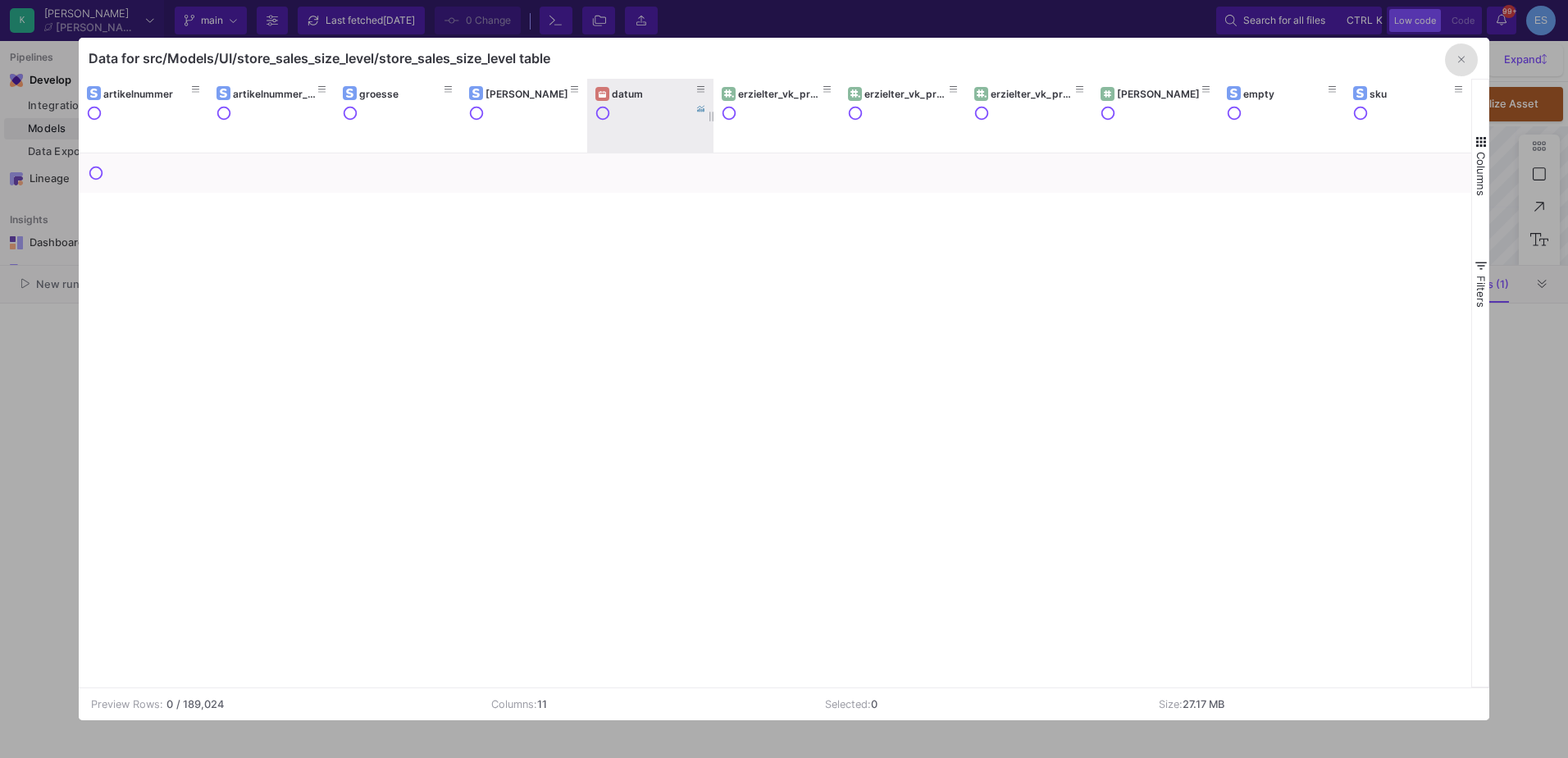
click at [646, 89] on div "datum" at bounding box center [654, 93] width 85 height 12
click at [1485, 146] on span "button" at bounding box center [1481, 142] width 15 height 15
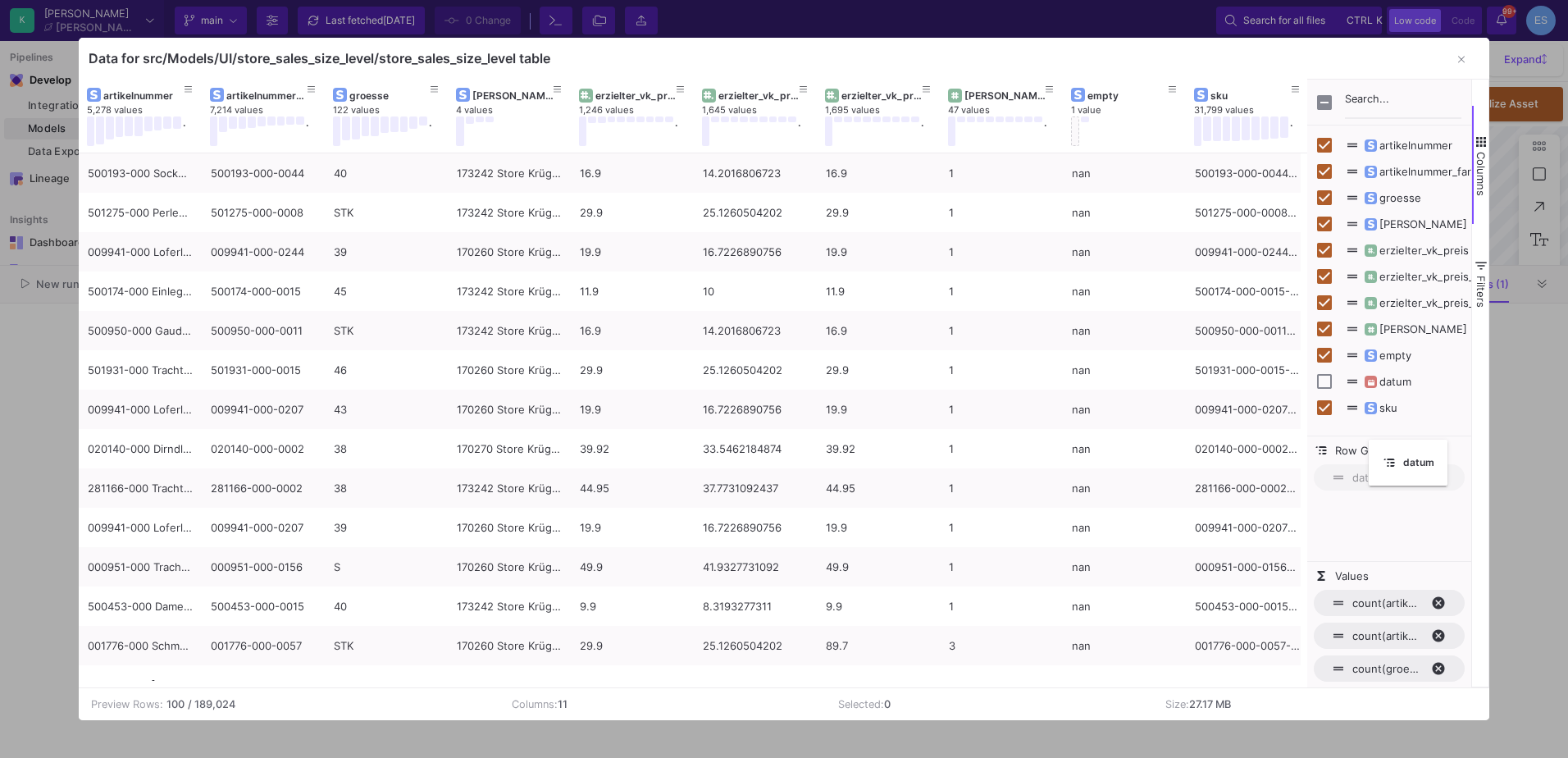
checkbox input "false"
drag, startPoint x: 620, startPoint y: 92, endPoint x: 1373, endPoint y: 493, distance: 853.1
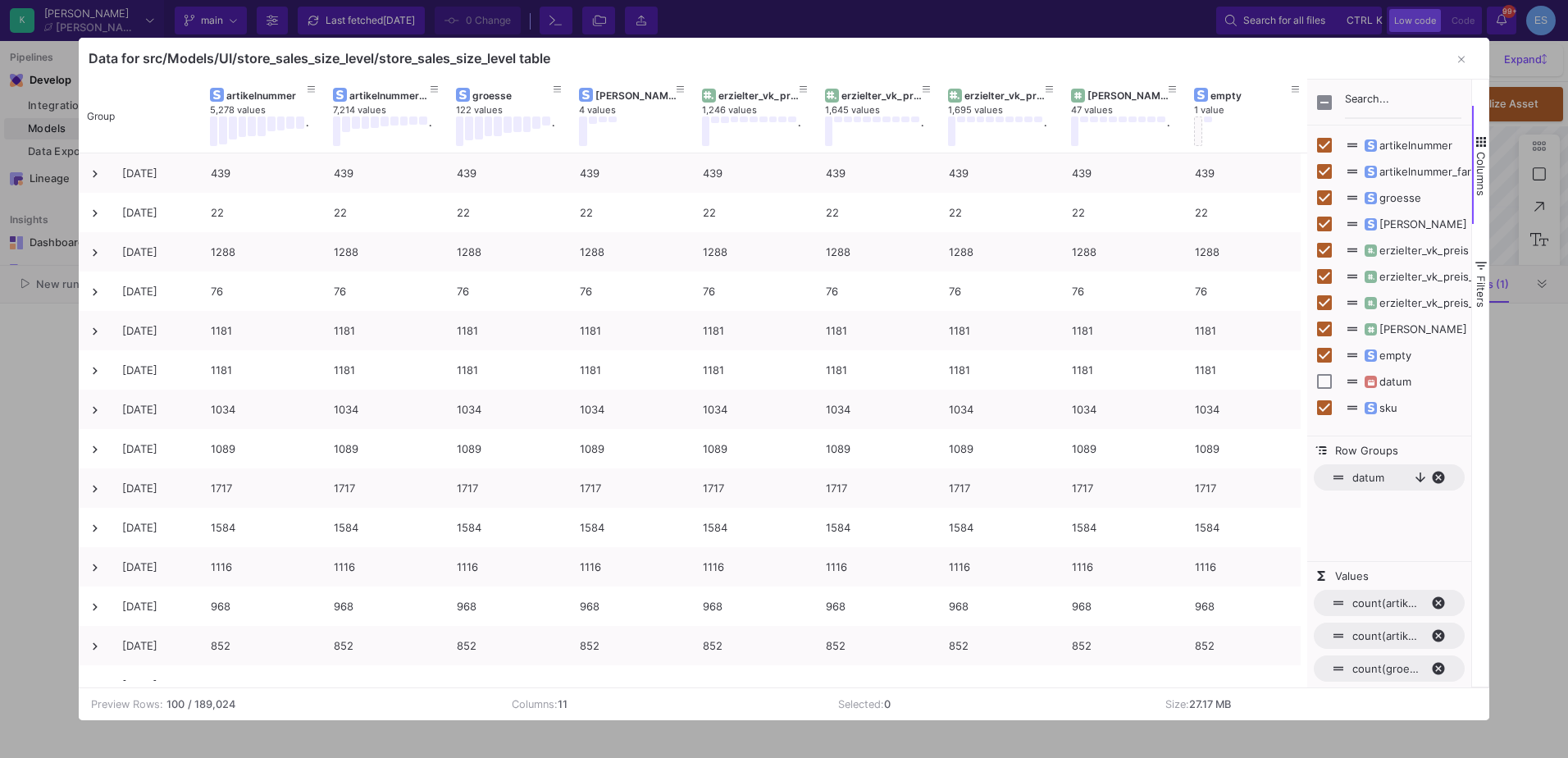
click at [35, 482] on div at bounding box center [784, 379] width 1568 height 758
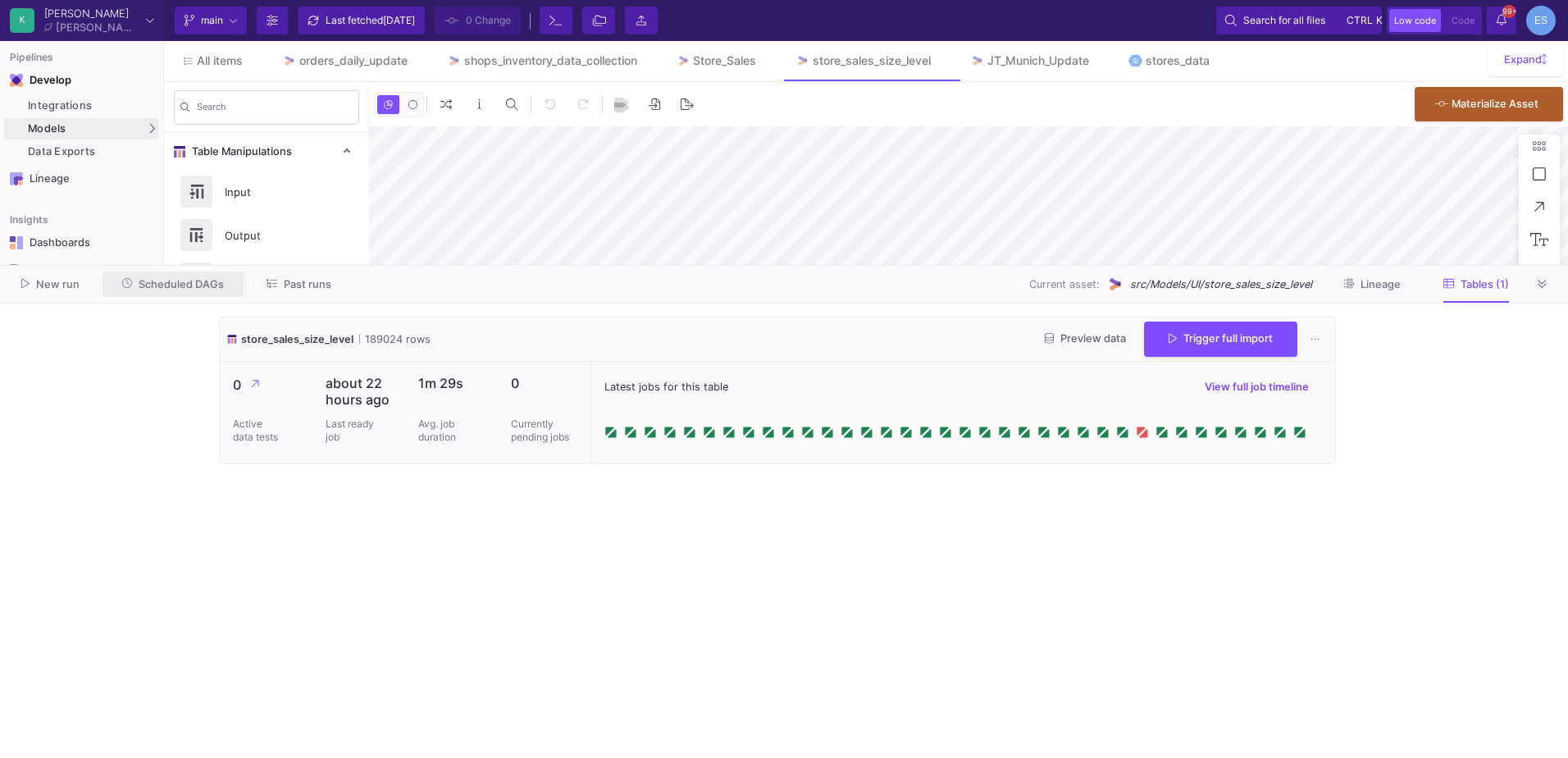
click at [174, 287] on span "Scheduled DAGs" at bounding box center [181, 284] width 85 height 12
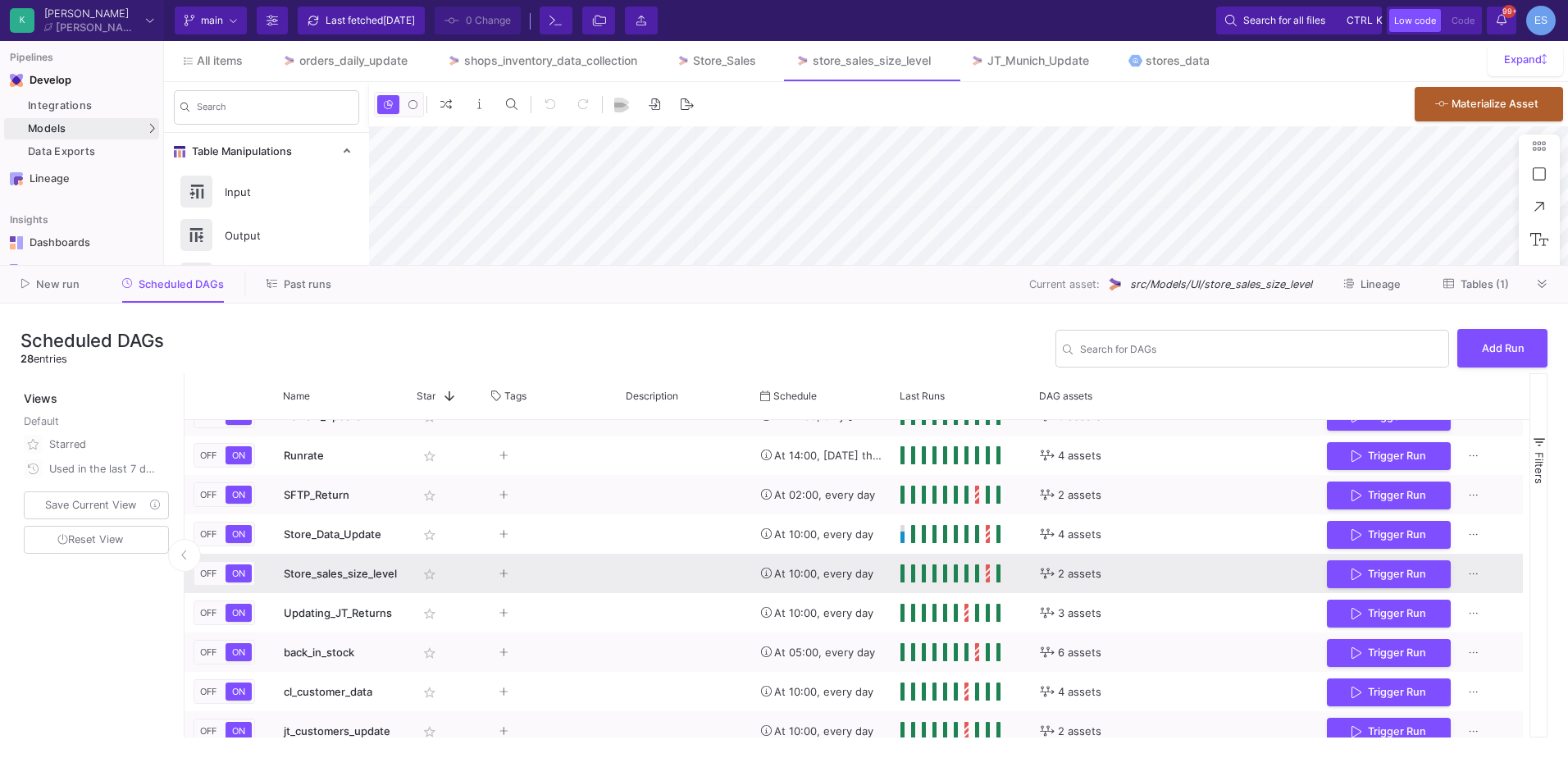
click at [322, 574] on span "Store_sales_size_level" at bounding box center [340, 573] width 113 height 13
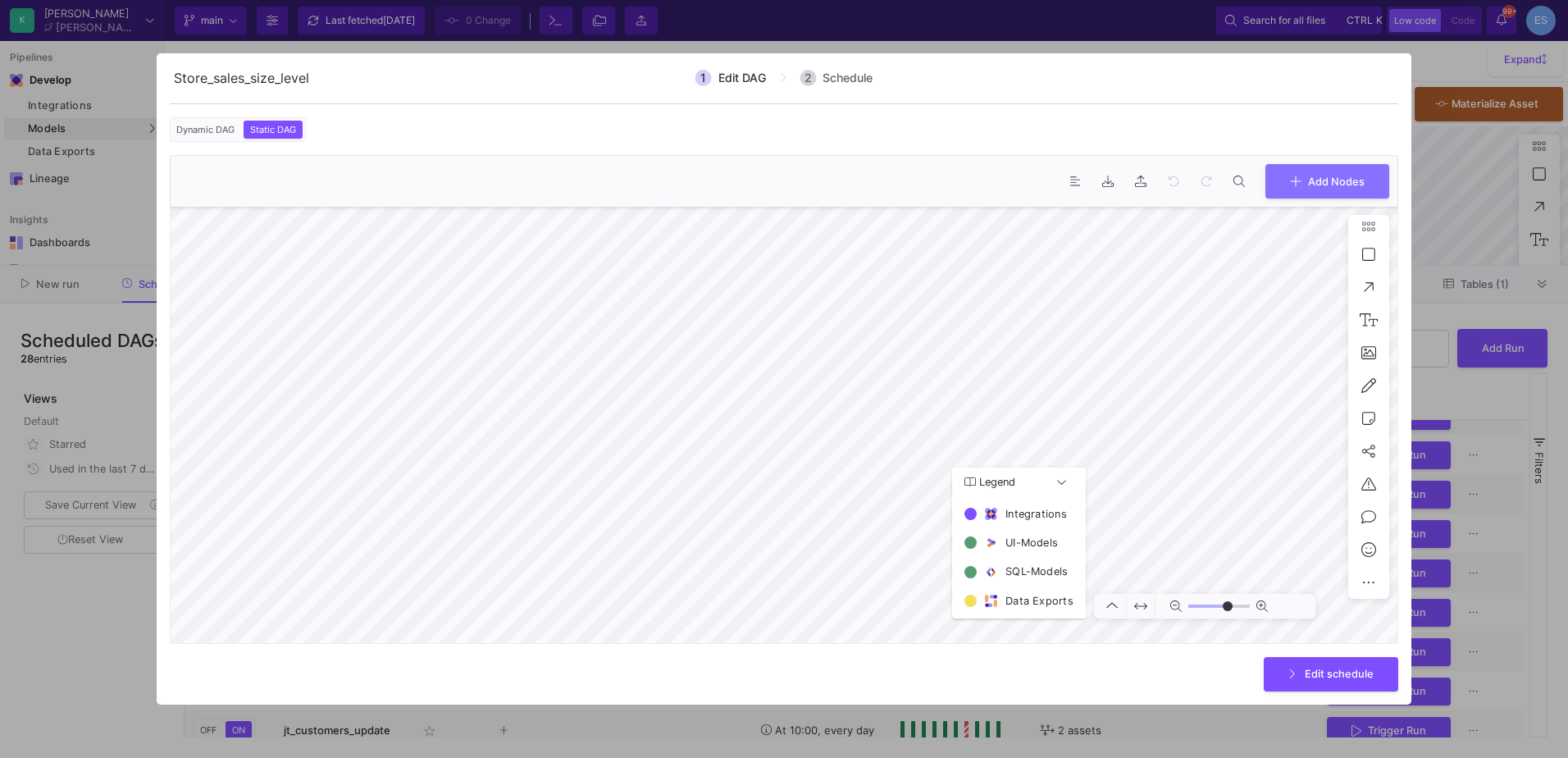
type input "0"
click at [90, 633] on div at bounding box center [784, 379] width 1568 height 758
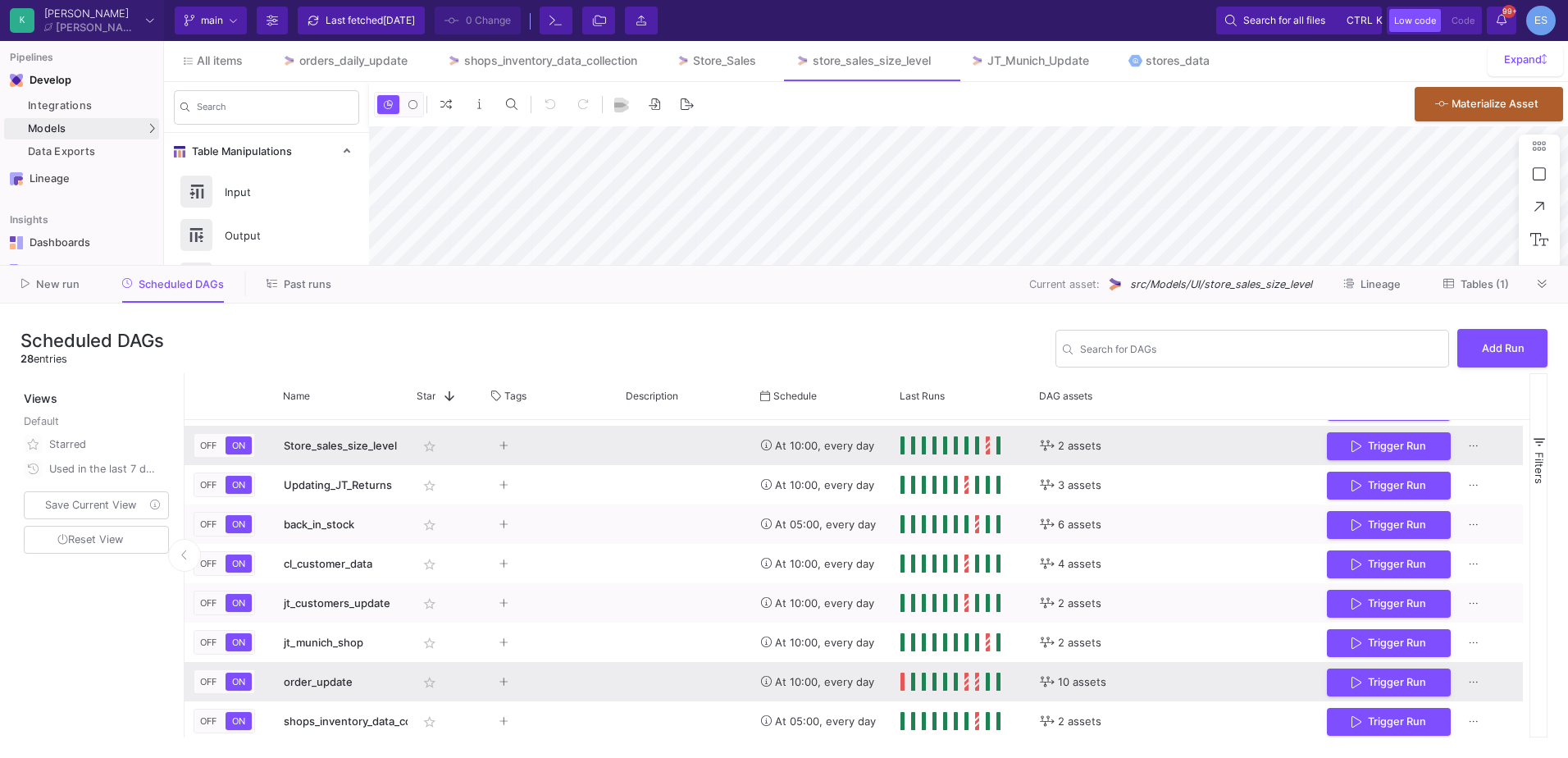
scroll to position [785, 0]
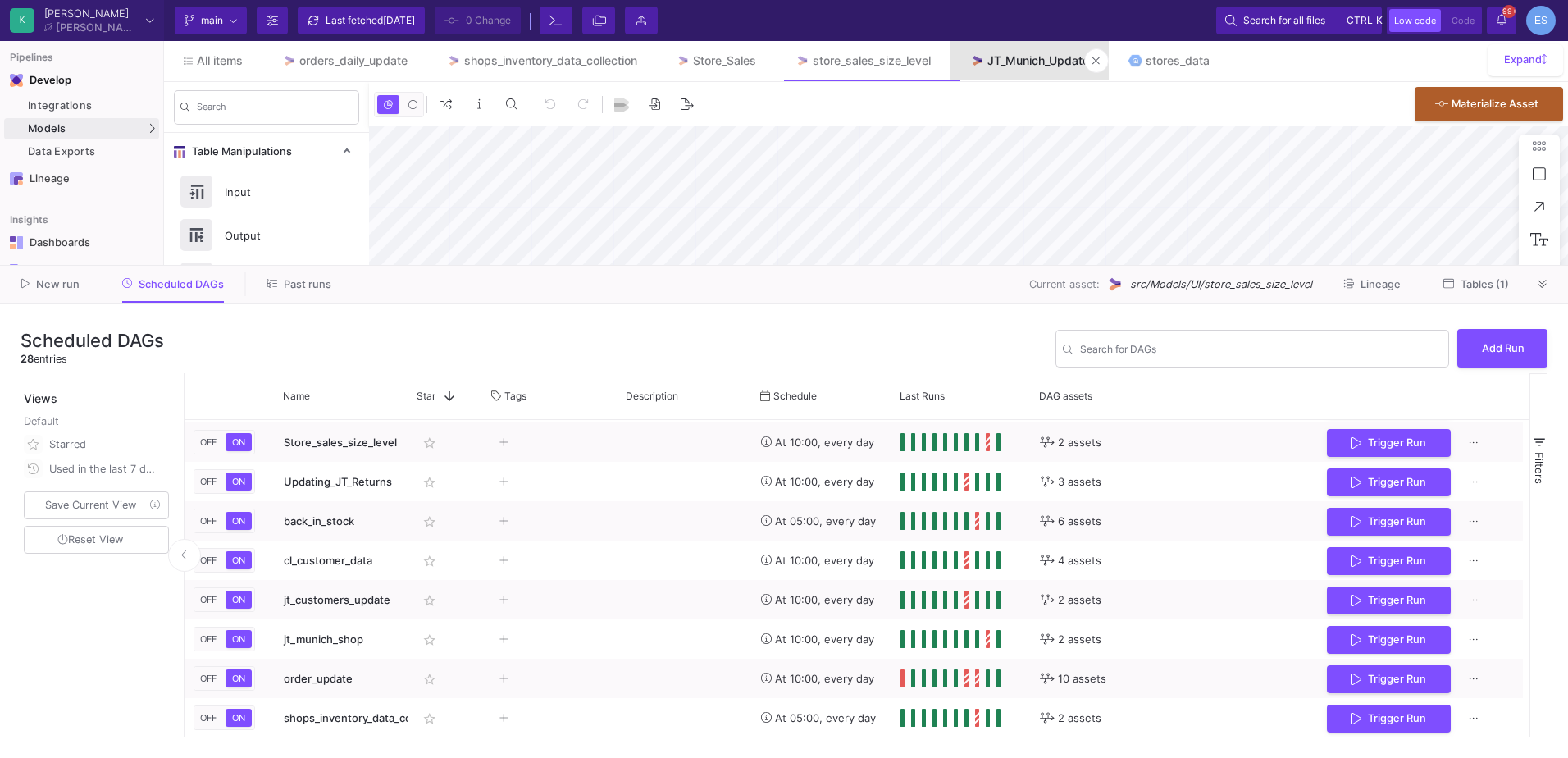
click at [1052, 58] on div "JT_Munich_Update" at bounding box center [1038, 61] width 102 height 13
click at [1480, 281] on span "Tables (1)" at bounding box center [1485, 284] width 49 height 12
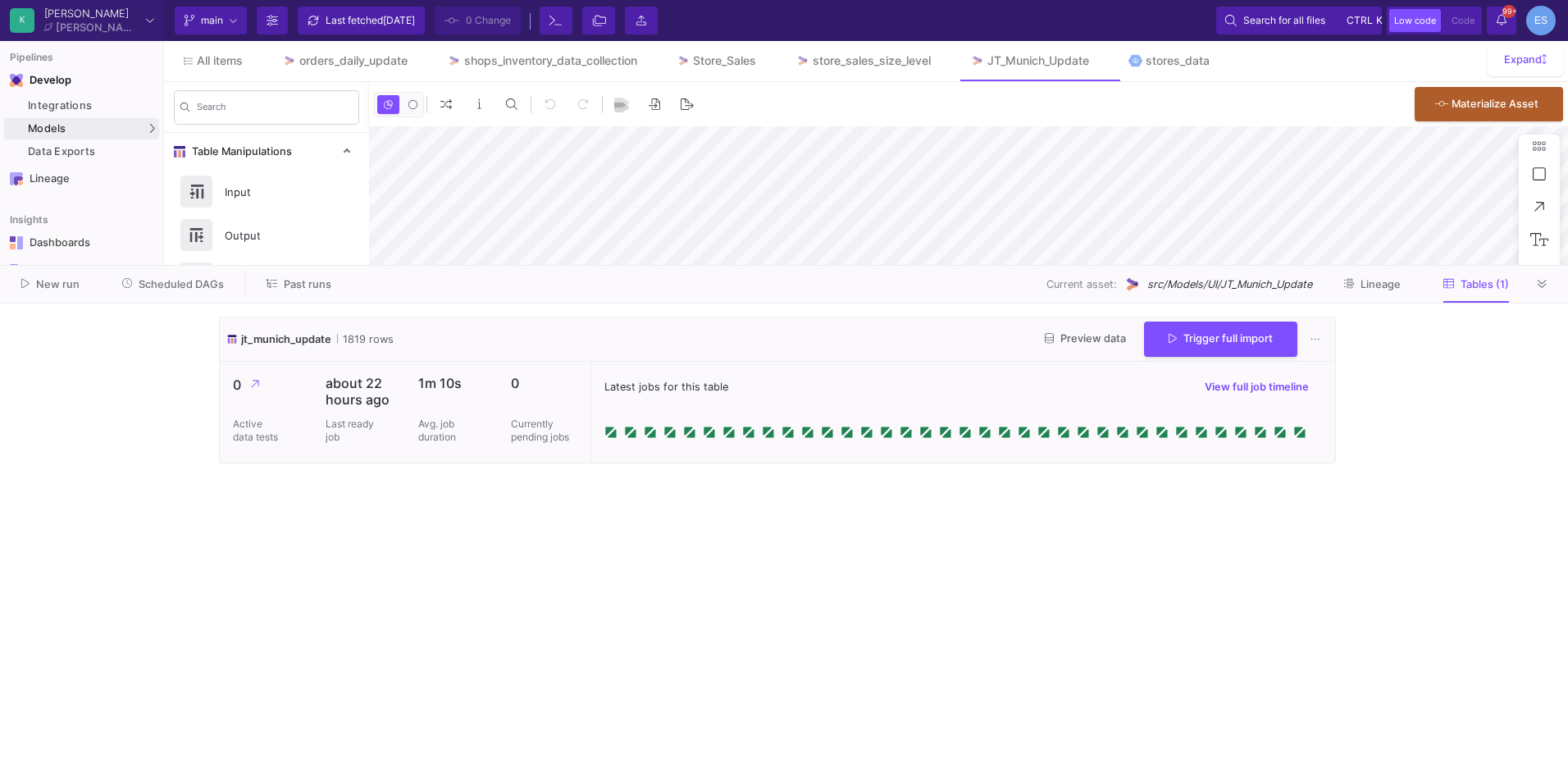
type input "-14"
click at [1082, 335] on span "Preview data" at bounding box center [1085, 338] width 81 height 12
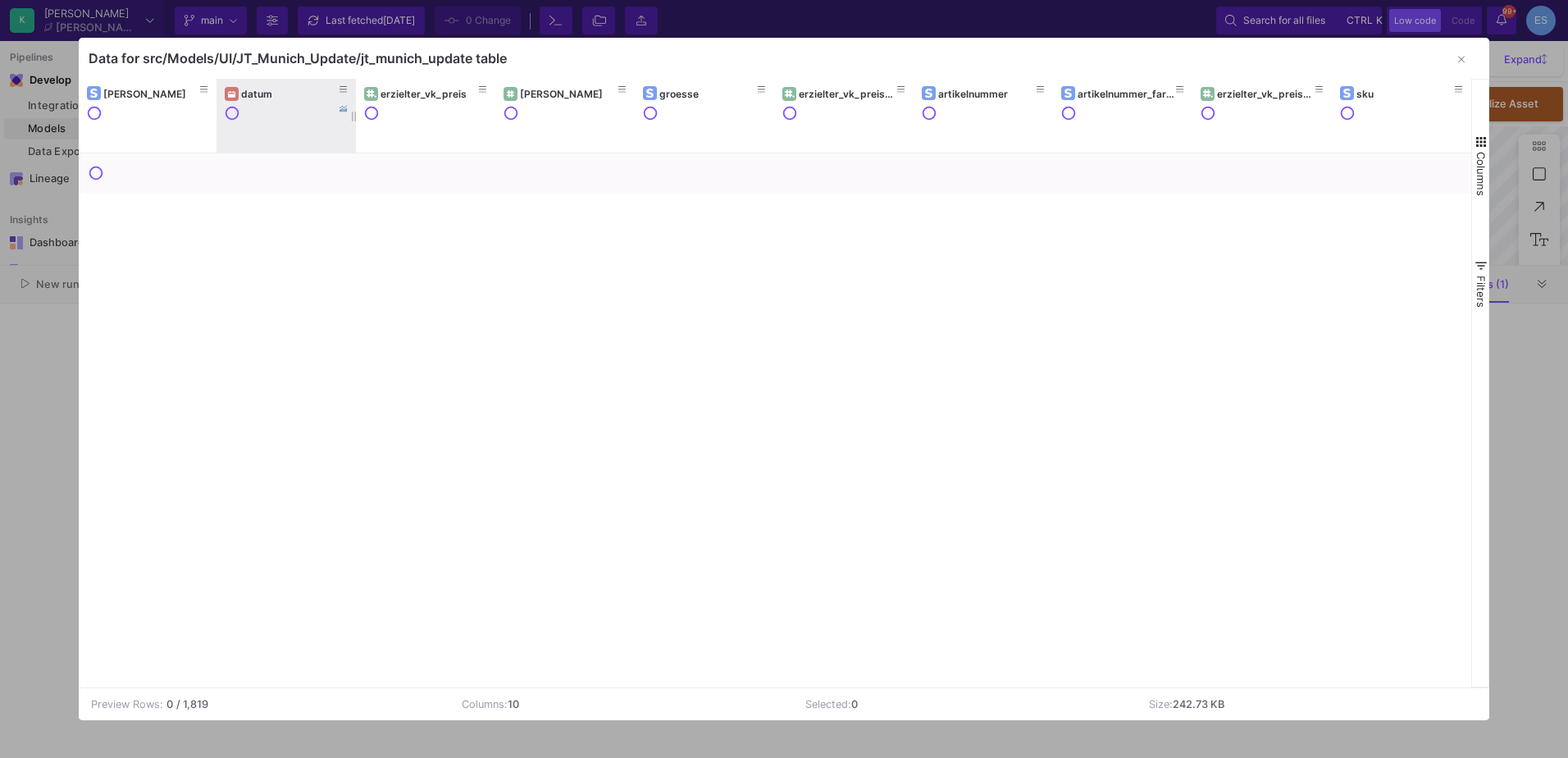
drag, startPoint x: 286, startPoint y: 85, endPoint x: 275, endPoint y: 95, distance: 14.9
click at [284, 86] on div "datum" at bounding box center [287, 93] width 123 height 18
click at [274, 95] on div "datum" at bounding box center [289, 93] width 98 height 12
click at [241, 93] on div "datum" at bounding box center [287, 93] width 123 height 18
click at [261, 97] on div "datum" at bounding box center [289, 93] width 98 height 12
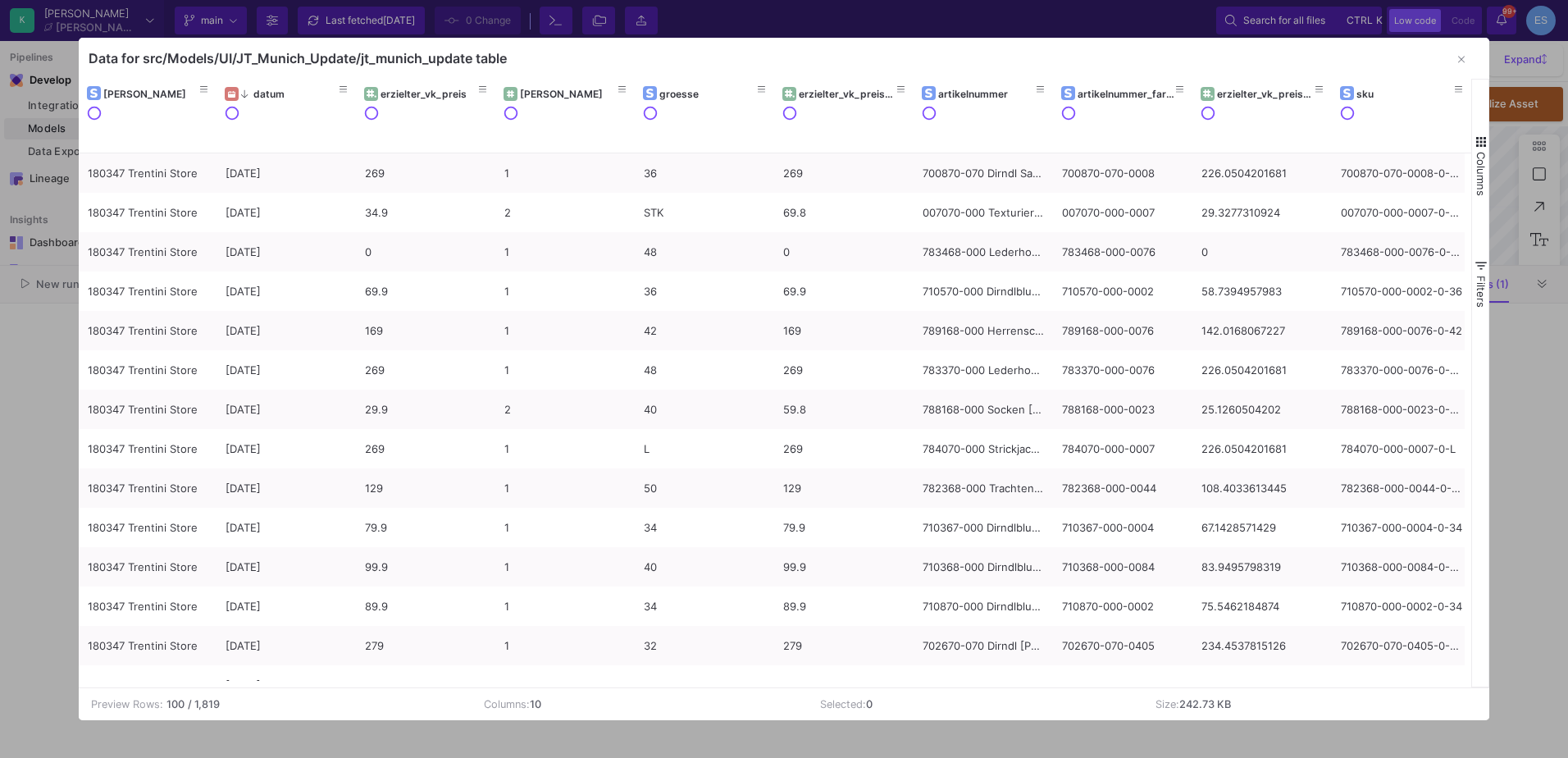
click at [1480, 146] on span "button" at bounding box center [1481, 142] width 15 height 15
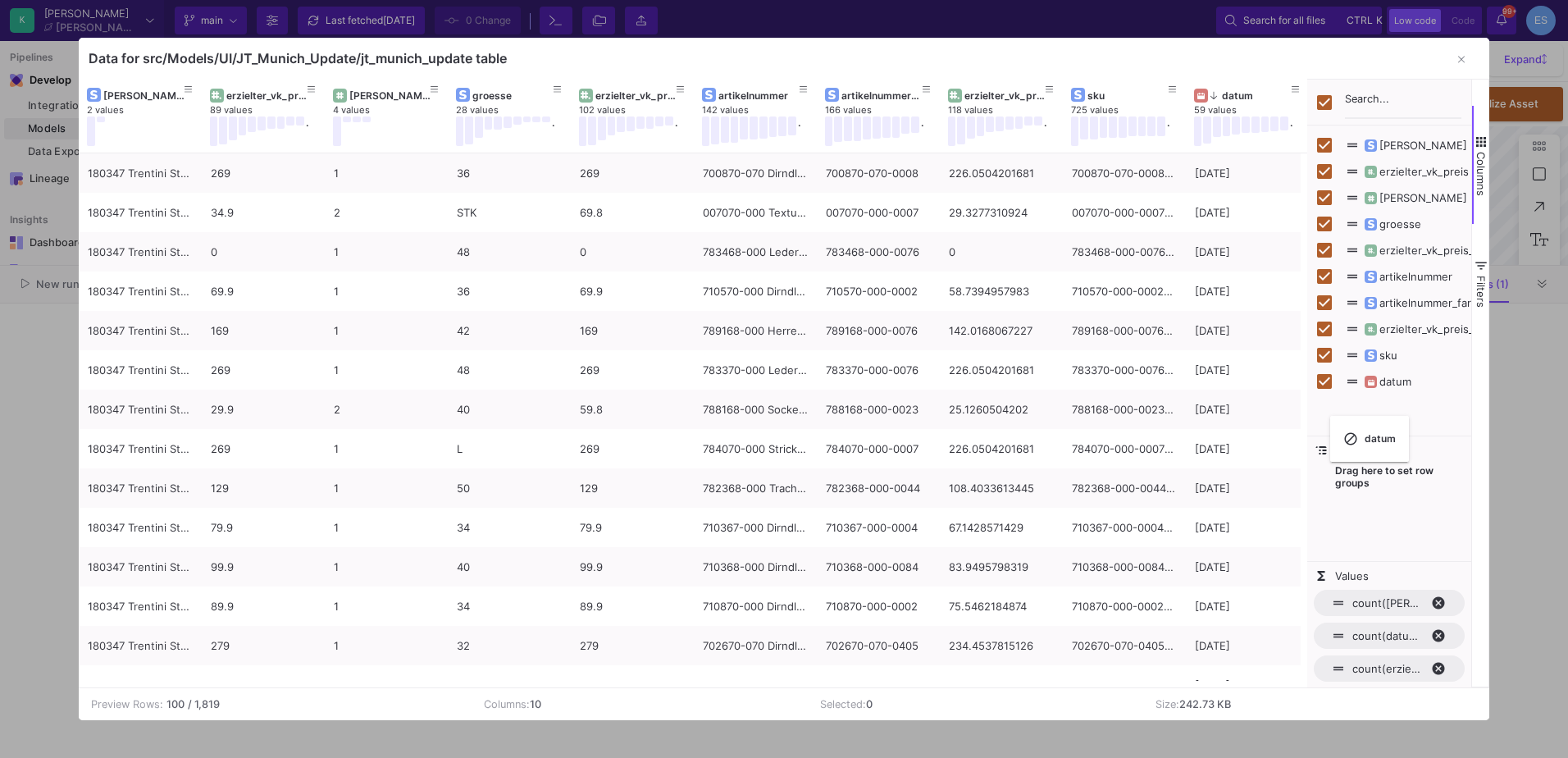
checkbox input "false"
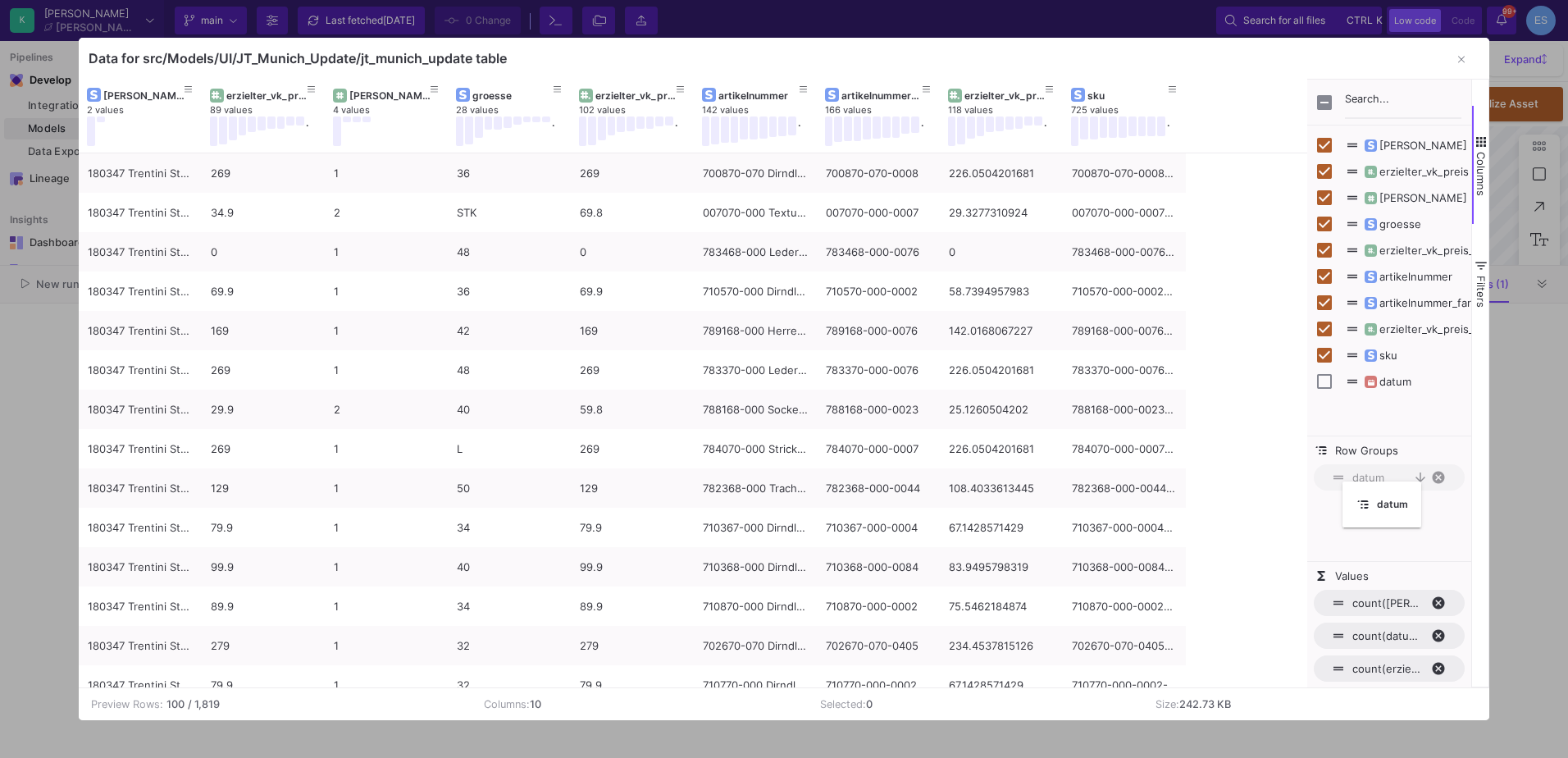
drag, startPoint x: 257, startPoint y: 91, endPoint x: 1354, endPoint y: 491, distance: 1167.7
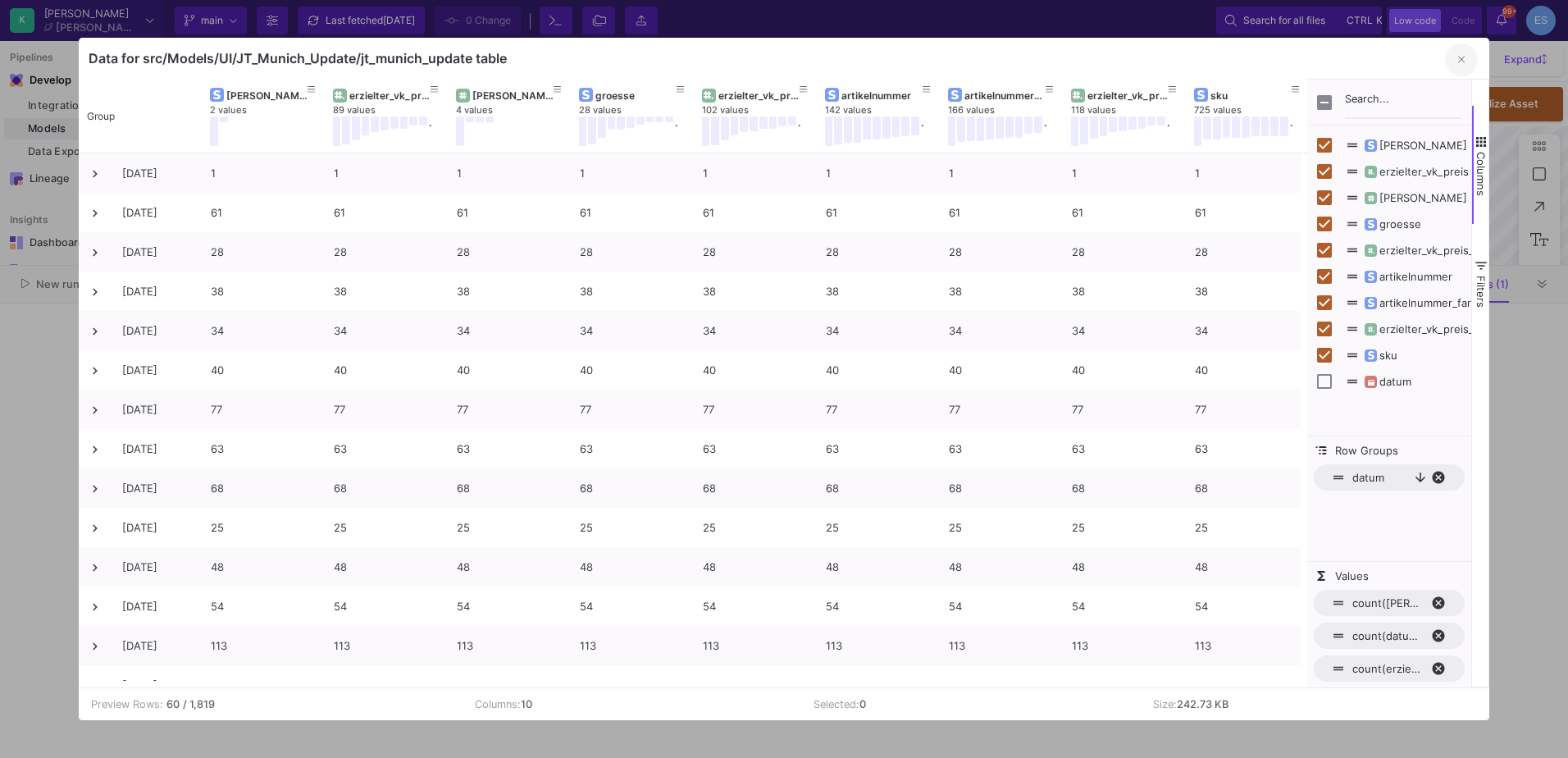
click at [1458, 61] on button "button" at bounding box center [1462, 60] width 33 height 33
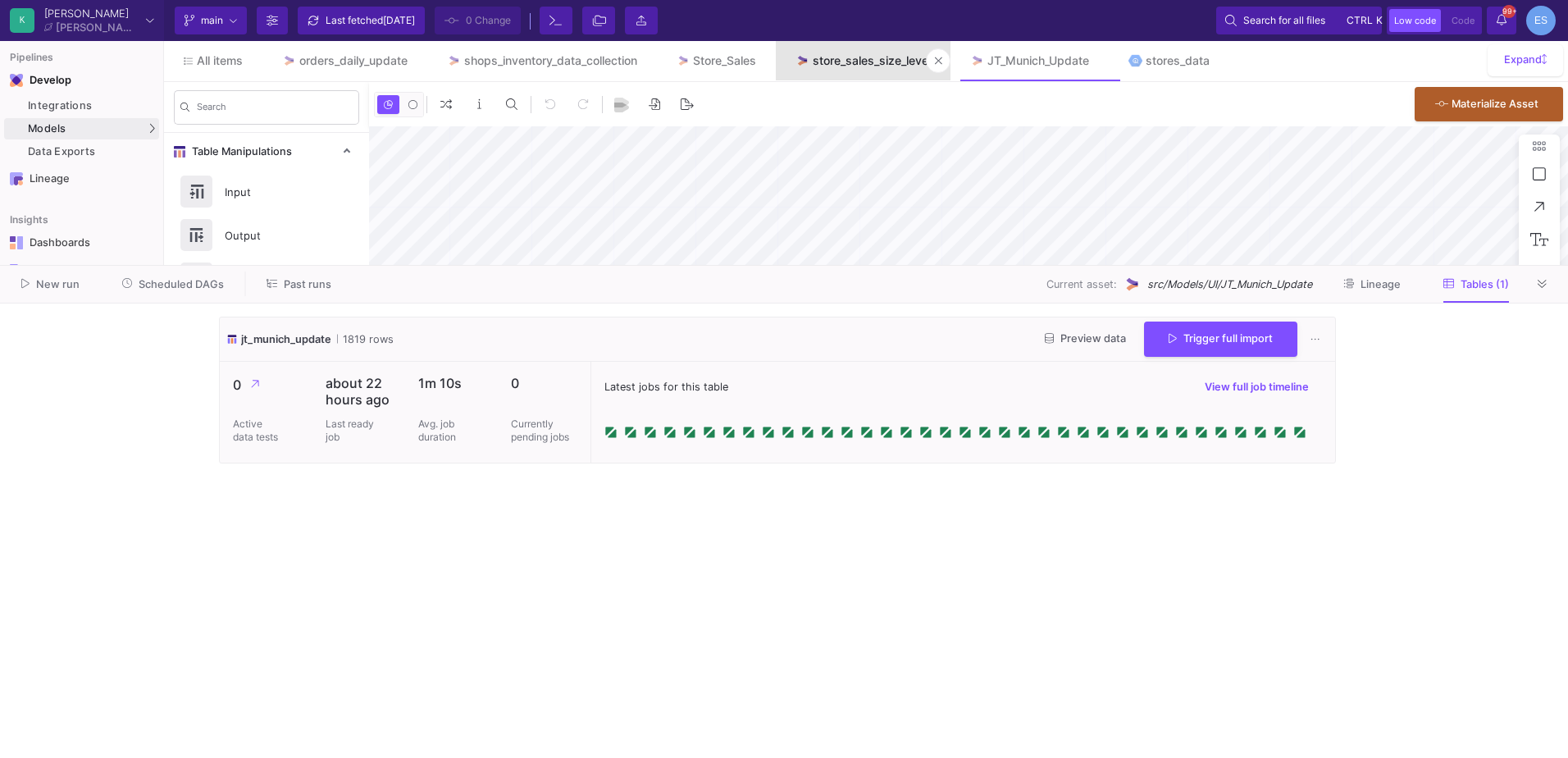
click at [871, 71] on link "store_sales_size_level" at bounding box center [862, 61] width 175 height 39
click at [943, 58] on icon at bounding box center [939, 61] width 7 height 11
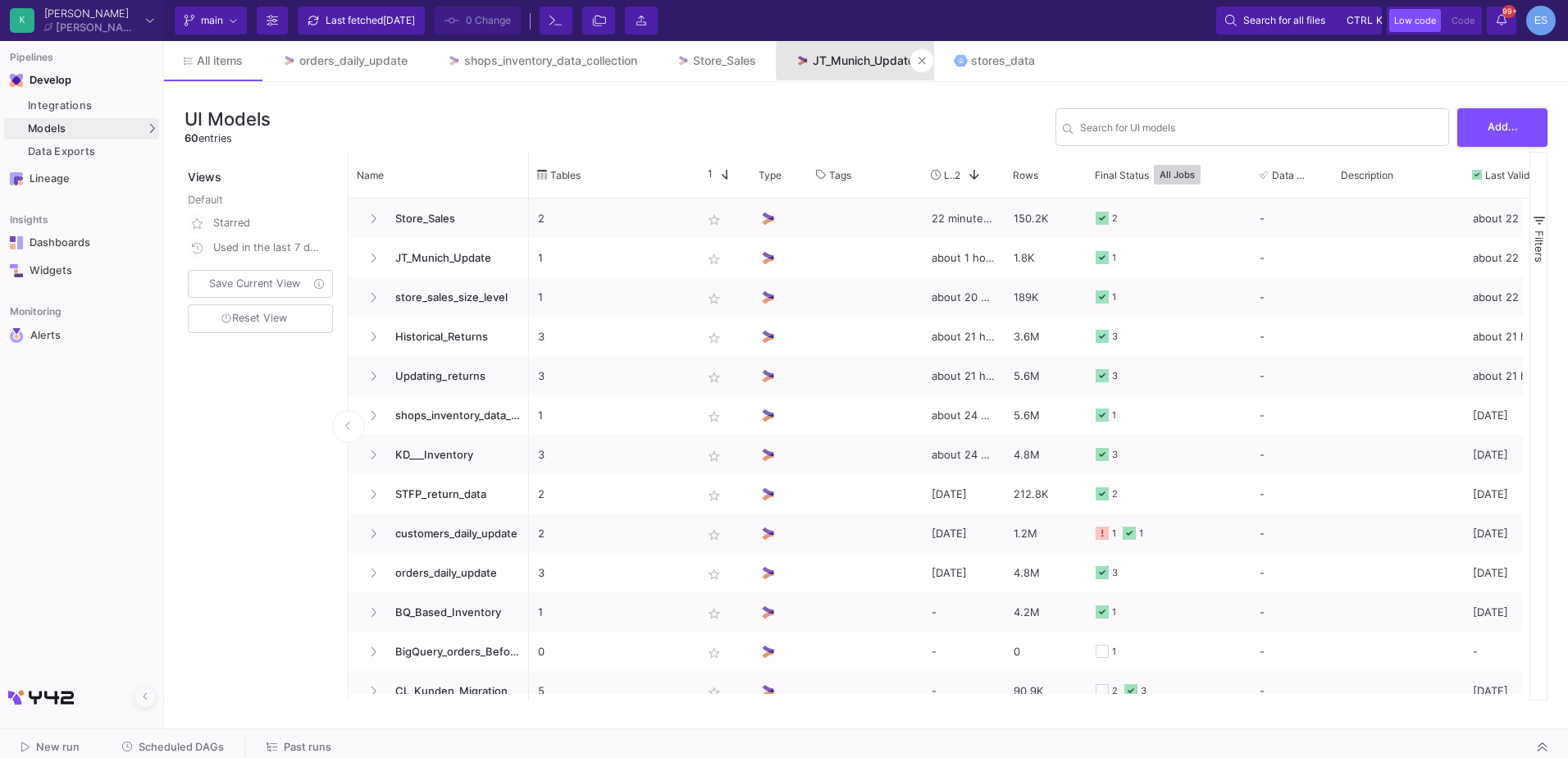
click at [913, 61] on div "JT_Munich_Update" at bounding box center [863, 61] width 102 height 13
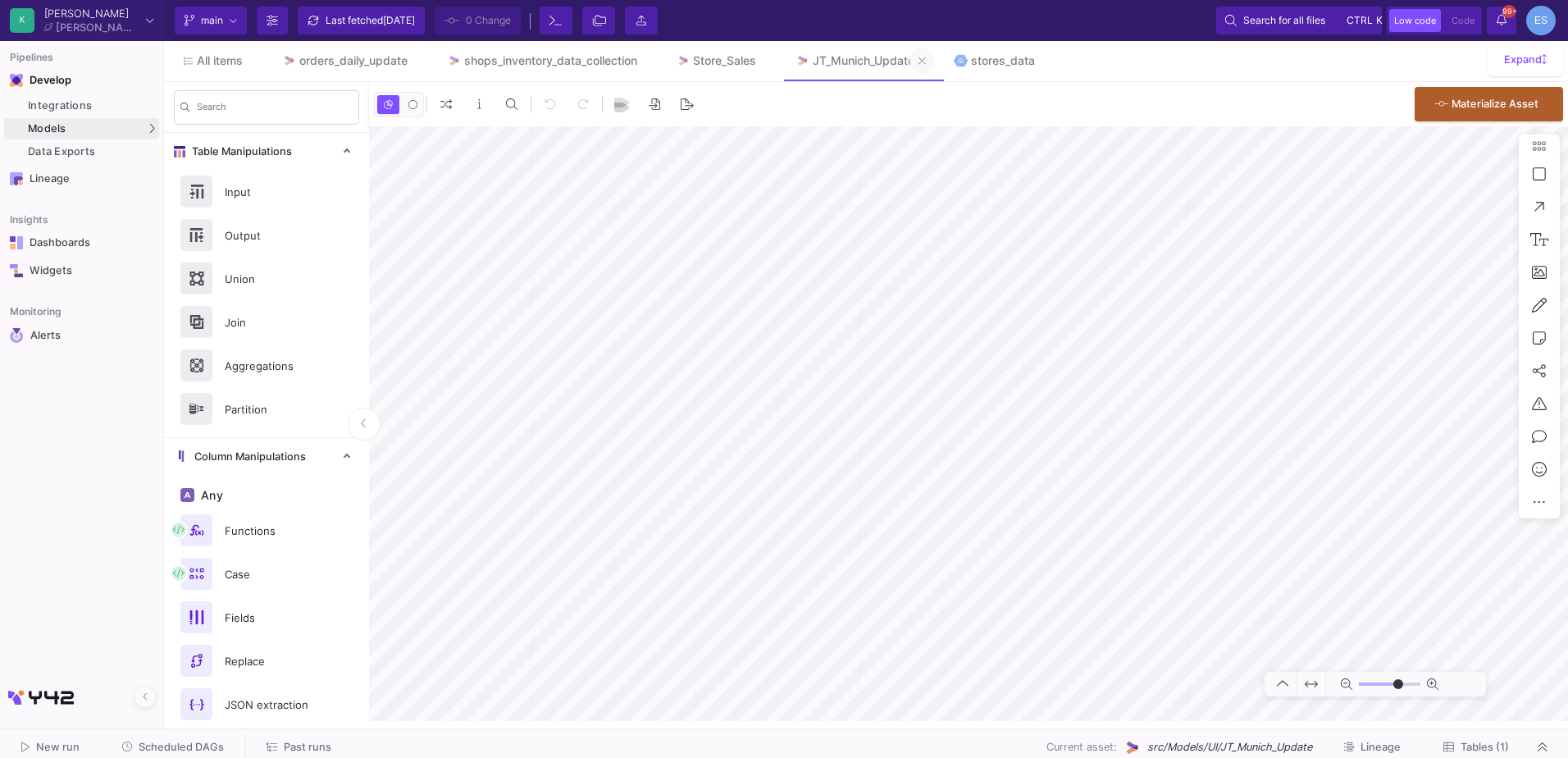
click at [926, 64] on button at bounding box center [922, 61] width 24 height 24
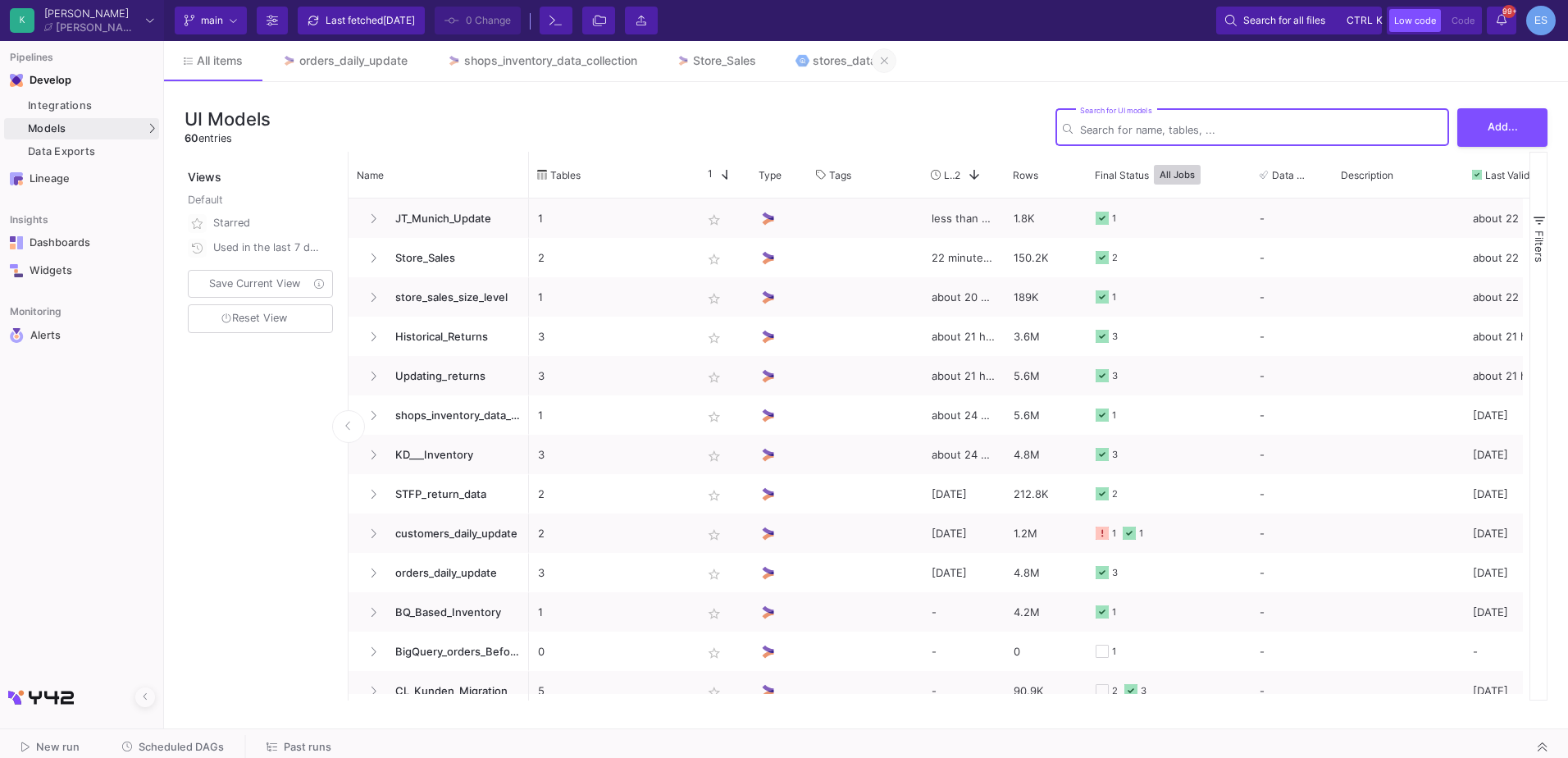
click at [889, 61] on icon at bounding box center [885, 61] width 7 height 11
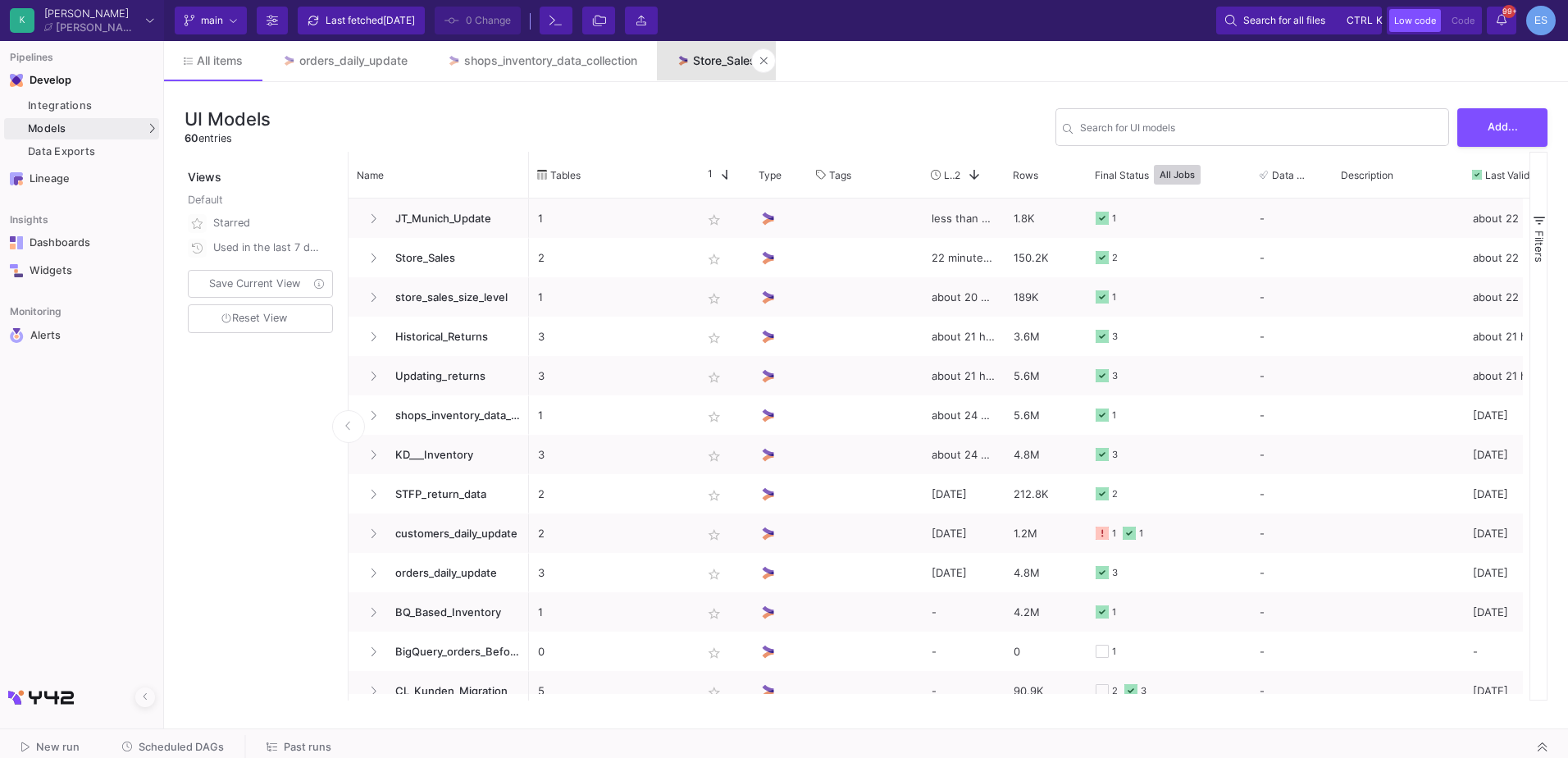
click at [730, 60] on div "Store_Sales" at bounding box center [725, 61] width 63 height 13
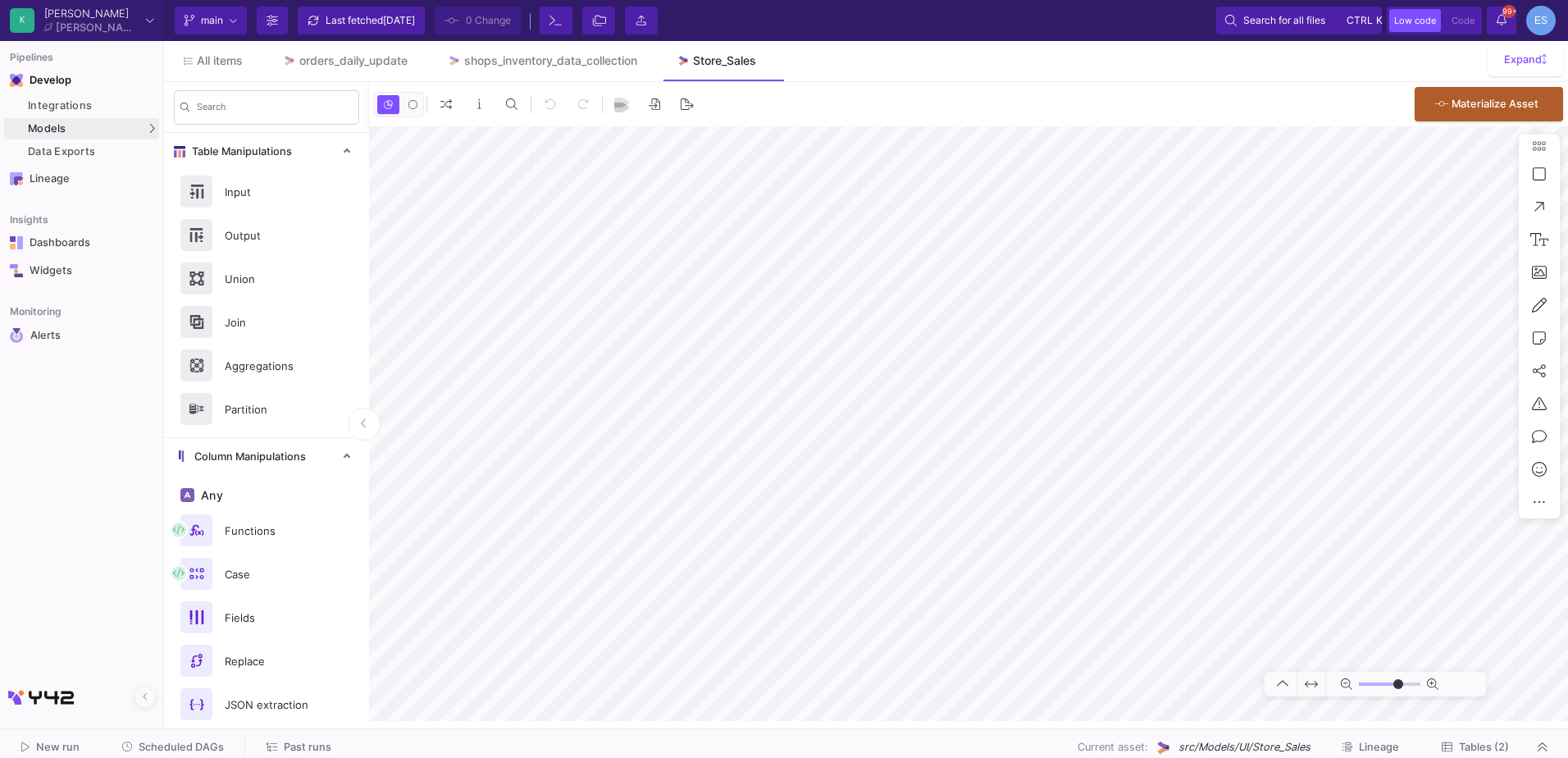
type input "-21"
click at [197, 751] on span "Scheduled DAGs" at bounding box center [181, 747] width 85 height 12
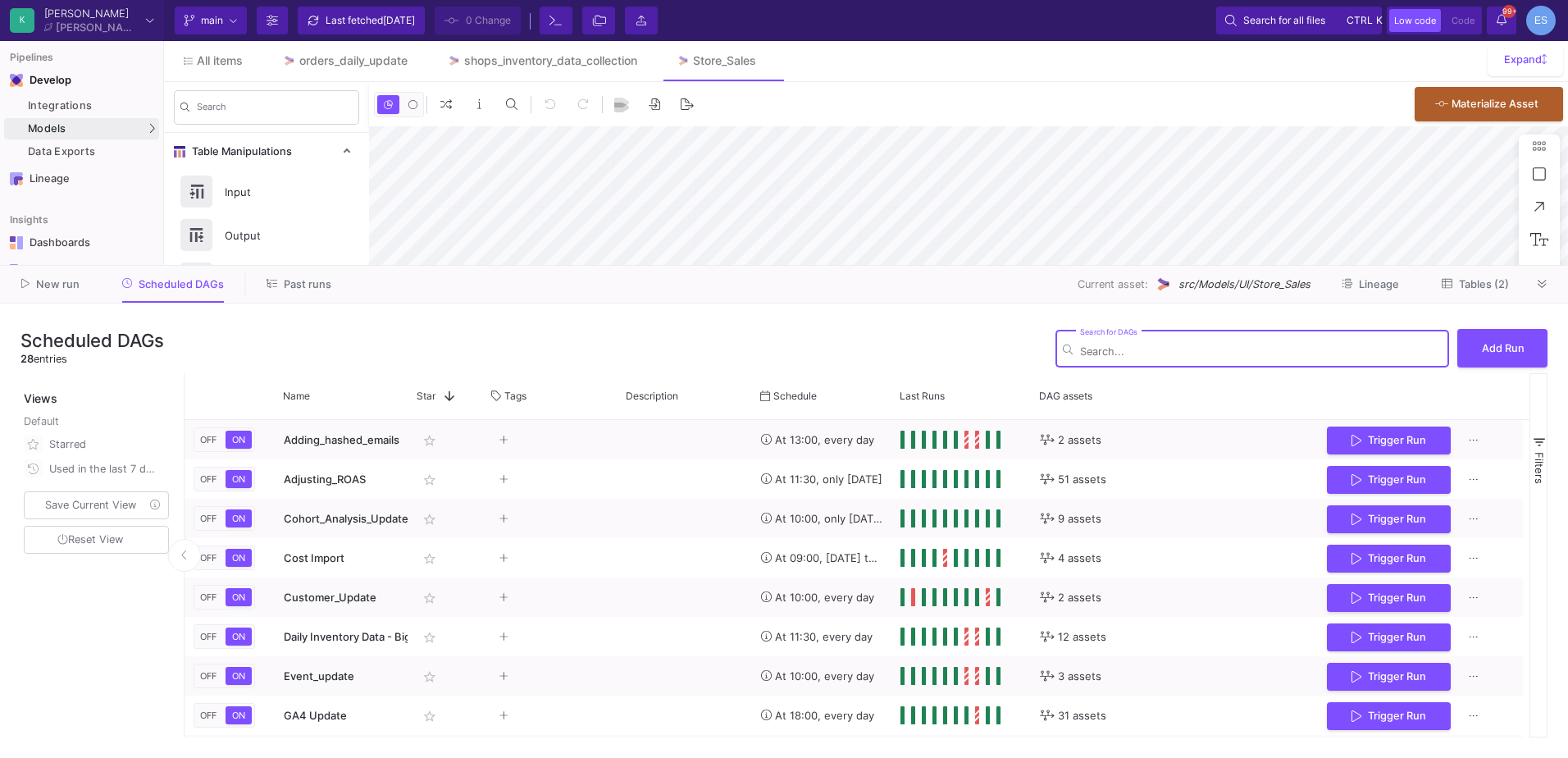
type input "-21"
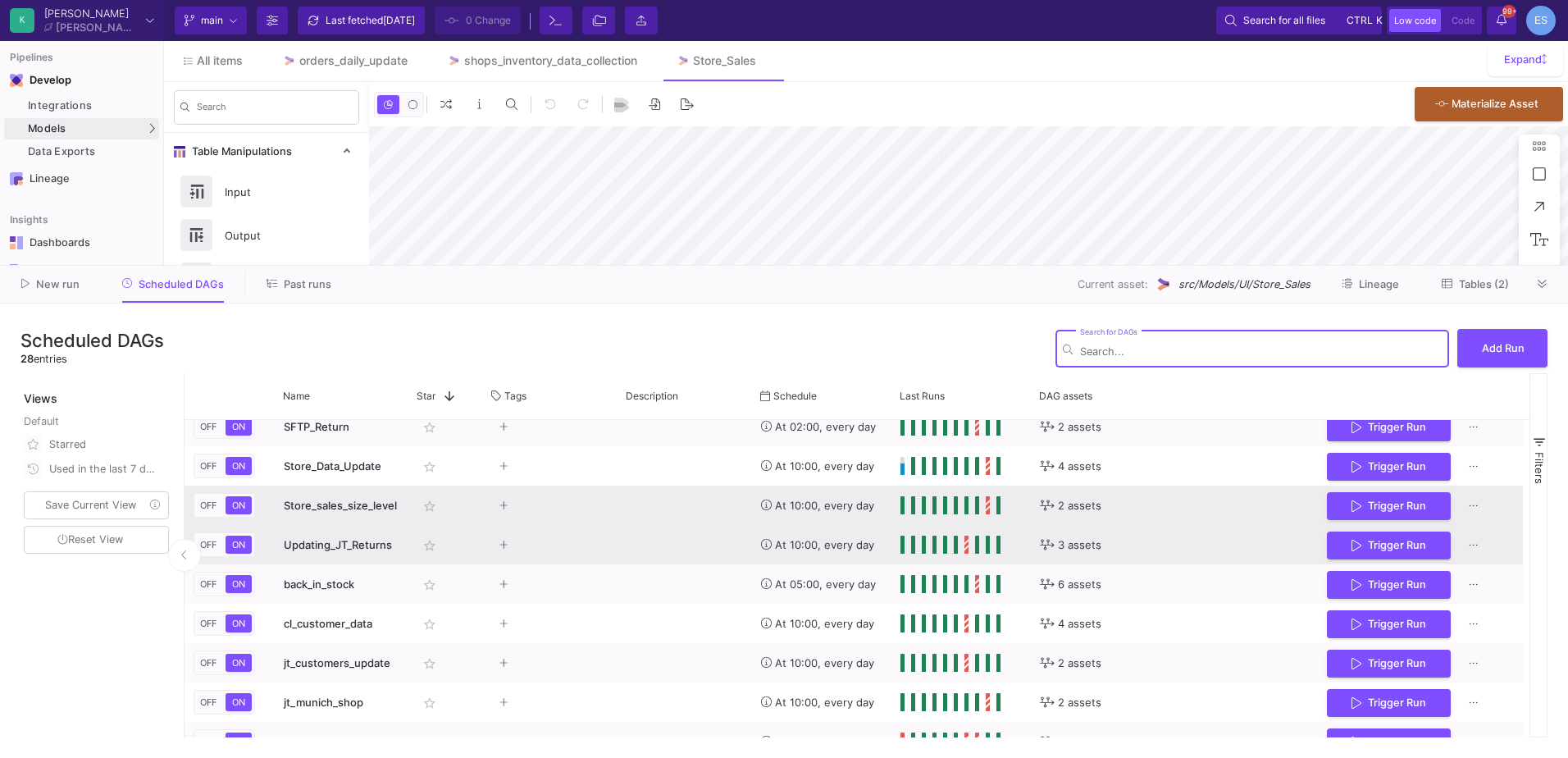
scroll to position [718, 0]
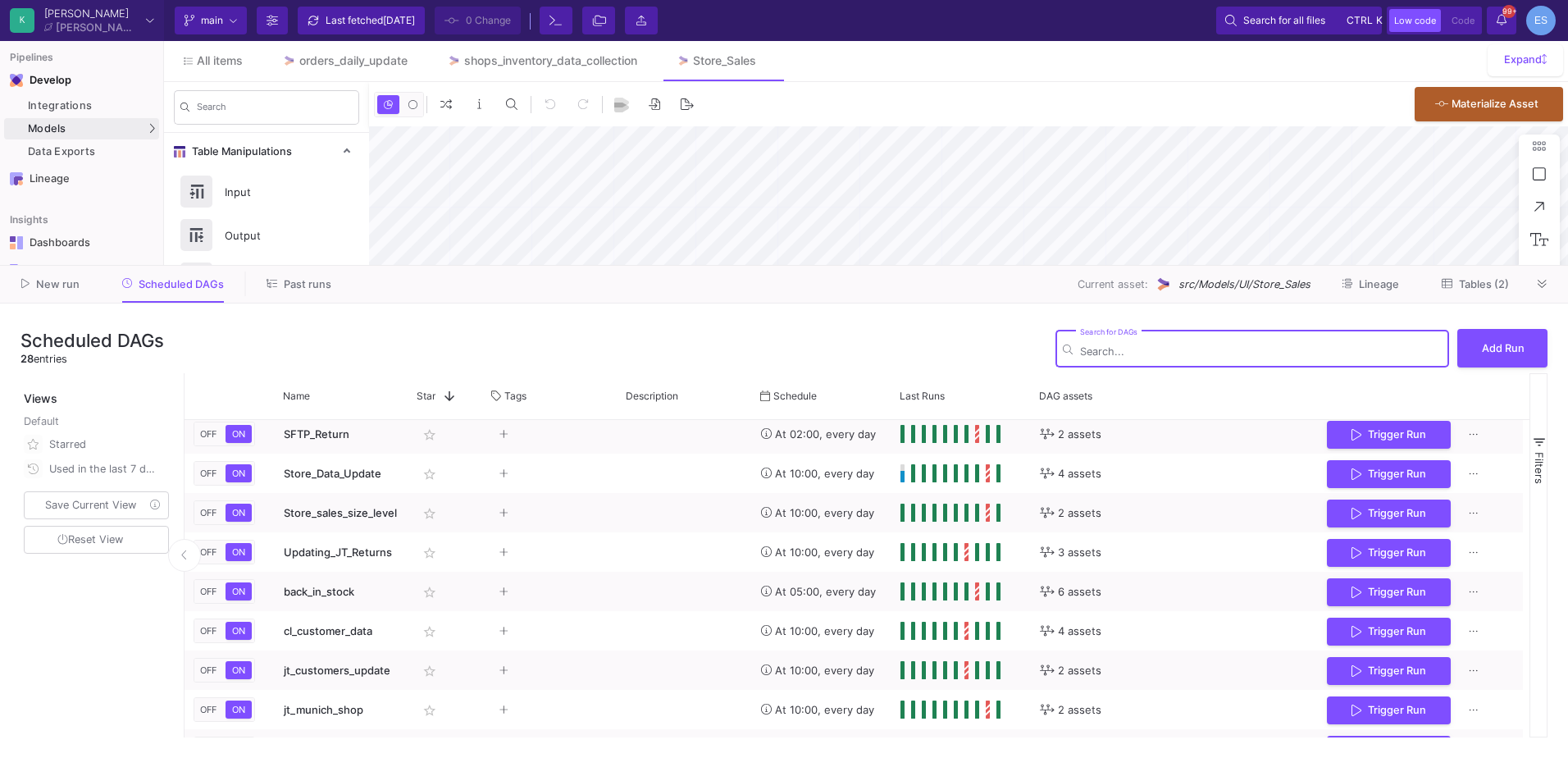
click at [316, 281] on span "Past runs" at bounding box center [307, 284] width 48 height 12
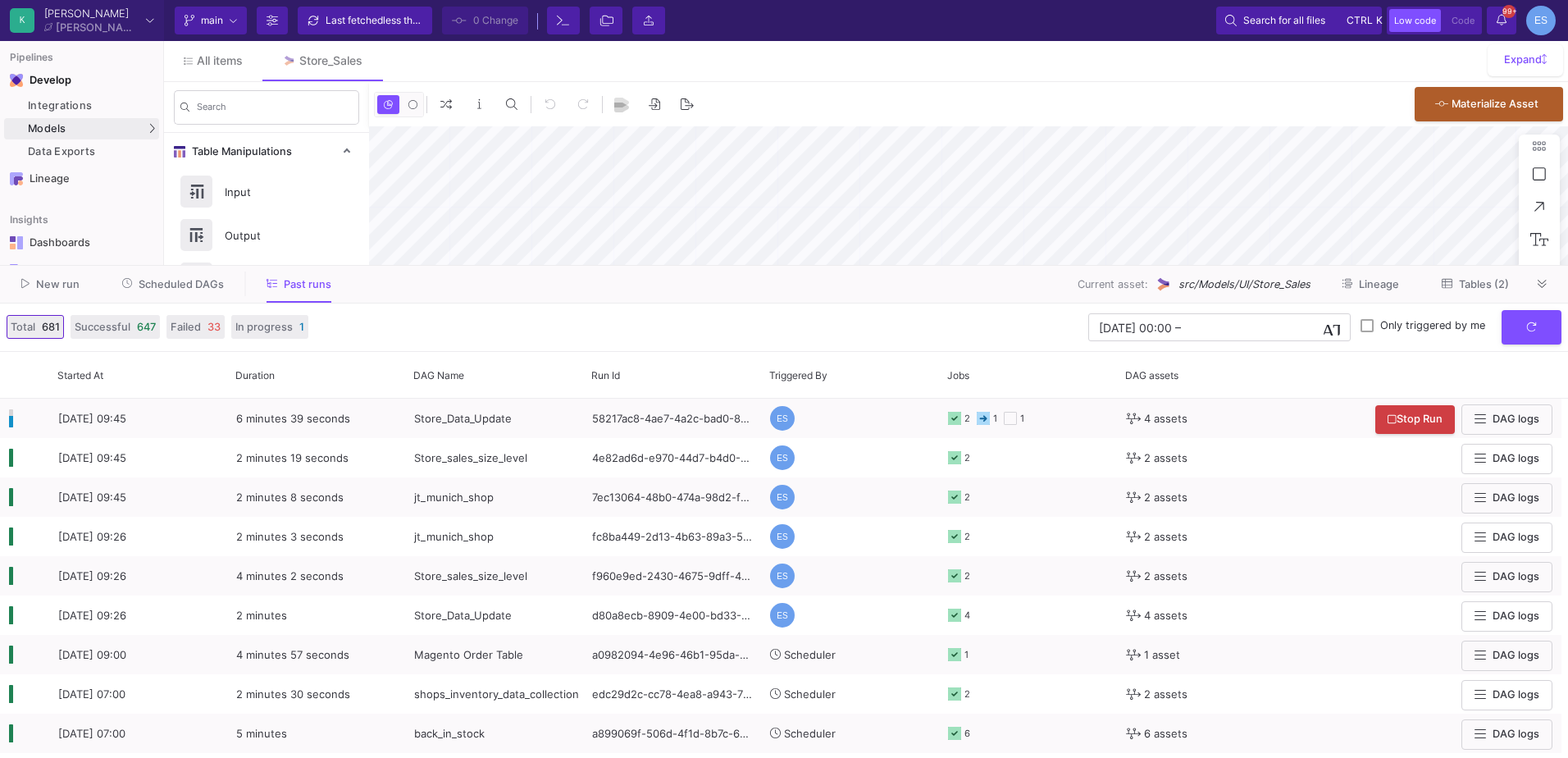
type input "-21"
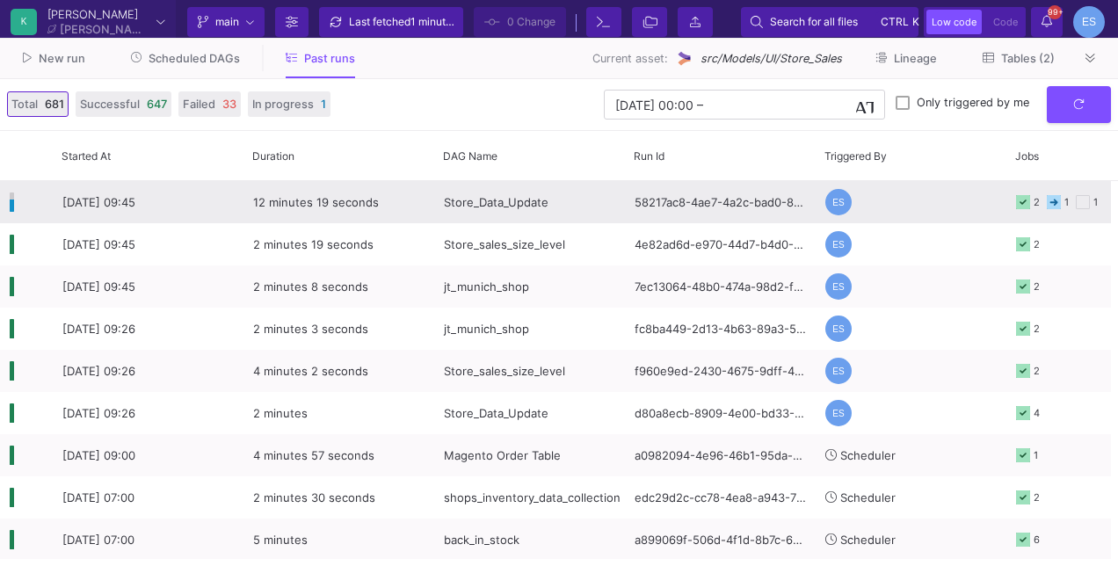
type input "-32"
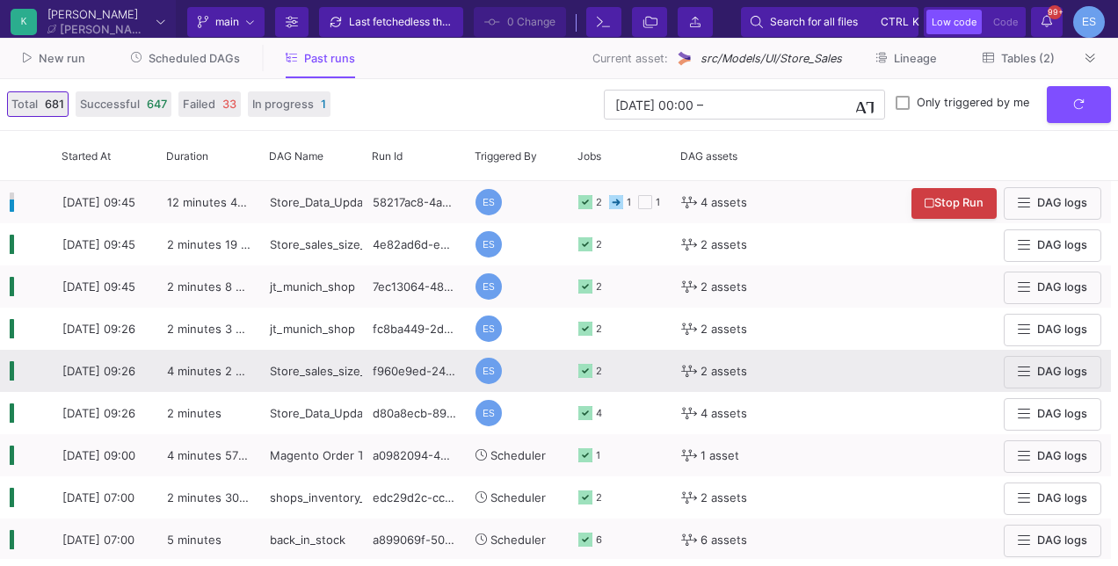
type input "-32"
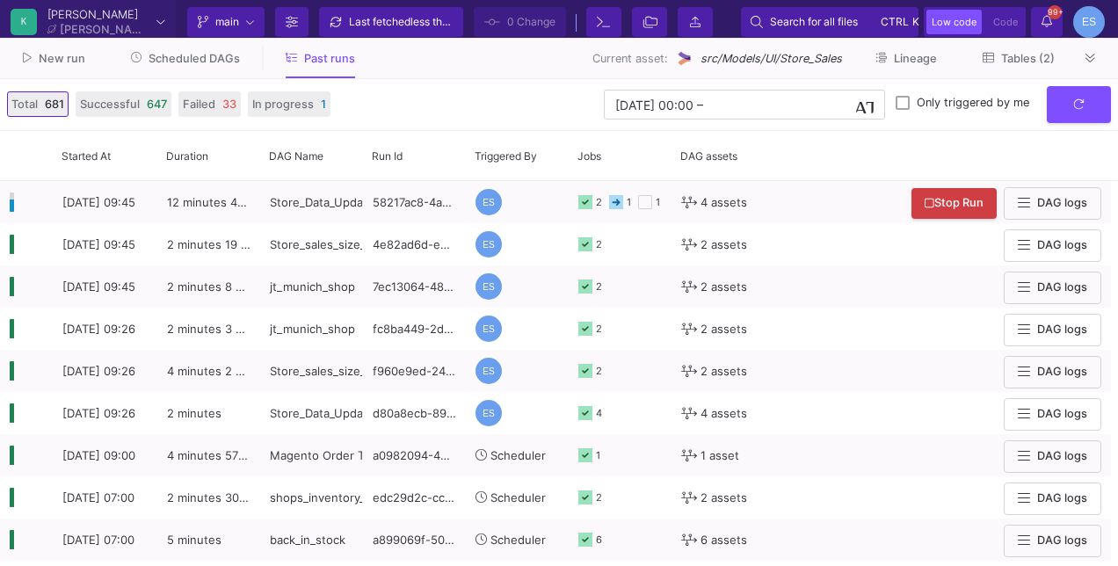
click at [184, 53] on span "Scheduled DAGs" at bounding box center [194, 58] width 91 height 13
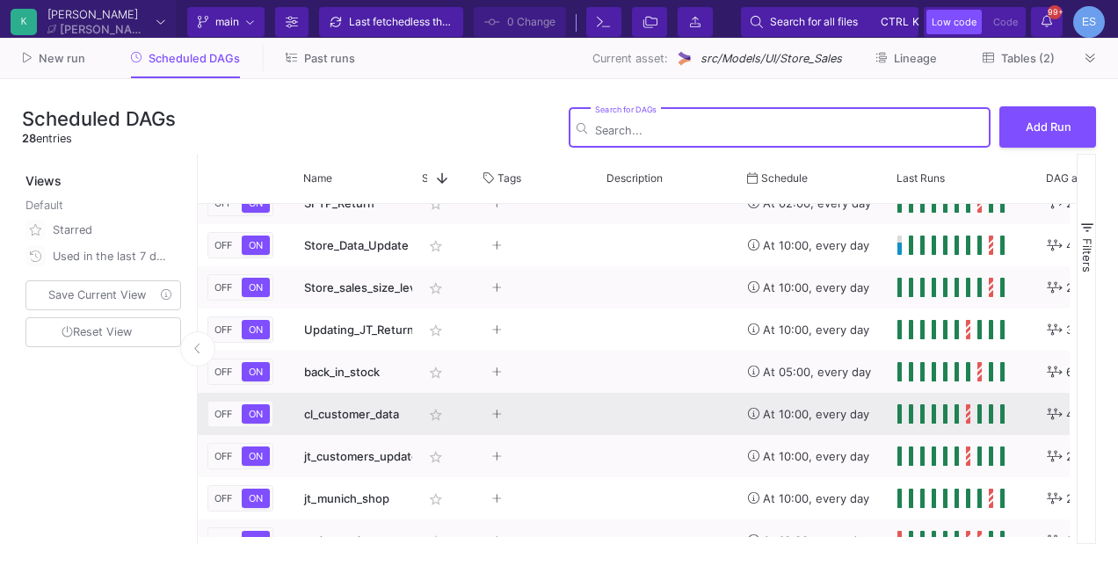
scroll to position [847, 0]
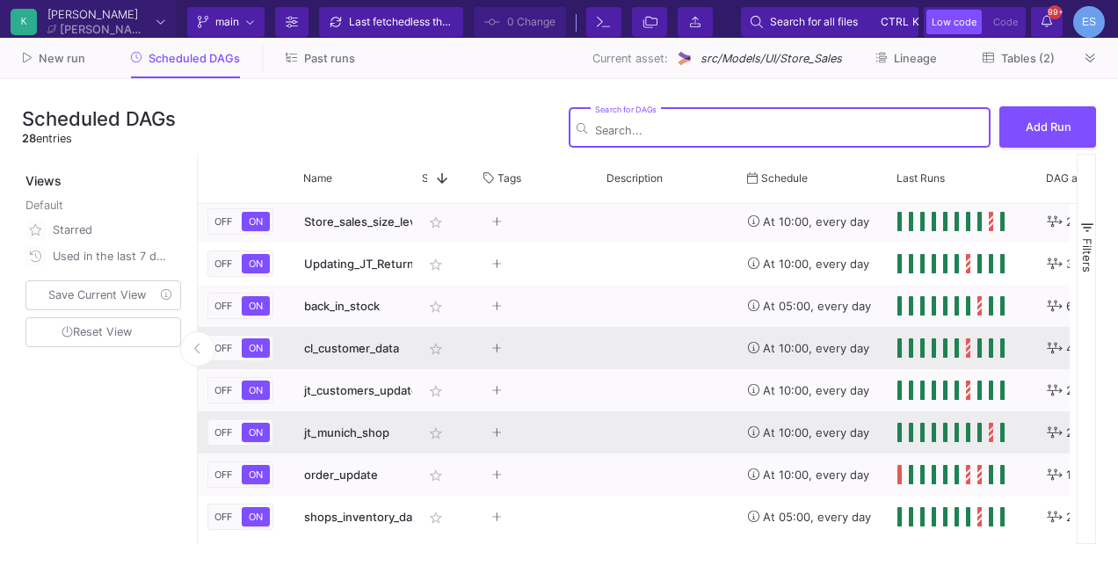
type input "-32"
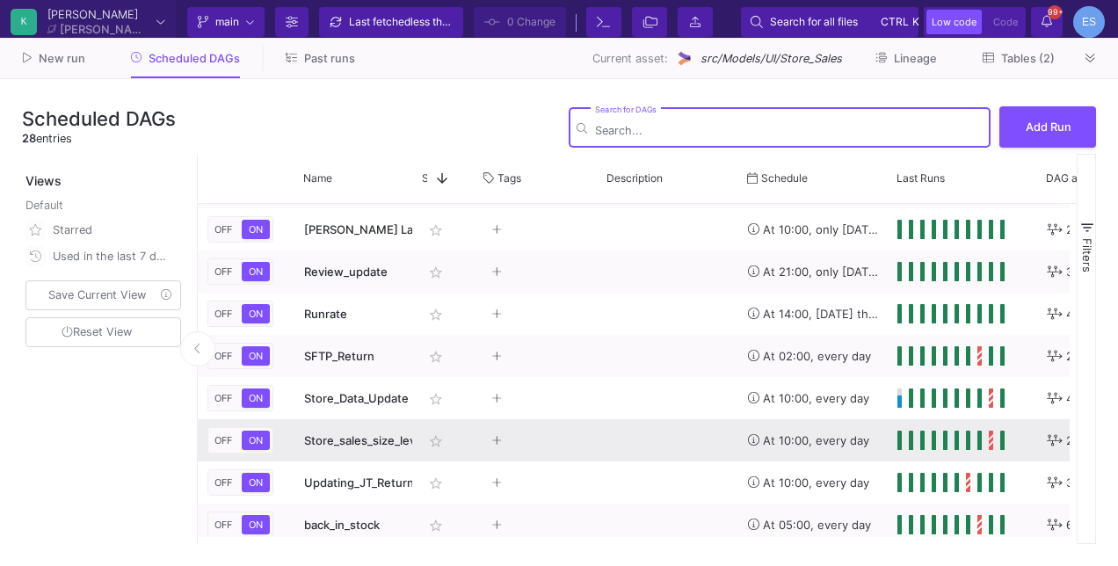
scroll to position [0, 0]
